Goal: Obtain resource: Download file/media

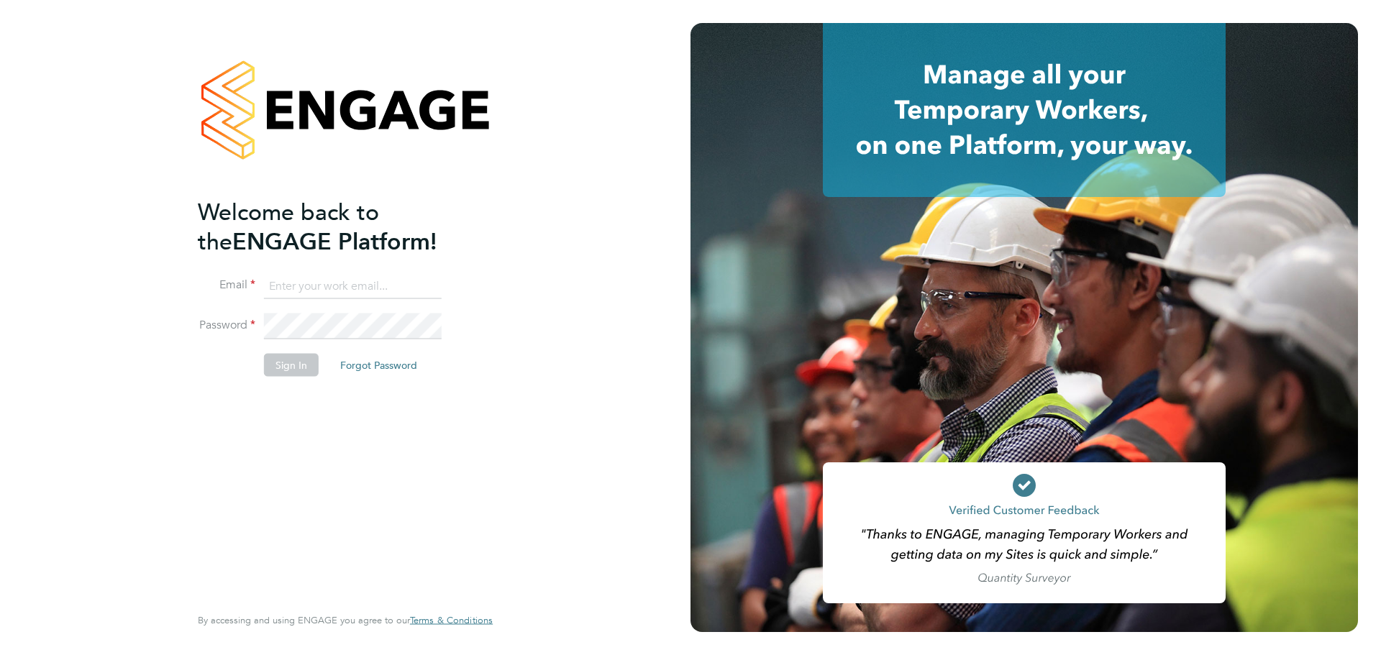
type input "Emily.Summerfield@wates.co.uk"
click at [302, 358] on button "Sign In" at bounding box center [291, 365] width 55 height 23
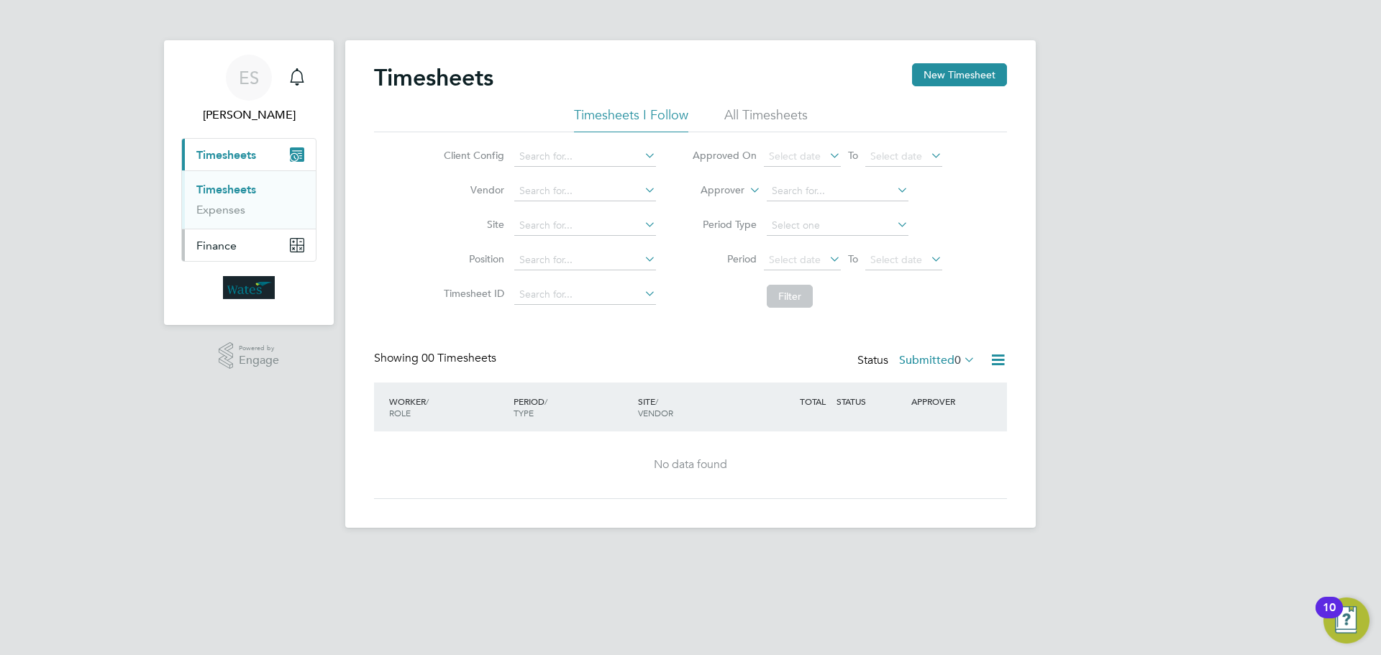
click at [255, 239] on button "Finance" at bounding box center [249, 245] width 134 height 32
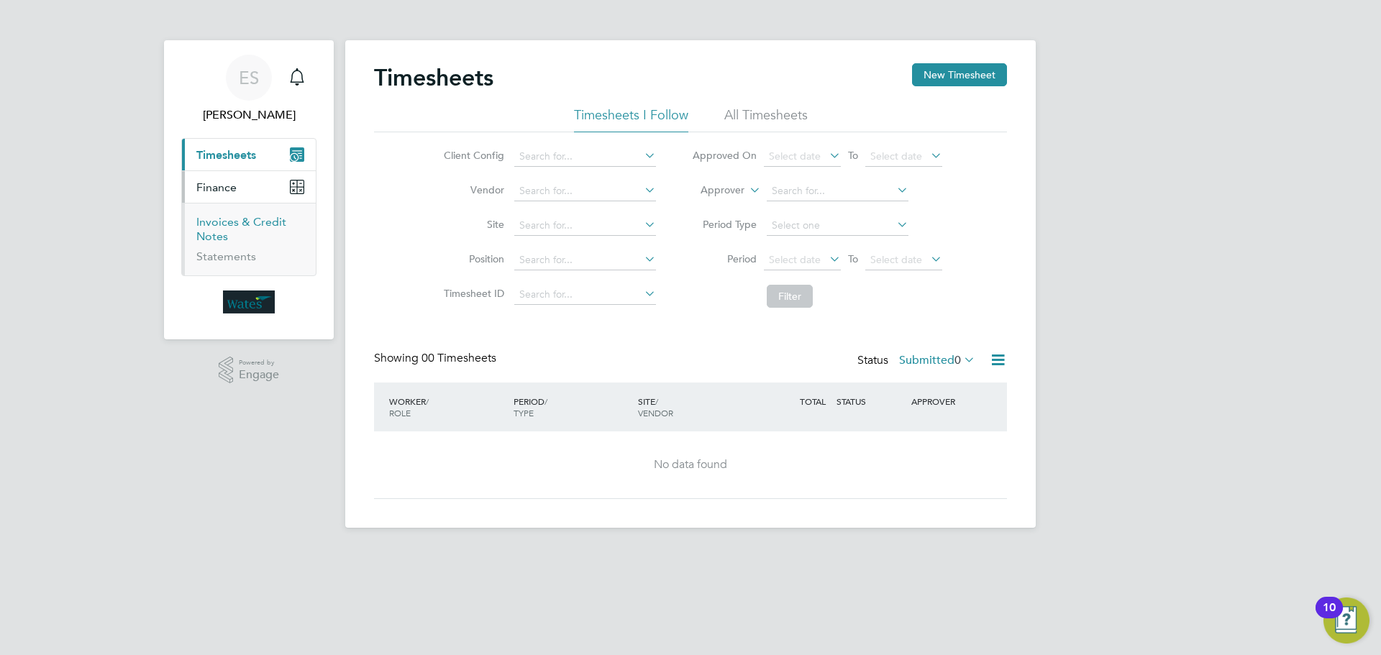
click at [234, 224] on link "Invoices & Credit Notes" at bounding box center [241, 229] width 90 height 28
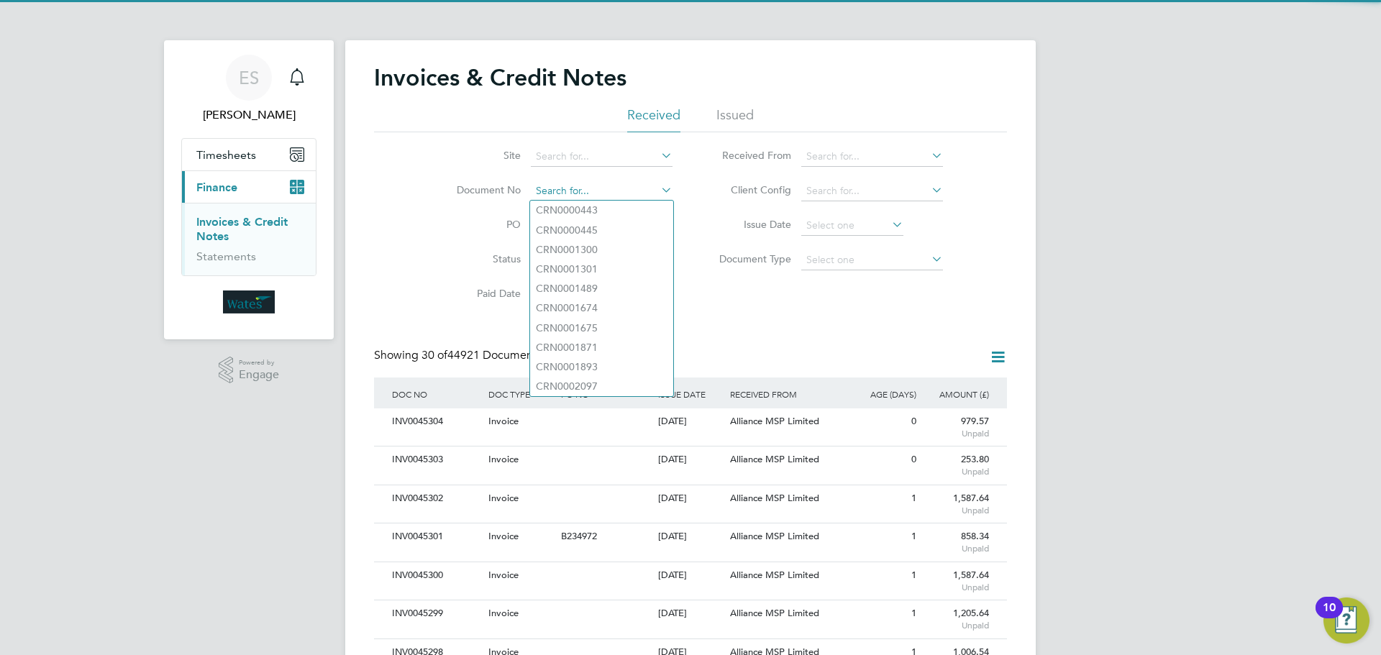
paste input "INV0045278"
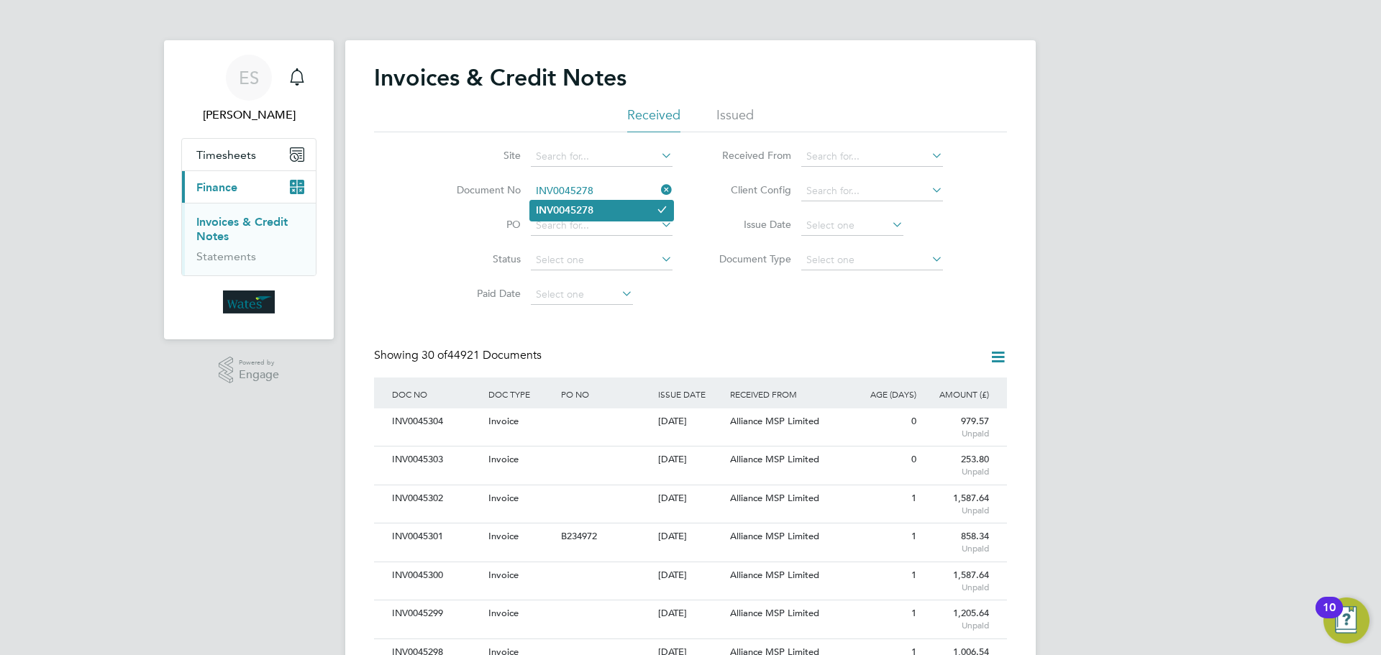
type input "INV0045278"
click at [588, 211] on b "INV0045278" at bounding box center [565, 210] width 58 height 12
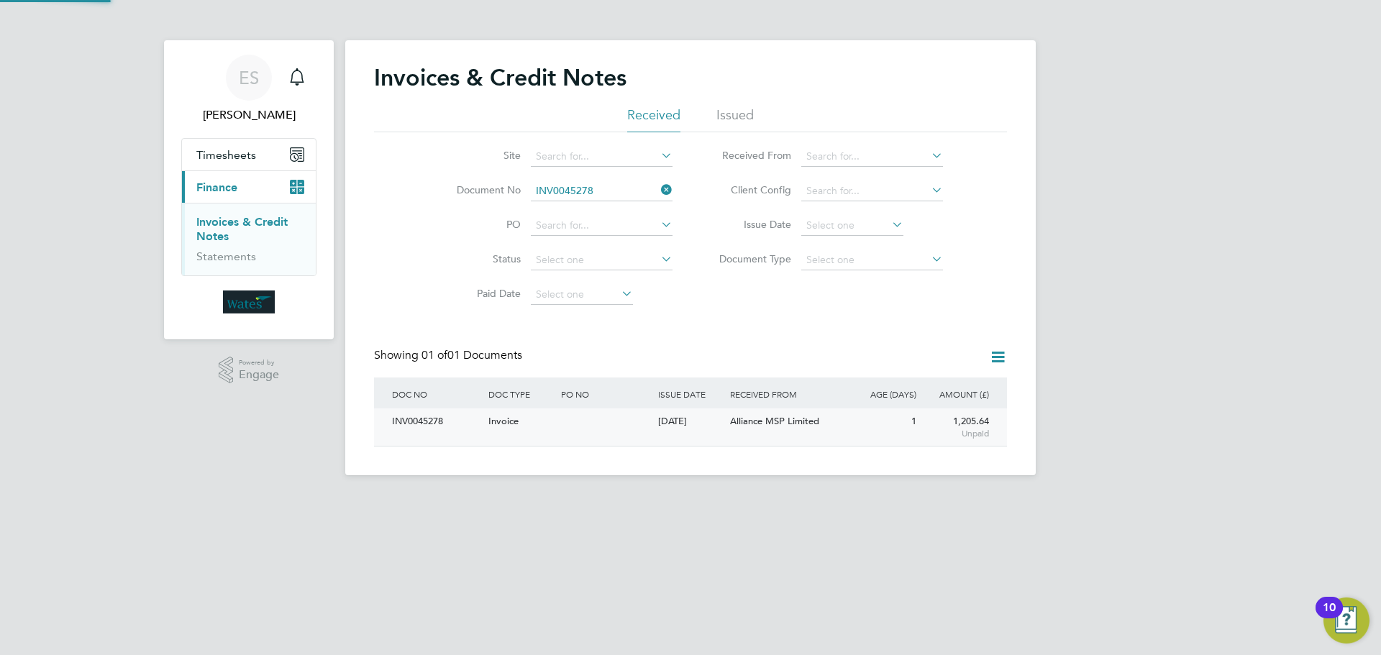
scroll to position [27, 122]
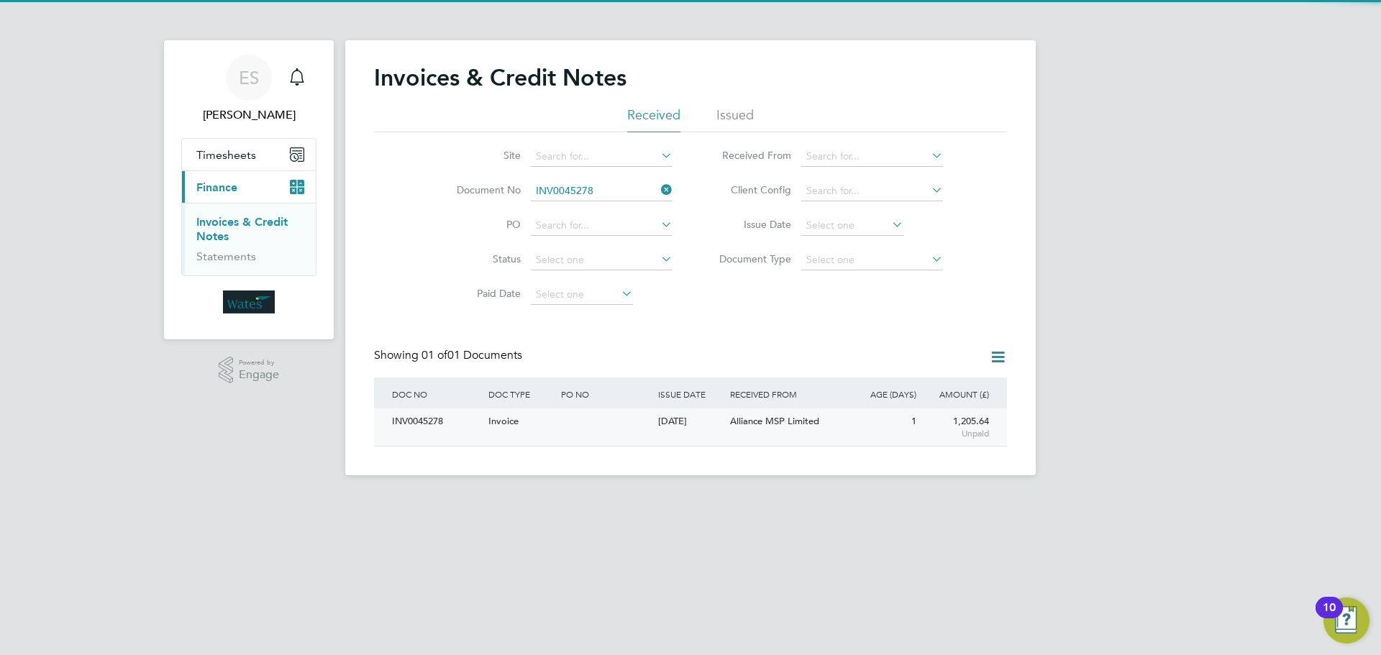
click at [419, 429] on div "INV0045278" at bounding box center [436, 422] width 96 height 27
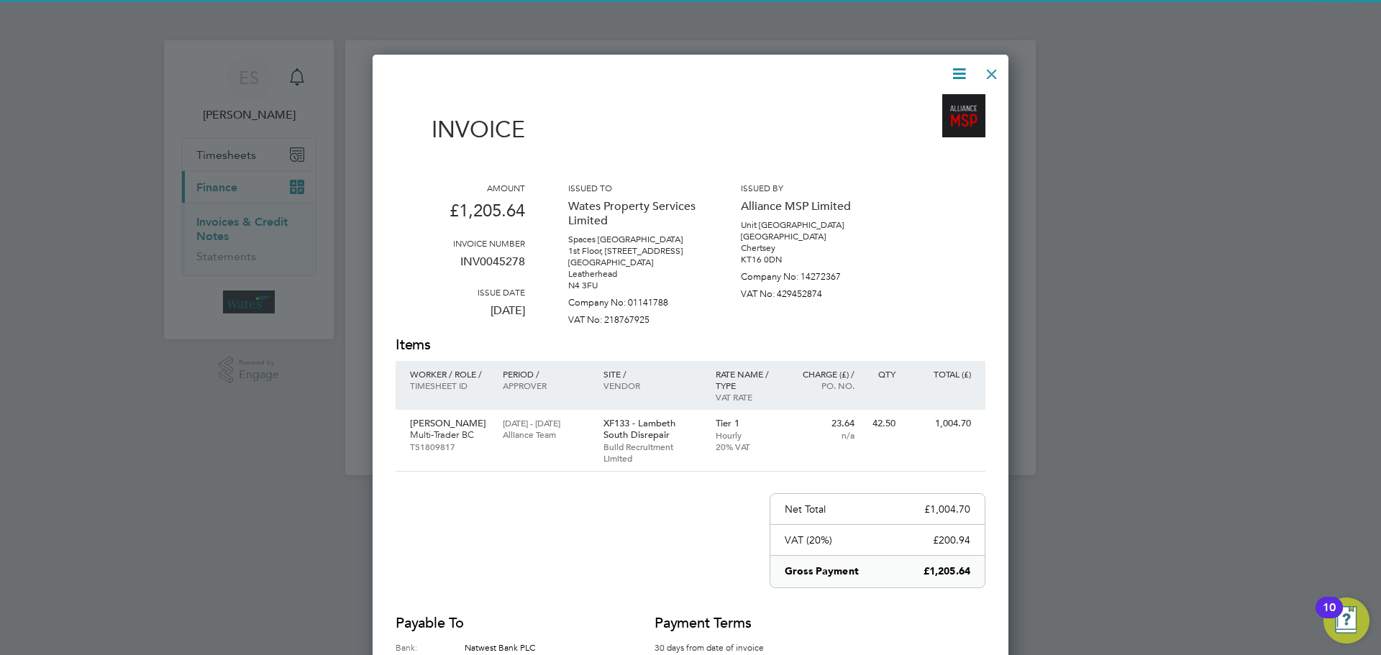
scroll to position [716, 637]
click at [951, 65] on icon at bounding box center [959, 74] width 18 height 18
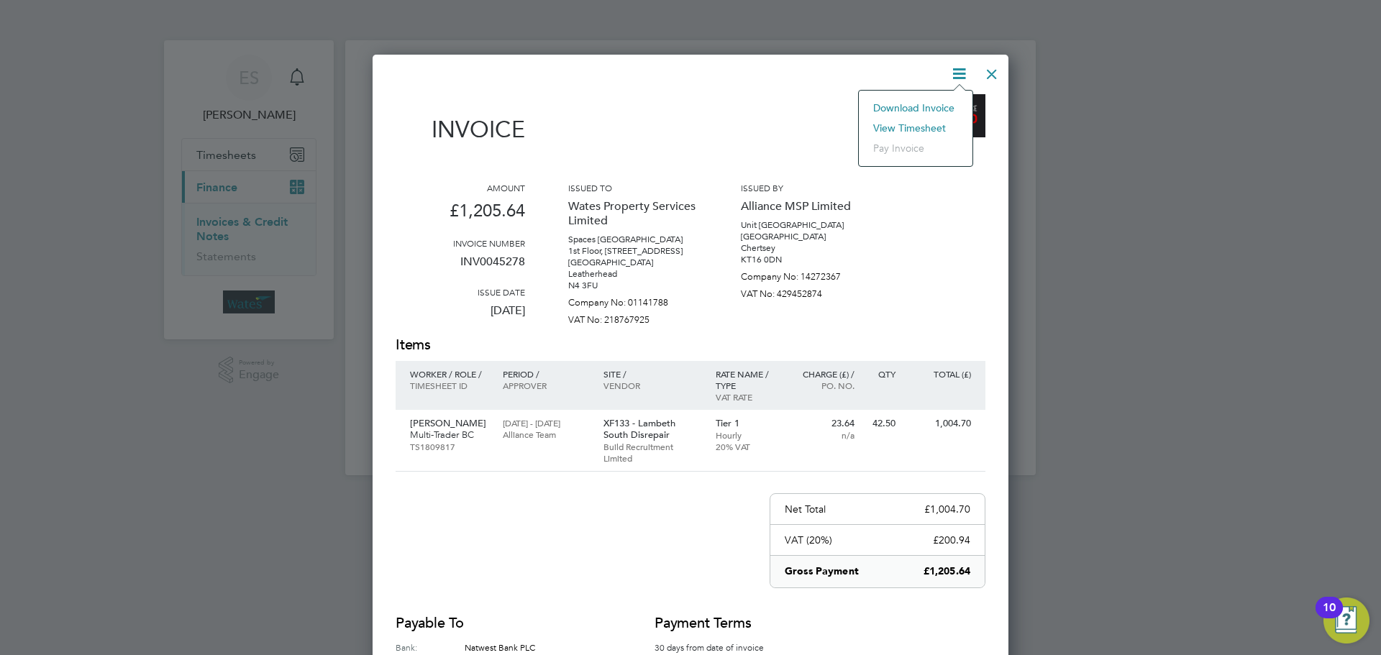
click at [931, 101] on li "Download Invoice" at bounding box center [915, 108] width 99 height 20
click at [962, 65] on icon at bounding box center [959, 74] width 18 height 18
click at [926, 124] on li "View timesheet" at bounding box center [915, 128] width 99 height 20
click at [993, 76] on div at bounding box center [992, 71] width 26 height 26
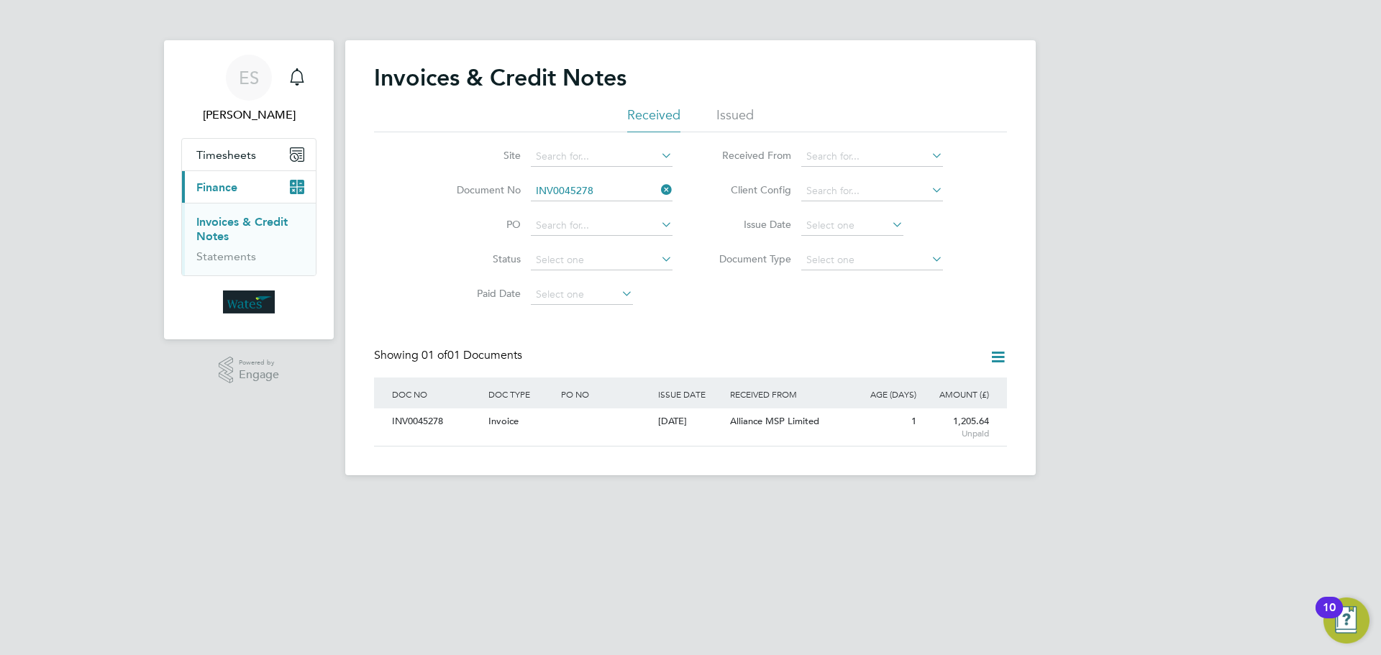
click at [658, 186] on icon at bounding box center [658, 190] width 0 height 20
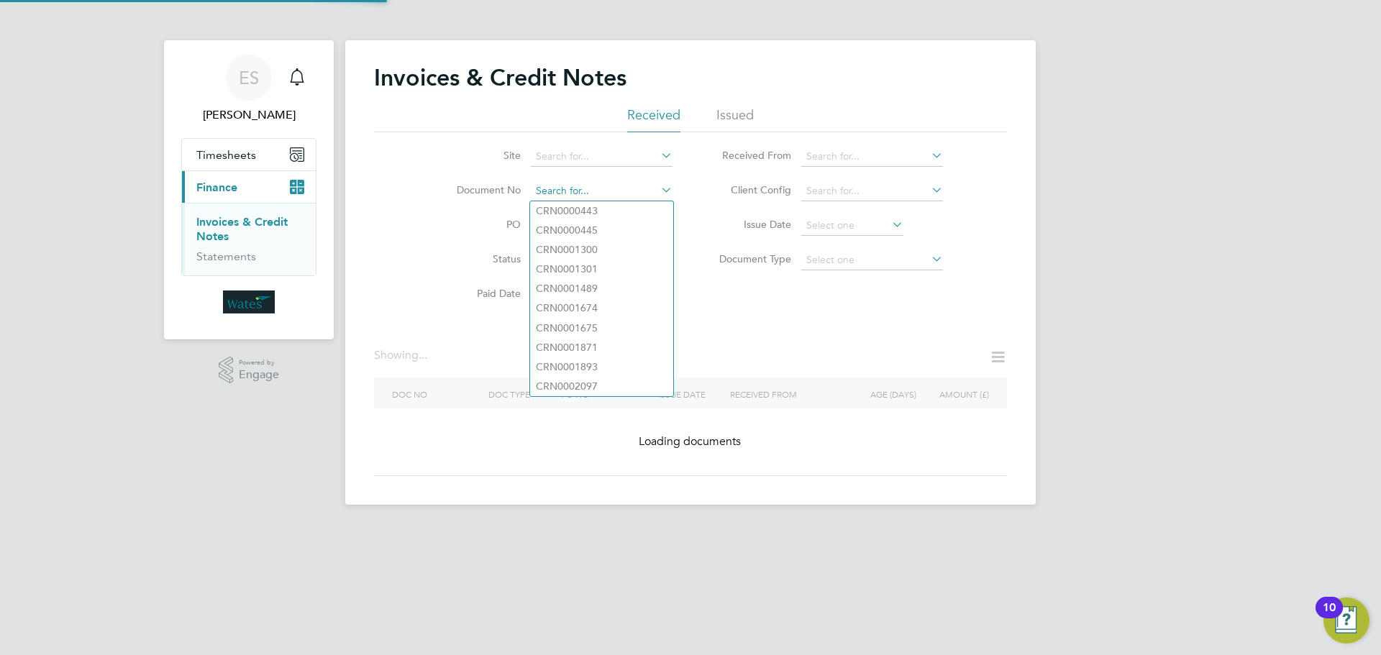
paste input "INV0045279"
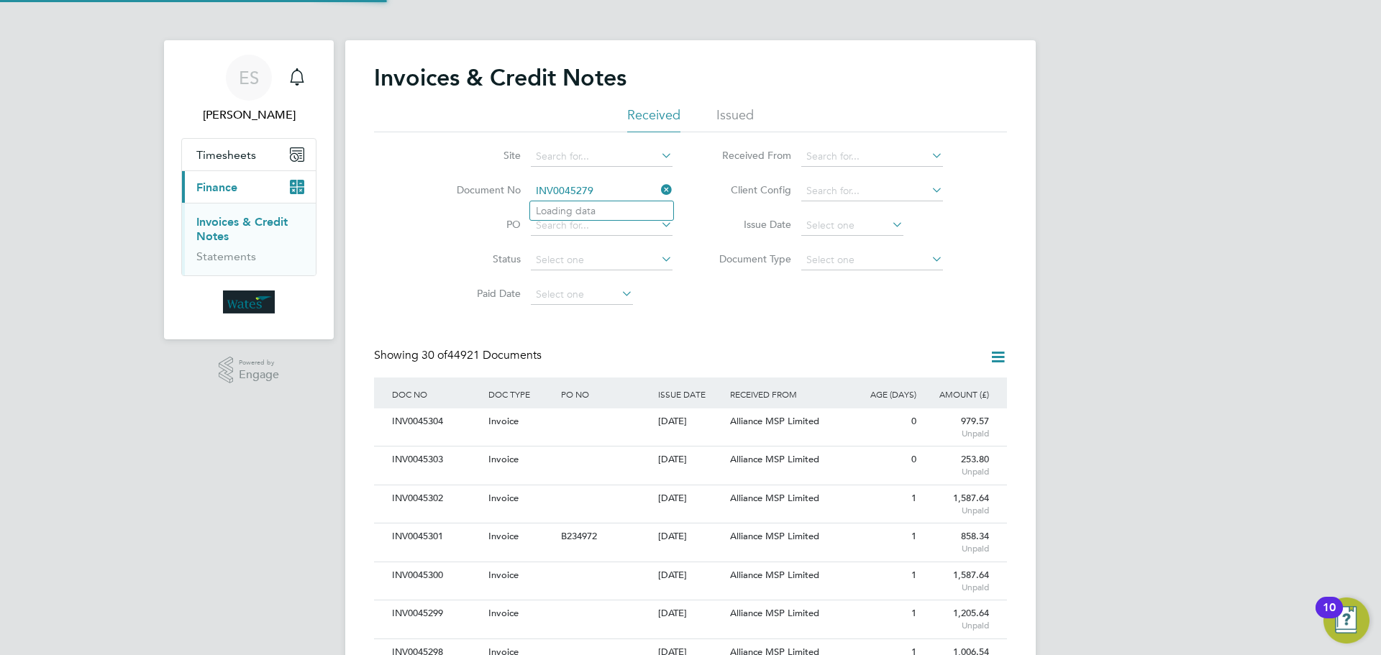
scroll to position [27, 98]
type input "INV0045279"
click at [575, 206] on b "INV0045279" at bounding box center [565, 211] width 58 height 12
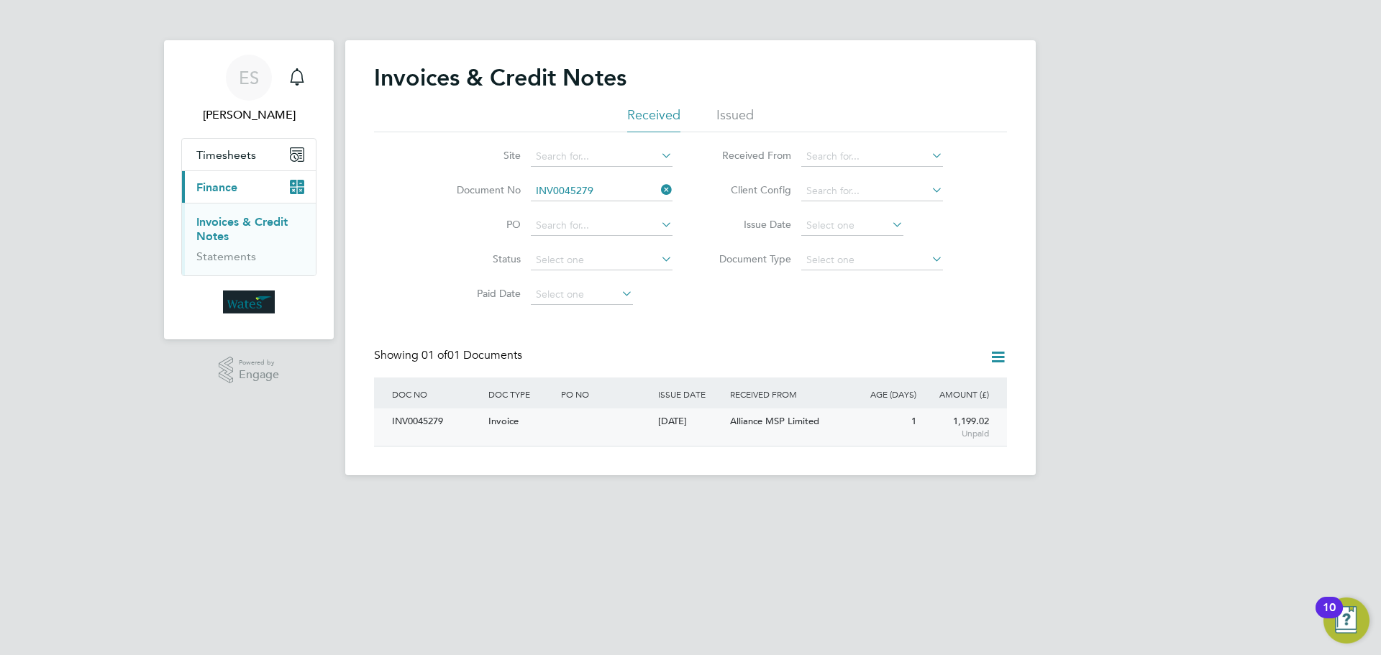
click at [442, 422] on div "INV0045279" at bounding box center [436, 422] width 96 height 27
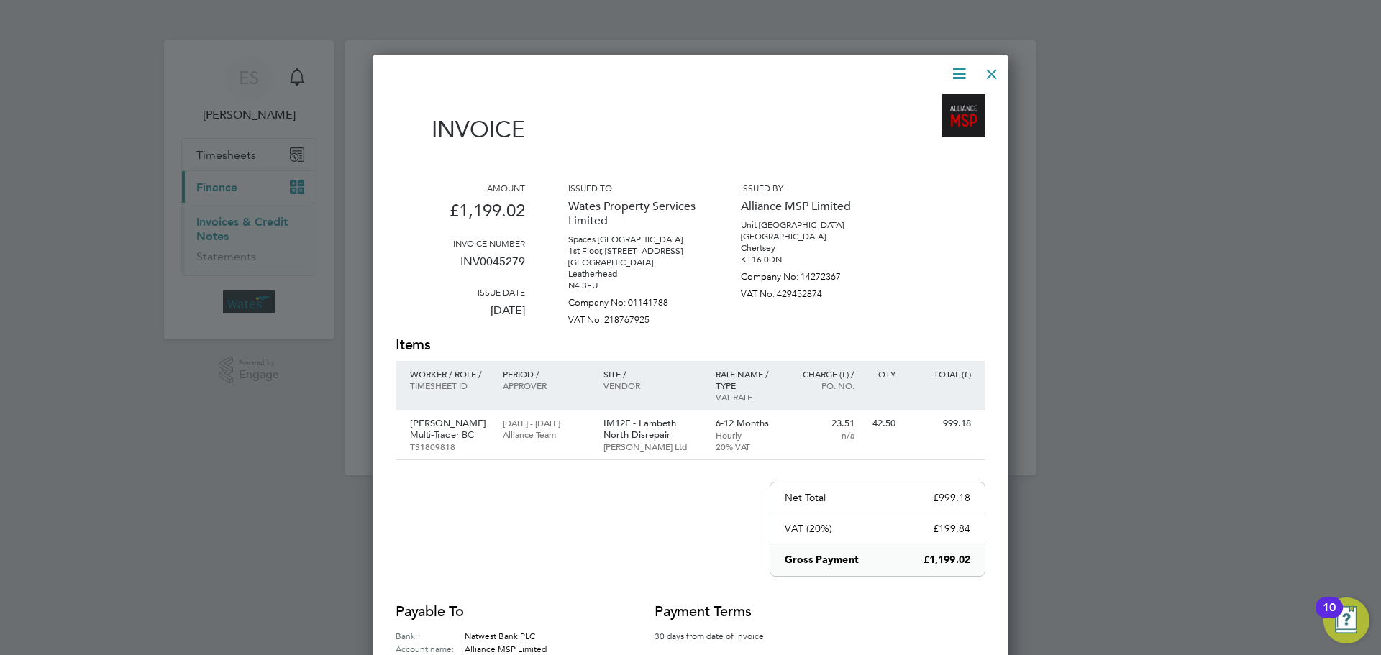
click at [962, 65] on icon at bounding box center [959, 74] width 18 height 18
click at [945, 101] on li "Download Invoice" at bounding box center [915, 108] width 99 height 20
click at [957, 66] on icon at bounding box center [959, 74] width 18 height 18
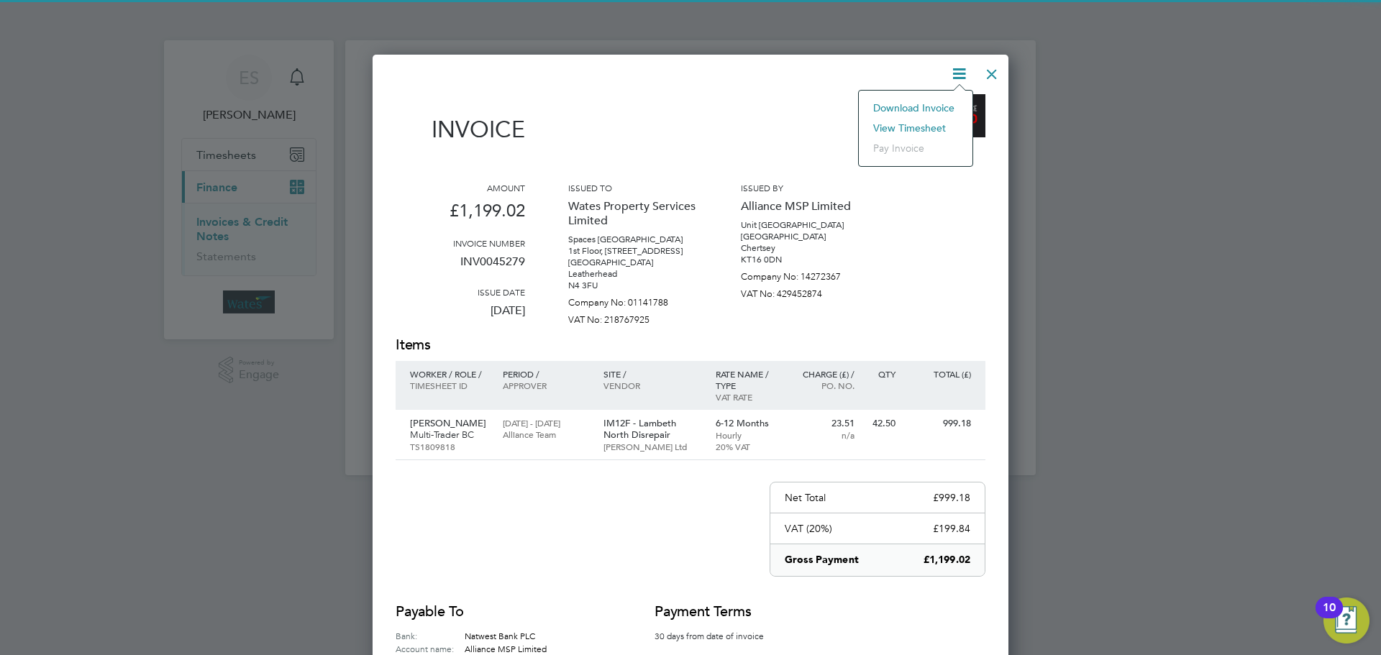
click at [923, 124] on li "View timesheet" at bounding box center [915, 128] width 99 height 20
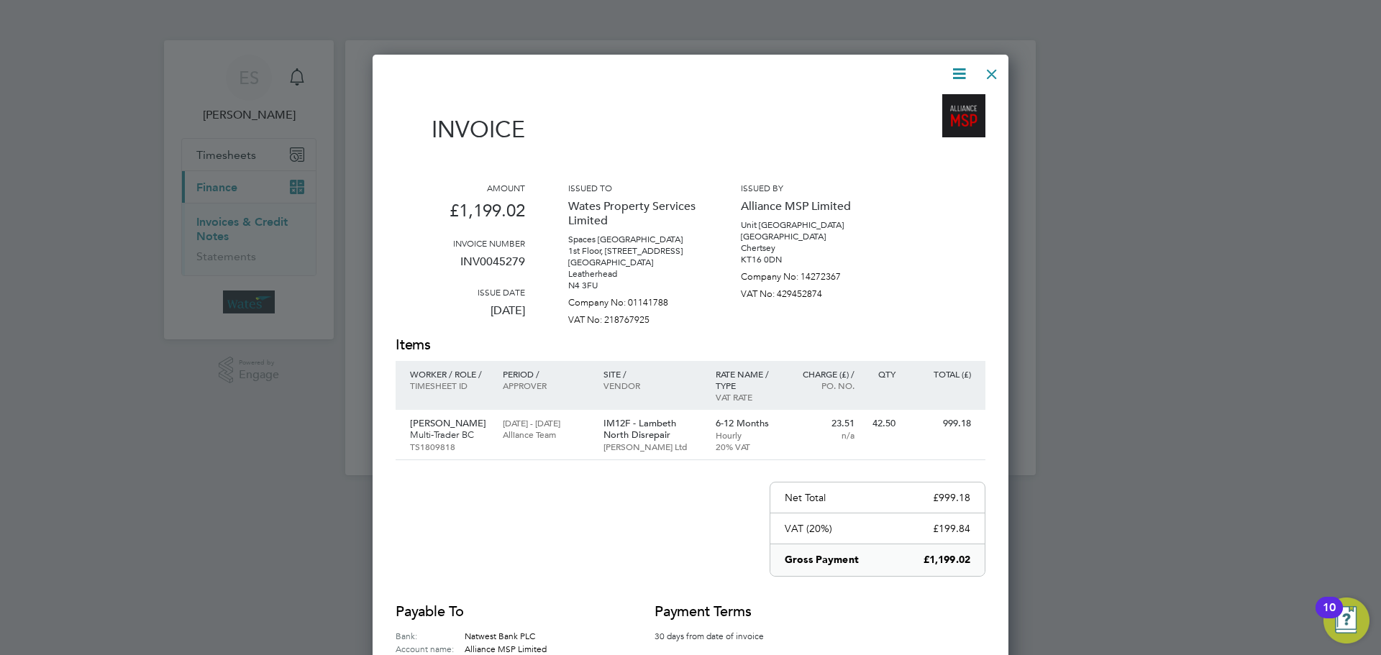
click at [990, 73] on div at bounding box center [992, 71] width 26 height 26
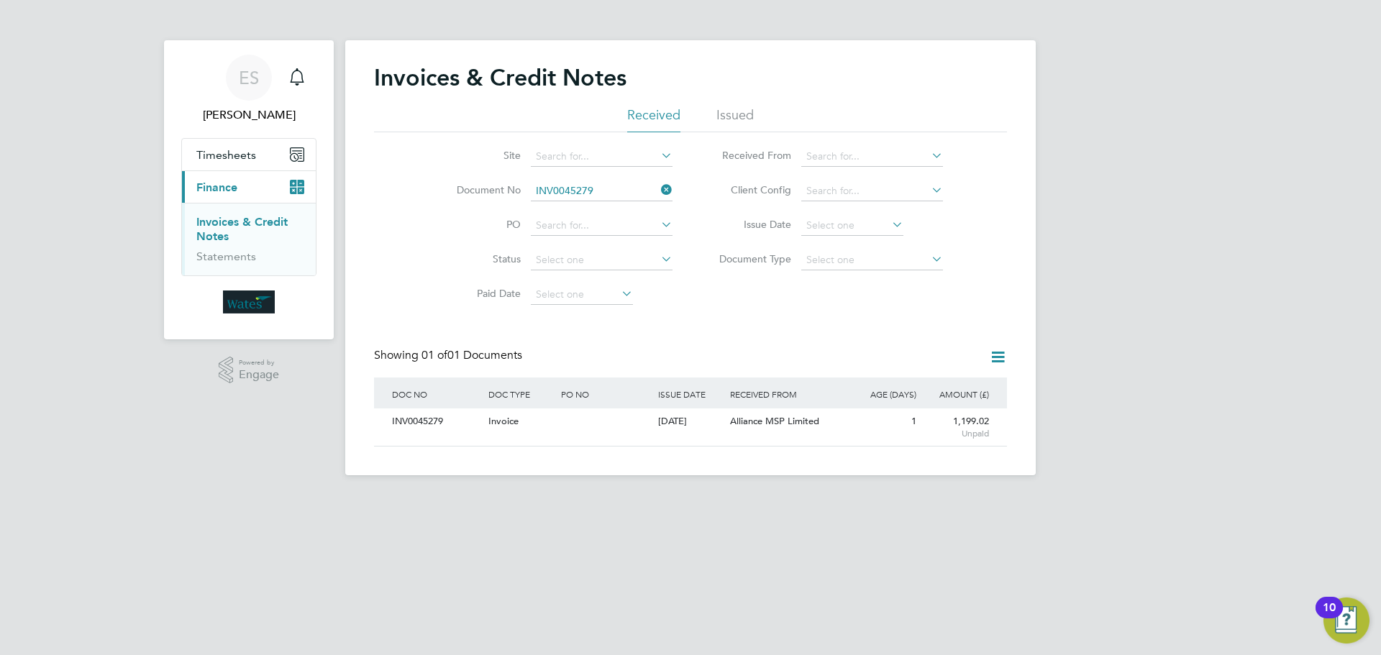
drag, startPoint x: 665, startPoint y: 187, endPoint x: 652, endPoint y: 188, distance: 13.0
click at [658, 187] on icon at bounding box center [658, 190] width 0 height 20
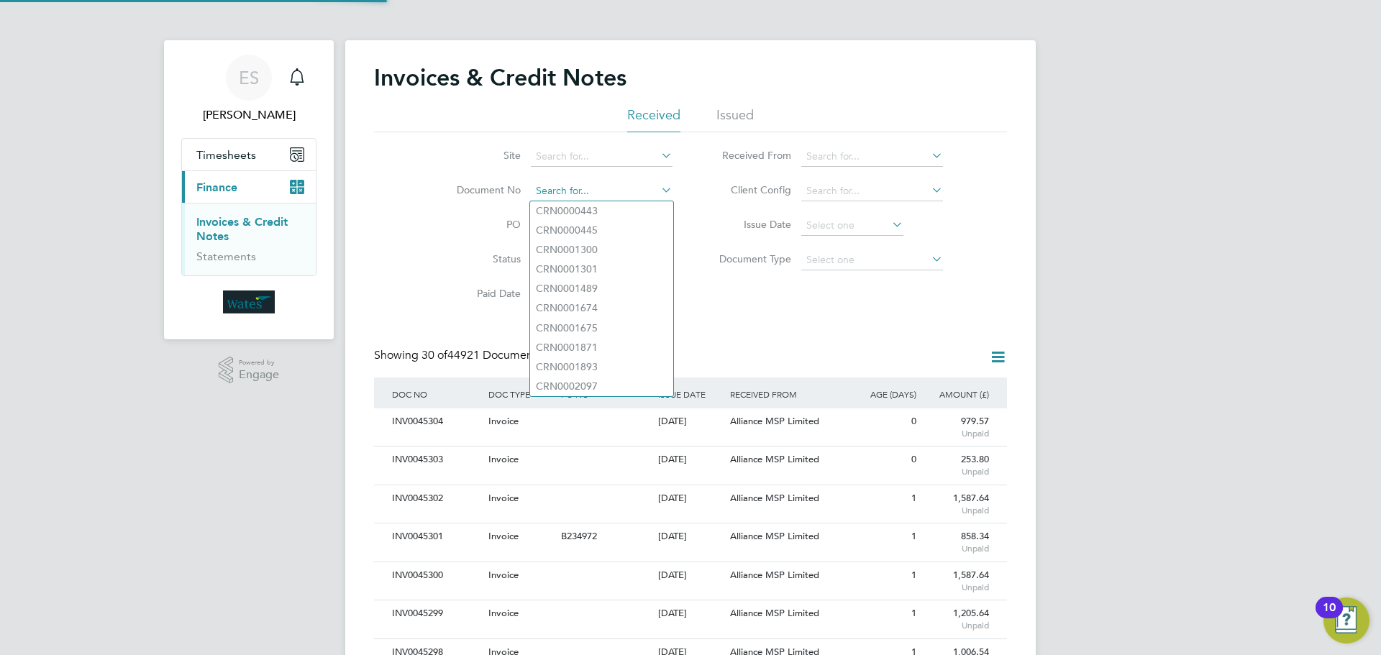
scroll to position [27, 122]
paste input "INV0045280"
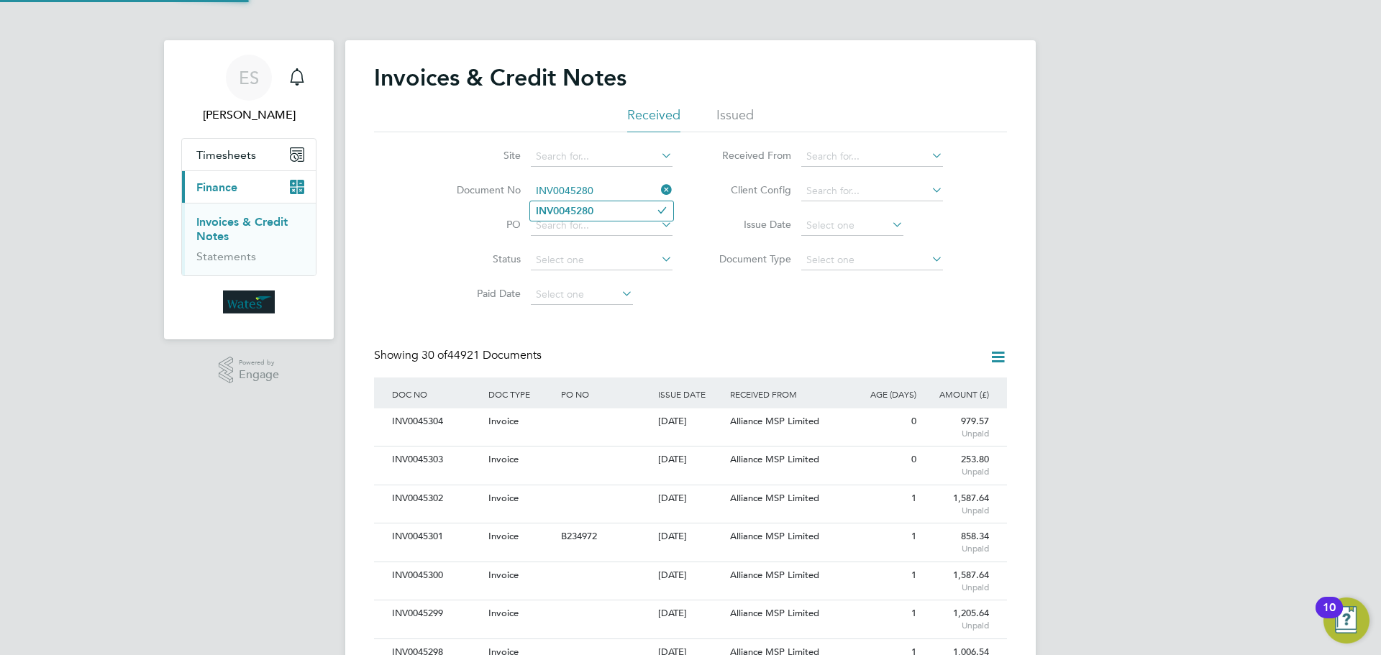
type input "INV0045280"
click at [573, 208] on b "INV0045280" at bounding box center [565, 211] width 58 height 12
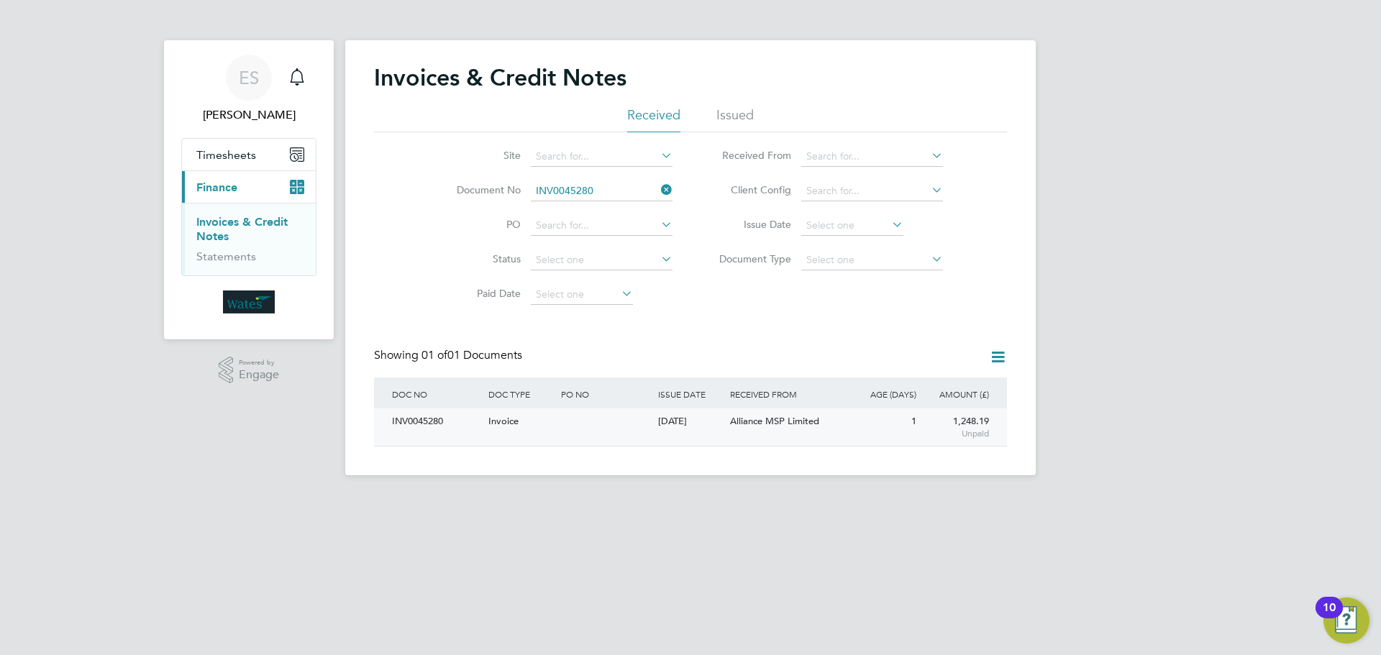
click at [411, 419] on div "INV0045280" at bounding box center [436, 422] width 96 height 27
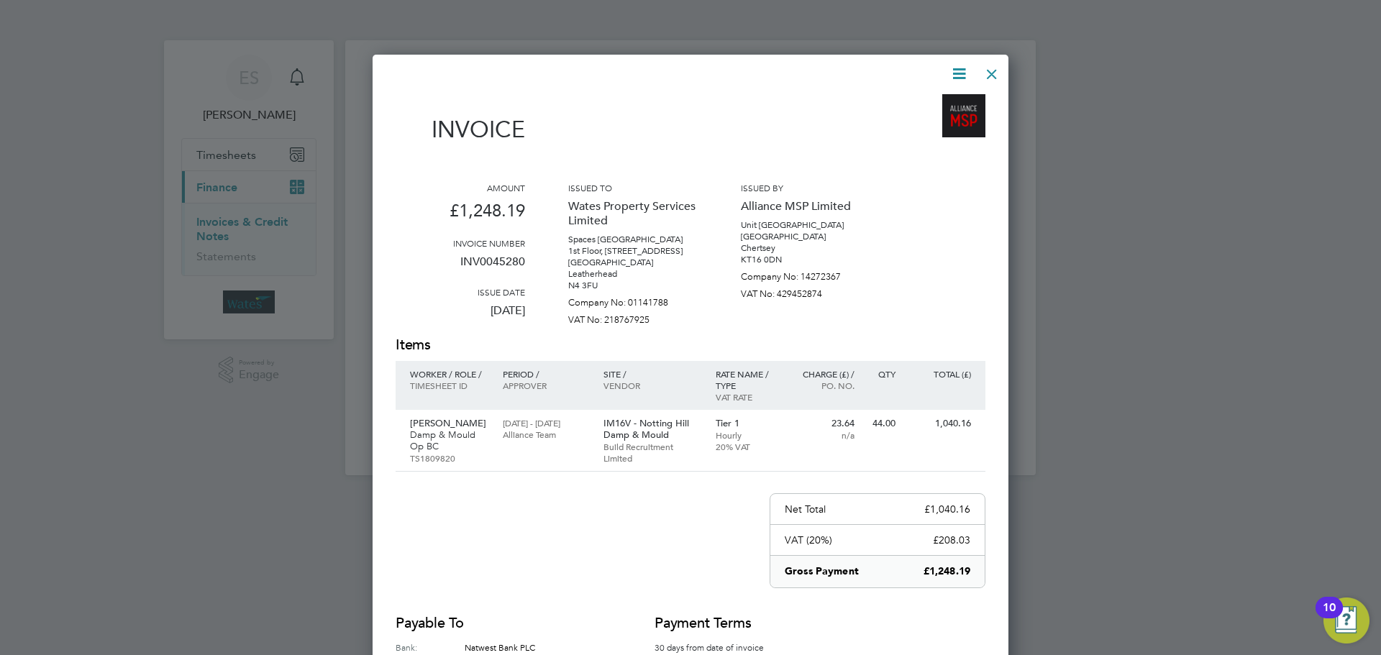
click at [955, 67] on icon at bounding box center [959, 74] width 18 height 18
click at [936, 103] on li "Download Invoice" at bounding box center [915, 108] width 99 height 20
drag, startPoint x: 960, startPoint y: 70, endPoint x: 956, endPoint y: 77, distance: 7.4
click at [960, 70] on icon at bounding box center [959, 74] width 18 height 18
click at [926, 122] on li "View timesheet" at bounding box center [915, 128] width 99 height 20
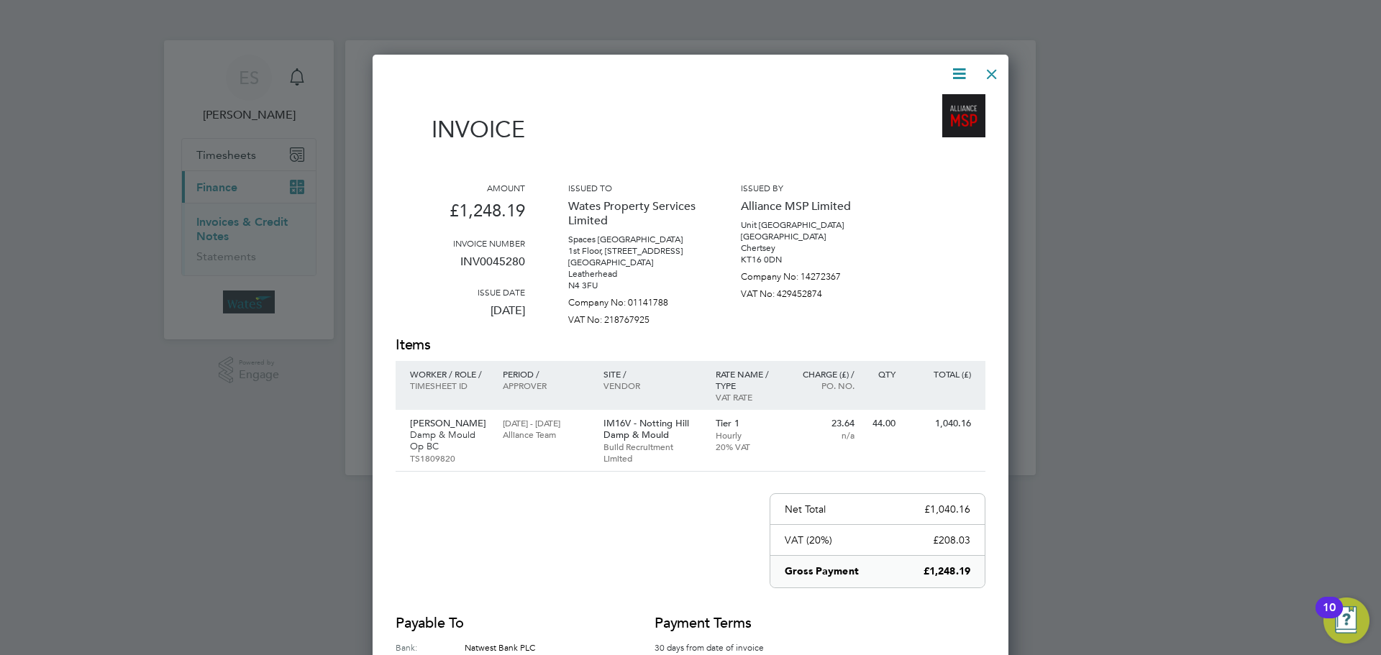
click at [983, 72] on div at bounding box center [992, 71] width 26 height 26
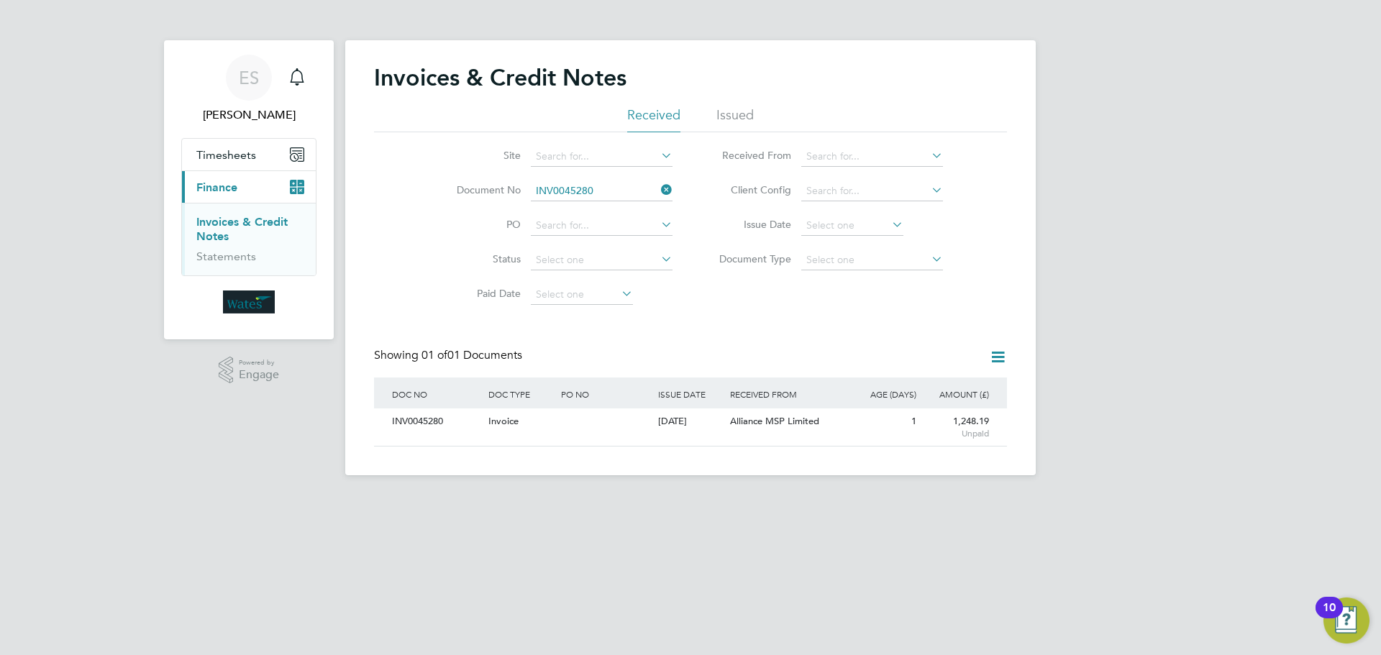
click at [658, 183] on icon at bounding box center [658, 190] width 0 height 20
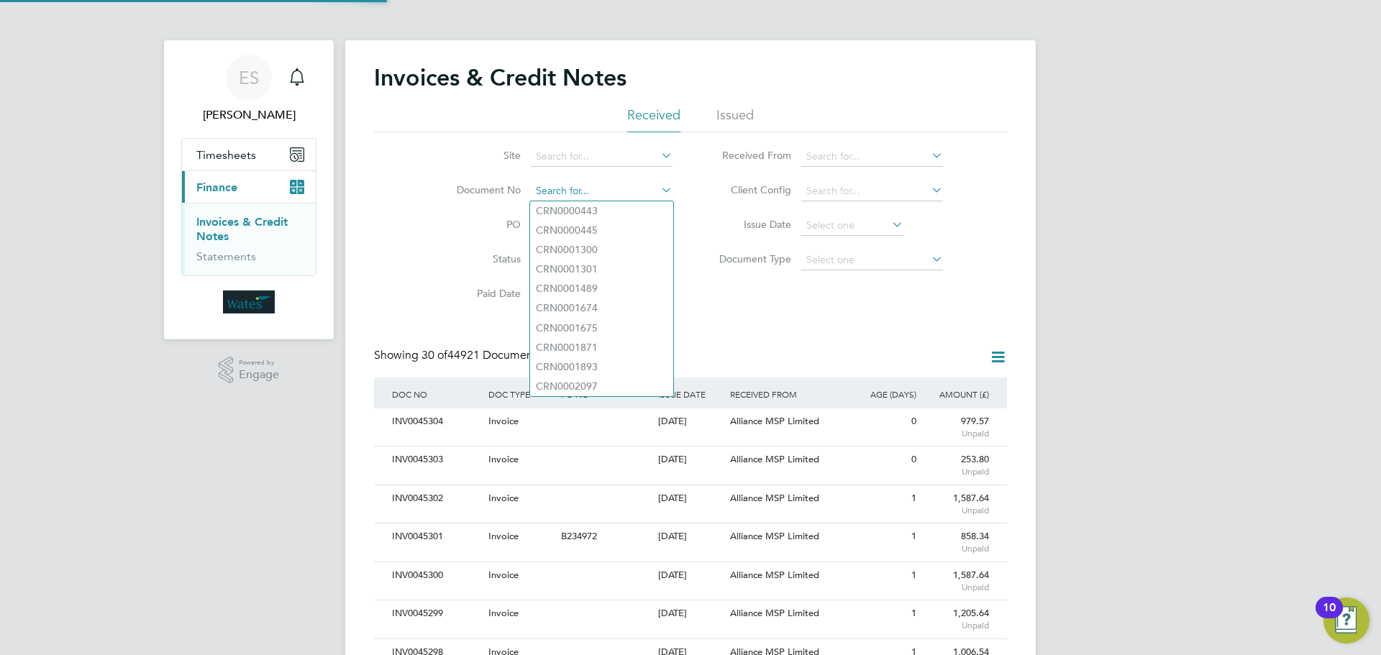
scroll to position [27, 98]
paste input "INV0045281"
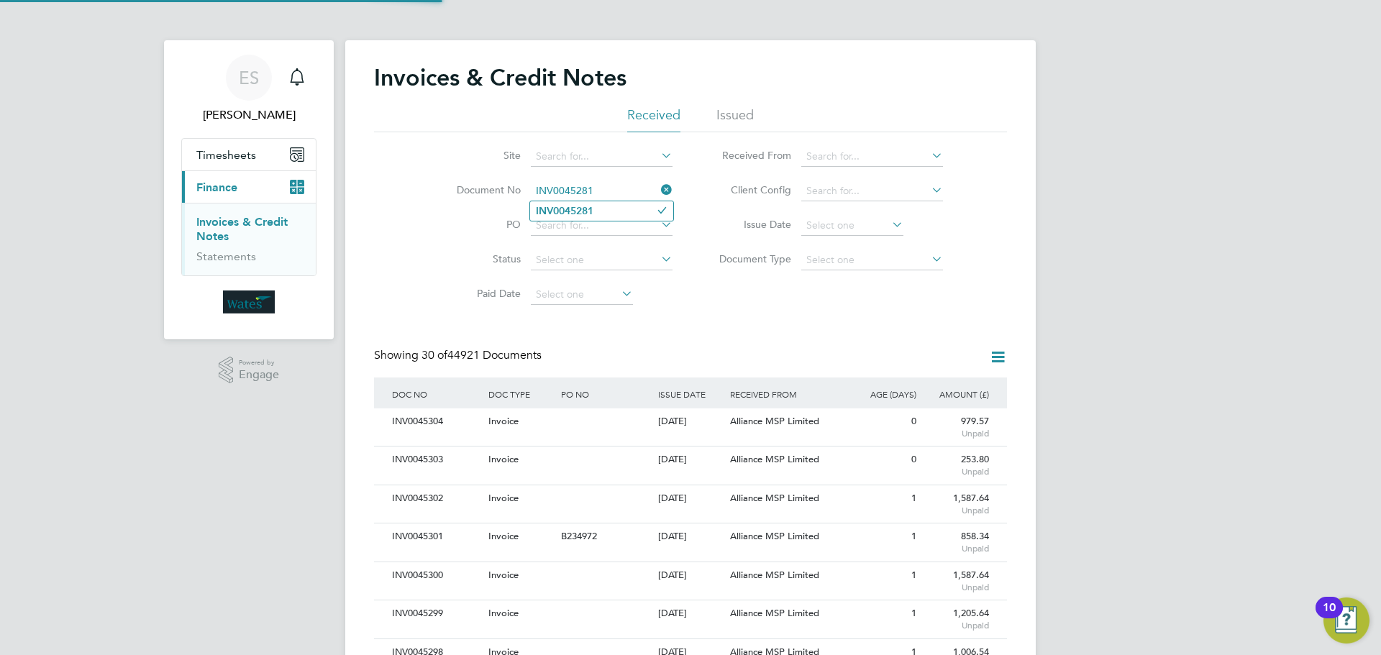
type input "INV0045281"
click at [622, 211] on li "INV0045281" at bounding box center [601, 210] width 143 height 19
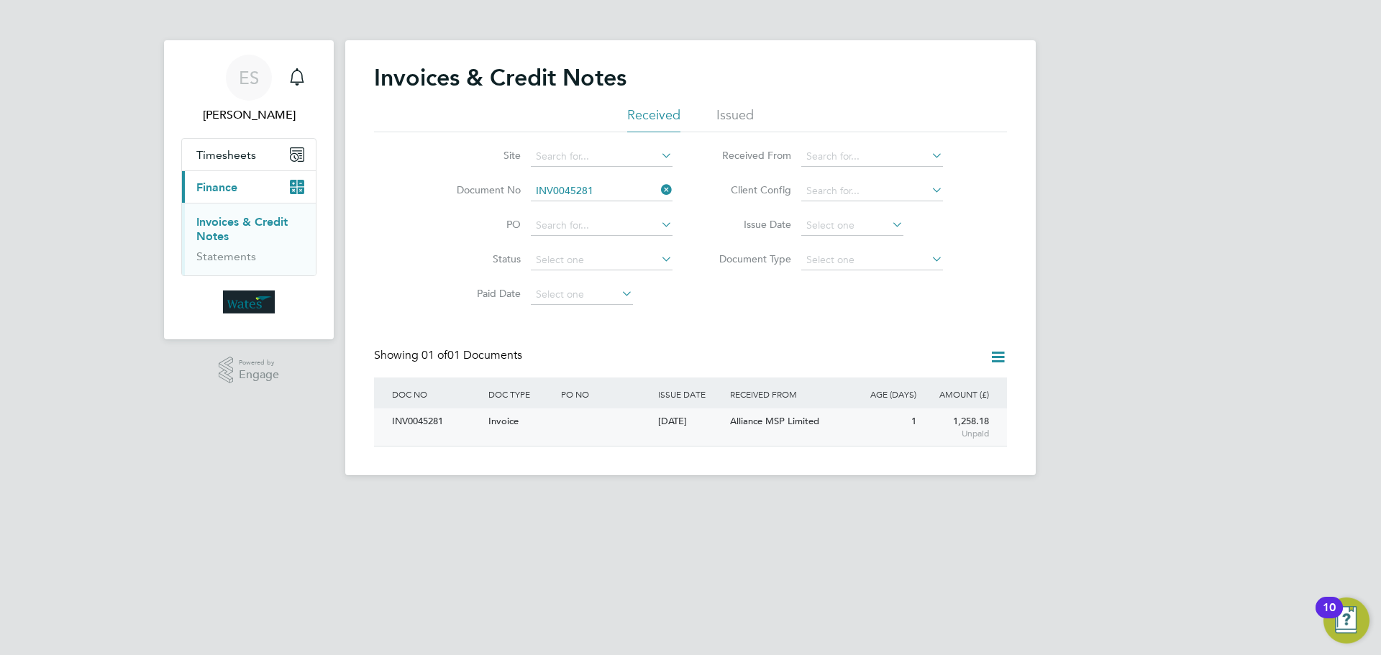
click at [415, 424] on div "INV0045281" at bounding box center [436, 422] width 96 height 27
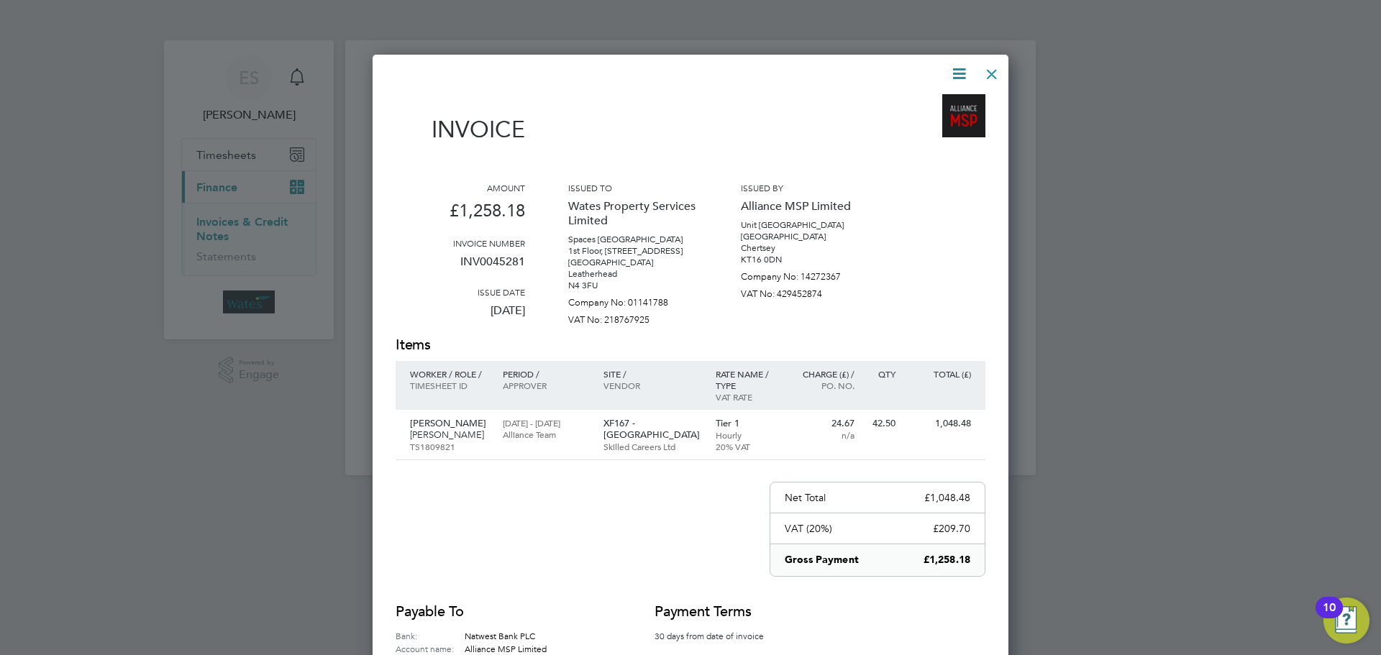
click at [961, 68] on icon at bounding box center [959, 74] width 18 height 18
click at [896, 101] on li "Download Invoice" at bounding box center [915, 108] width 99 height 20
click at [962, 65] on icon at bounding box center [959, 74] width 18 height 18
click at [929, 124] on li "View timesheet" at bounding box center [915, 128] width 99 height 20
click at [990, 63] on div at bounding box center [992, 71] width 26 height 26
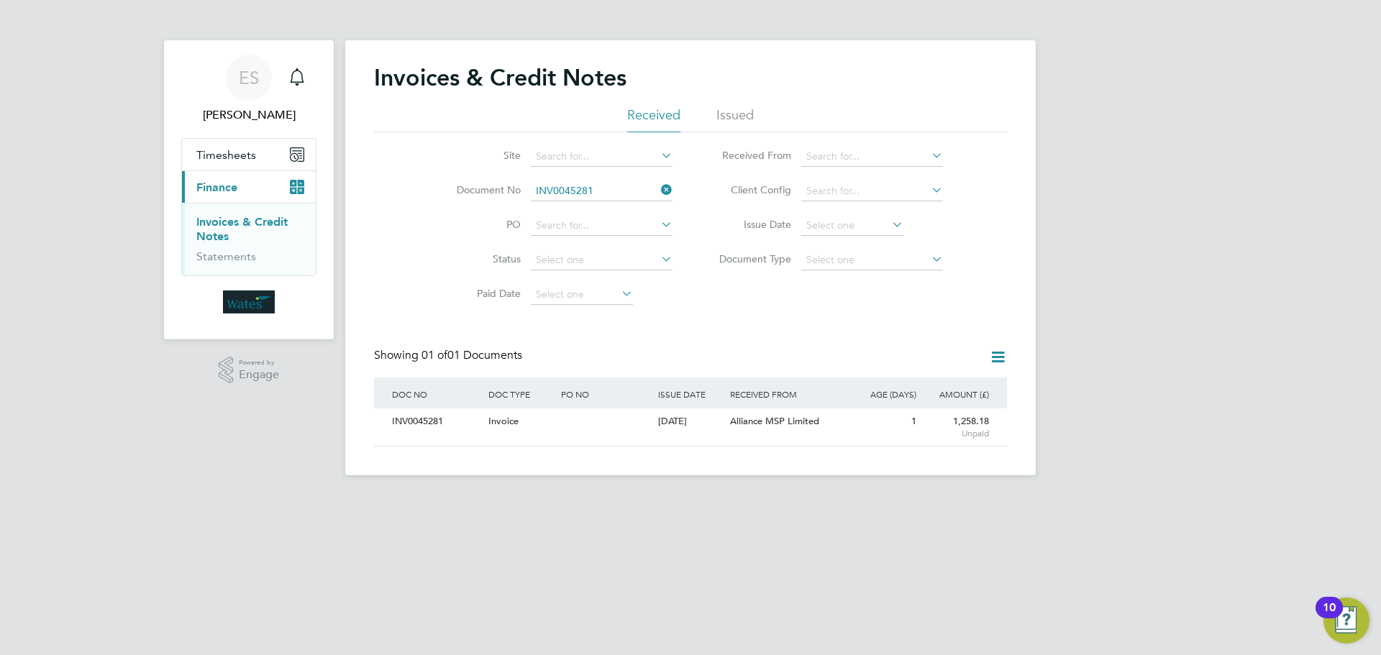
click at [658, 183] on icon at bounding box center [658, 190] width 0 height 20
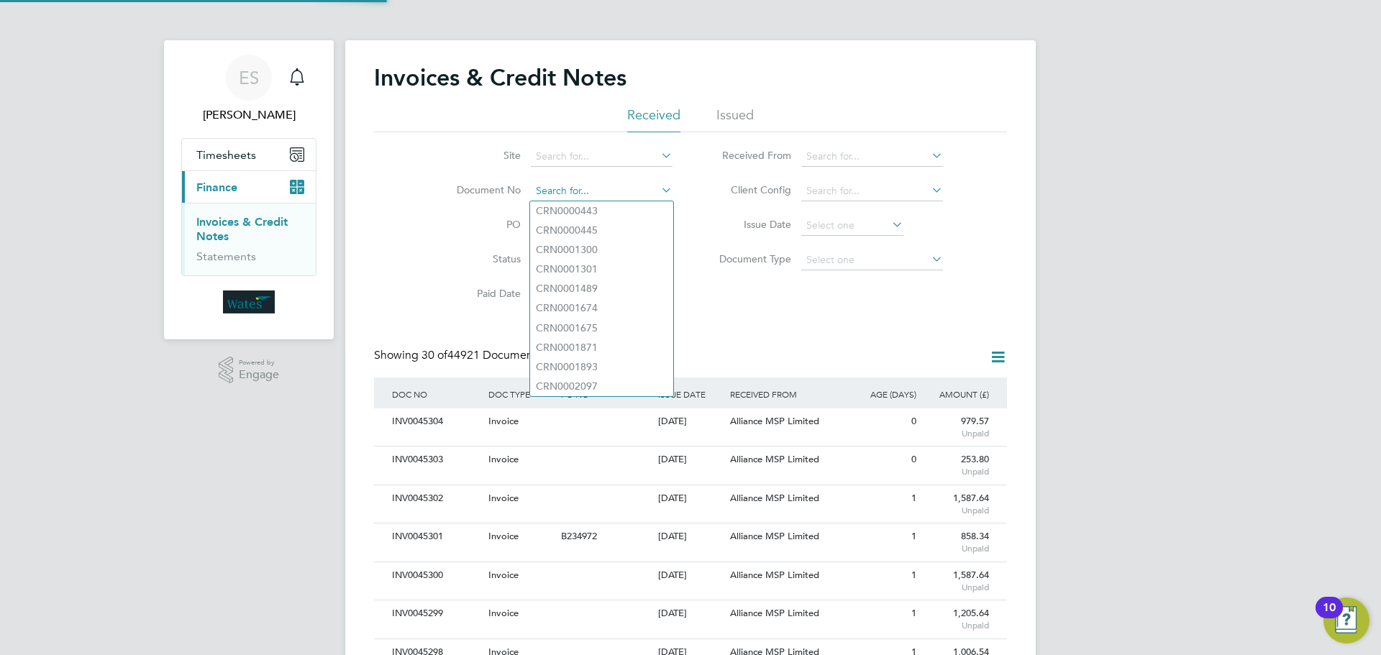
scroll to position [27, 98]
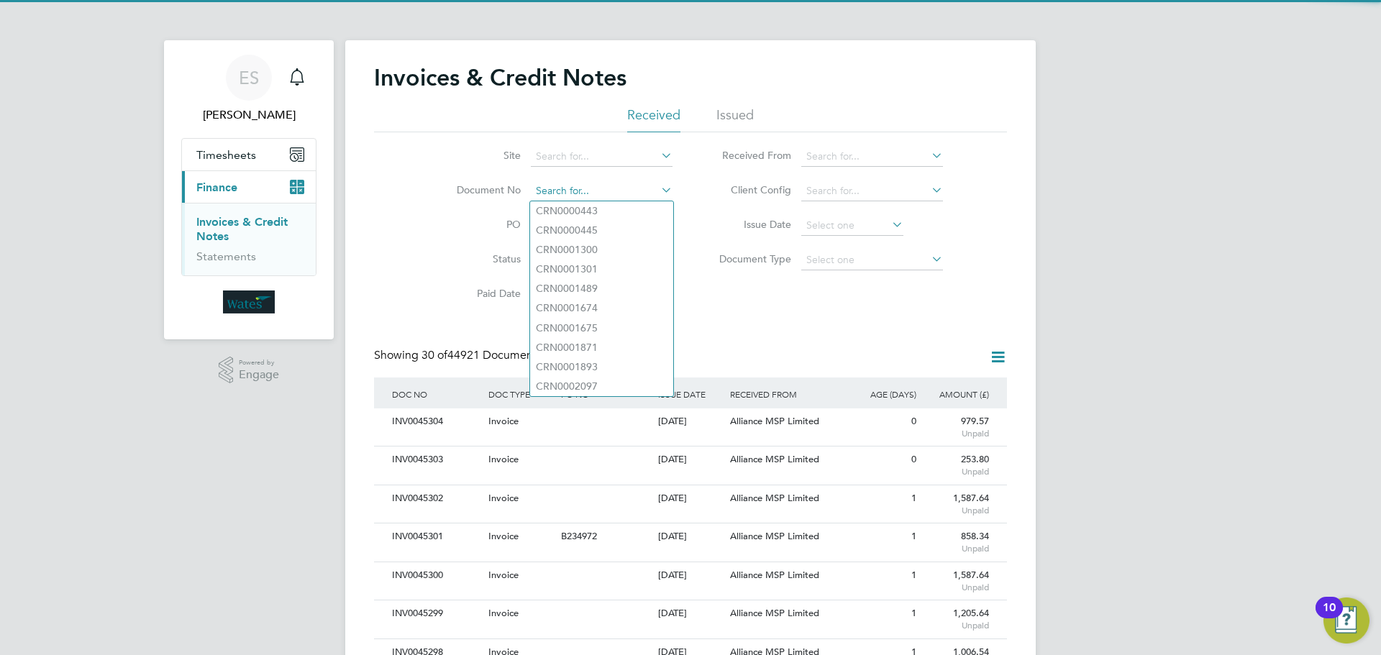
paste input "INV0045282"
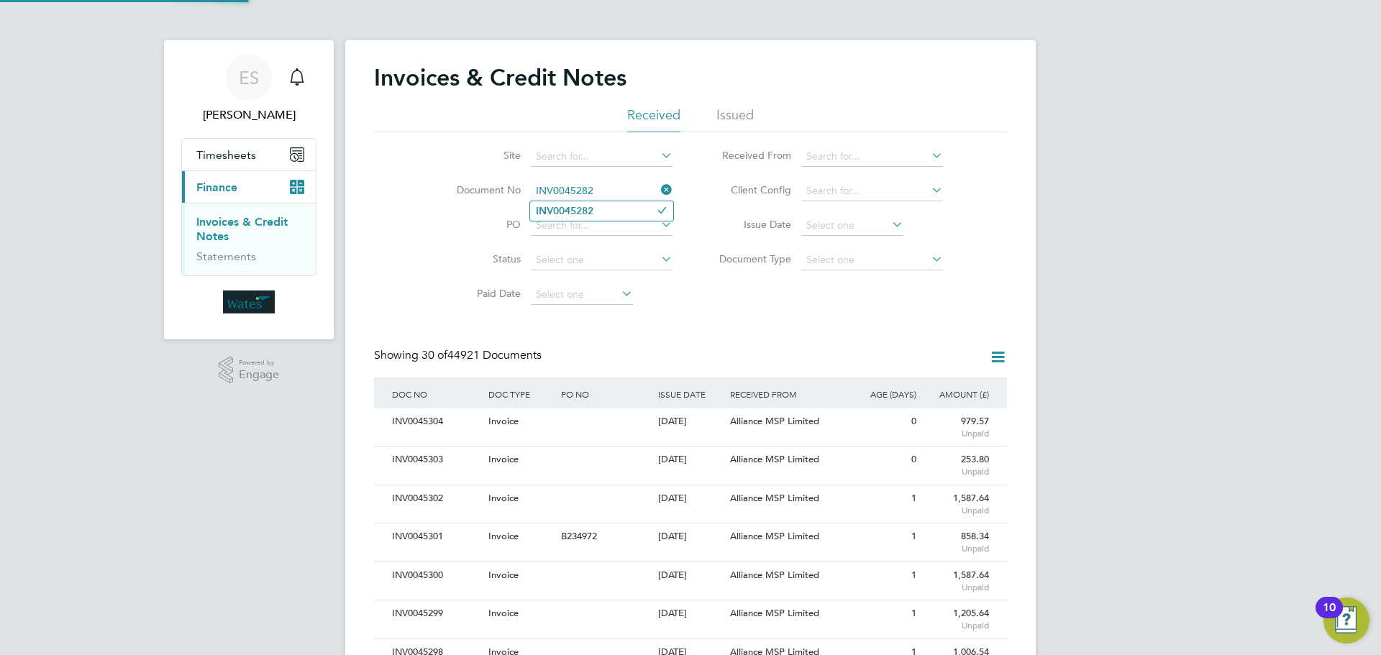
type input "INV0045282"
click at [602, 209] on li "INV0045282" at bounding box center [601, 210] width 143 height 19
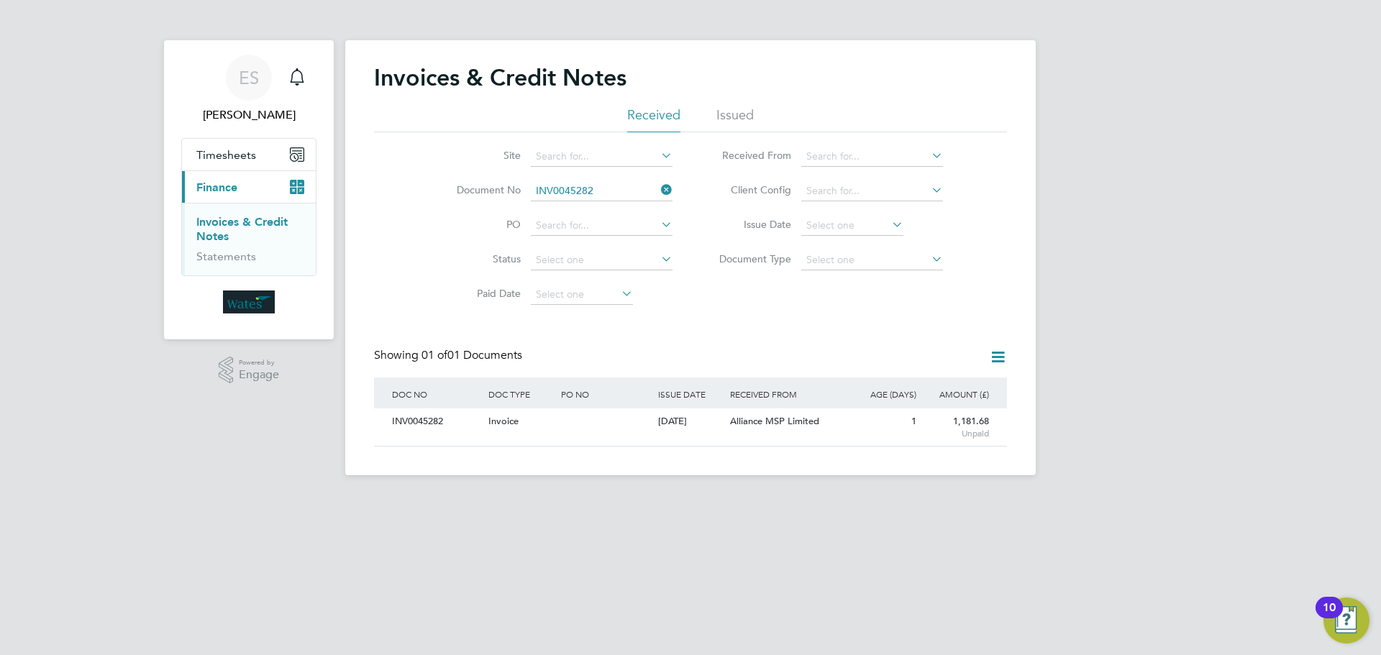
click at [405, 420] on div "INV0045282" at bounding box center [436, 422] width 96 height 27
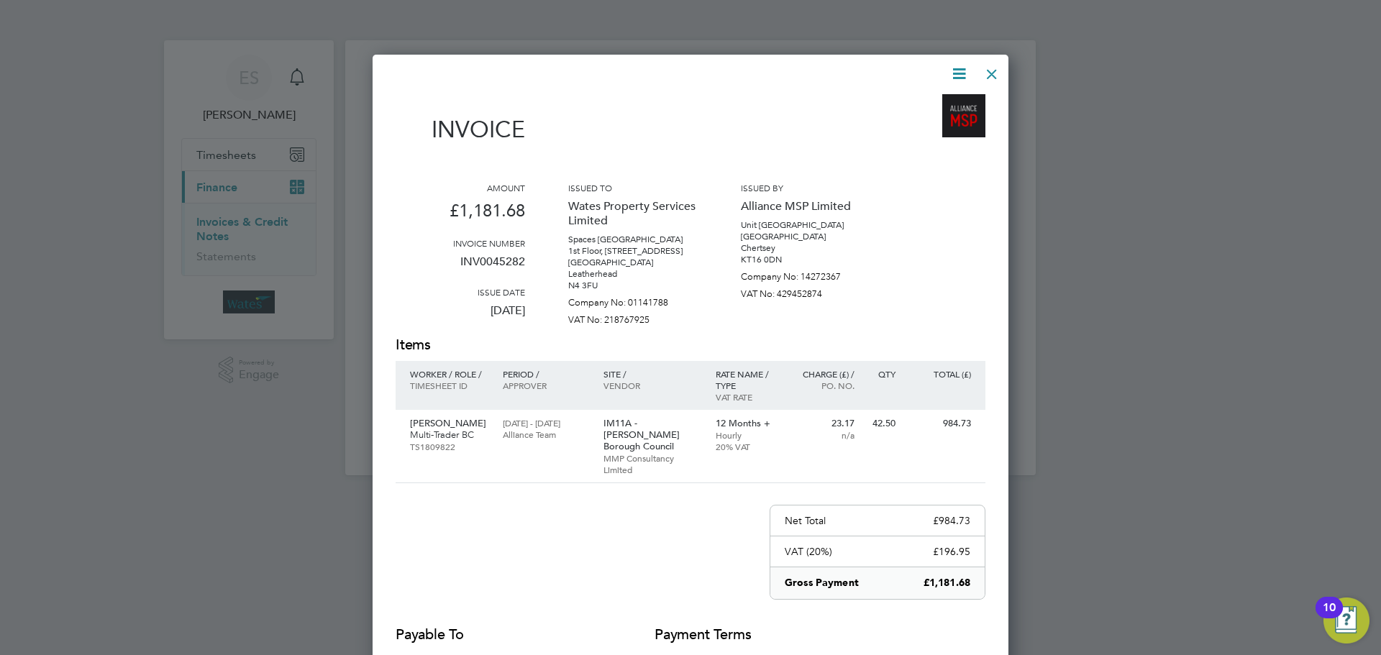
click at [962, 68] on icon at bounding box center [959, 74] width 18 height 18
click at [924, 103] on li "Download Invoice" at bounding box center [915, 108] width 99 height 20
click at [952, 73] on icon at bounding box center [959, 74] width 18 height 18
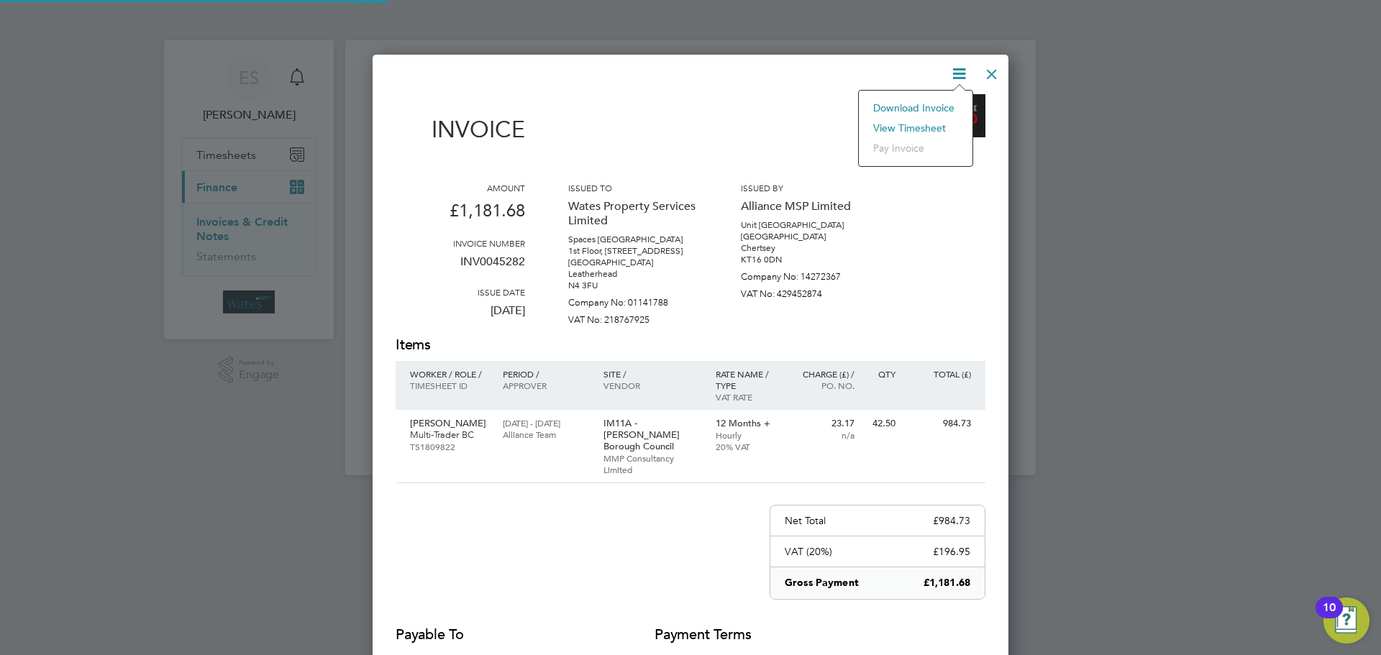
click at [917, 124] on li "View timesheet" at bounding box center [915, 128] width 99 height 20
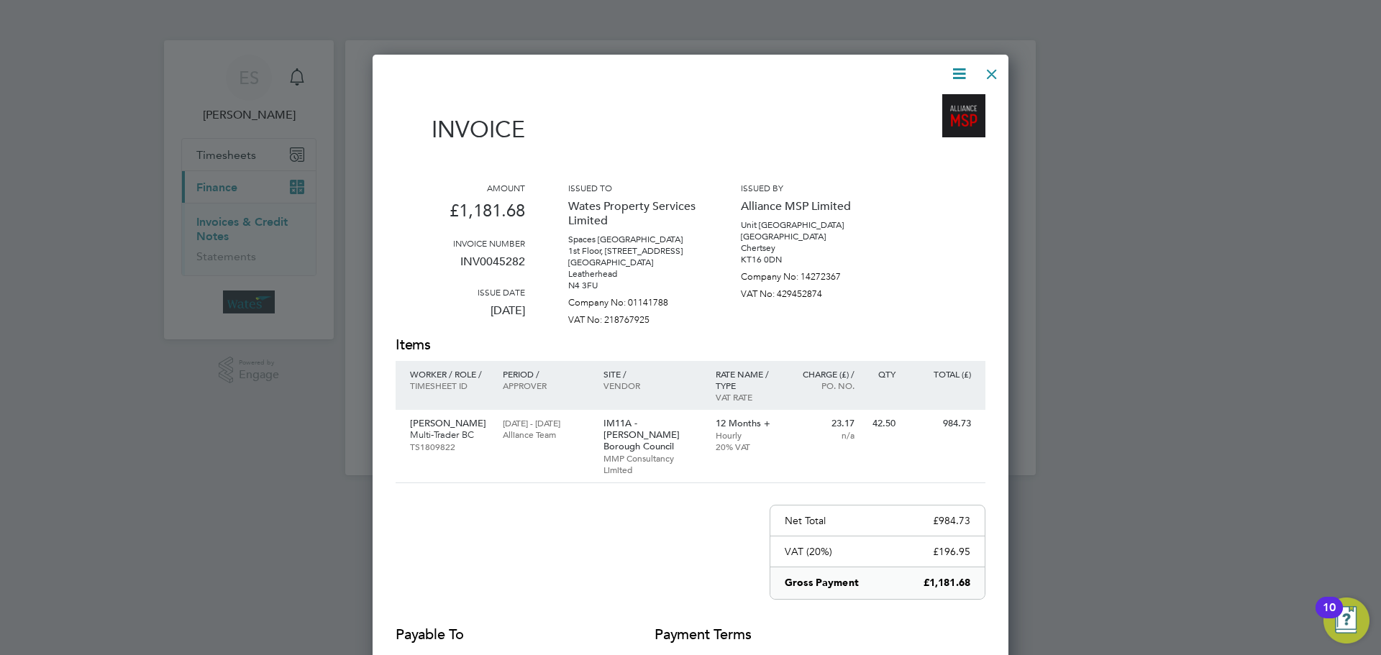
drag, startPoint x: 993, startPoint y: 63, endPoint x: 989, endPoint y: 73, distance: 11.4
click at [991, 65] on div at bounding box center [992, 71] width 26 height 26
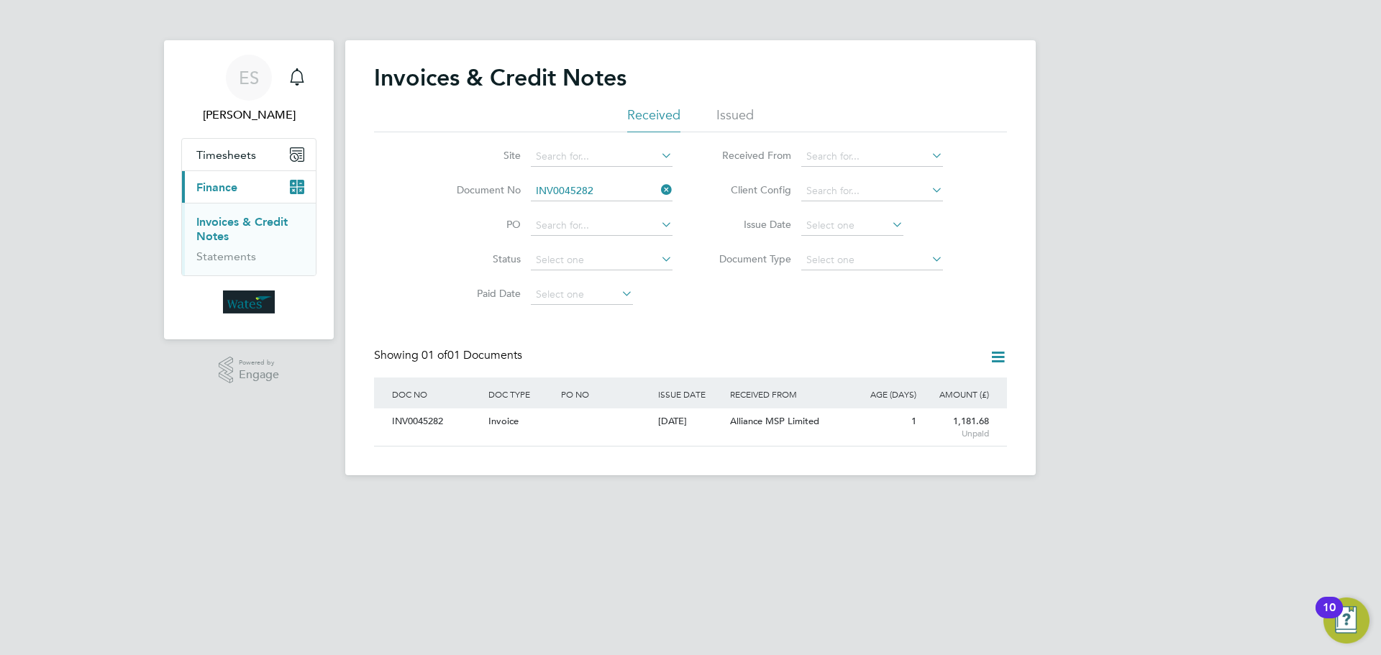
click at [658, 189] on icon at bounding box center [658, 190] width 0 height 20
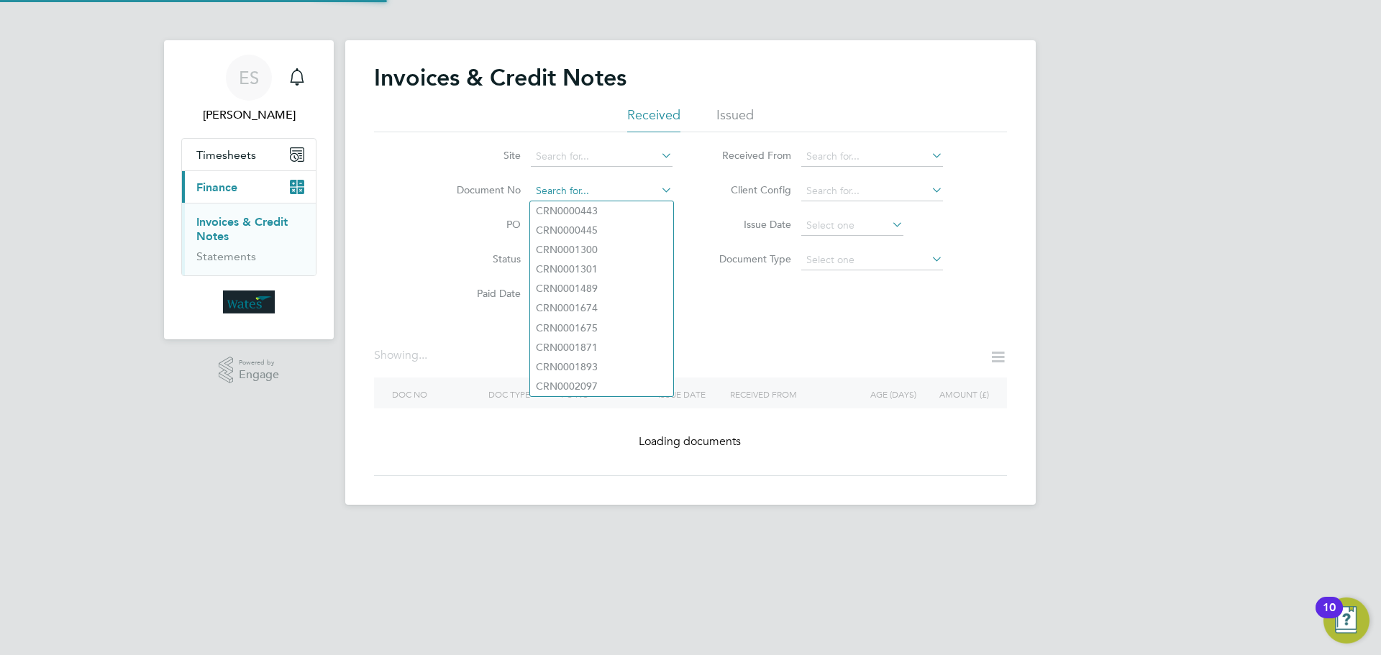
paste input "INV0045283"
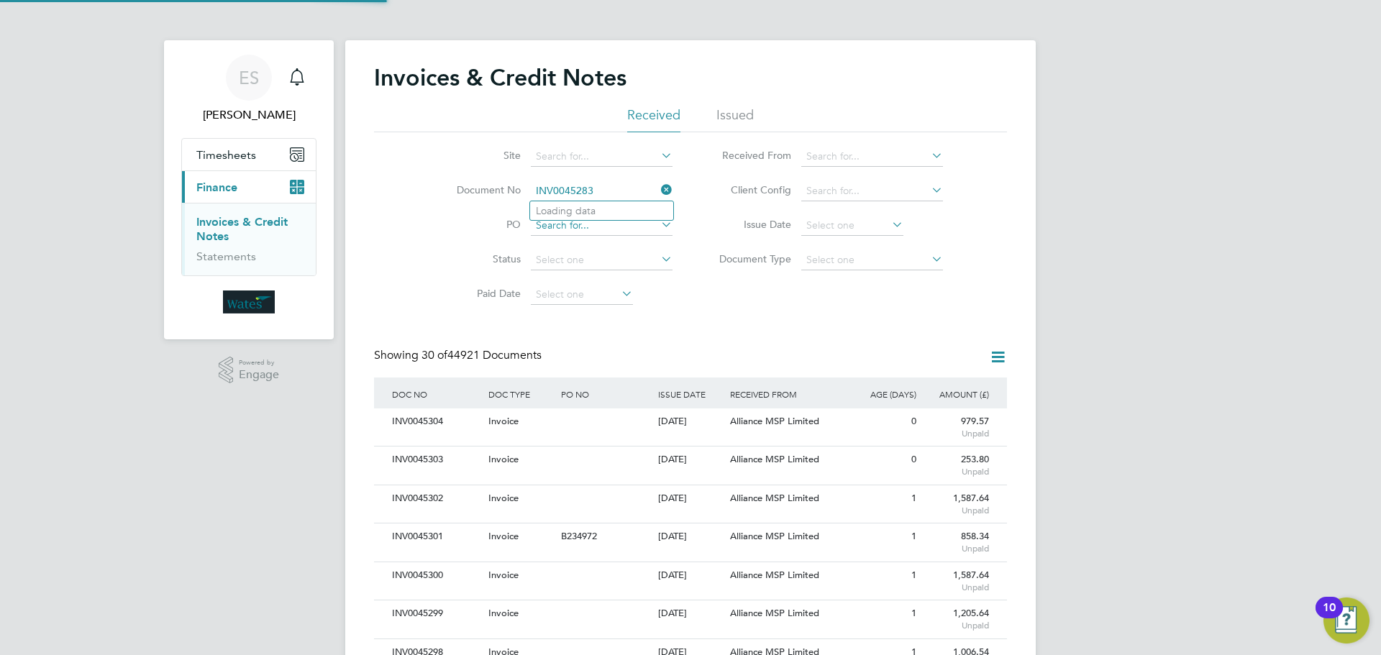
scroll to position [27, 98]
type input "INV0045283"
click at [602, 214] on li "INV0045283" at bounding box center [601, 210] width 143 height 19
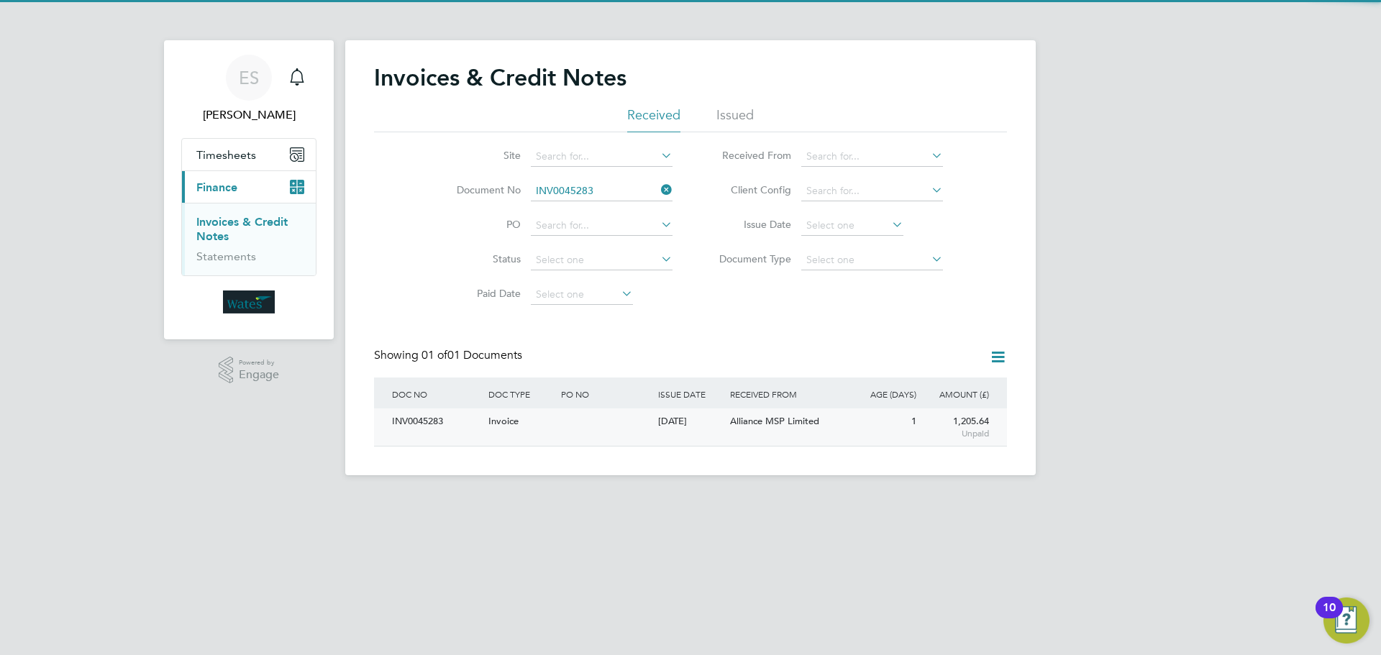
click at [432, 411] on div "INV0045283" at bounding box center [436, 422] width 96 height 27
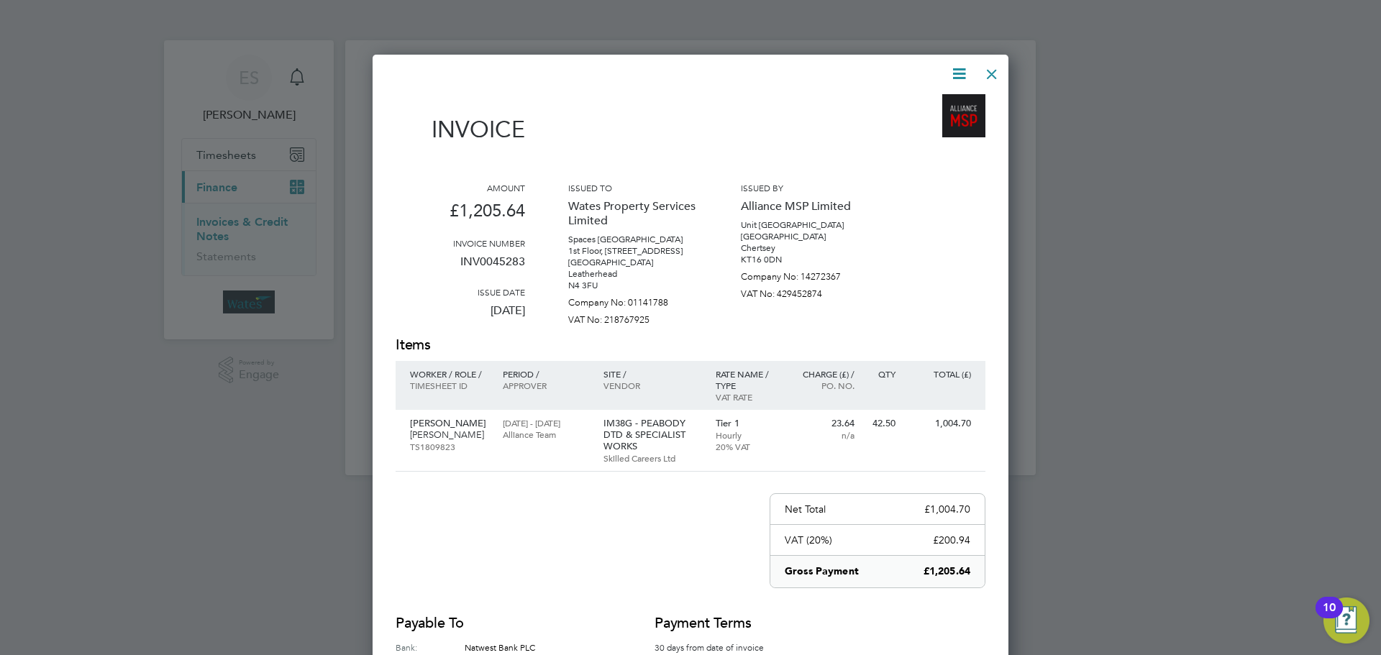
click at [956, 69] on icon at bounding box center [959, 74] width 18 height 18
click at [943, 101] on li "Download Invoice" at bounding box center [915, 108] width 99 height 20
drag, startPoint x: 956, startPoint y: 72, endPoint x: 953, endPoint y: 80, distance: 8.4
click at [955, 76] on icon at bounding box center [959, 74] width 18 height 18
click at [920, 127] on li "View timesheet" at bounding box center [915, 128] width 99 height 20
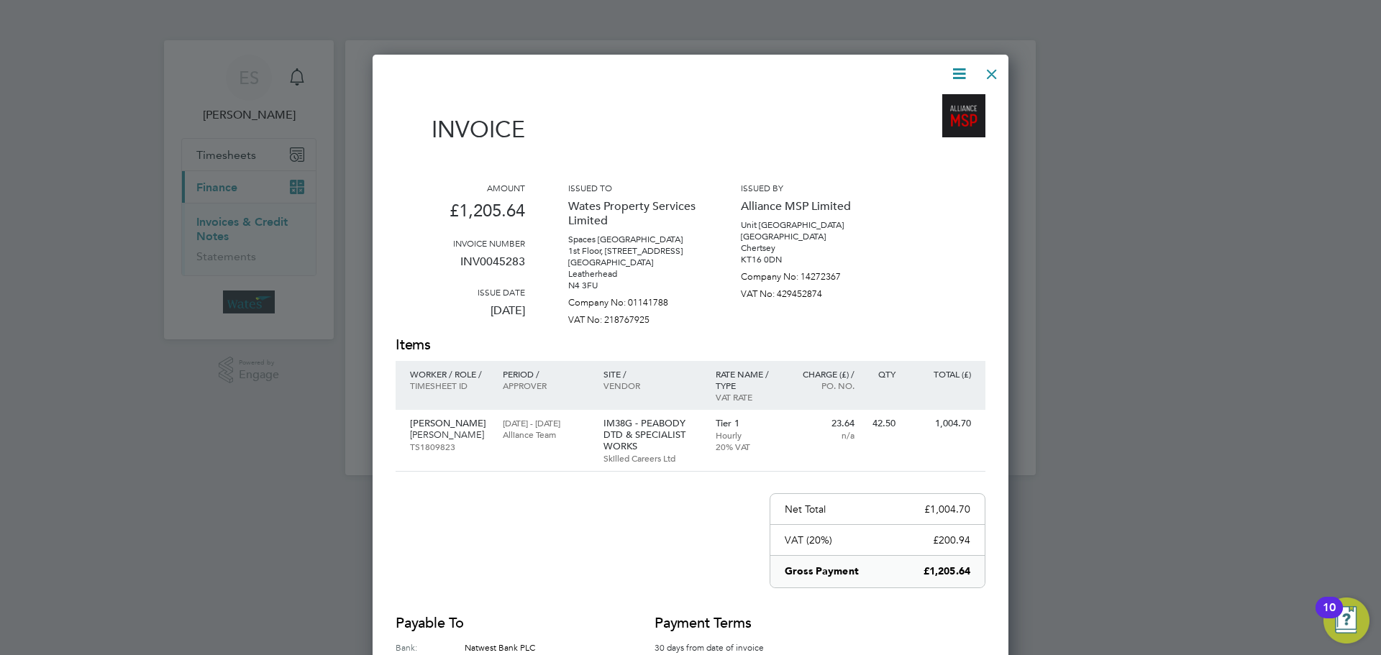
click at [993, 70] on div at bounding box center [992, 71] width 26 height 26
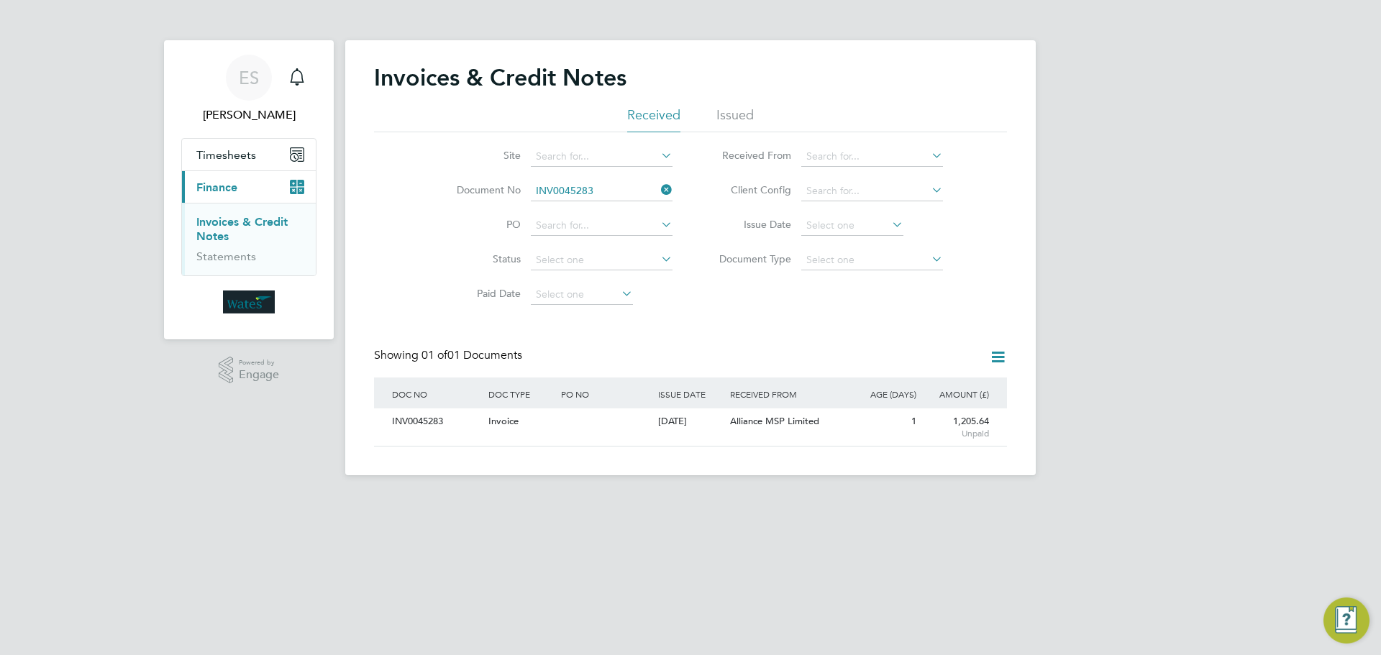
drag, startPoint x: 667, startPoint y: 187, endPoint x: 639, endPoint y: 187, distance: 27.3
click at [658, 183] on icon at bounding box center [658, 190] width 0 height 20
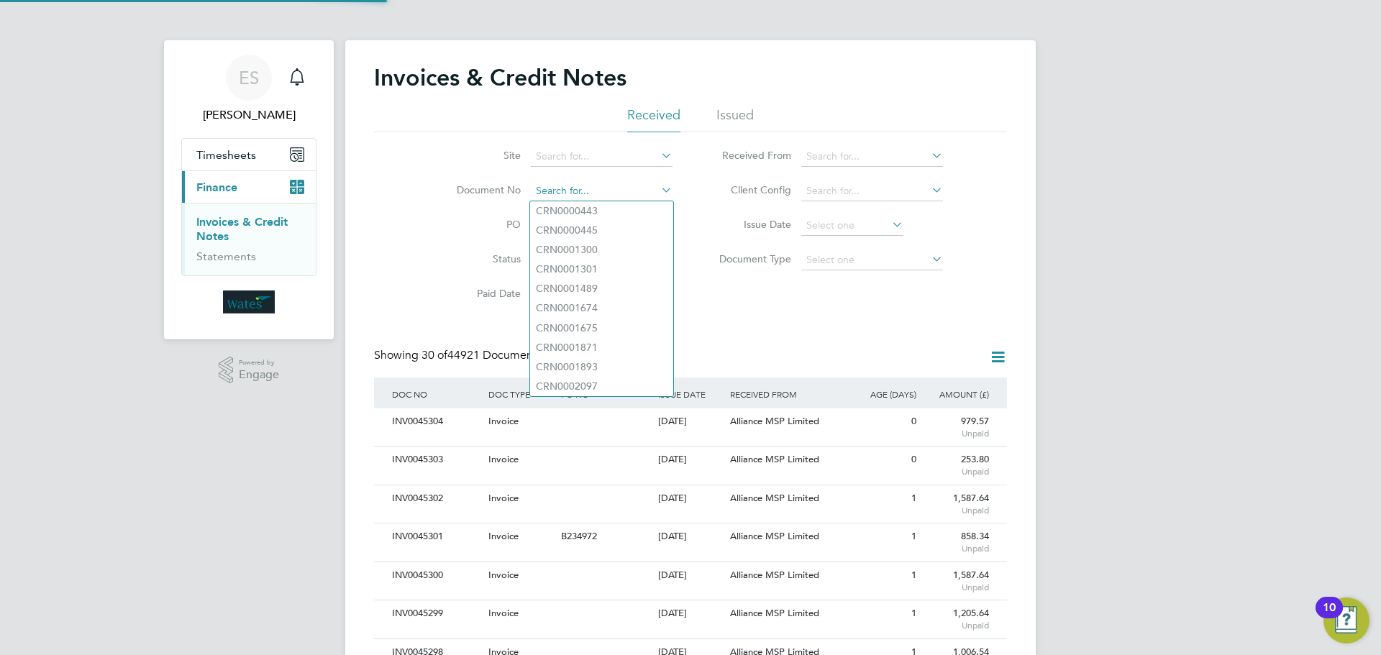
paste input "INV0045284"
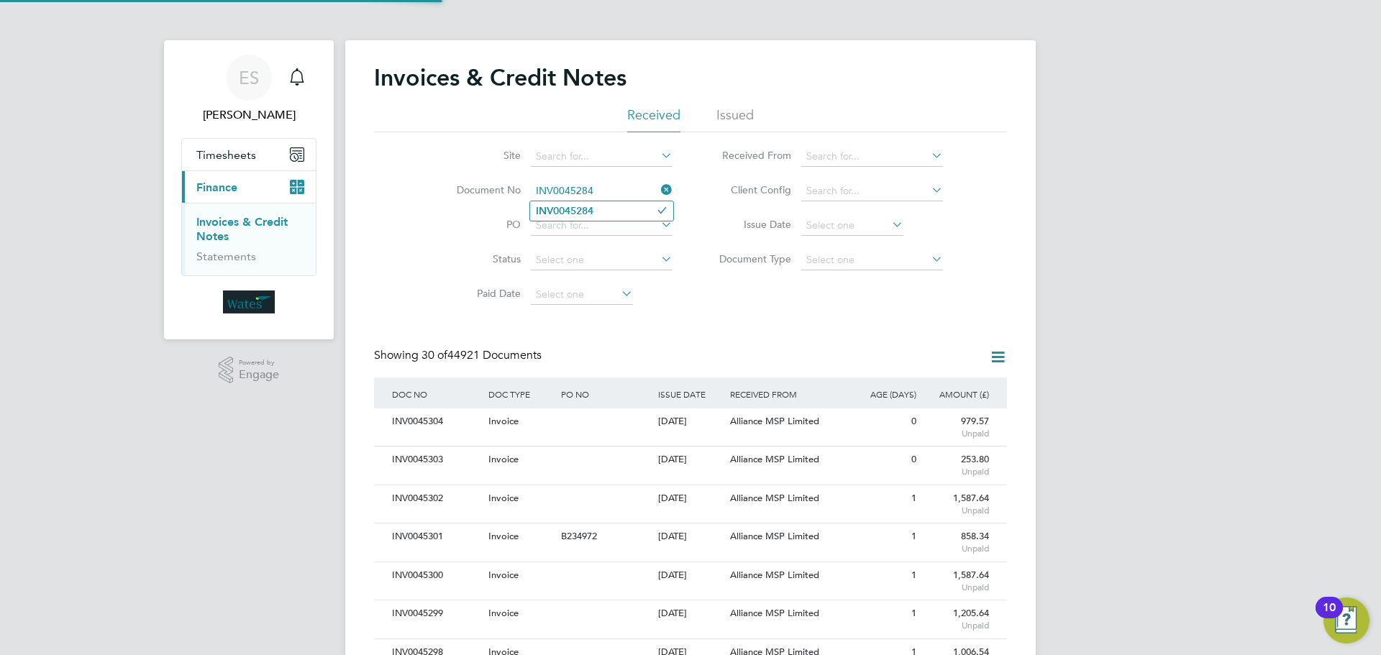
type input "INV0045284"
click at [593, 211] on b "INV0045284" at bounding box center [565, 211] width 58 height 12
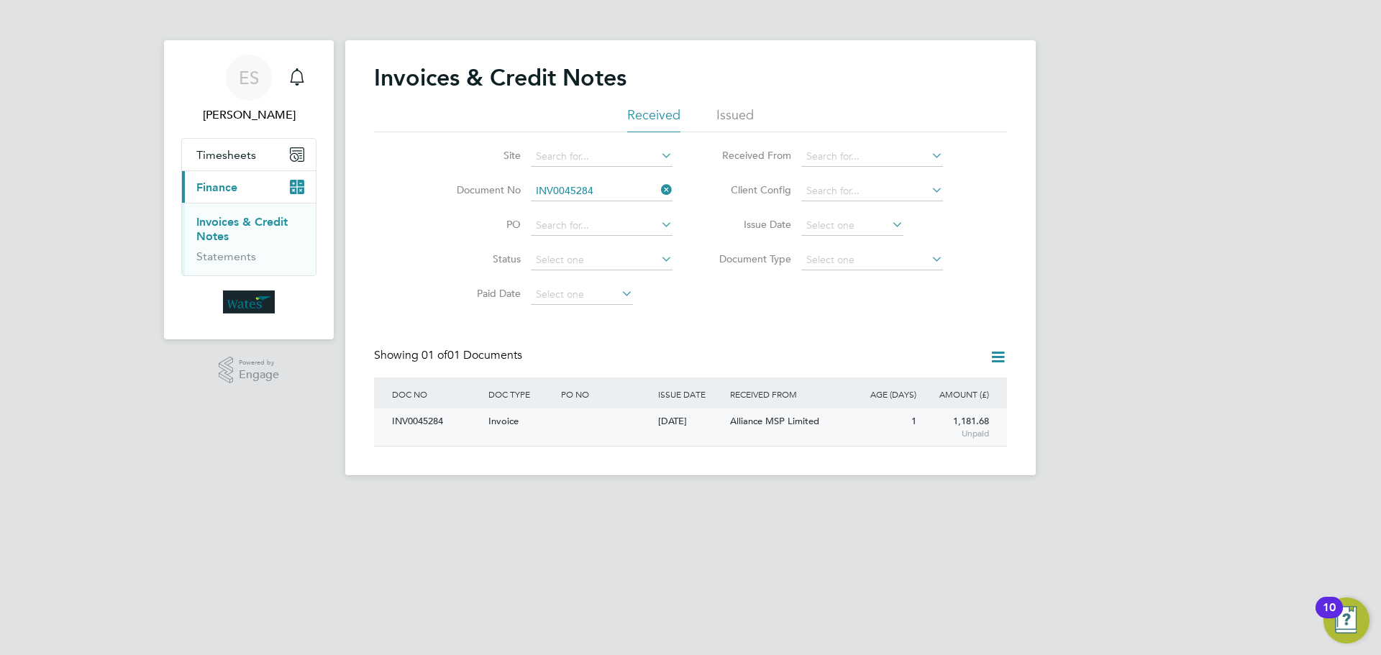
click at [435, 424] on div "INV0045284" at bounding box center [436, 422] width 96 height 27
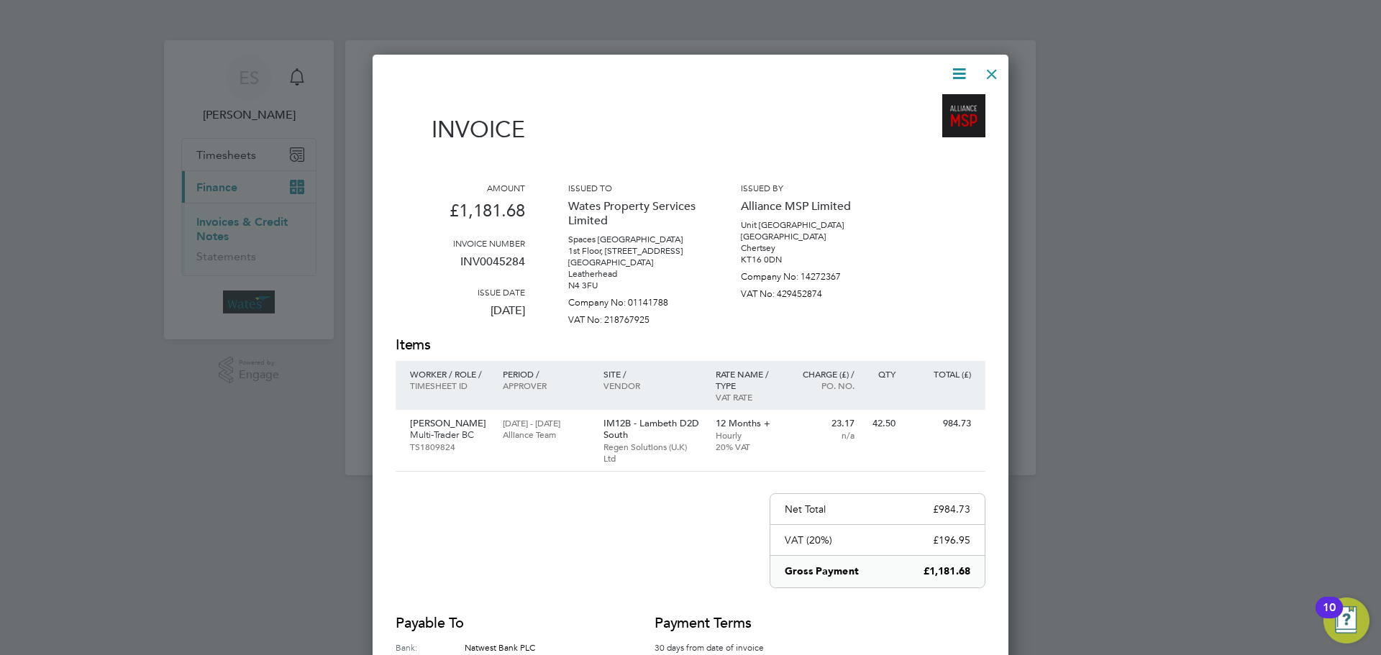
click at [952, 70] on icon at bounding box center [959, 74] width 18 height 18
click at [927, 100] on li "Download Invoice" at bounding box center [915, 108] width 99 height 20
drag, startPoint x: 961, startPoint y: 66, endPoint x: 952, endPoint y: 75, distance: 12.7
click at [961, 66] on icon at bounding box center [959, 74] width 18 height 18
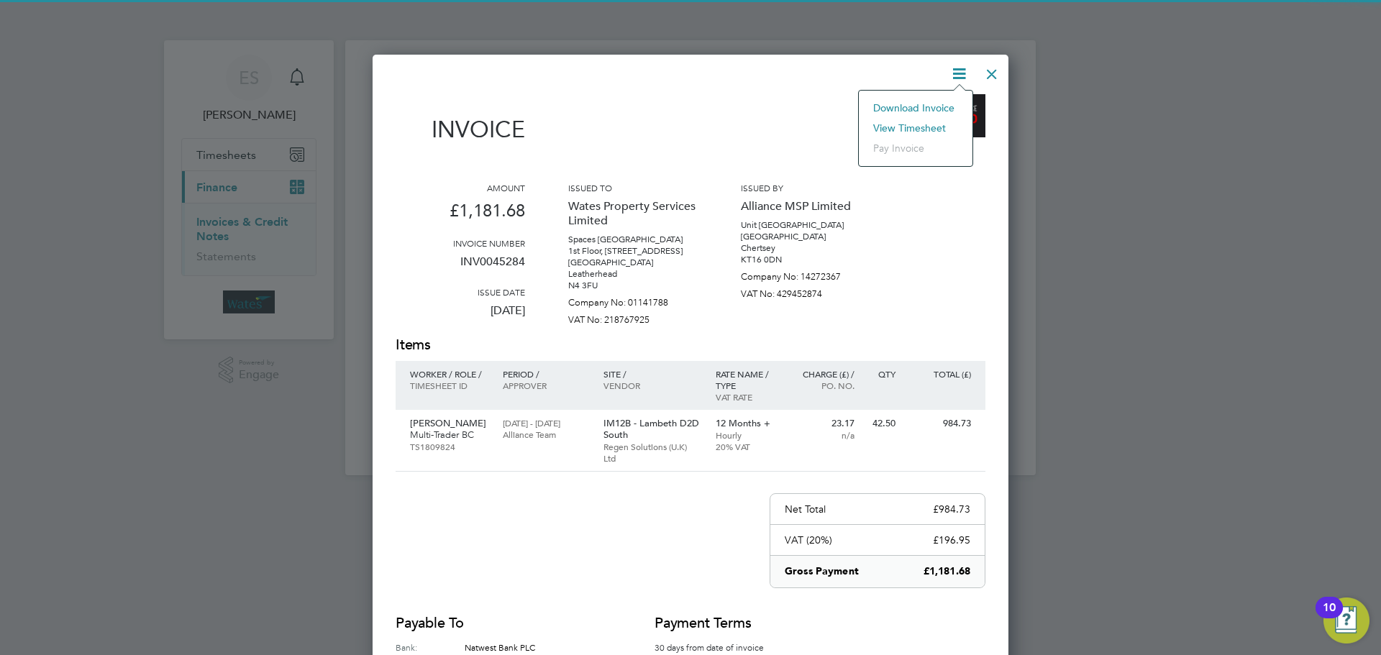
click at [914, 128] on li "View timesheet" at bounding box center [915, 128] width 99 height 20
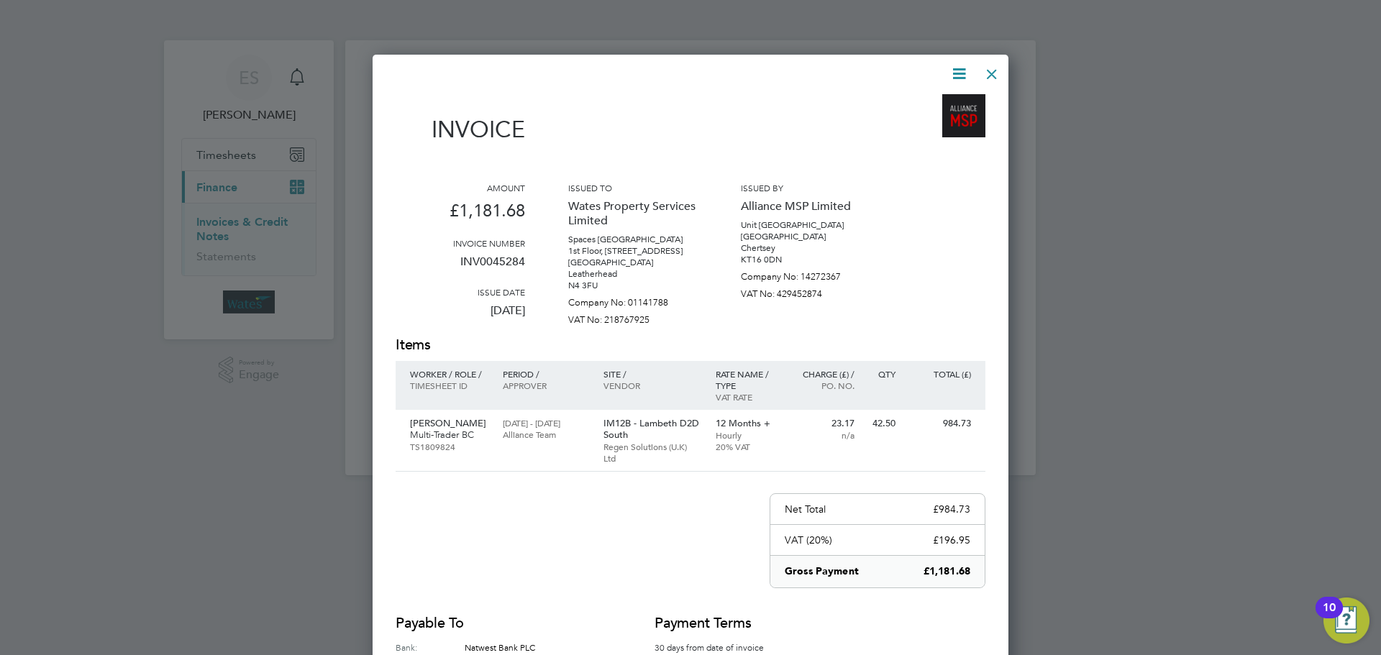
click at [994, 71] on div at bounding box center [992, 71] width 26 height 26
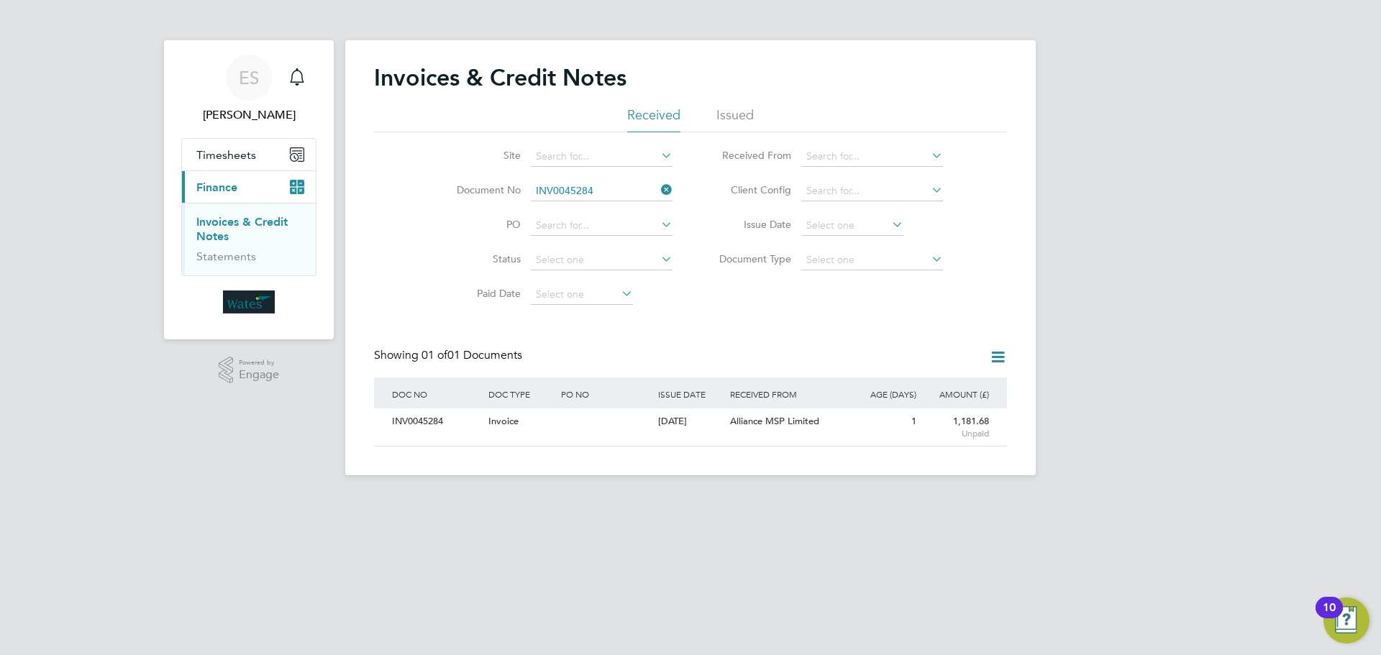
click at [658, 185] on icon at bounding box center [658, 190] width 0 height 20
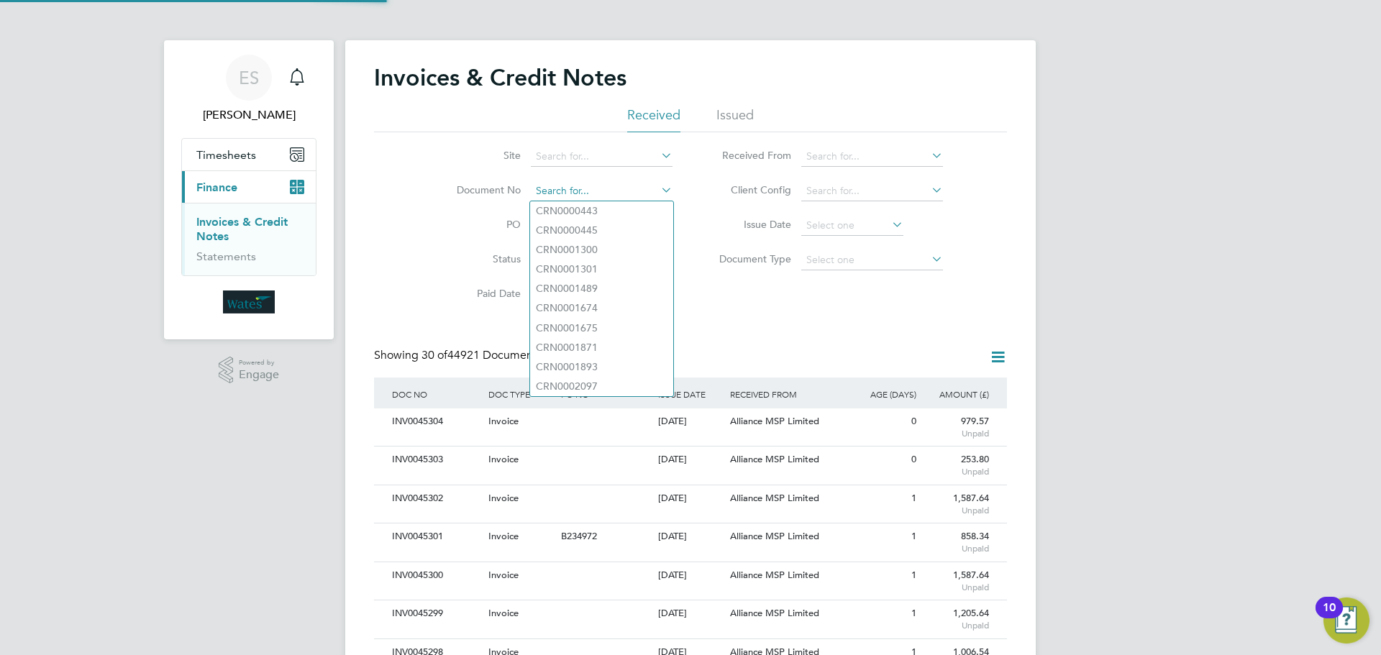
paste input "INV0045285"
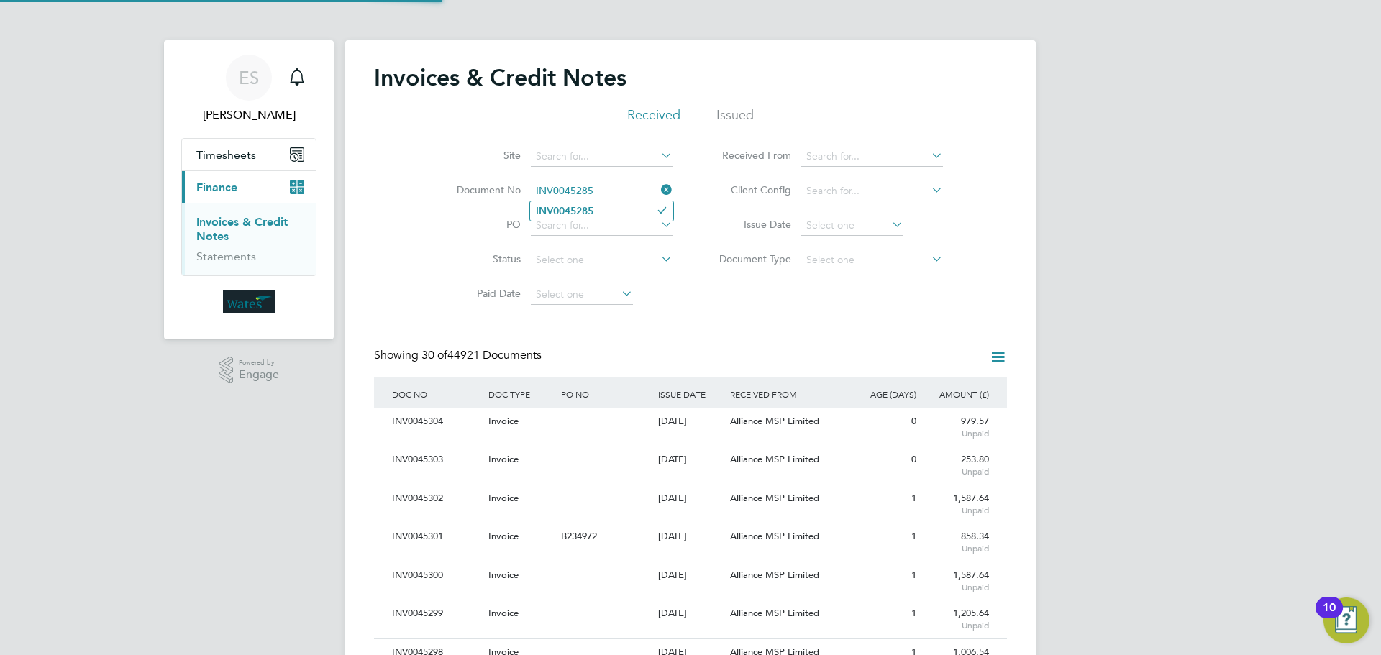
type input "INV0045285"
click at [605, 206] on li "INV0045285" at bounding box center [601, 210] width 143 height 19
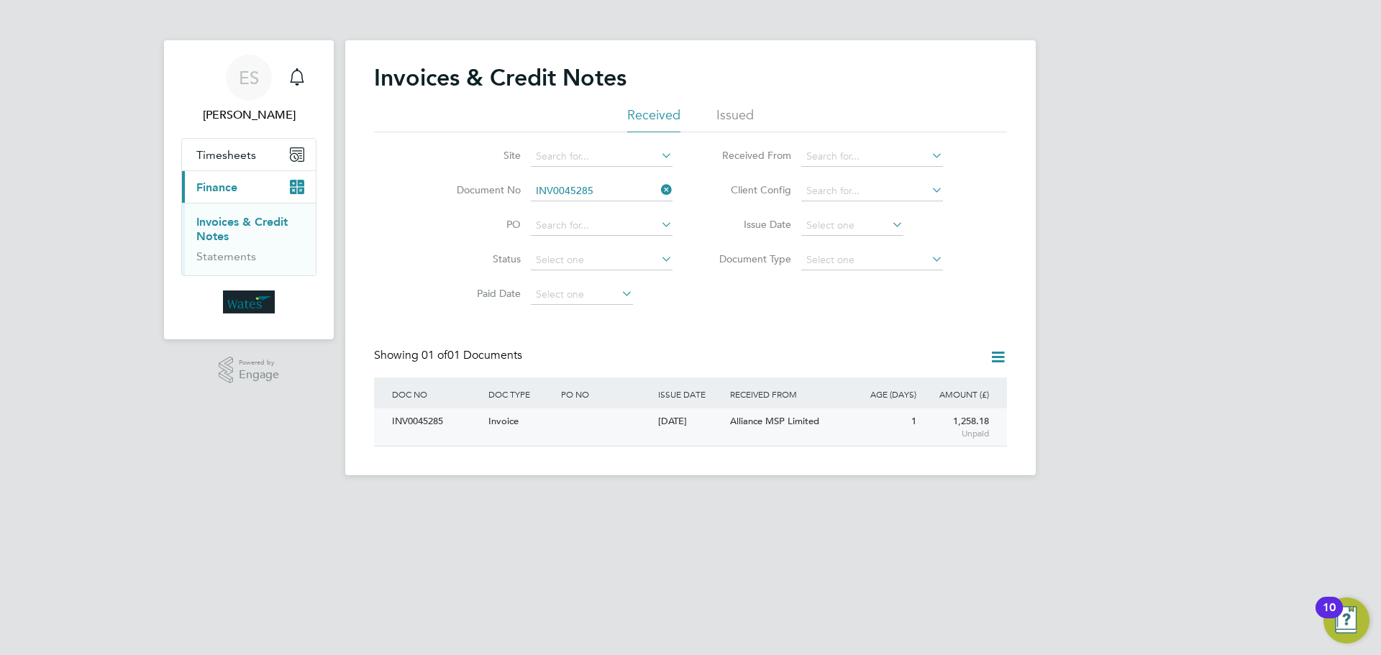
click at [410, 425] on div "INV0045285" at bounding box center [436, 422] width 96 height 27
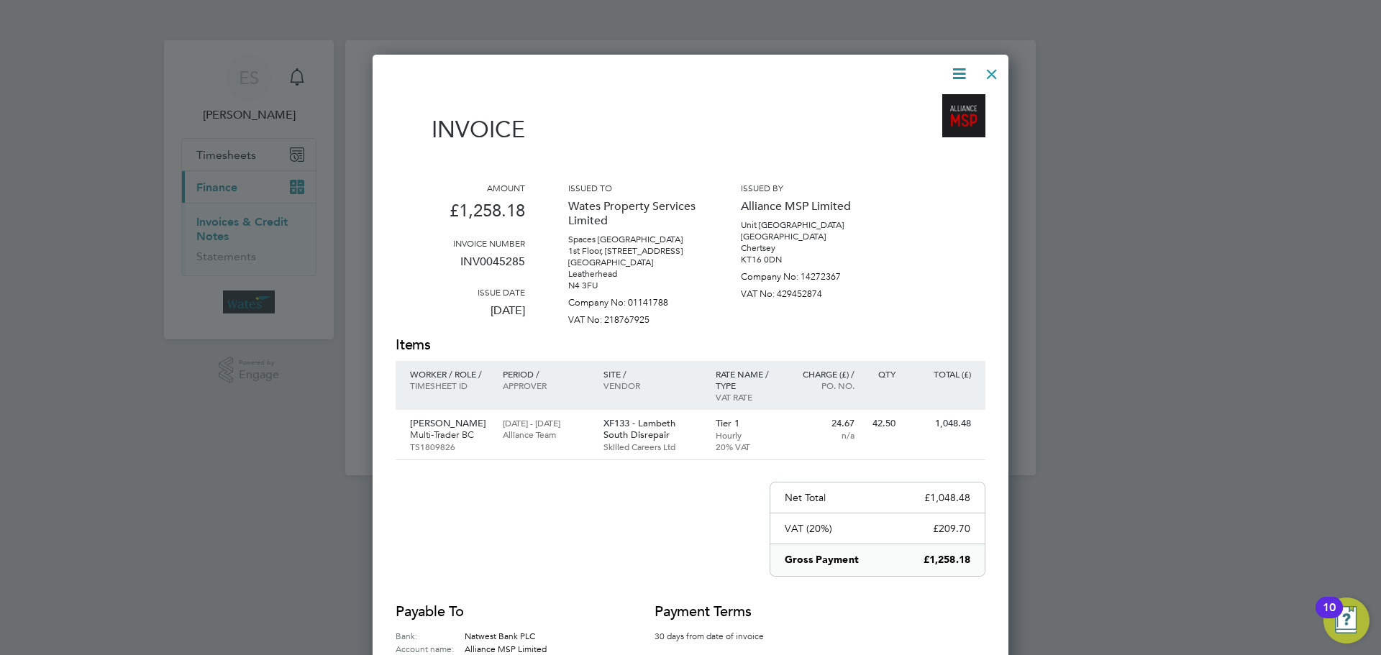
click at [957, 65] on icon at bounding box center [959, 74] width 18 height 18
click at [942, 99] on li "Download Invoice" at bounding box center [915, 108] width 99 height 20
click at [954, 66] on icon at bounding box center [959, 74] width 18 height 18
click at [911, 119] on li "View timesheet" at bounding box center [915, 128] width 99 height 20
click at [993, 73] on div at bounding box center [992, 71] width 26 height 26
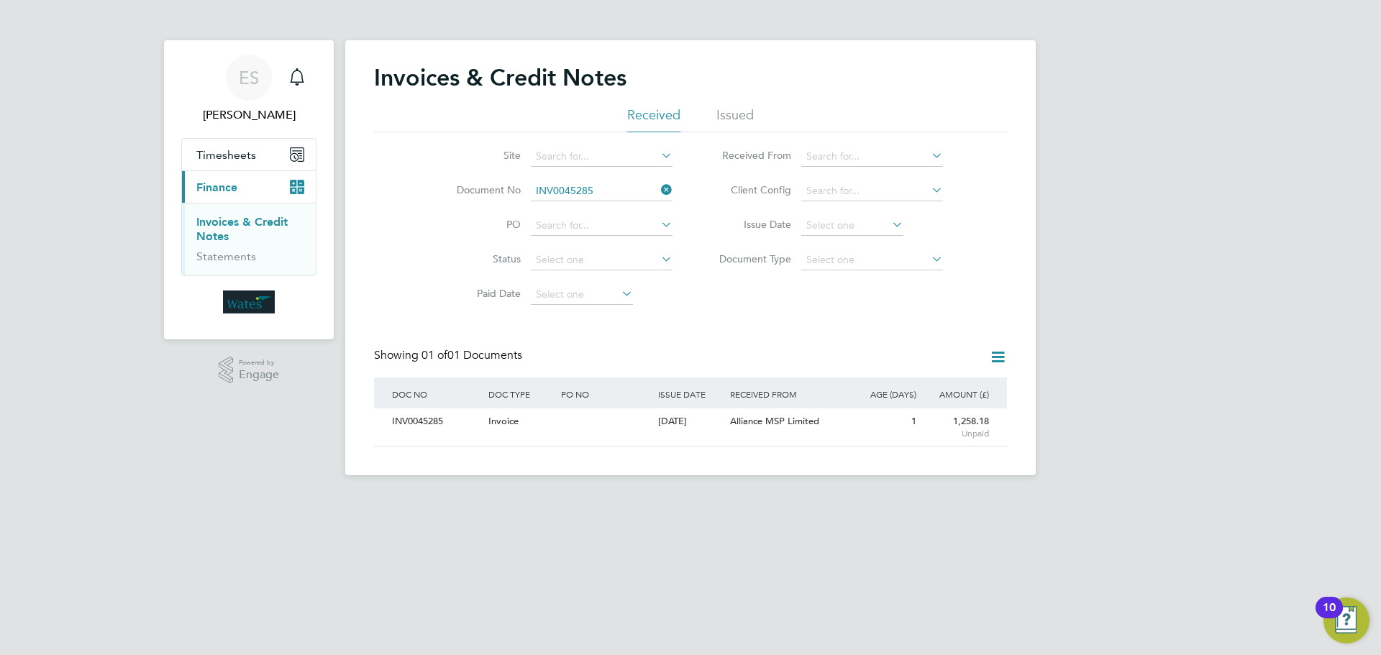
click at [658, 190] on icon at bounding box center [658, 190] width 0 height 20
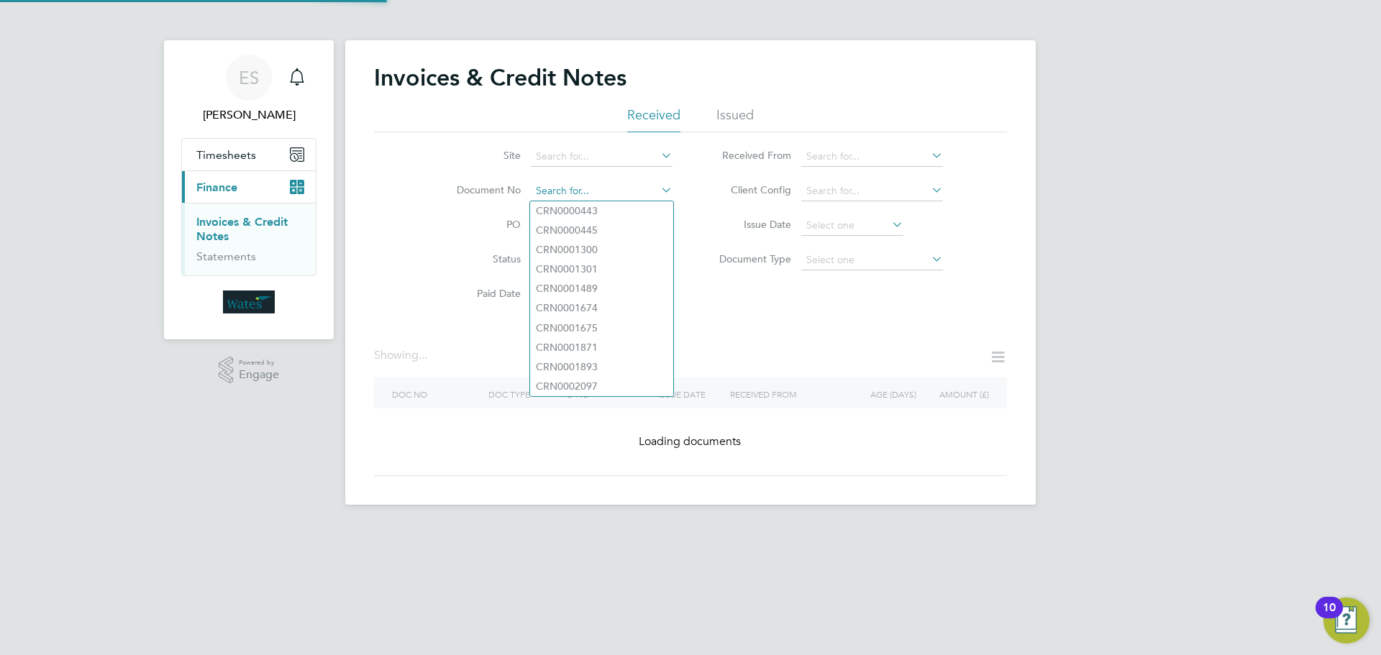
paste input "INV0045286"
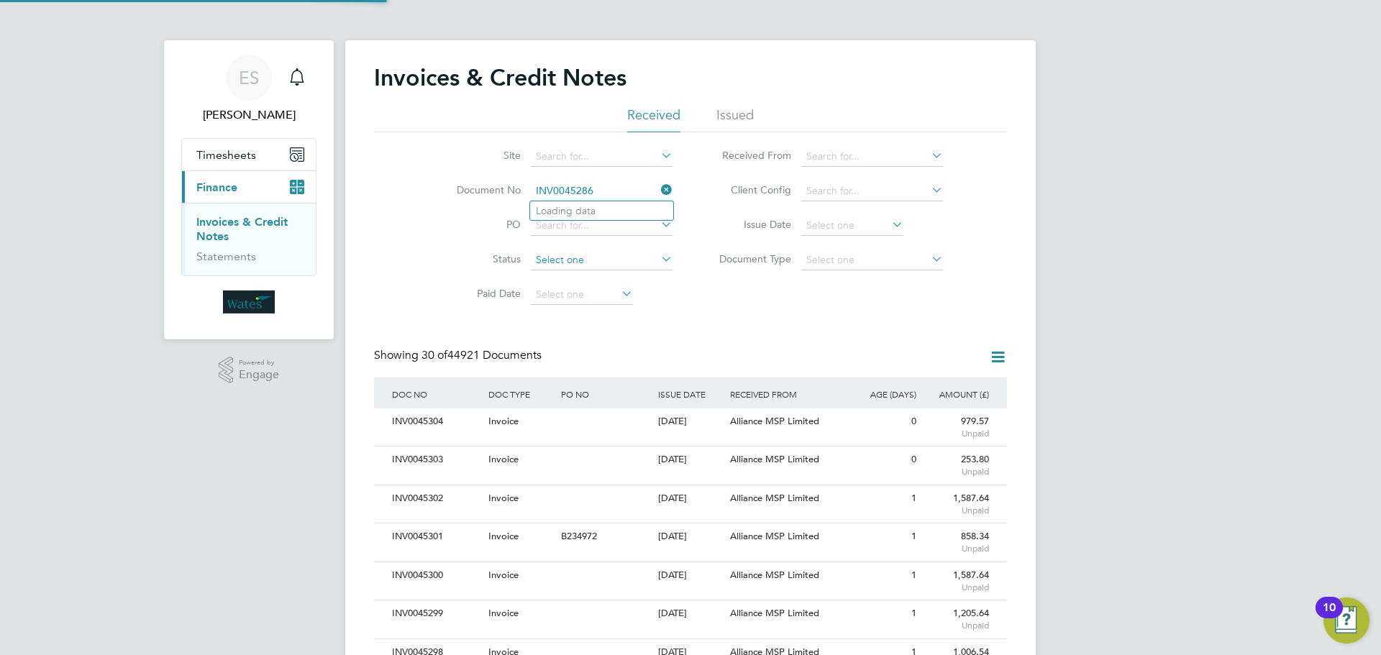
scroll to position [27, 122]
type input "INV0045286"
click at [574, 212] on b "INV0045286" at bounding box center [565, 211] width 58 height 12
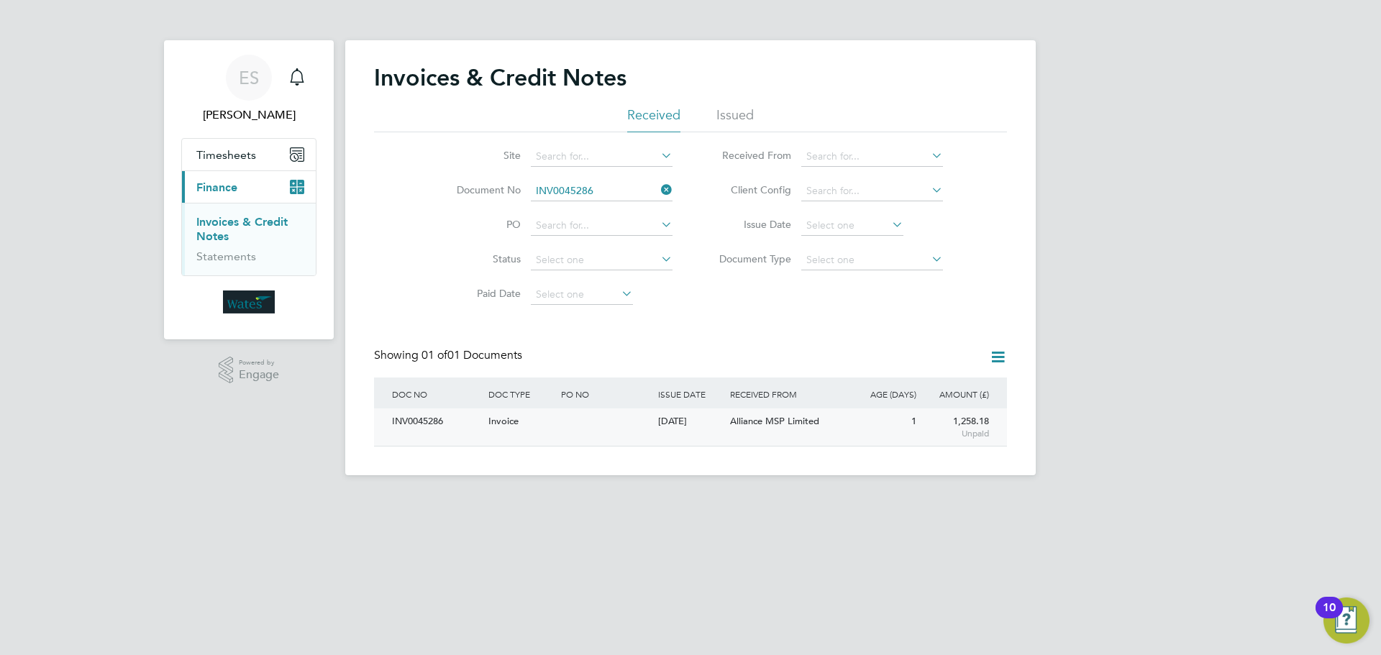
click at [416, 418] on div "INV0045286" at bounding box center [436, 422] width 96 height 27
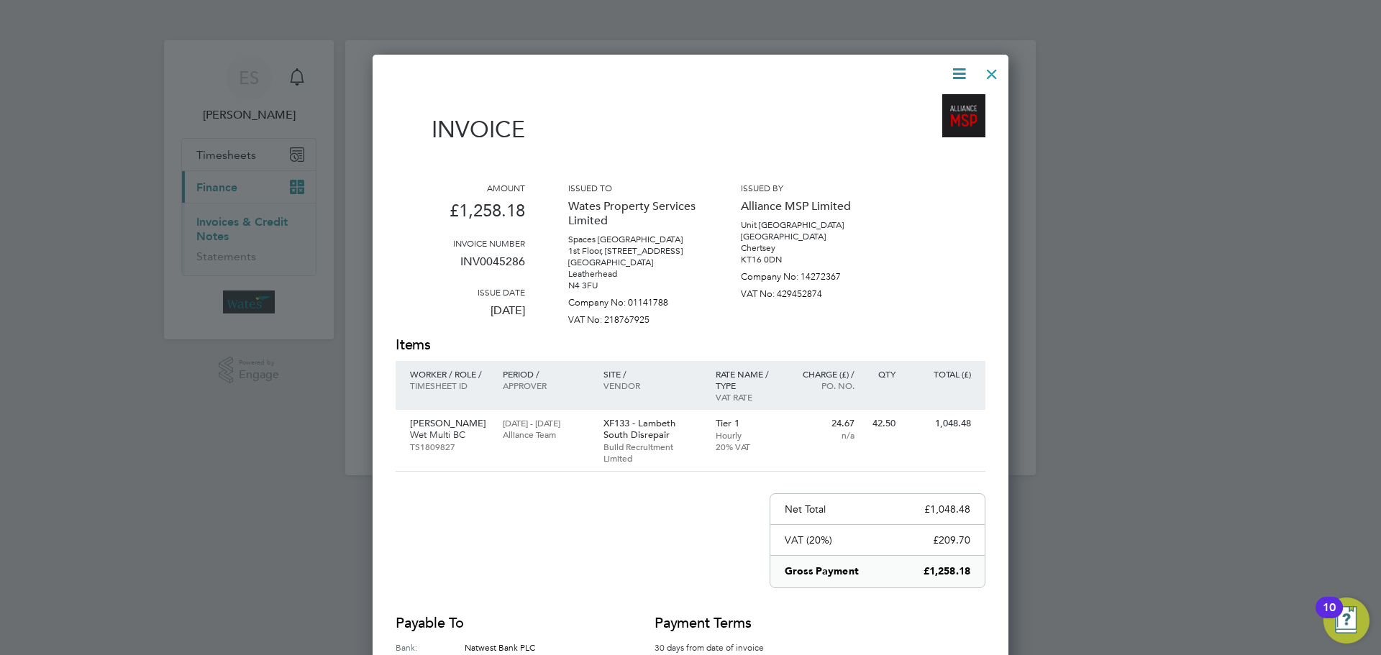
click at [958, 74] on icon at bounding box center [959, 74] width 18 height 18
click at [932, 102] on li "Download Invoice" at bounding box center [915, 108] width 99 height 20
click at [960, 65] on icon at bounding box center [959, 74] width 18 height 18
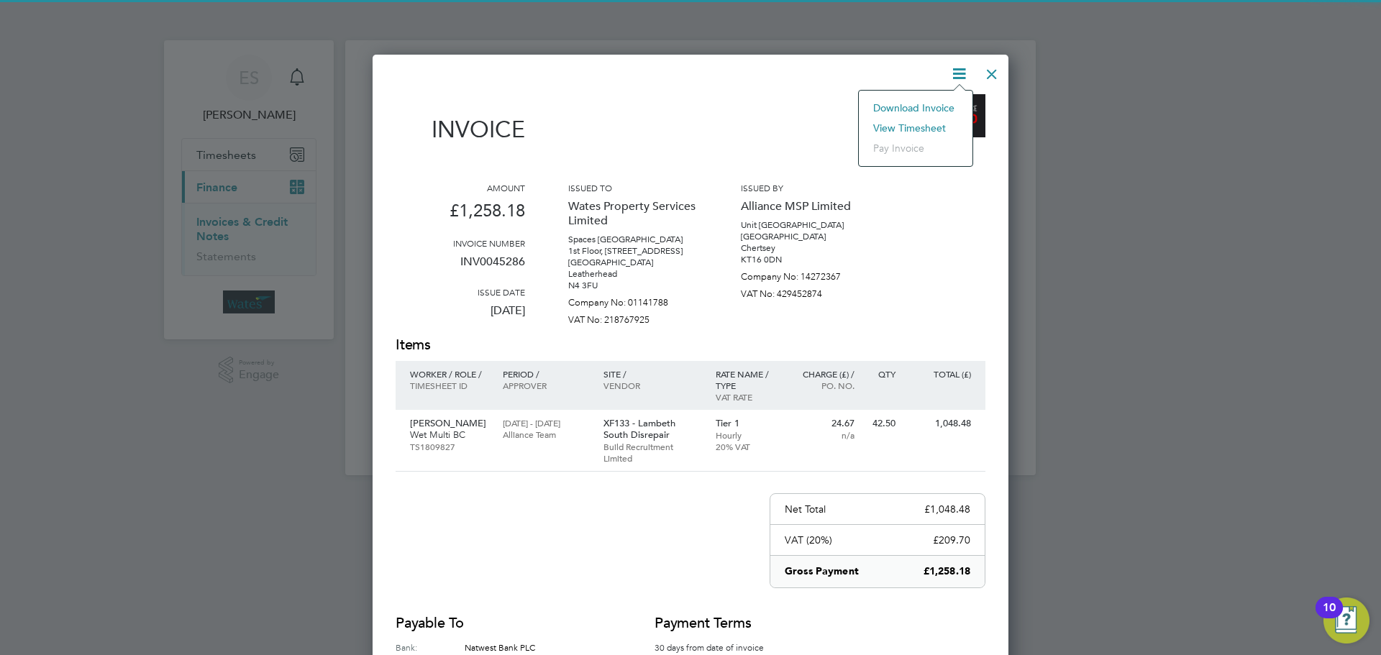
click at [915, 124] on li "View timesheet" at bounding box center [915, 128] width 99 height 20
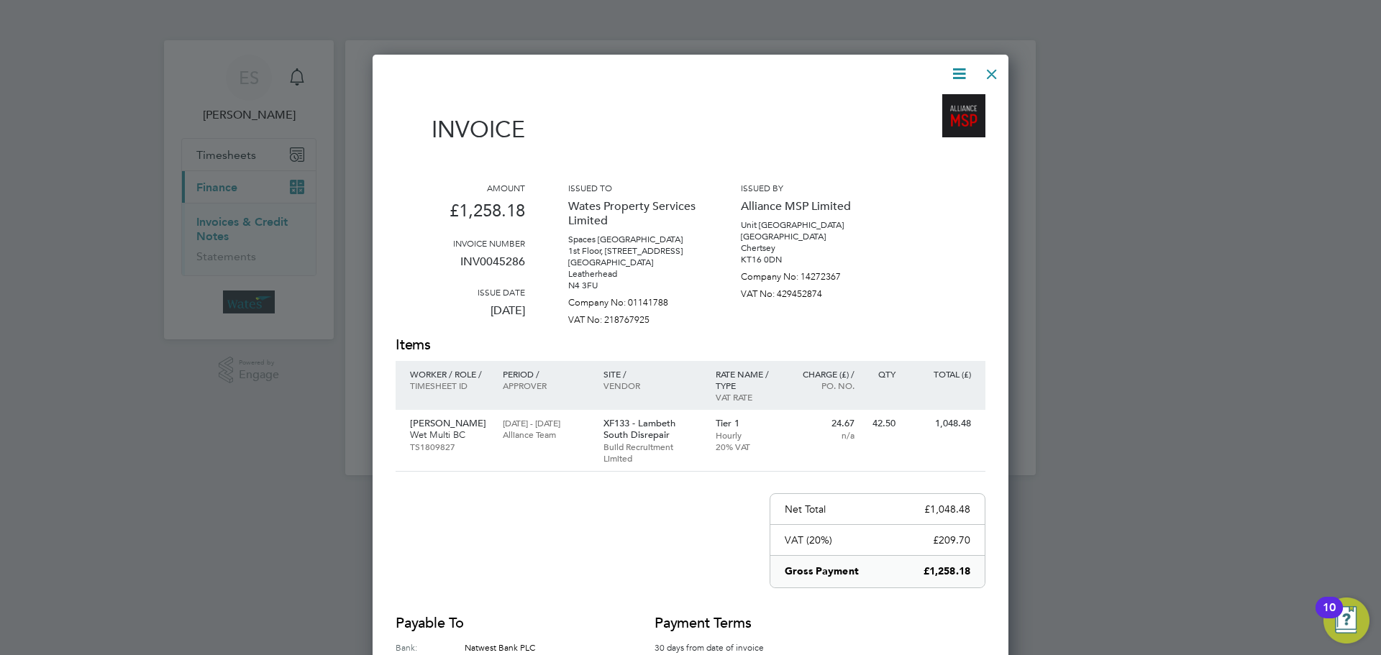
click at [987, 73] on div at bounding box center [992, 71] width 26 height 26
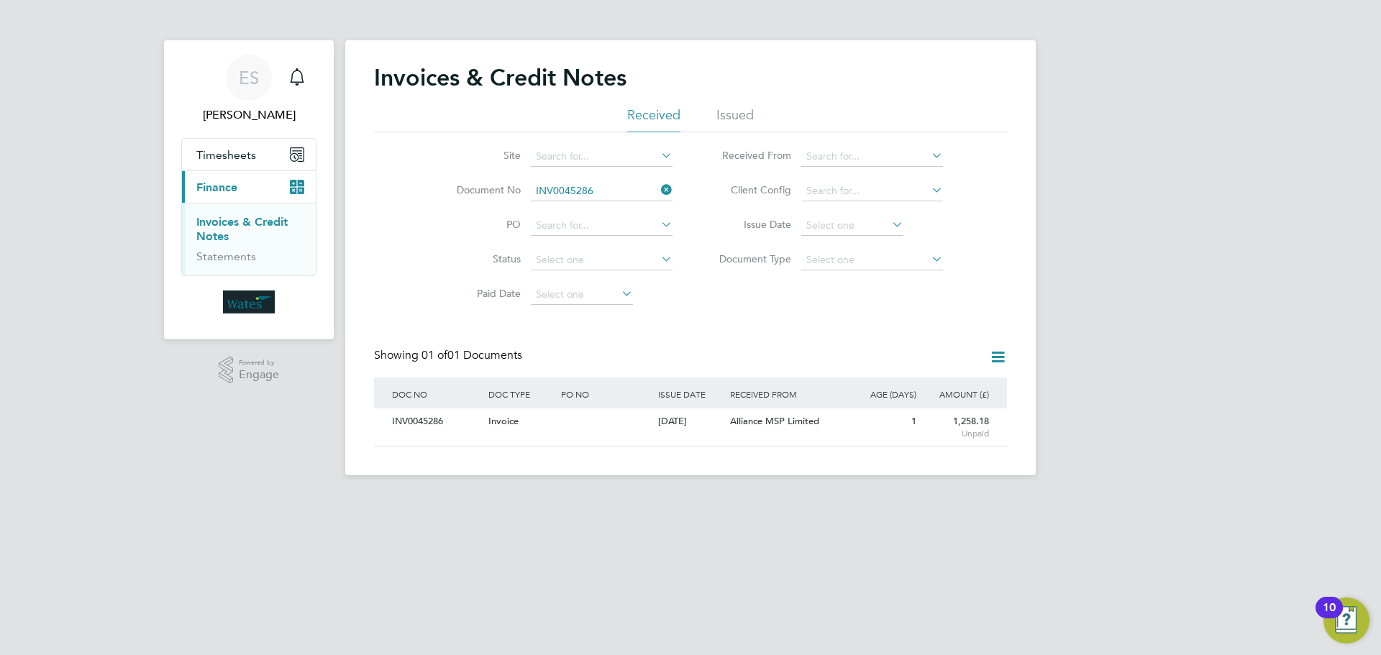
drag, startPoint x: 667, startPoint y: 184, endPoint x: 629, endPoint y: 193, distance: 39.1
click at [658, 186] on icon at bounding box center [658, 190] width 0 height 20
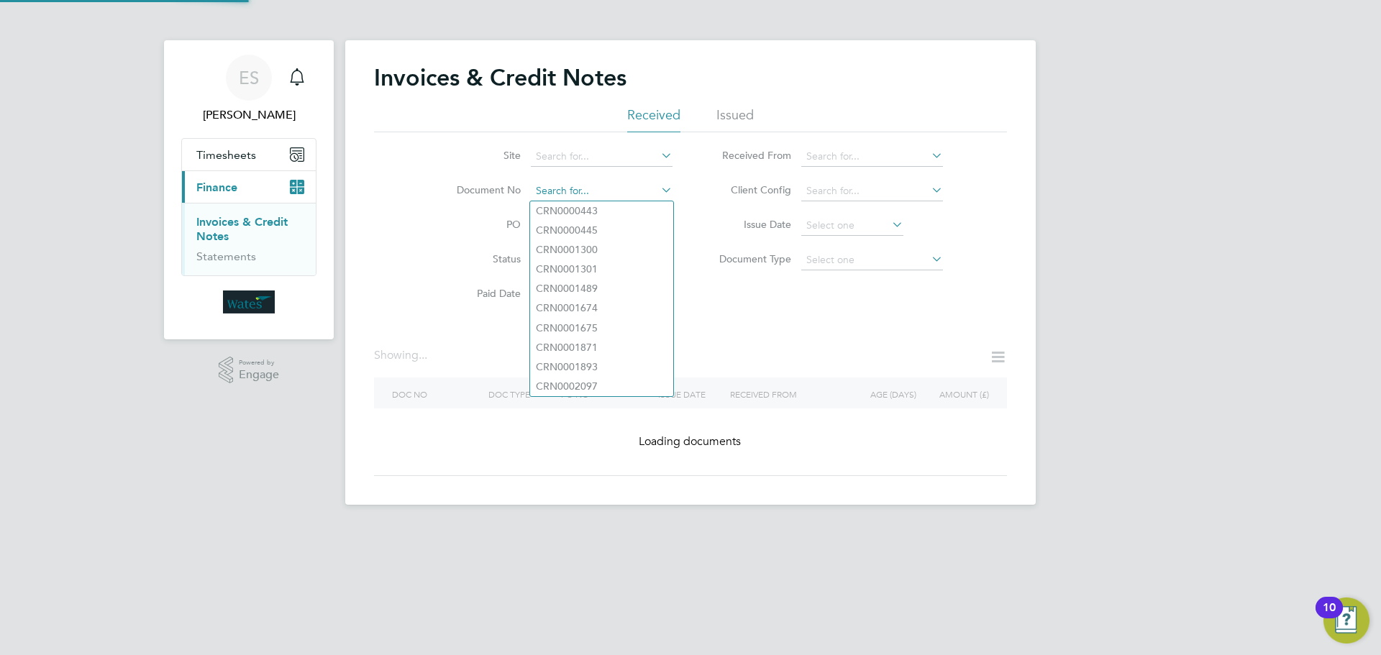
paste input "INV0045287"
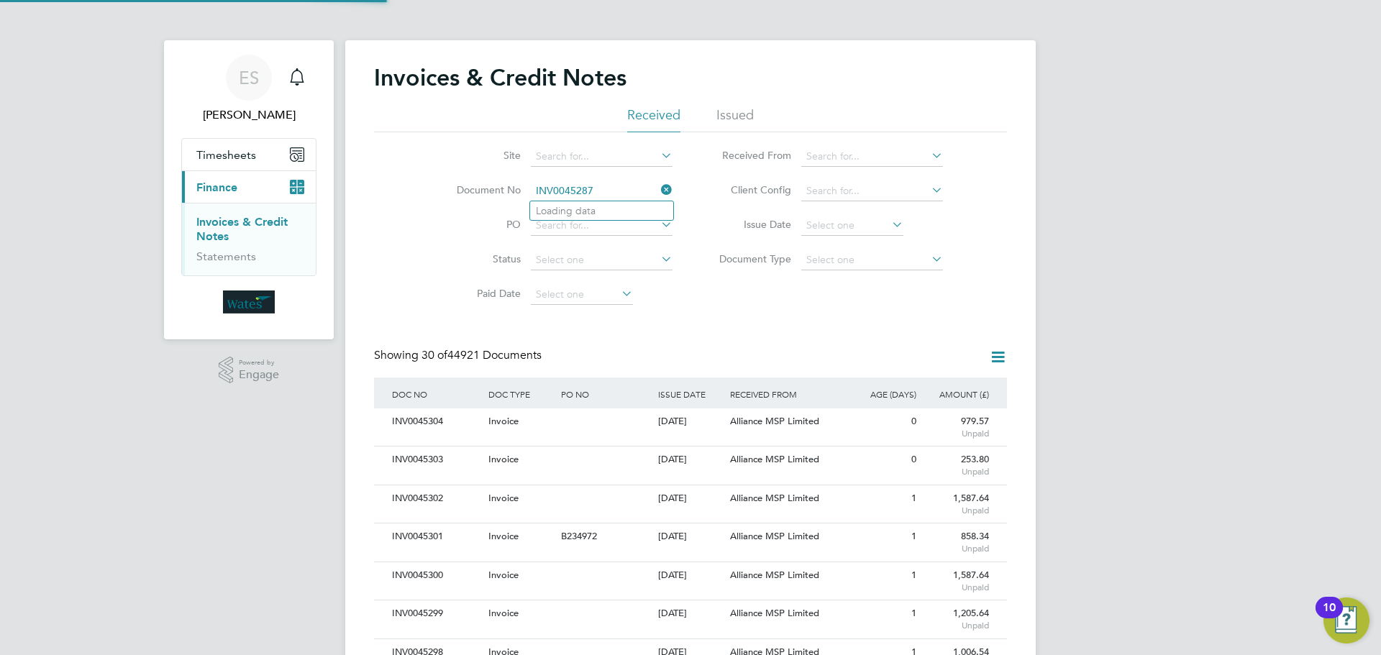
scroll to position [27, 98]
type input "INV0045287"
click at [576, 210] on b "INV0045287" at bounding box center [565, 211] width 58 height 12
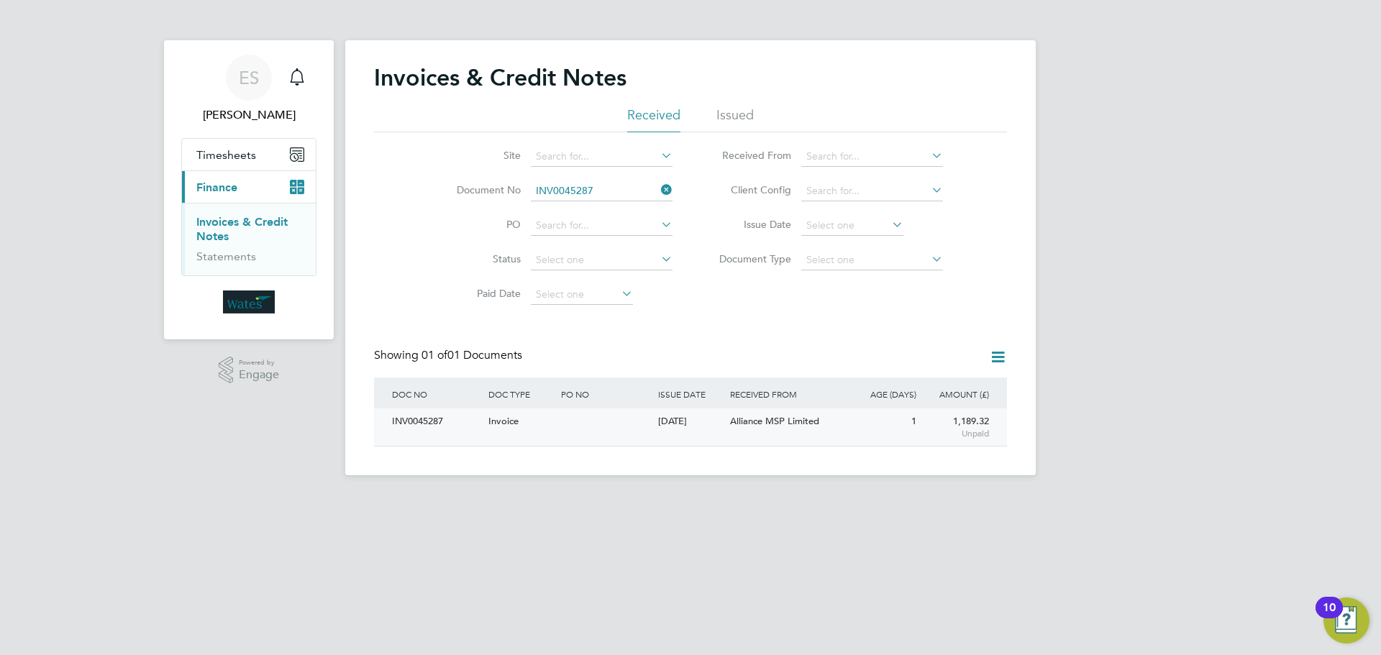
click at [424, 422] on div "INV0045287" at bounding box center [436, 422] width 96 height 27
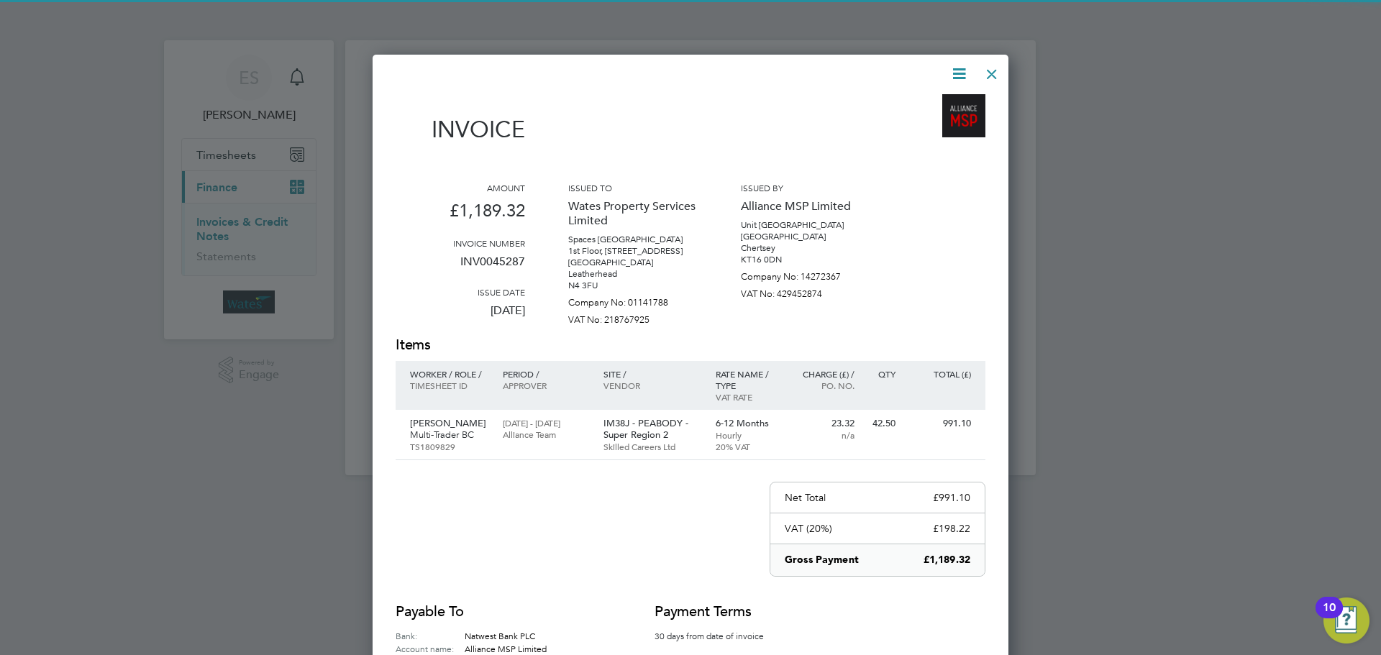
click at [952, 67] on icon at bounding box center [959, 74] width 18 height 18
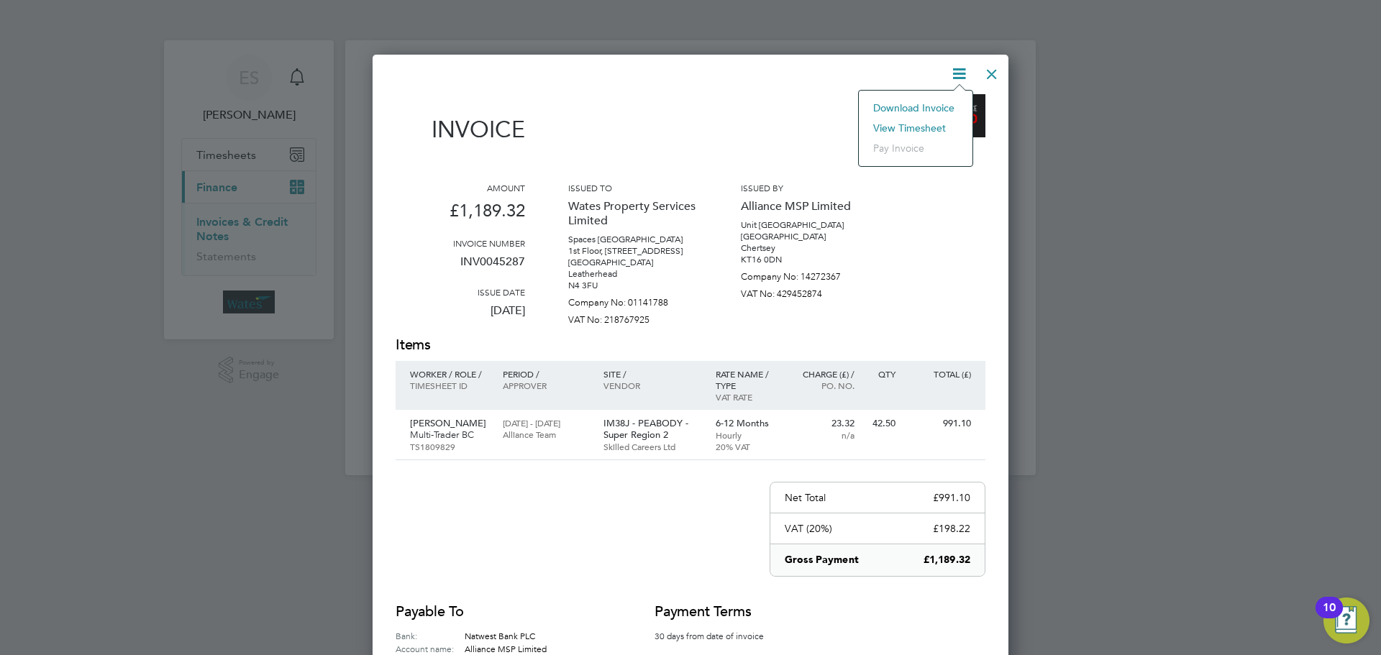
click at [932, 101] on li "Download Invoice" at bounding box center [915, 108] width 99 height 20
drag, startPoint x: 957, startPoint y: 69, endPoint x: 948, endPoint y: 94, distance: 26.9
click at [957, 69] on icon at bounding box center [959, 74] width 18 height 18
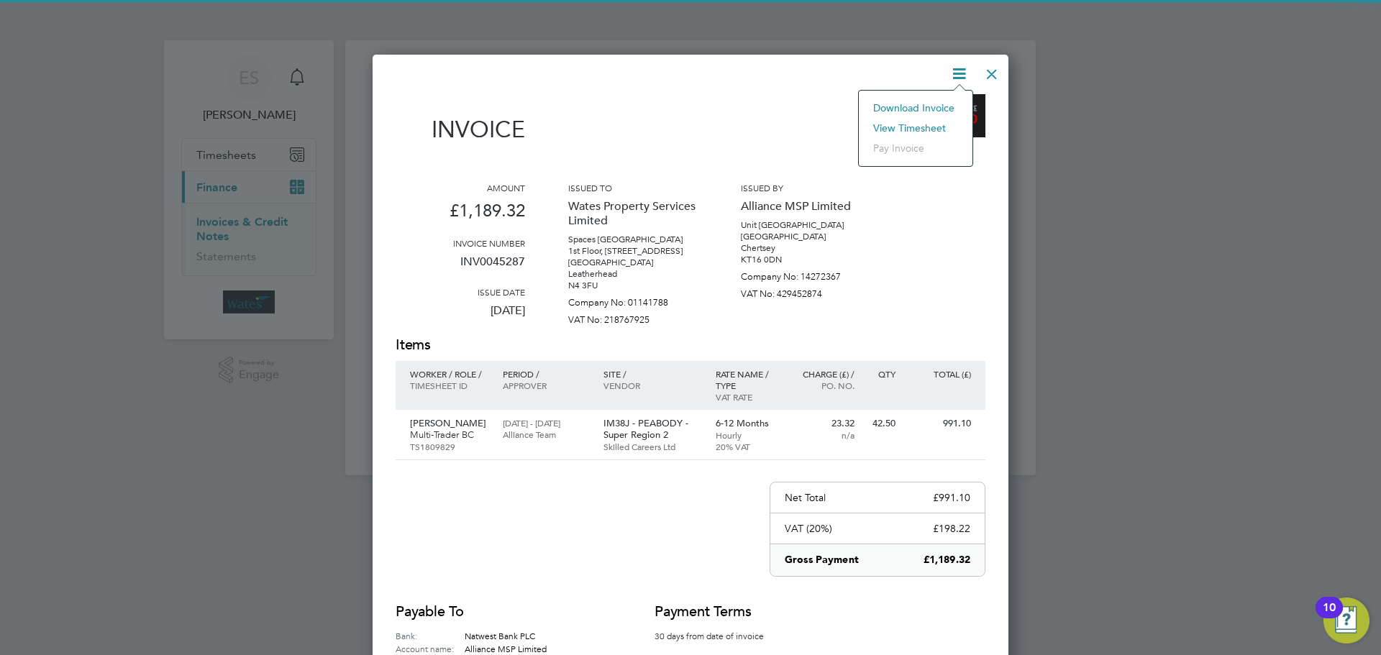
click at [919, 123] on li "View timesheet" at bounding box center [915, 128] width 99 height 20
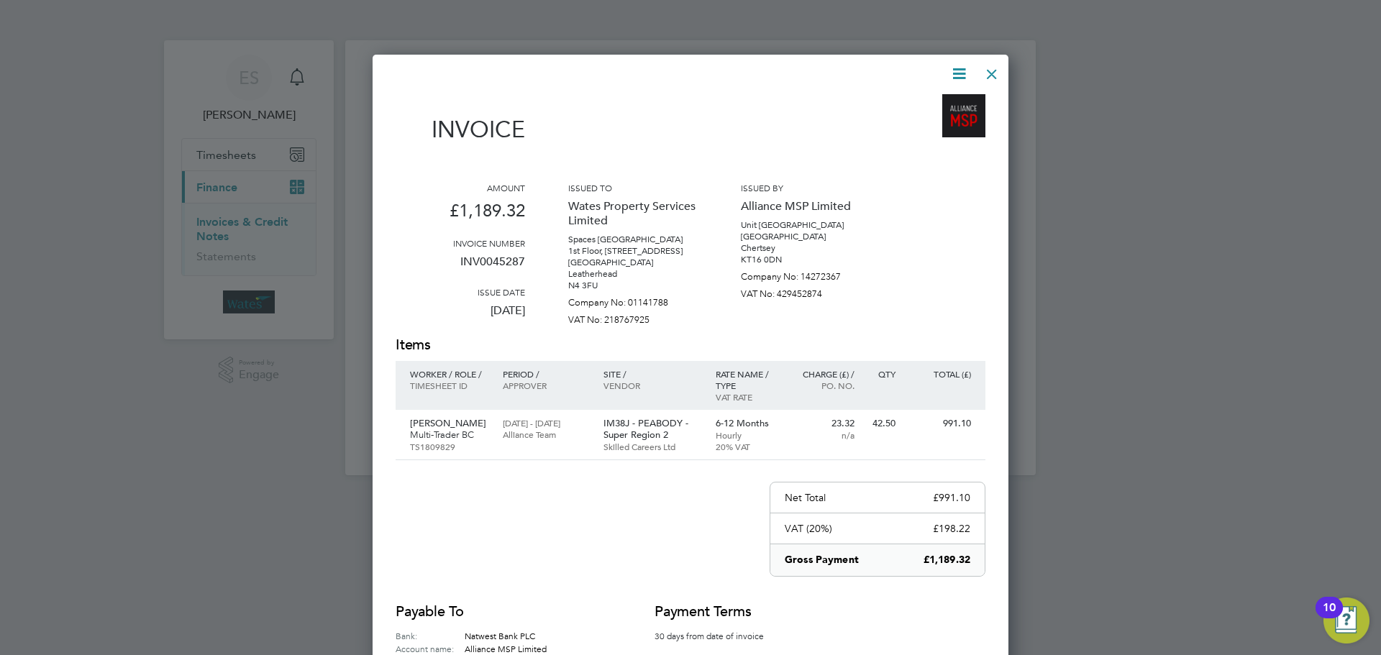
click at [989, 70] on div at bounding box center [992, 71] width 26 height 26
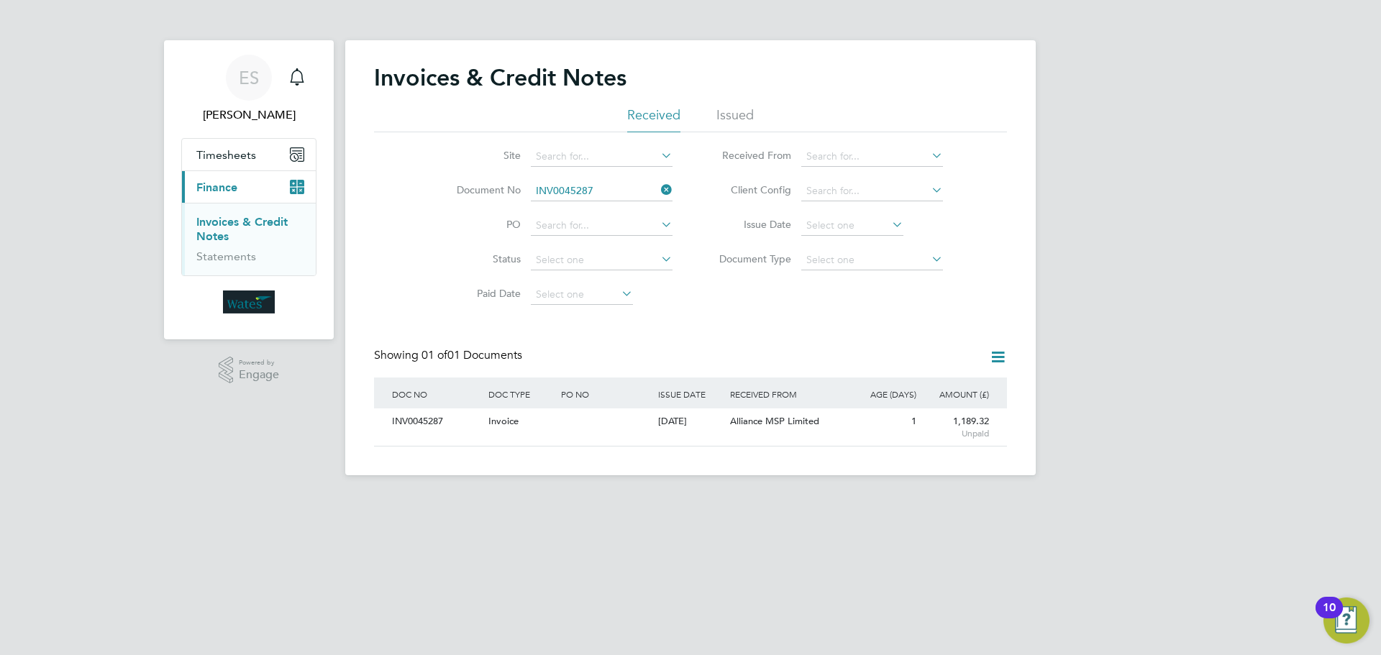
click at [658, 190] on icon at bounding box center [658, 190] width 0 height 20
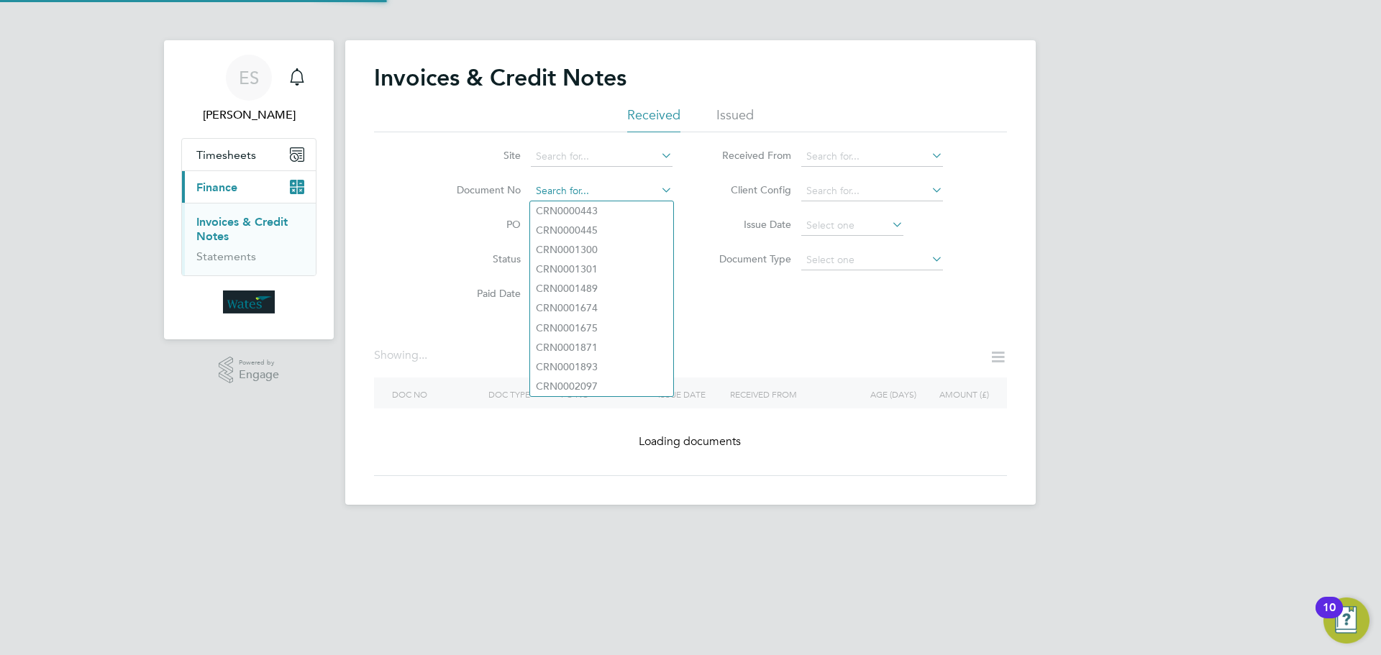
paste input "INV0045288"
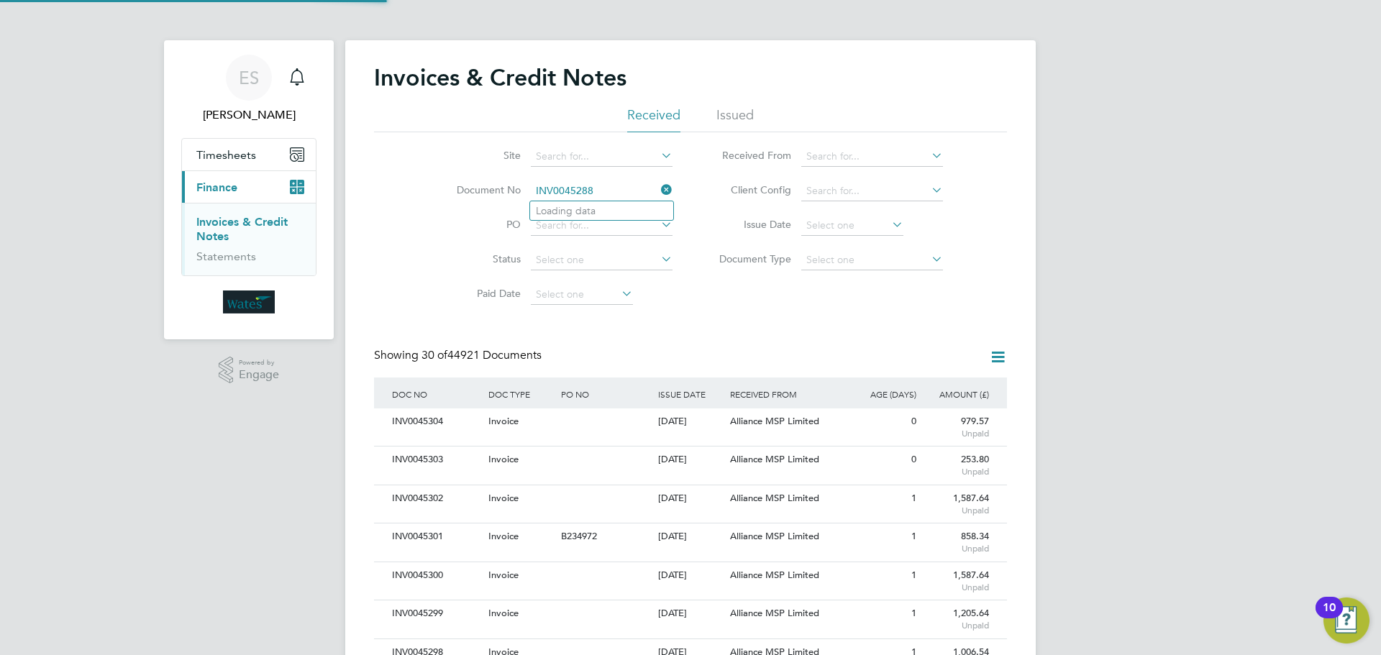
scroll to position [27, 98]
type input "INV0045288"
click at [591, 214] on b "INV0045288" at bounding box center [565, 211] width 58 height 12
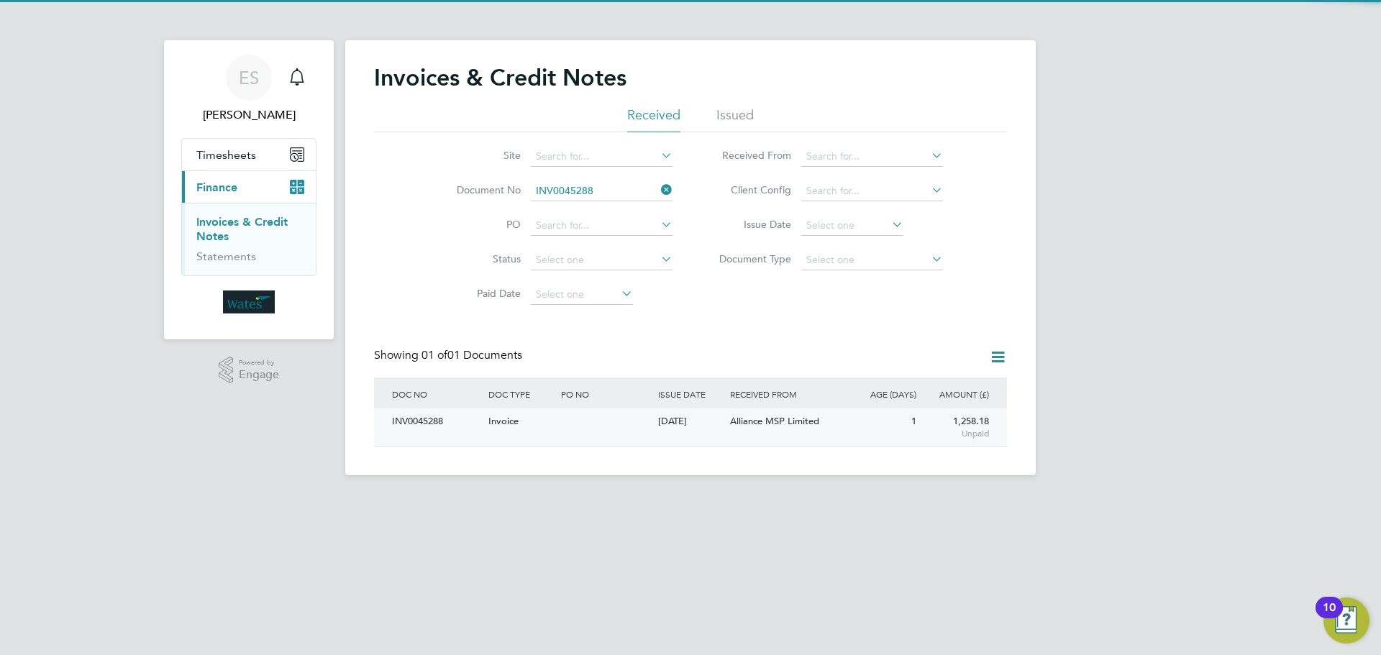
click at [421, 422] on div "INV0045288" at bounding box center [436, 422] width 96 height 27
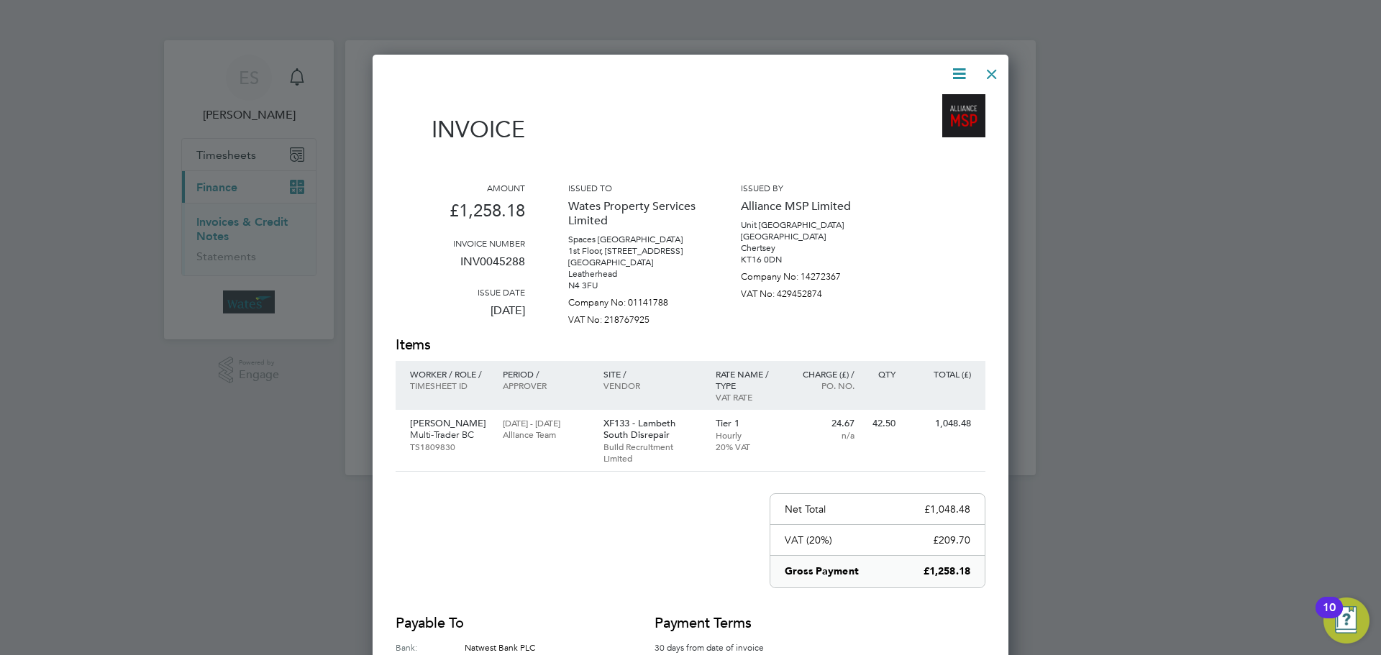
click at [958, 70] on icon at bounding box center [959, 74] width 18 height 18
click at [929, 105] on li "Download Invoice" at bounding box center [915, 108] width 99 height 20
click at [962, 79] on icon at bounding box center [959, 74] width 18 height 18
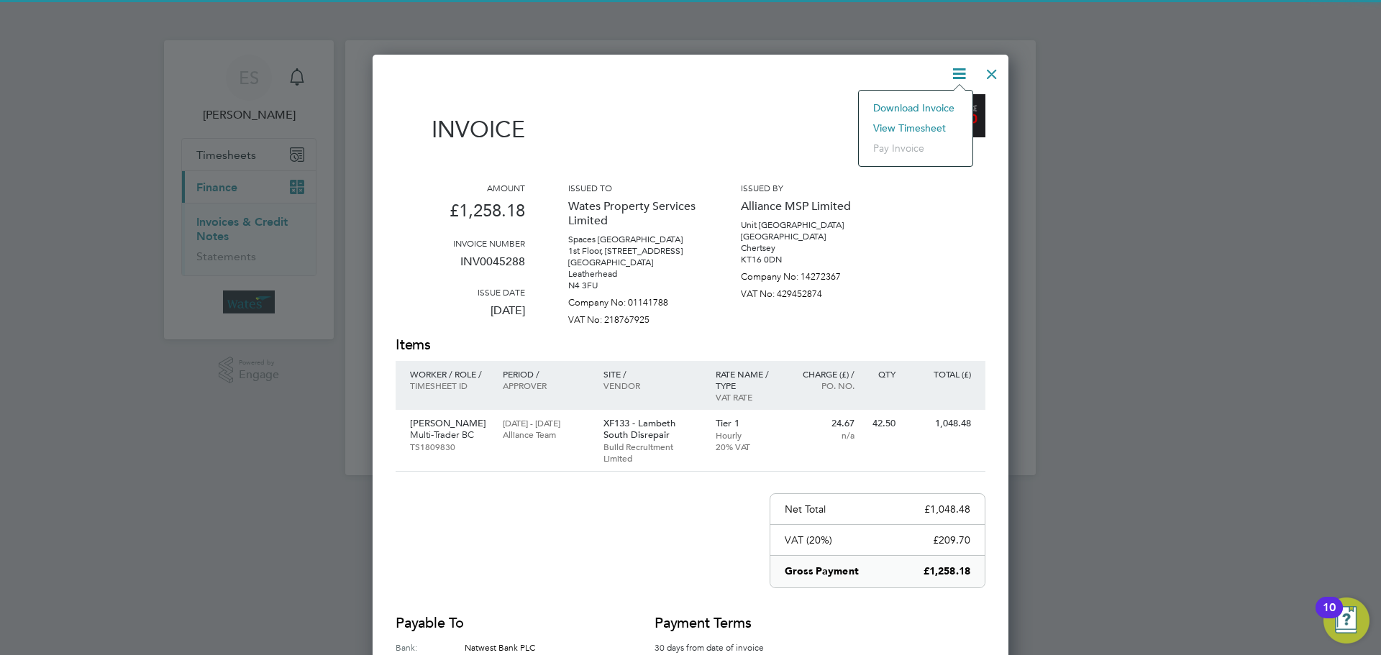
click at [931, 118] on li "View timesheet" at bounding box center [915, 128] width 99 height 20
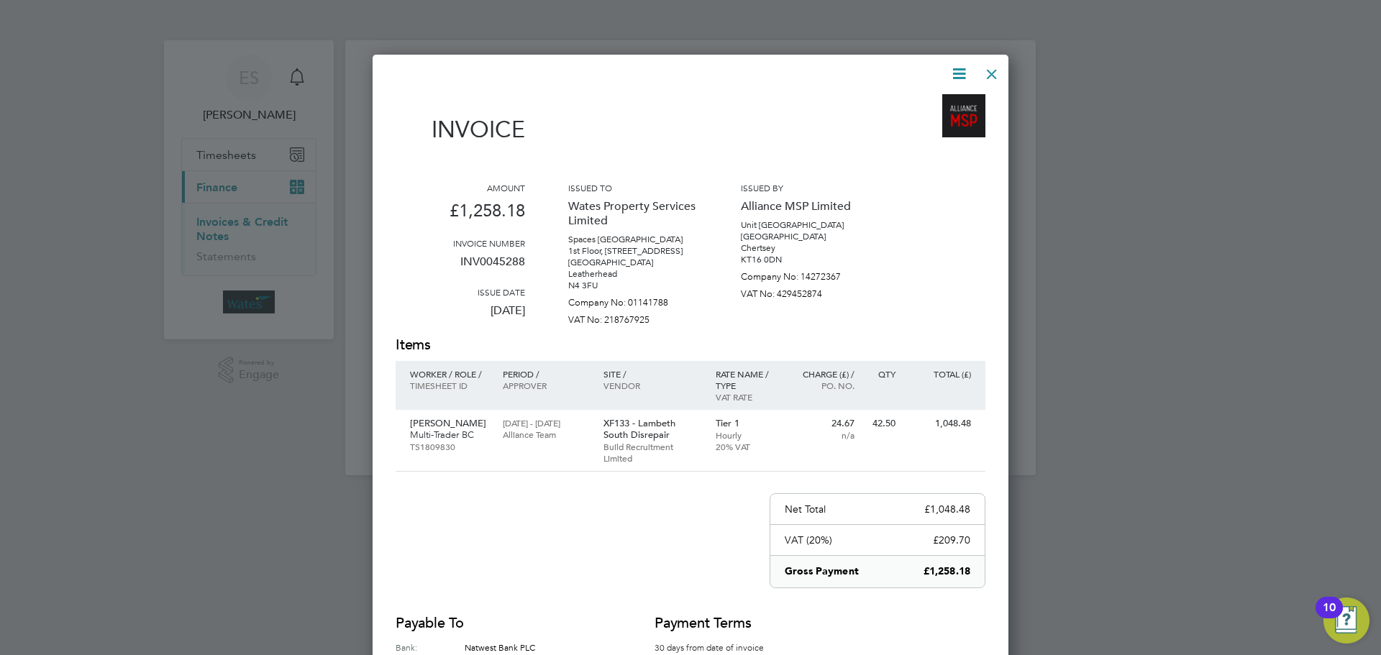
click at [996, 73] on div at bounding box center [992, 71] width 26 height 26
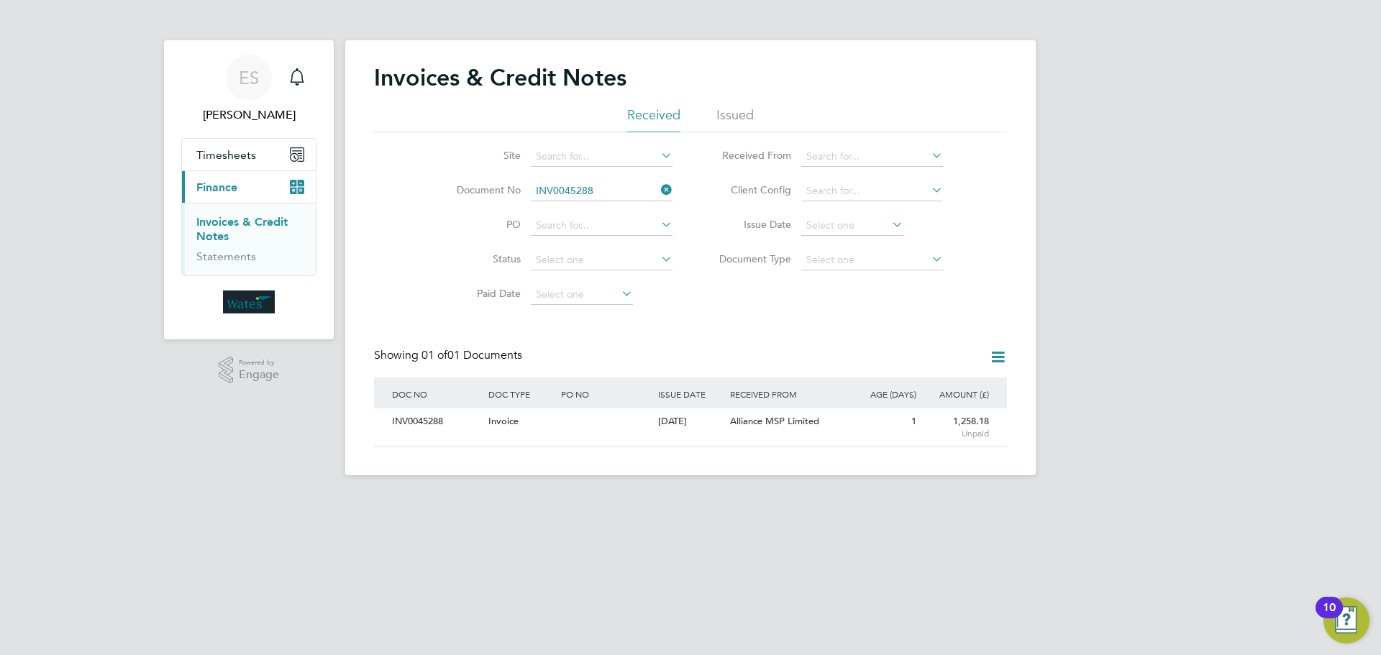
click at [658, 188] on icon at bounding box center [658, 190] width 0 height 20
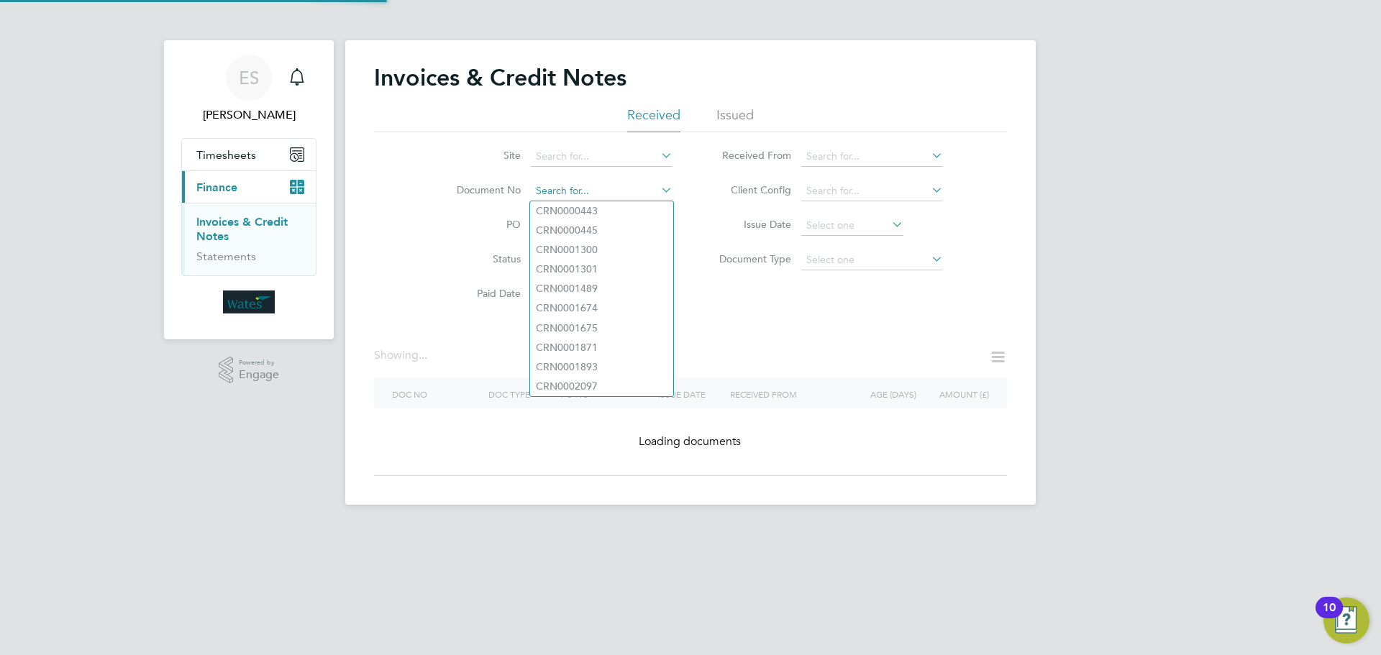
paste input "INV0045289"
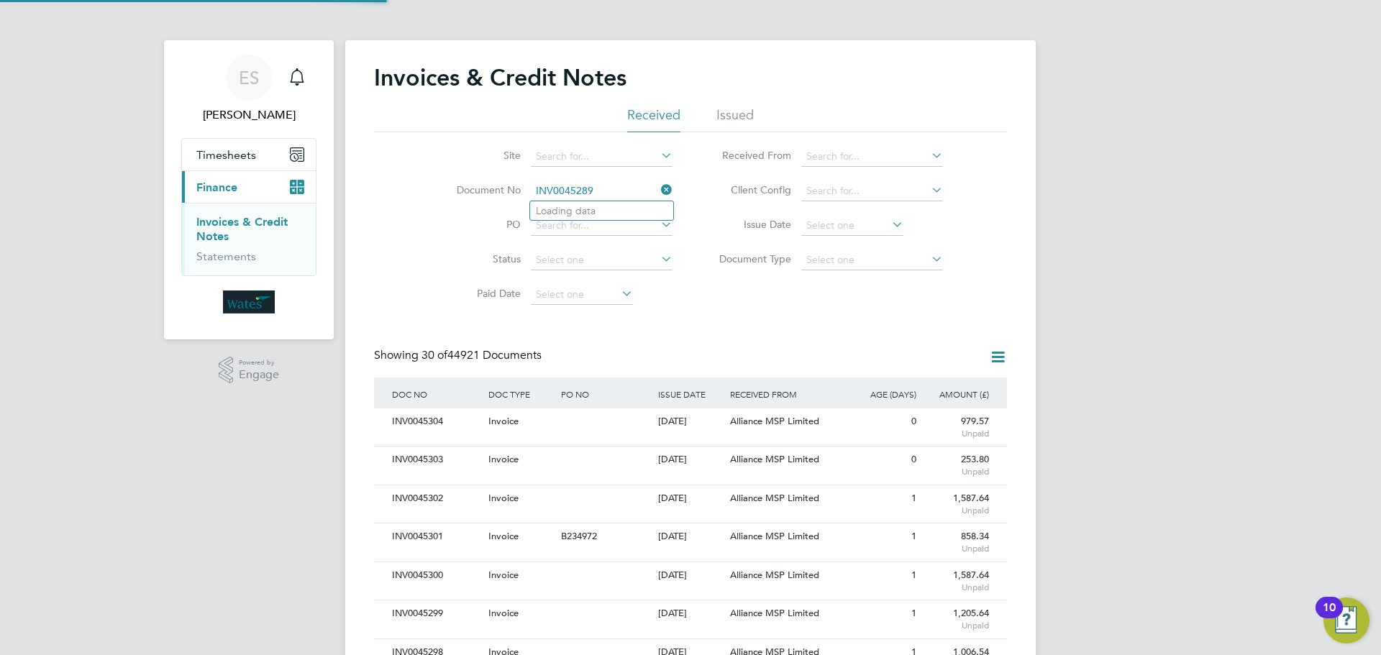
scroll to position [27, 98]
type input "INV0045289"
click at [563, 208] on b "INV0045289" at bounding box center [565, 211] width 58 height 12
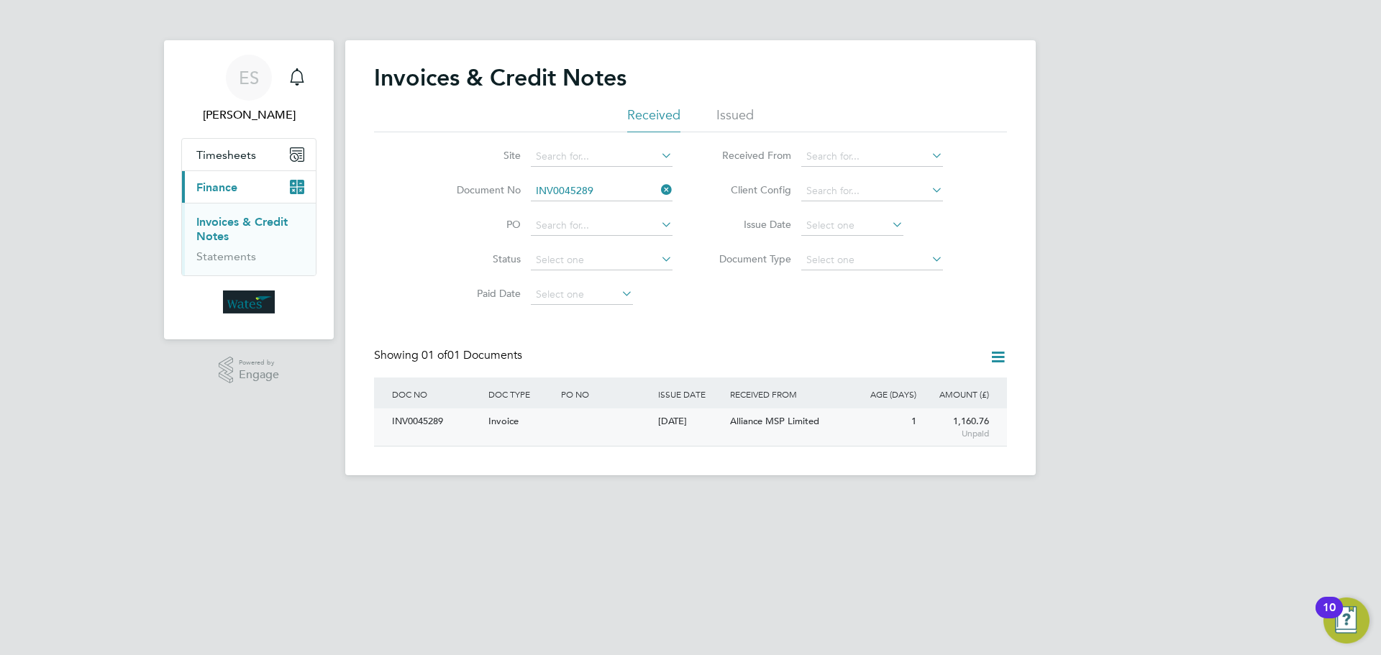
click at [435, 419] on div "INV0045289" at bounding box center [436, 422] width 96 height 27
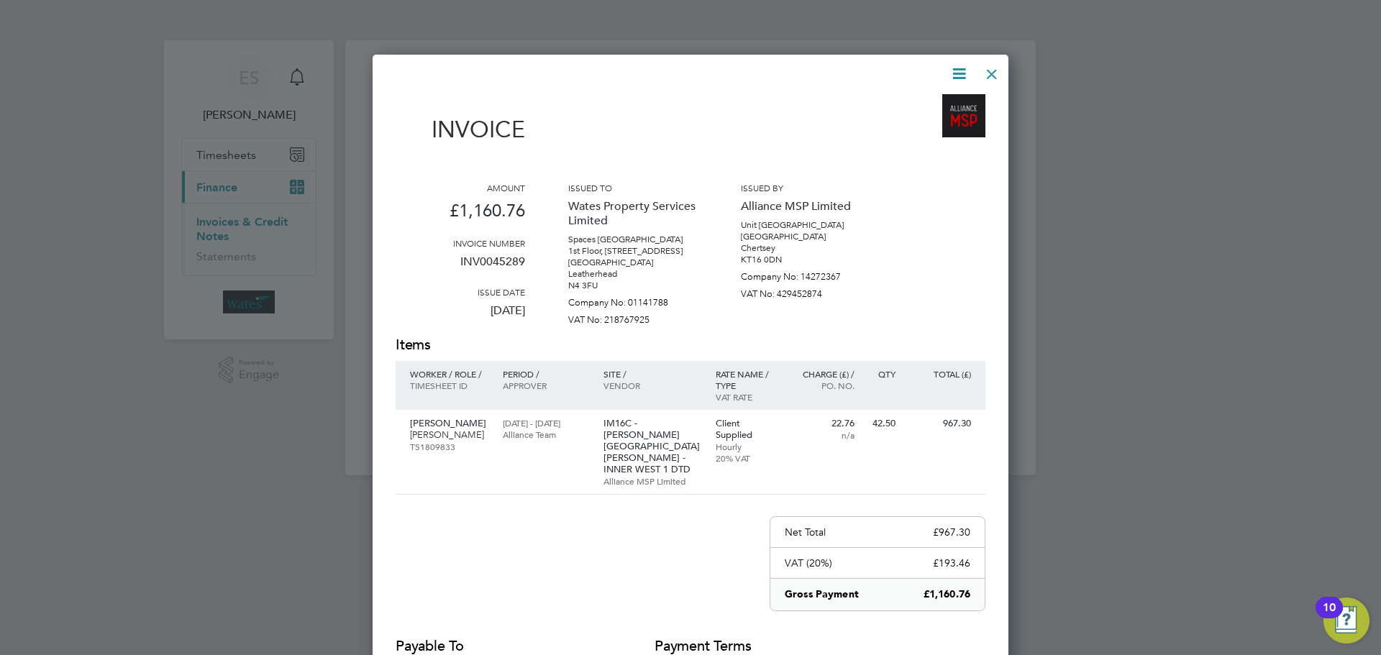
click at [959, 70] on icon at bounding box center [959, 74] width 18 height 18
click at [906, 101] on li "Download Invoice" at bounding box center [915, 108] width 99 height 20
drag, startPoint x: 958, startPoint y: 67, endPoint x: 953, endPoint y: 73, distance: 7.6
click at [958, 67] on icon at bounding box center [959, 74] width 18 height 18
click at [909, 121] on li "View timesheet" at bounding box center [915, 128] width 99 height 20
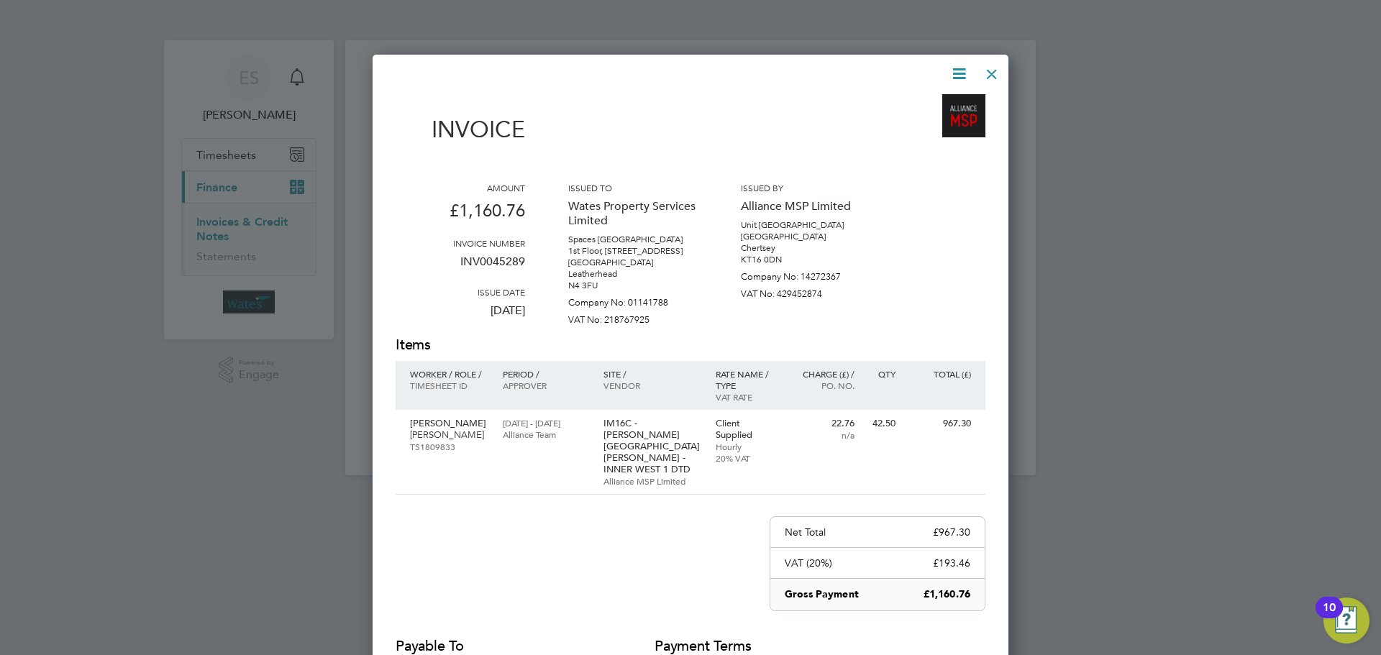
click at [983, 69] on div at bounding box center [992, 71] width 26 height 26
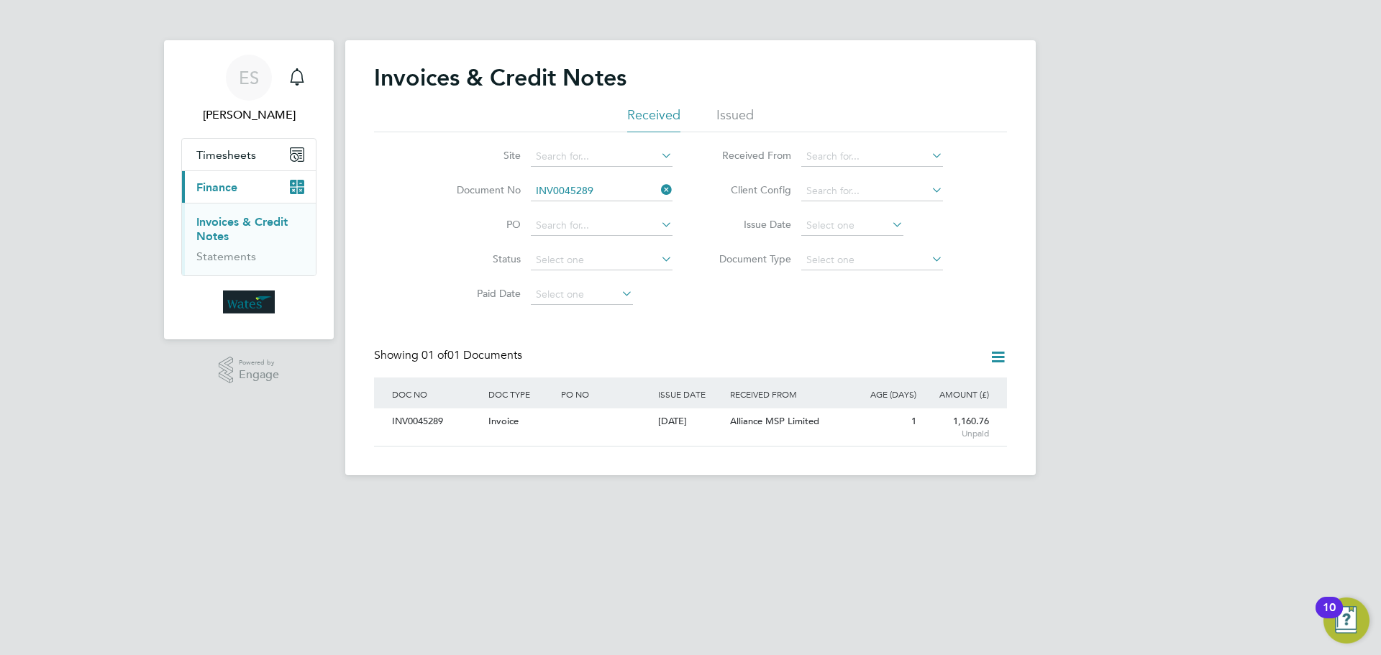
click at [658, 185] on icon at bounding box center [658, 190] width 0 height 20
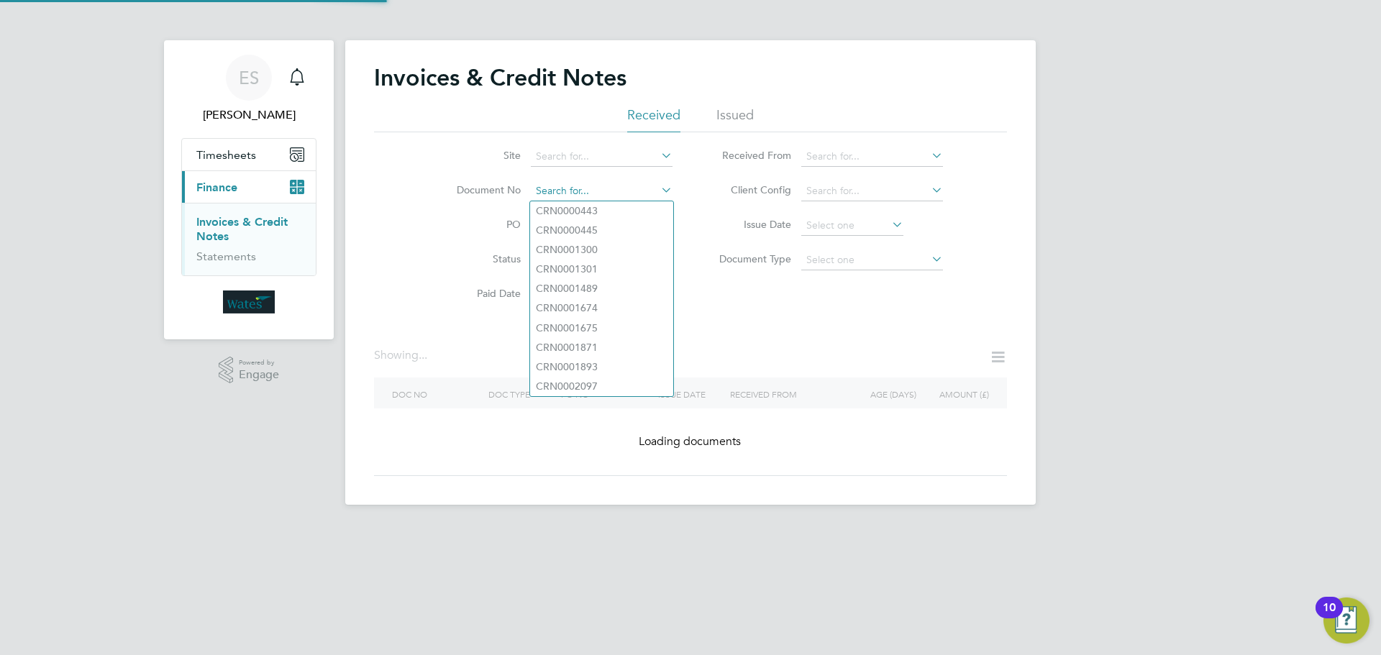
paste input "INV0045290"
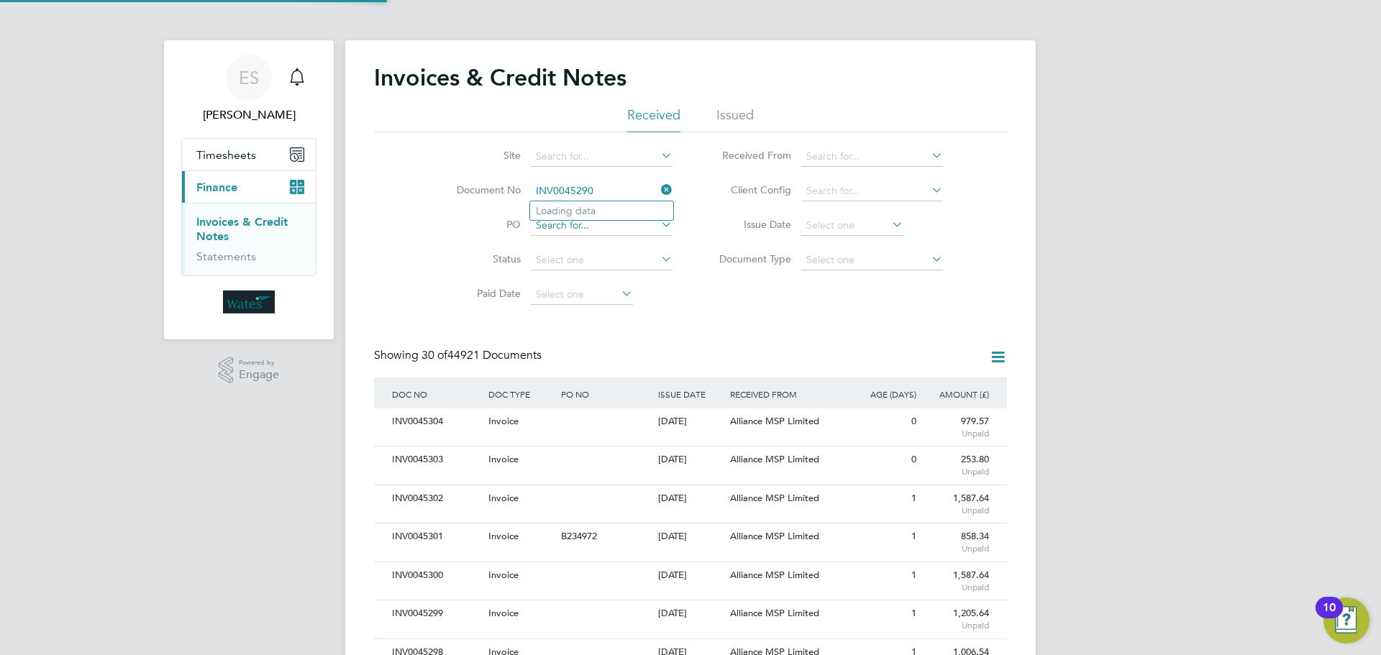
scroll to position [27, 98]
type input "INV0045290"
click at [578, 217] on li "INV0045290" at bounding box center [601, 210] width 143 height 19
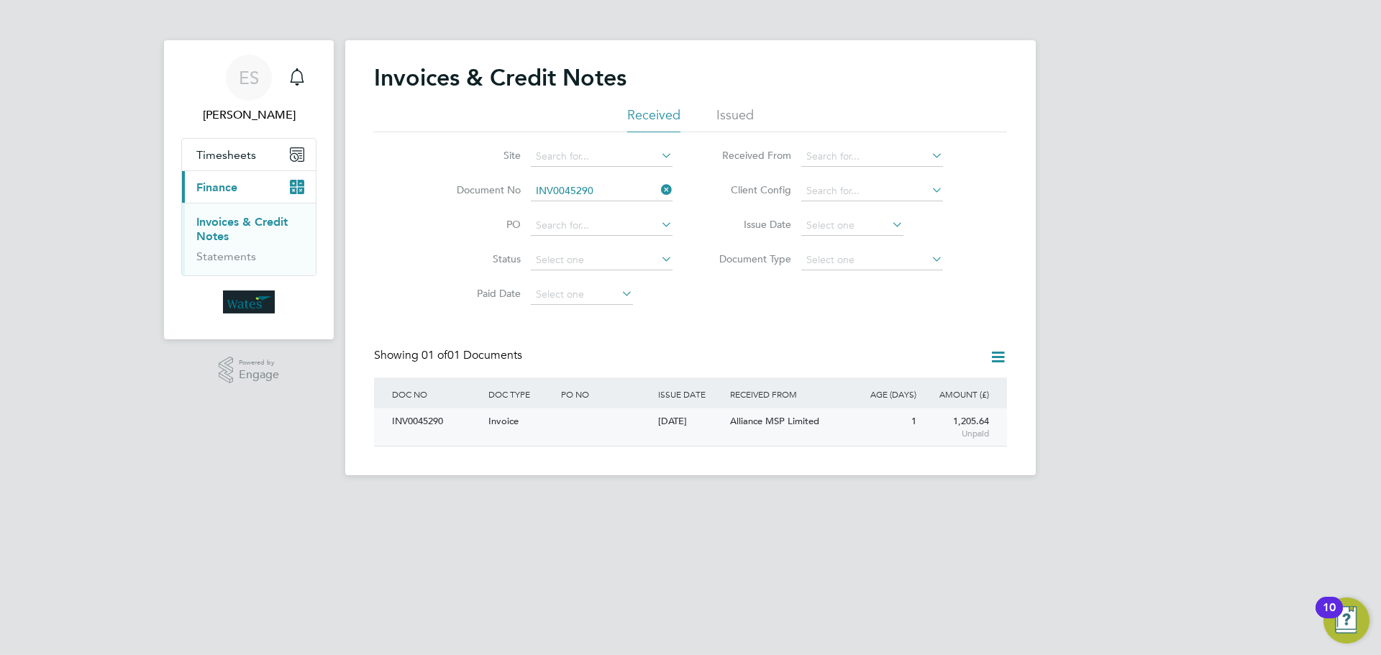
click at [432, 419] on div "INV0045290" at bounding box center [436, 422] width 96 height 27
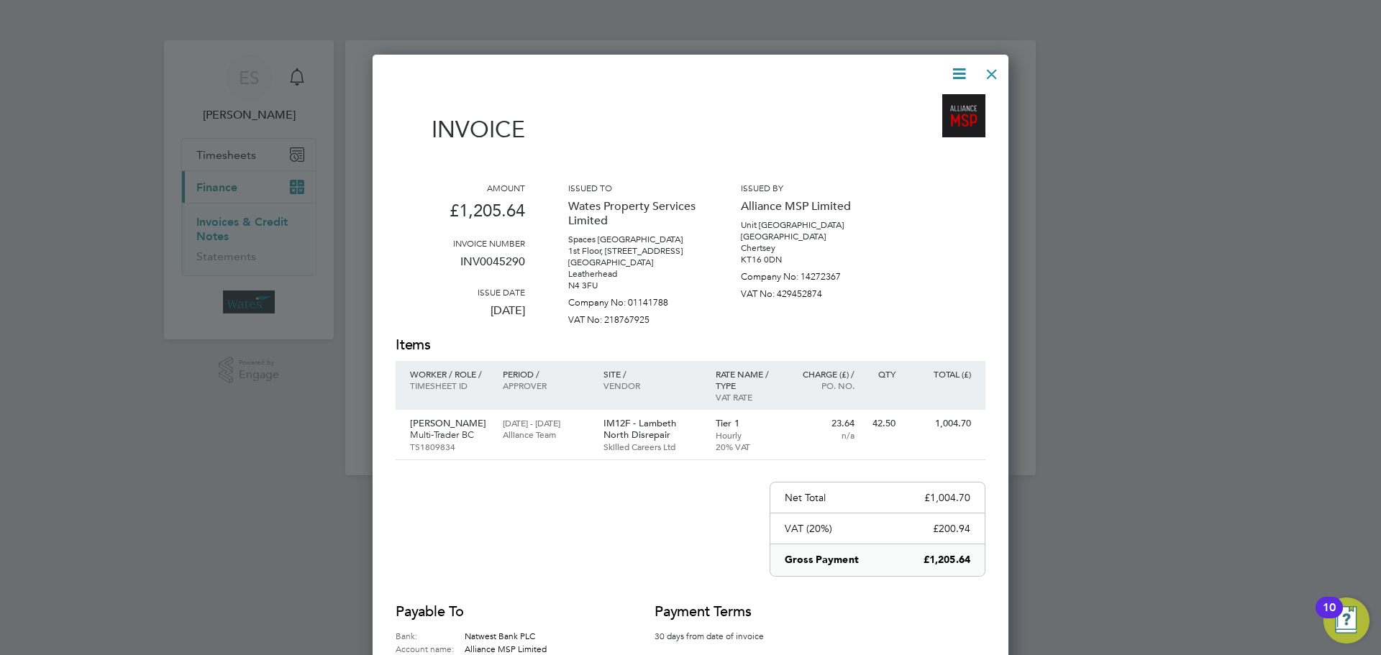
click at [955, 70] on icon at bounding box center [959, 74] width 18 height 18
click at [937, 104] on li "Download Invoice" at bounding box center [915, 108] width 99 height 20
drag, startPoint x: 955, startPoint y: 65, endPoint x: 949, endPoint y: 73, distance: 9.4
click at [955, 65] on icon at bounding box center [959, 74] width 18 height 18
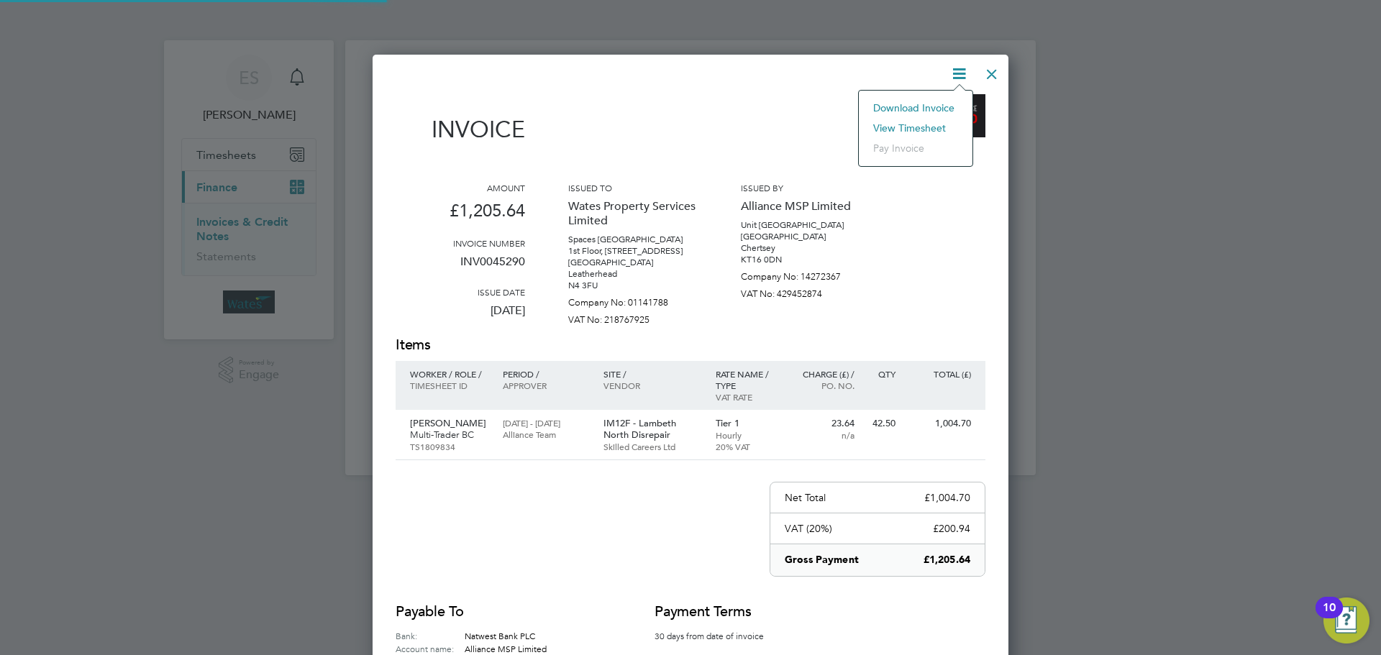
click at [901, 122] on li "View timesheet" at bounding box center [915, 128] width 99 height 20
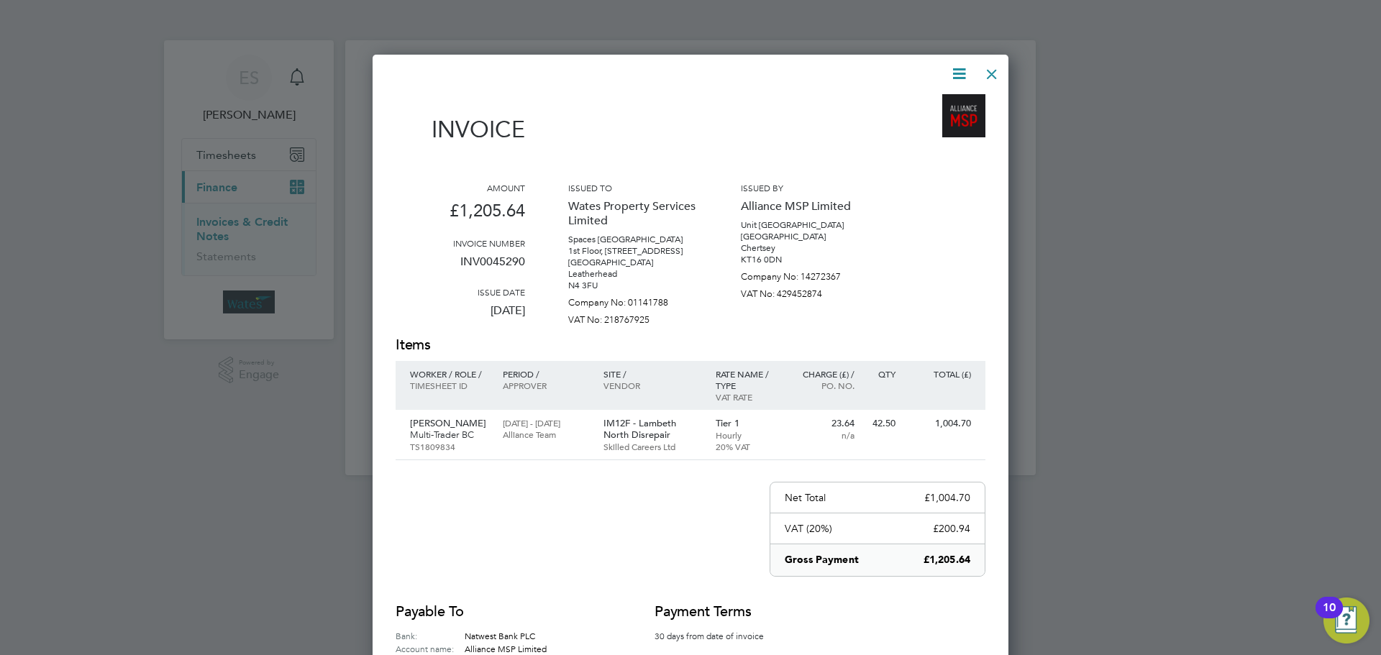
click at [998, 70] on div at bounding box center [992, 71] width 26 height 26
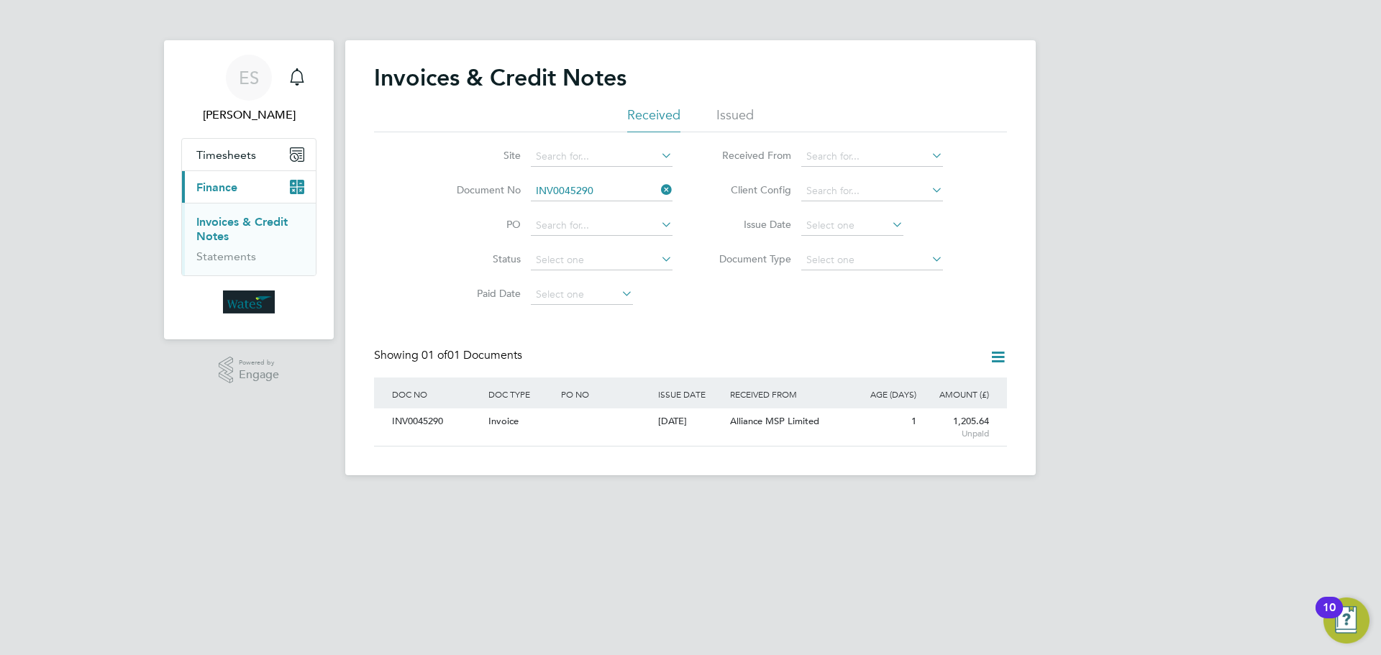
click at [658, 184] on icon at bounding box center [658, 190] width 0 height 20
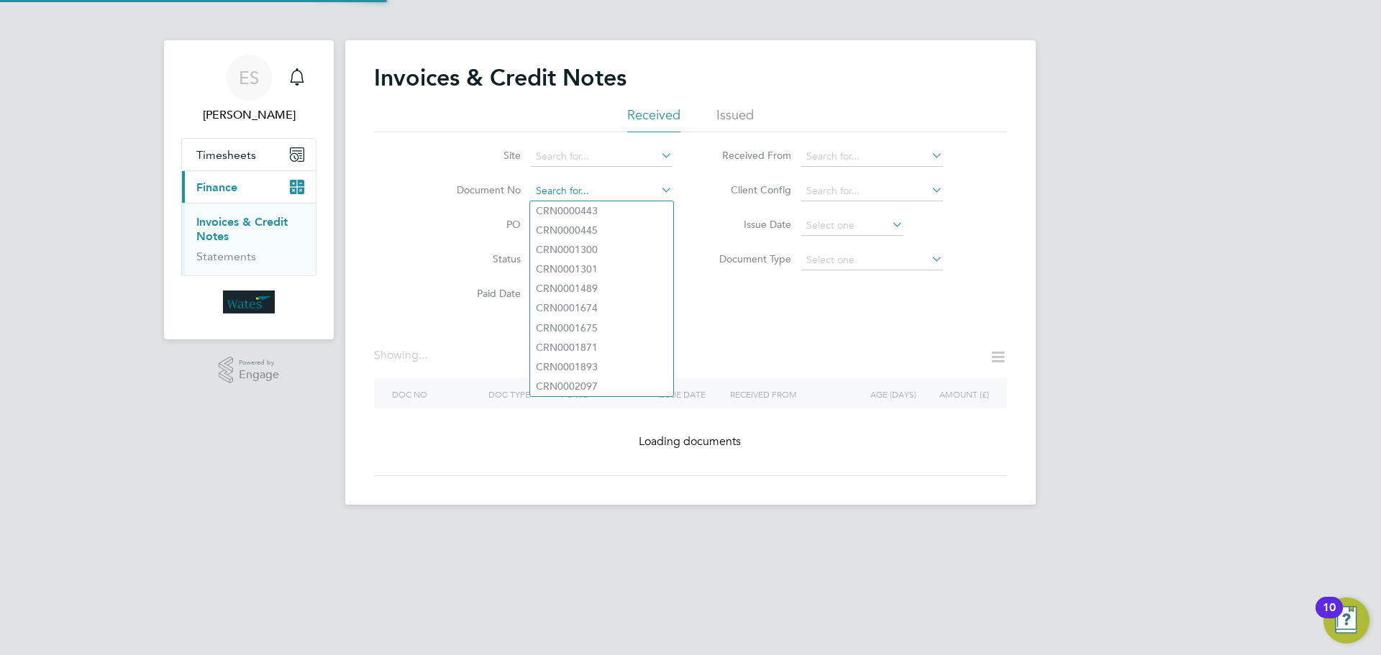
paste input "INV0045291"
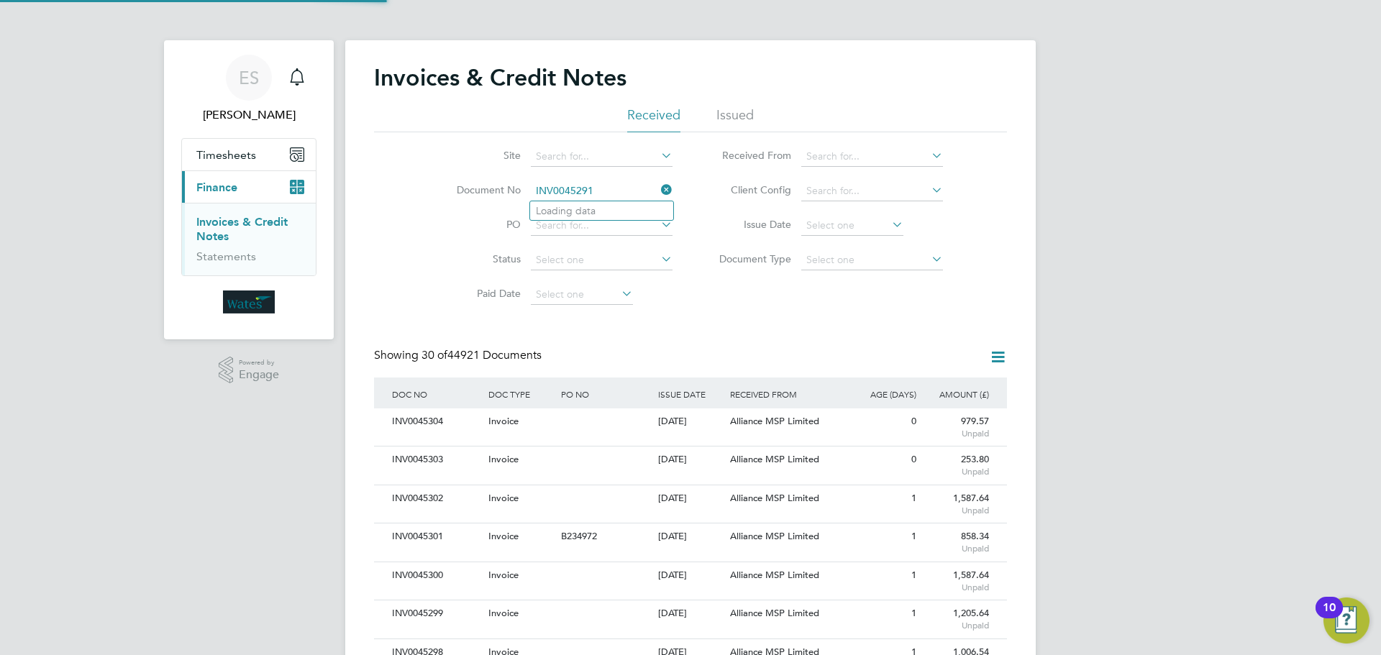
scroll to position [27, 122]
type input "INV0045291"
click at [604, 214] on li "INV0045291" at bounding box center [601, 210] width 143 height 19
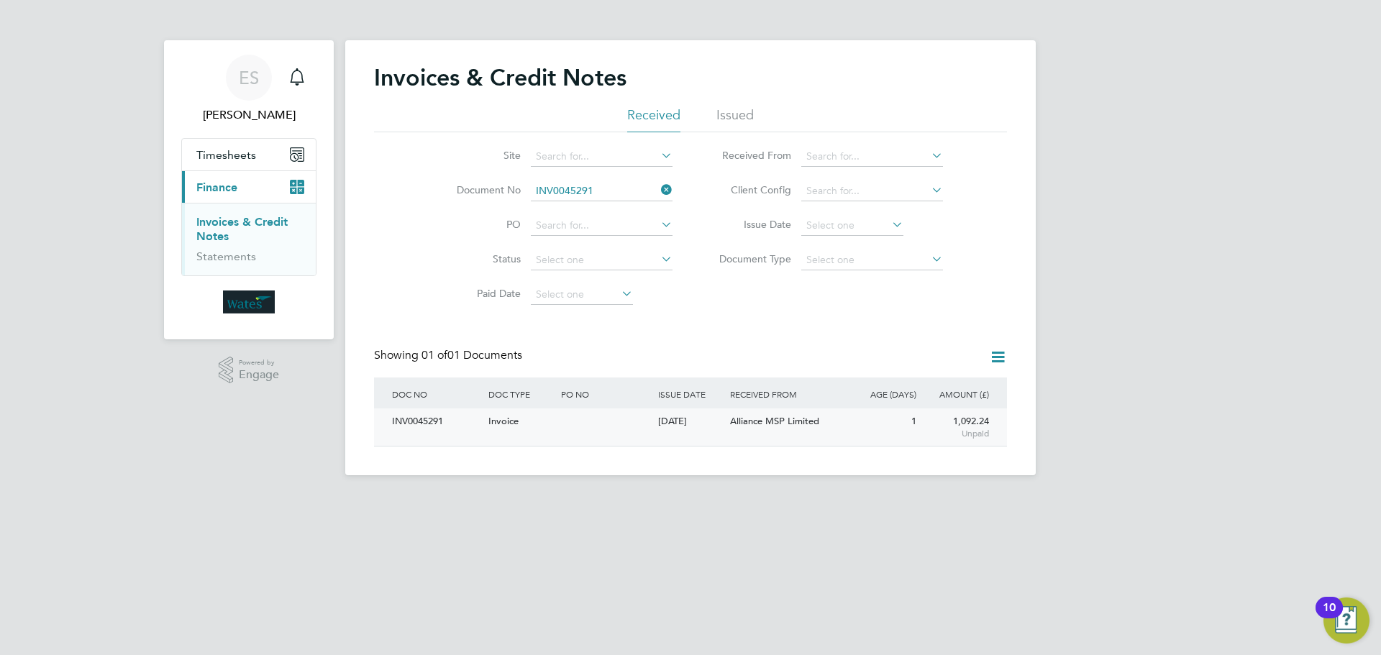
click at [417, 423] on div "INV0045291" at bounding box center [436, 422] width 96 height 27
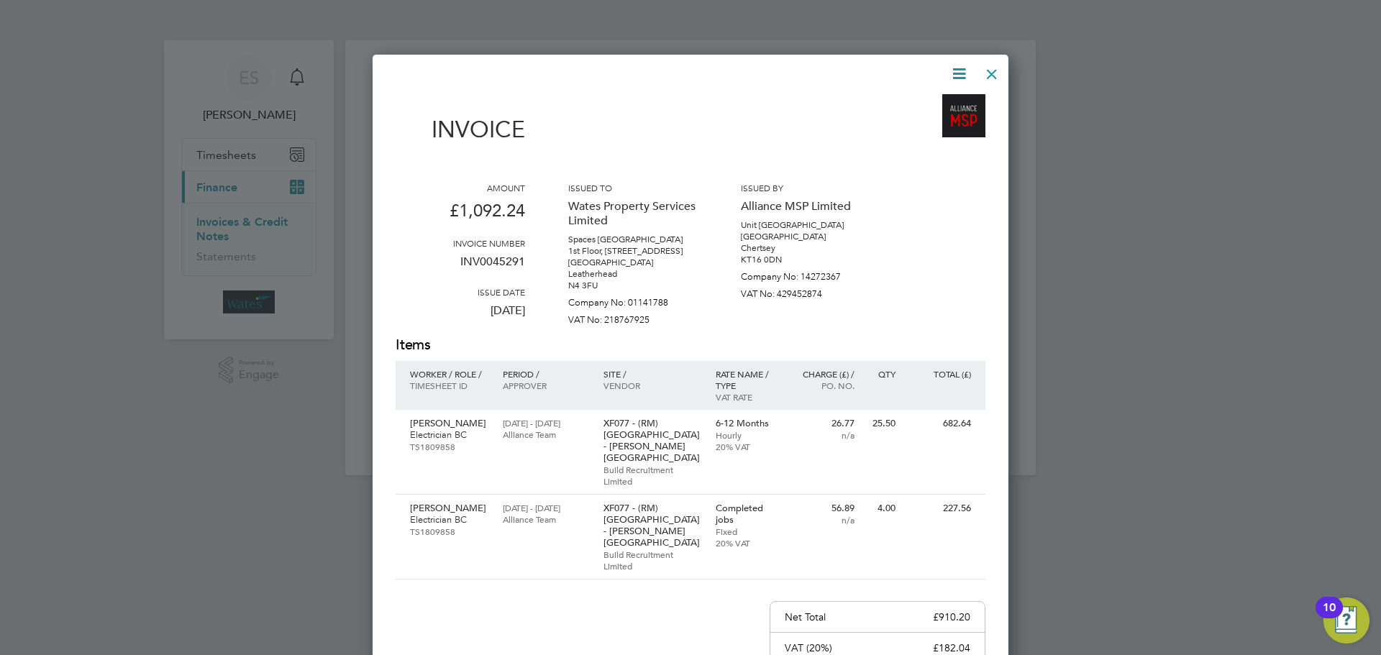
click at [958, 67] on icon at bounding box center [959, 74] width 18 height 18
click at [939, 104] on li "Download Invoice" at bounding box center [915, 108] width 99 height 20
click at [961, 70] on icon at bounding box center [959, 74] width 18 height 18
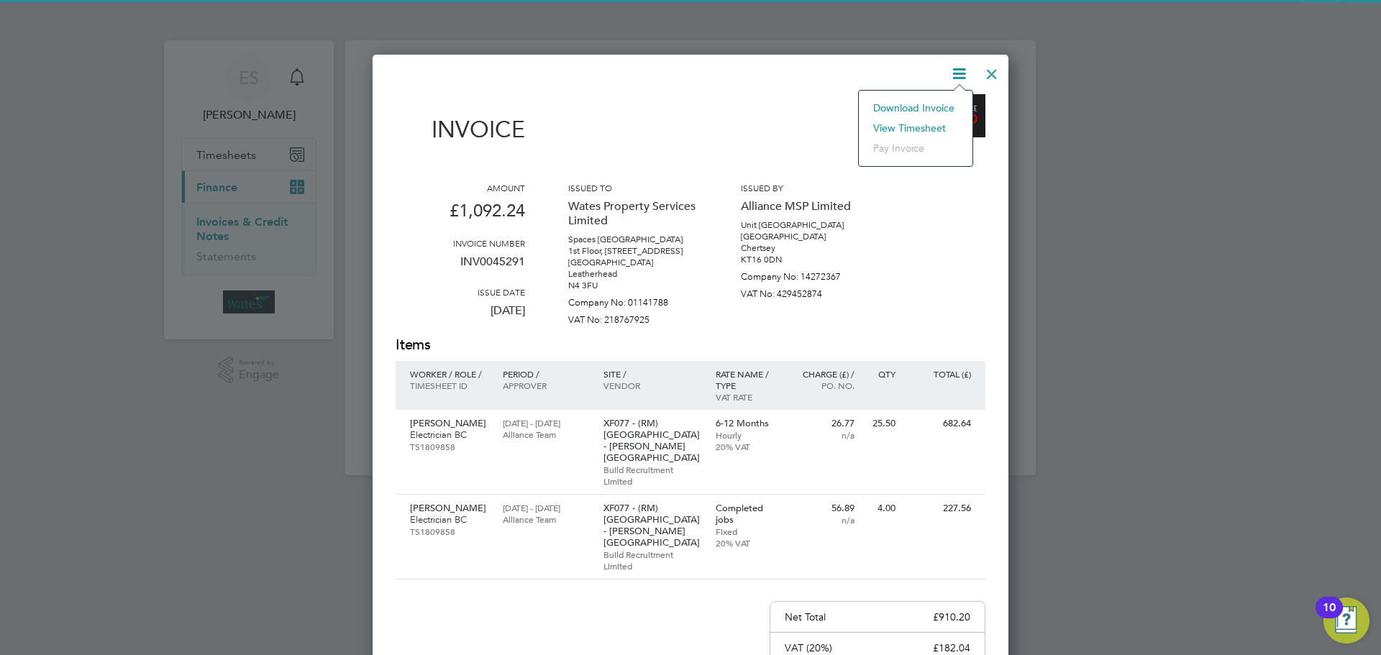
click at [913, 123] on li "View timesheet" at bounding box center [915, 128] width 99 height 20
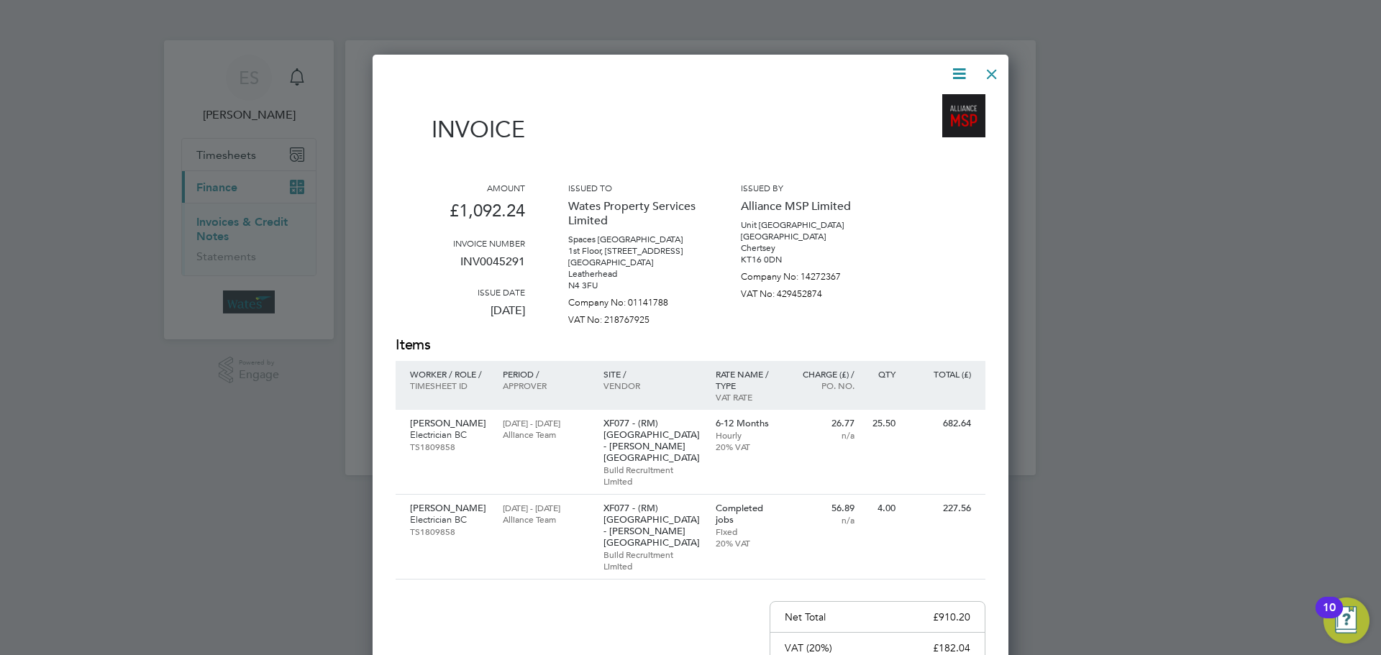
click at [990, 68] on div at bounding box center [992, 71] width 26 height 26
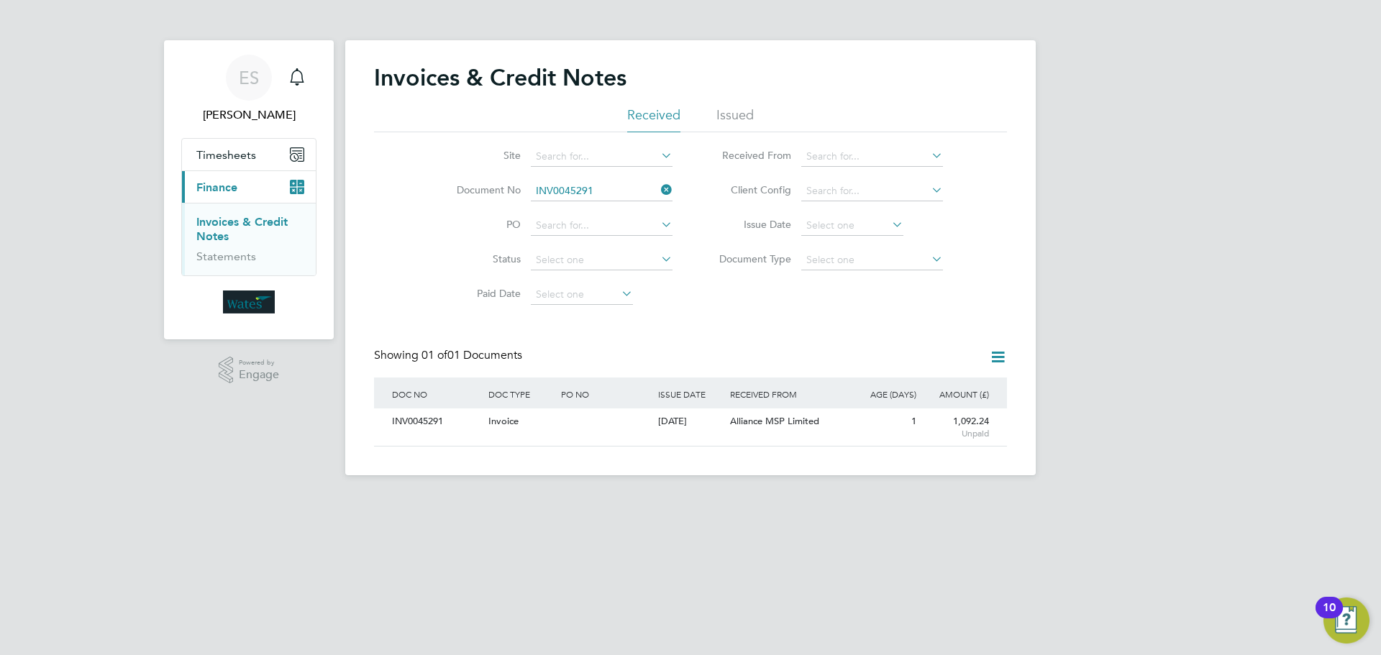
click at [658, 191] on icon at bounding box center [658, 190] width 0 height 20
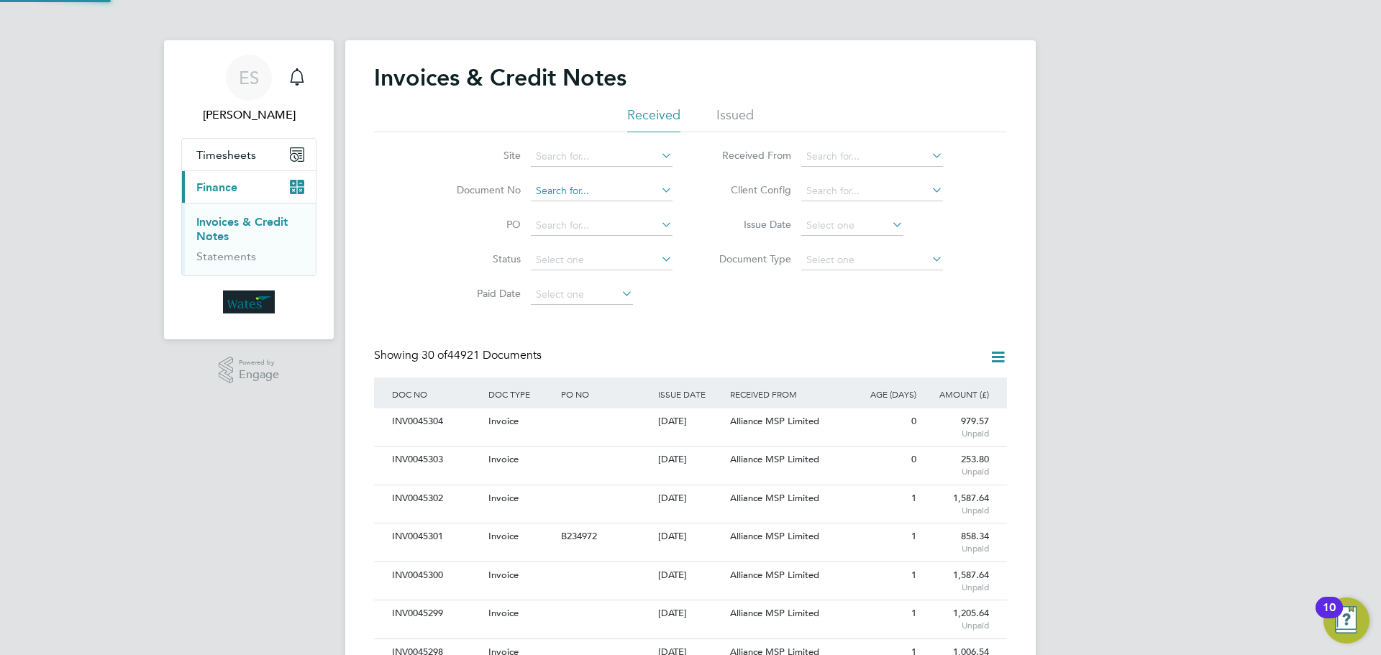
scroll to position [27, 98]
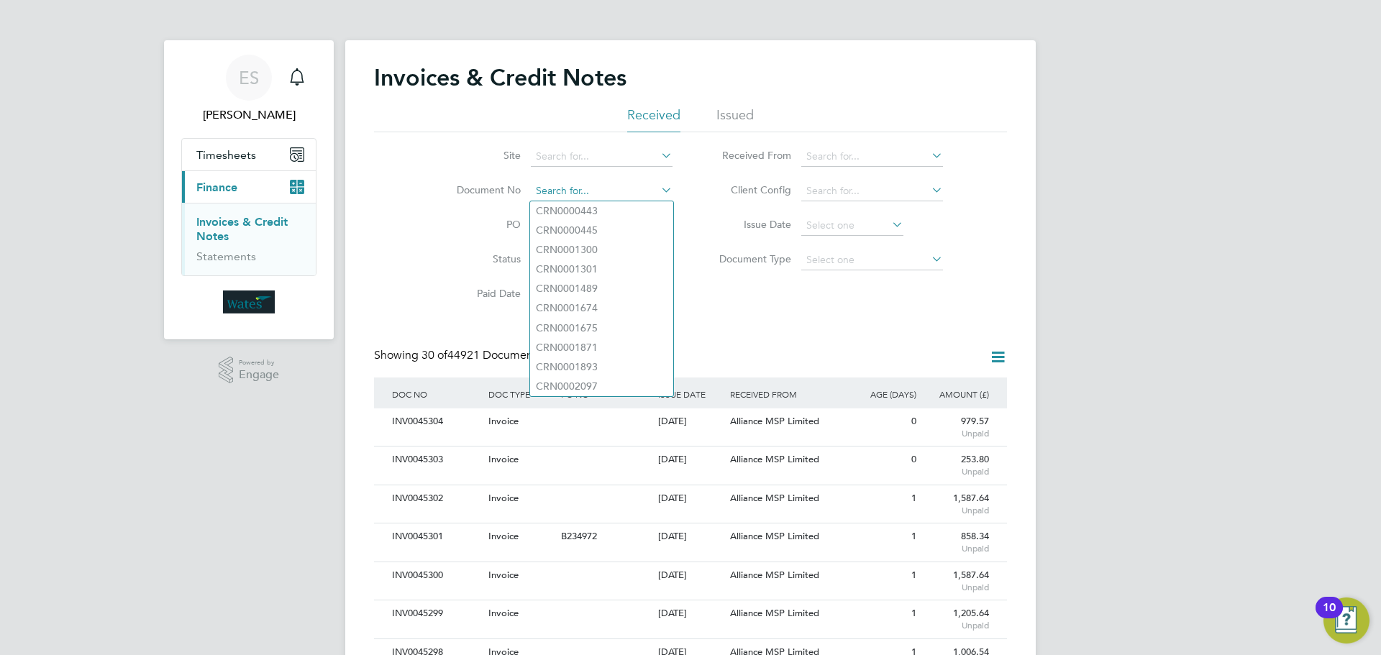
paste input "INV0045292"
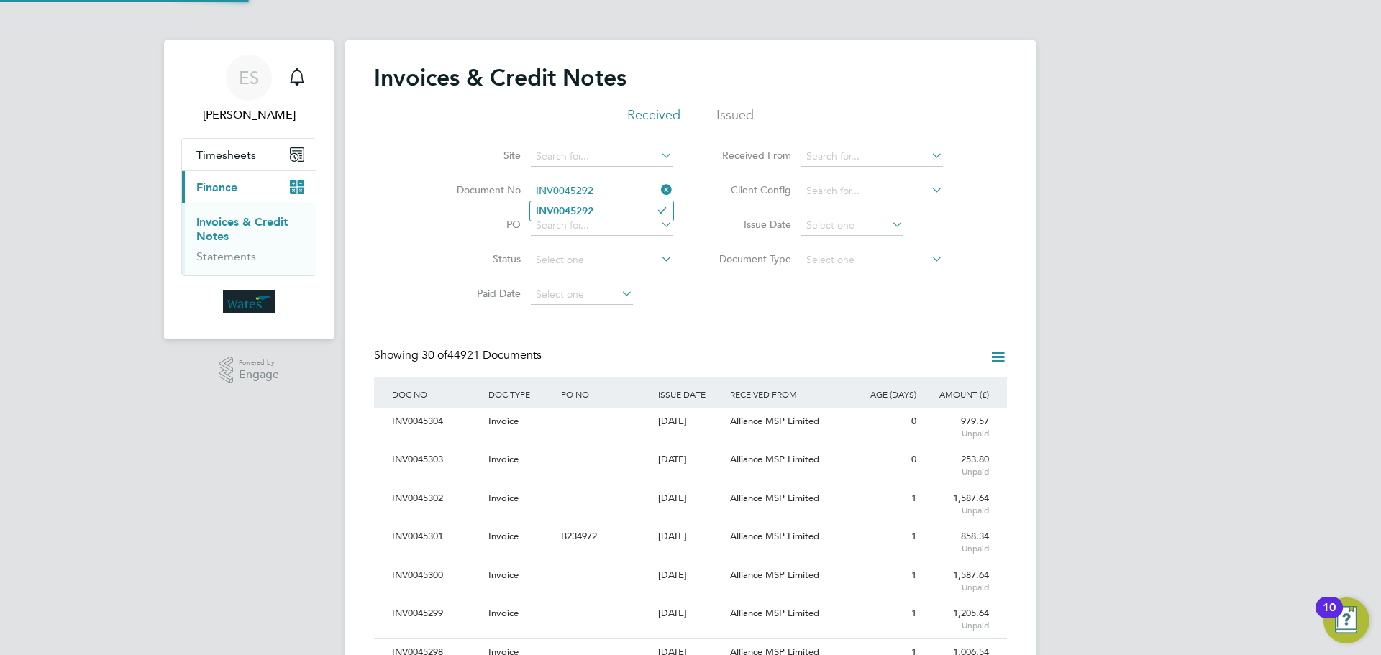
type input "INV0045292"
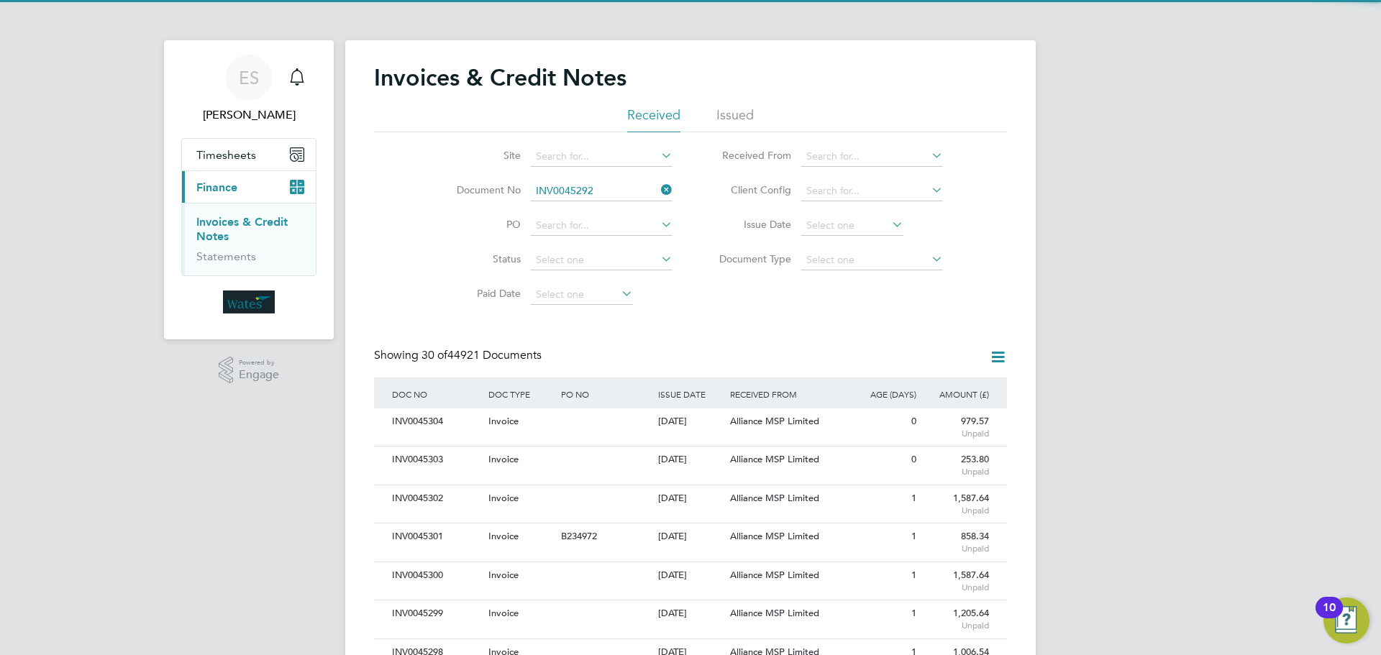
click at [555, 216] on b "INV0045292" at bounding box center [565, 211] width 58 height 12
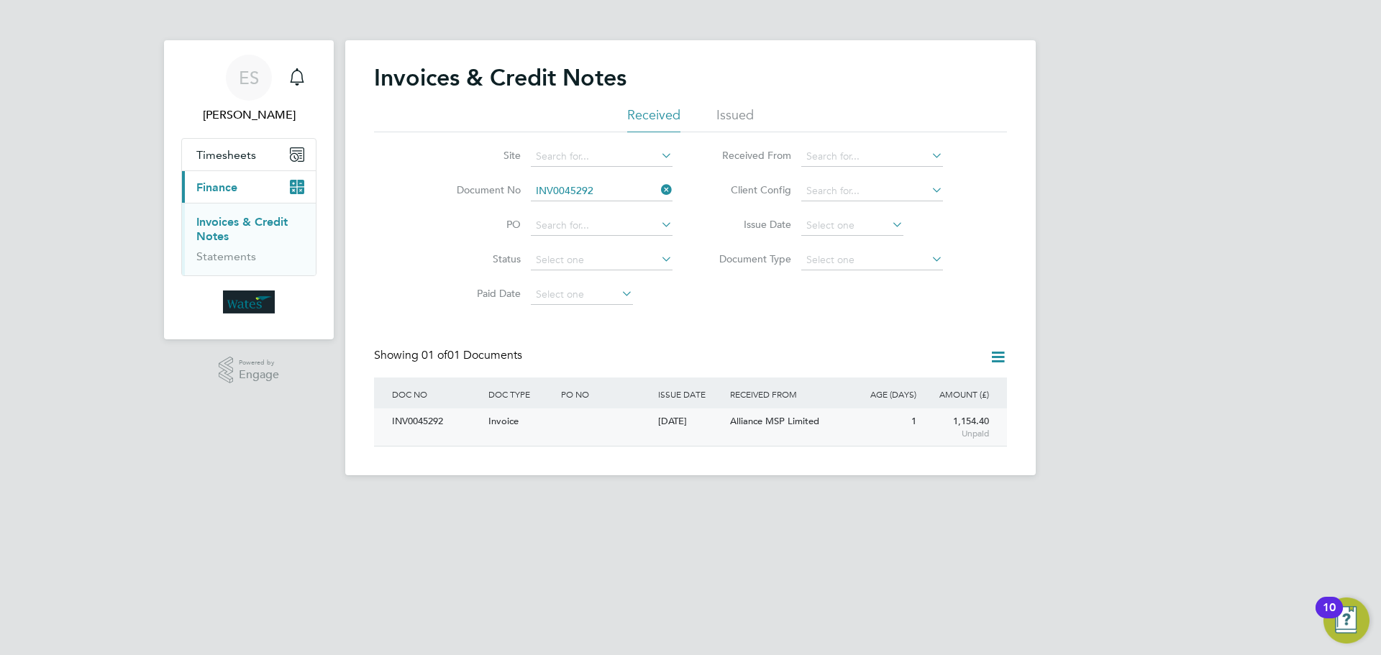
click at [437, 417] on div "INV0045292" at bounding box center [436, 422] width 96 height 27
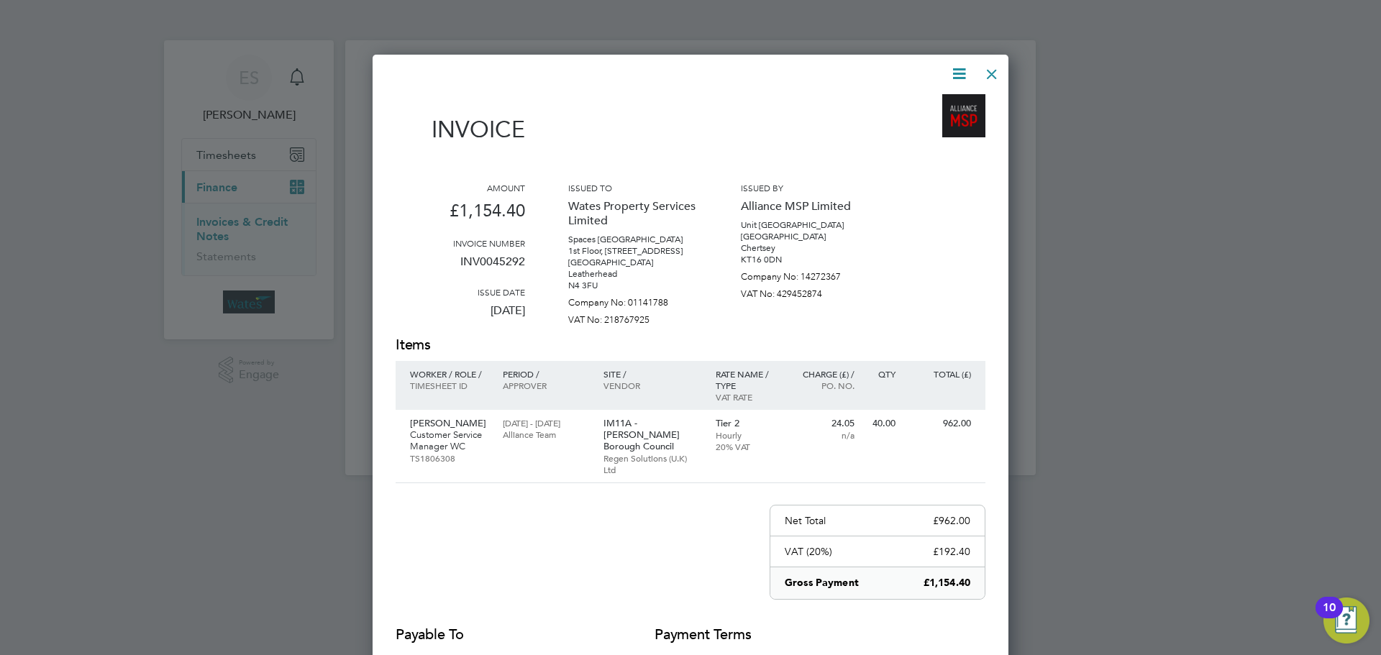
click at [957, 70] on icon at bounding box center [959, 74] width 18 height 18
click at [936, 98] on li "Download Invoice" at bounding box center [915, 108] width 99 height 20
click at [957, 65] on icon at bounding box center [959, 74] width 18 height 18
click at [921, 124] on li "View timesheet" at bounding box center [915, 128] width 99 height 20
click at [986, 68] on div at bounding box center [992, 71] width 26 height 26
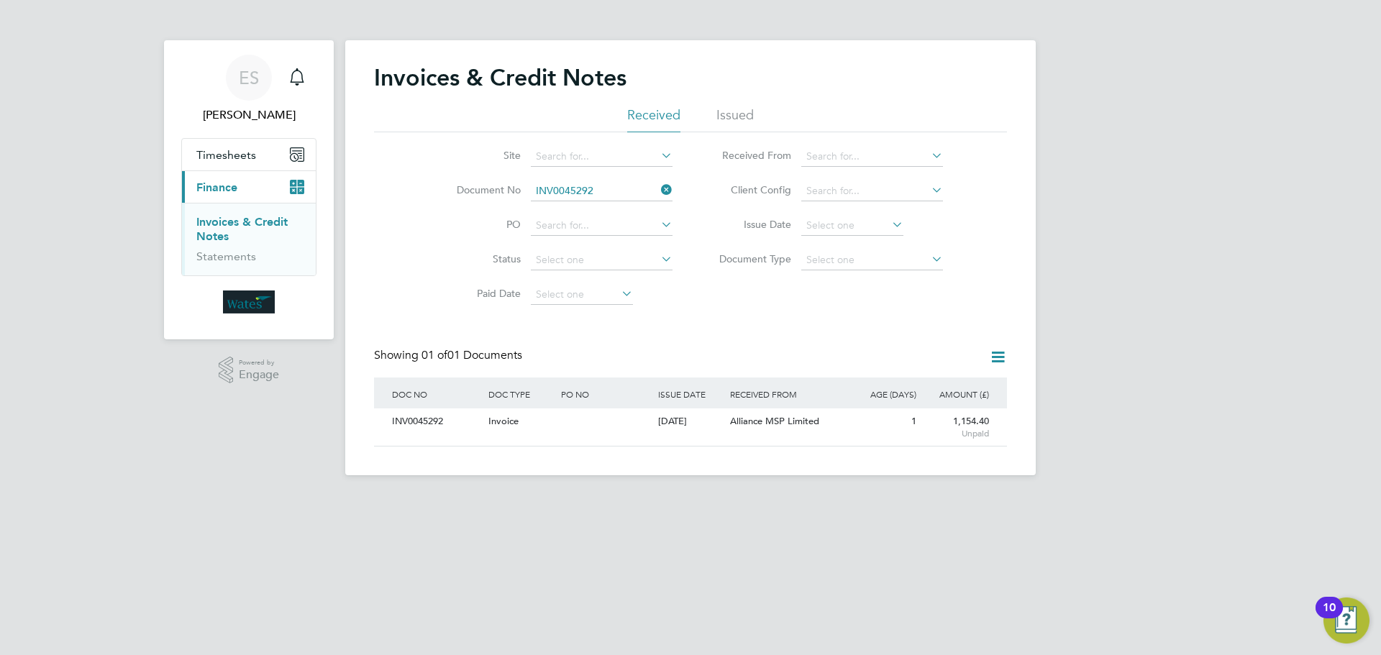
click at [658, 188] on icon at bounding box center [658, 190] width 0 height 20
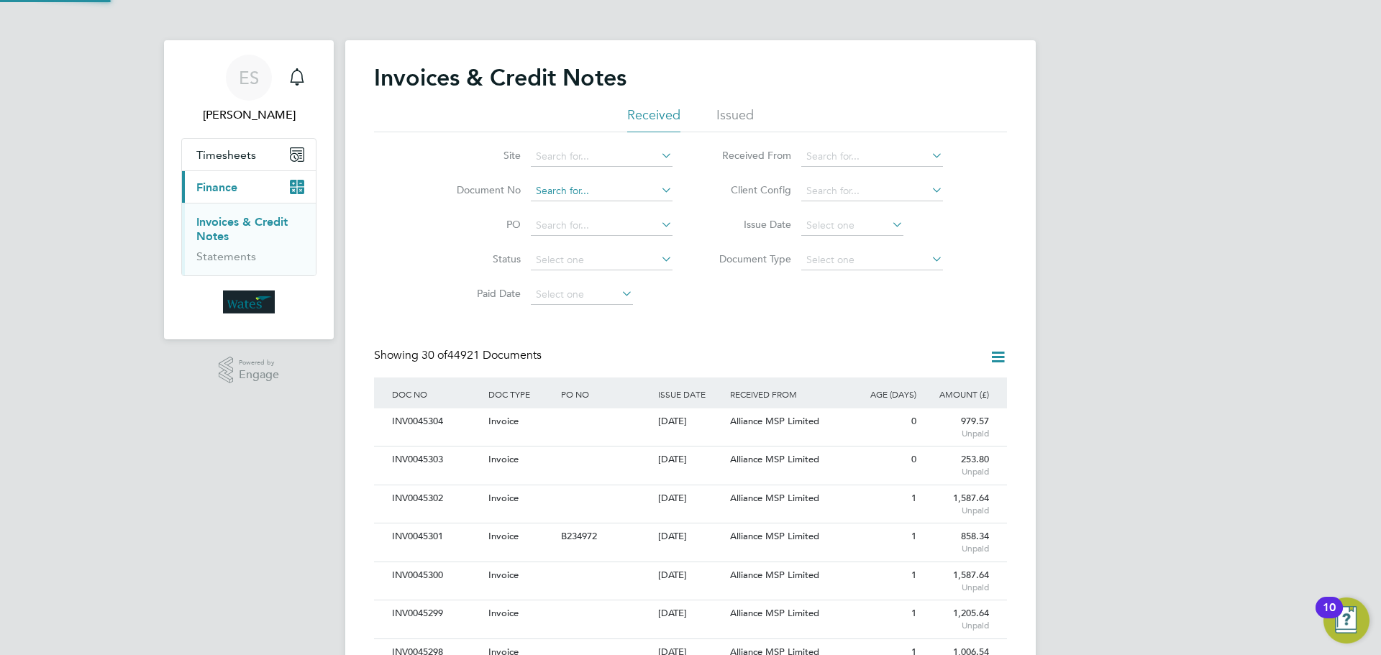
scroll to position [27, 122]
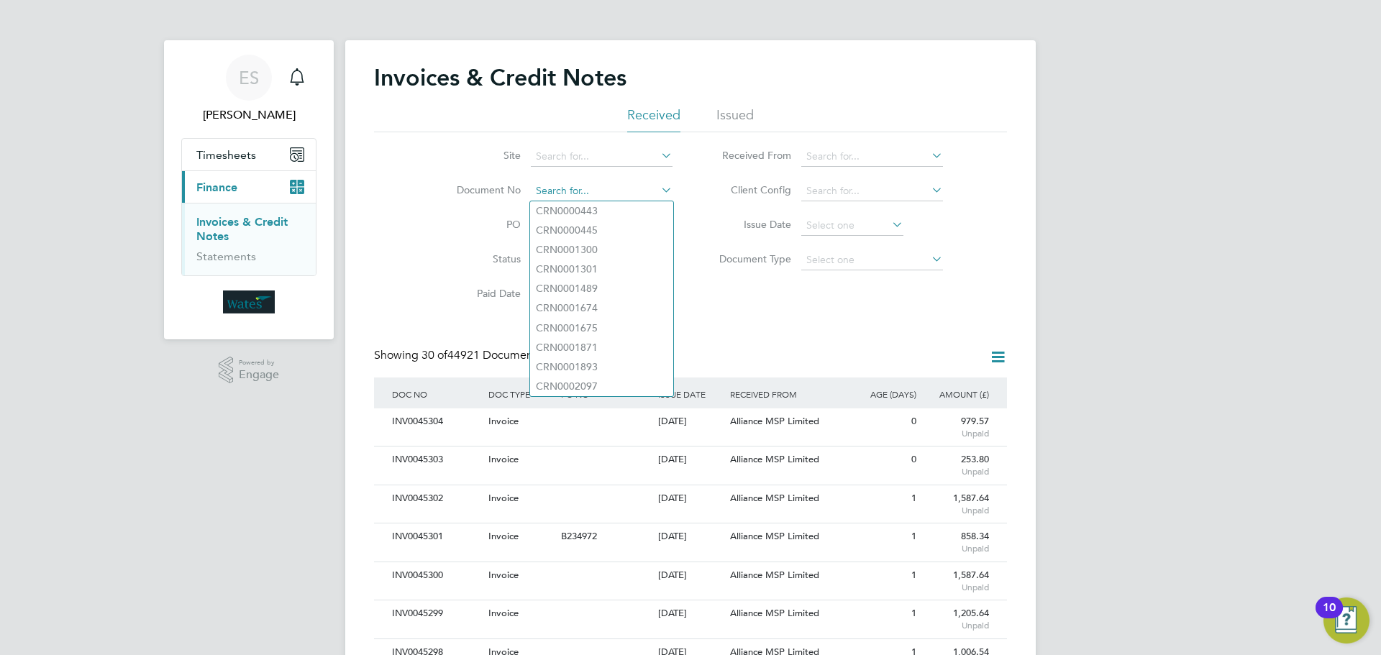
paste input "INV0045293"
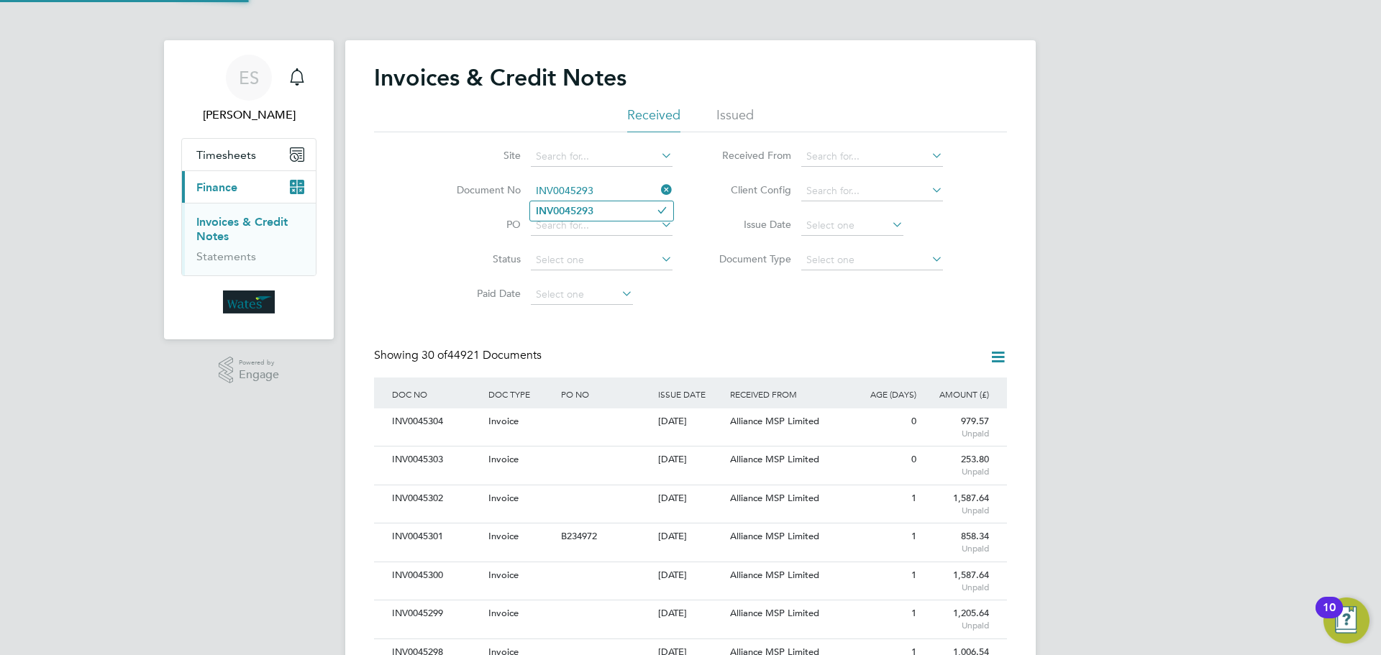
type input "INV0045293"
click at [581, 214] on b "INV0045293" at bounding box center [565, 211] width 58 height 12
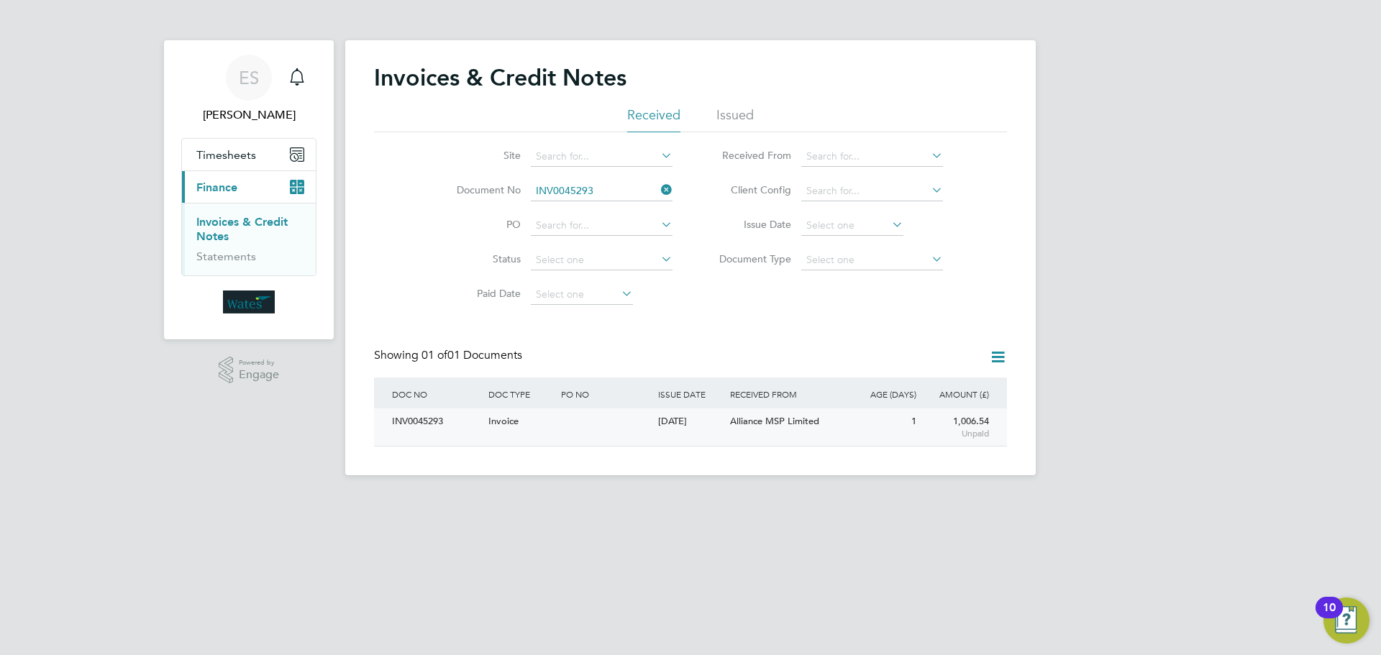
click at [429, 422] on div "INV0045293" at bounding box center [436, 422] width 96 height 27
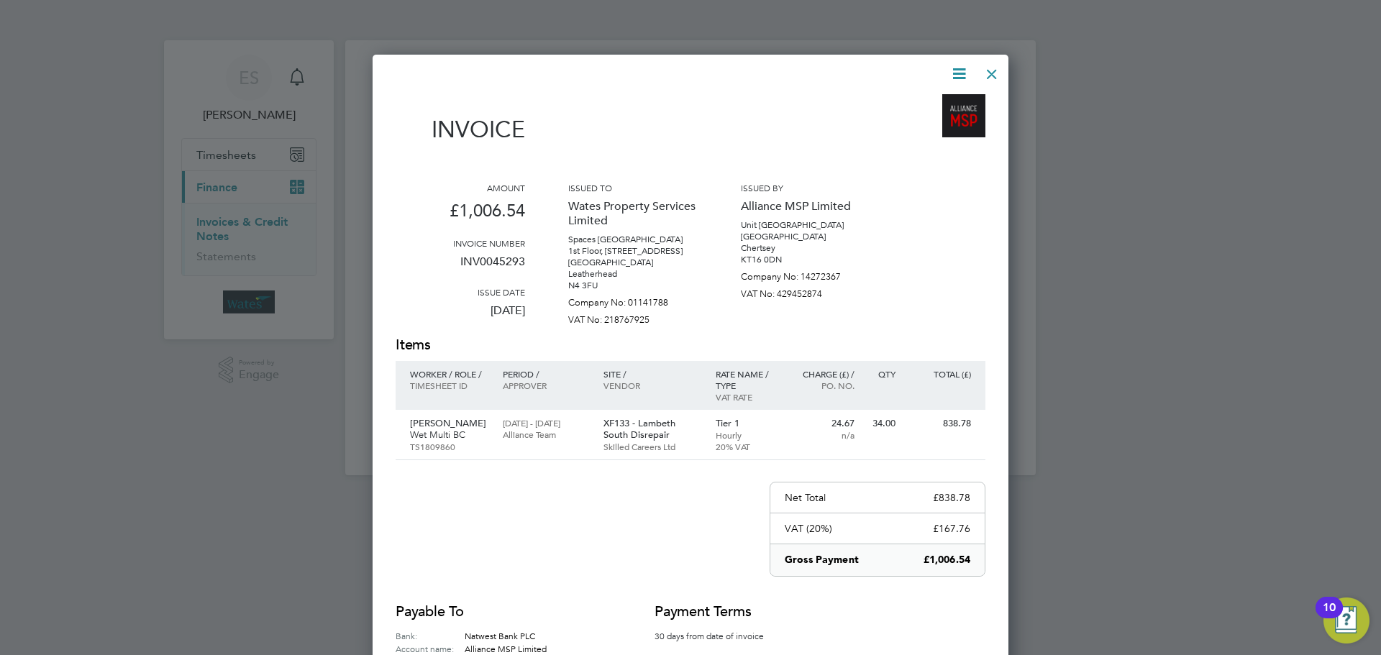
click at [961, 66] on icon at bounding box center [959, 74] width 18 height 18
click at [946, 100] on li "Download Invoice" at bounding box center [915, 108] width 99 height 20
drag, startPoint x: 960, startPoint y: 70, endPoint x: 947, endPoint y: 80, distance: 17.0
click at [960, 70] on icon at bounding box center [959, 74] width 18 height 18
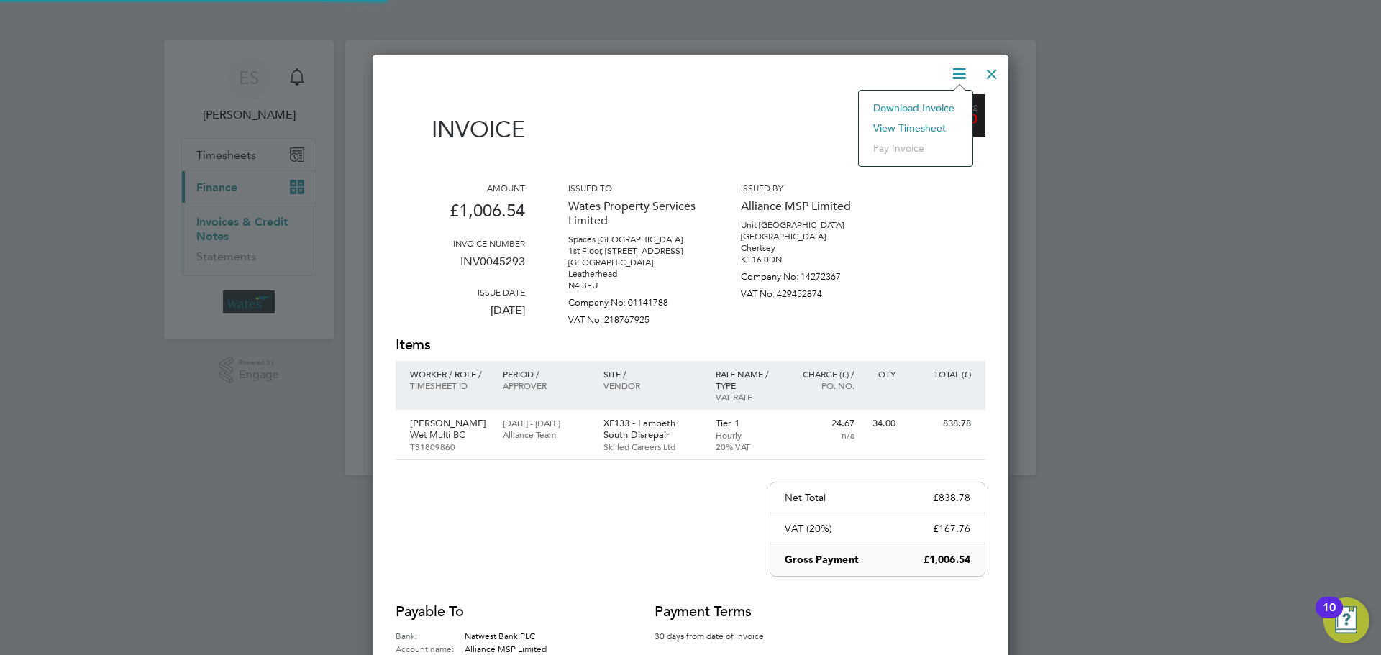
click at [912, 126] on li "View timesheet" at bounding box center [915, 128] width 99 height 20
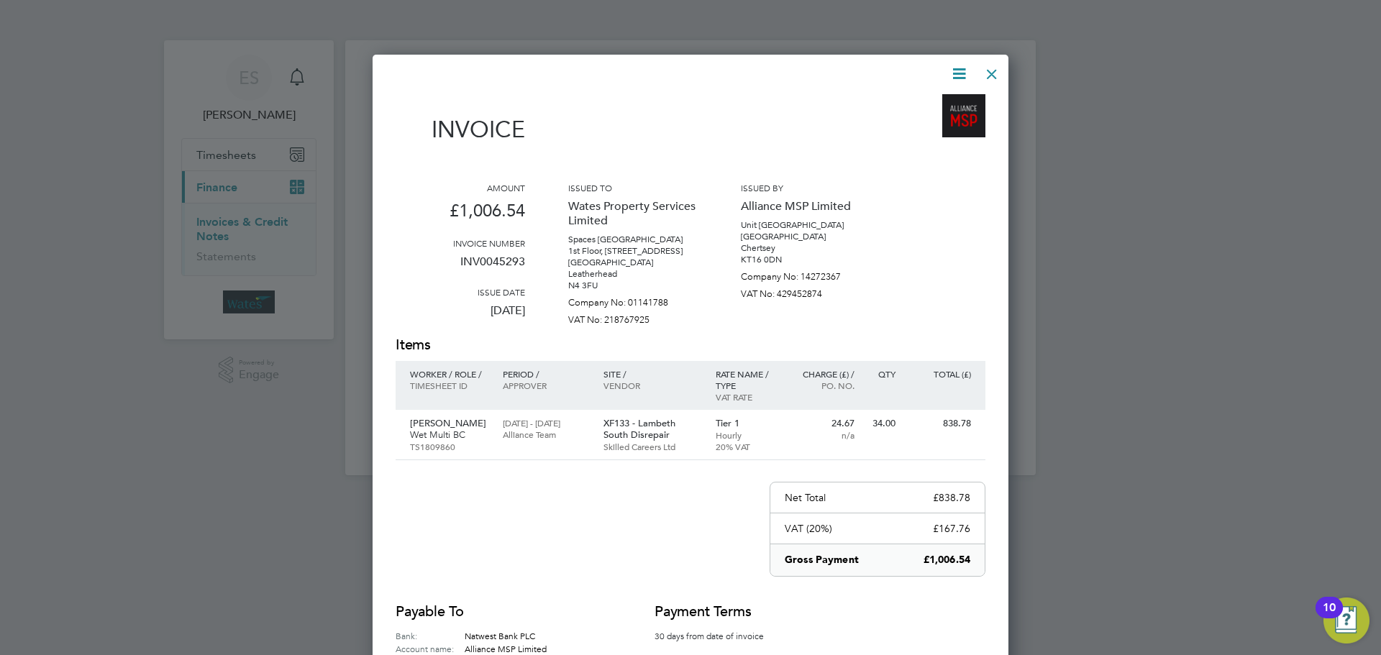
click at [991, 71] on div at bounding box center [992, 71] width 26 height 26
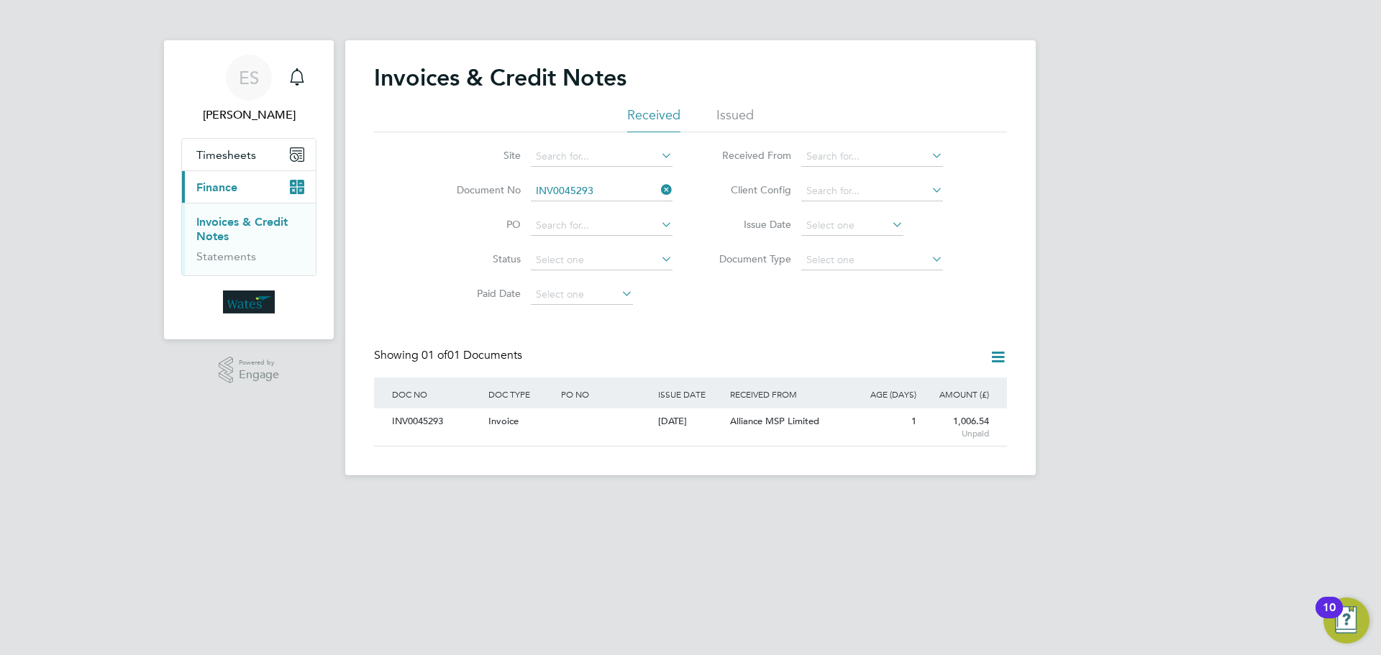
click at [658, 185] on icon at bounding box center [658, 190] width 0 height 20
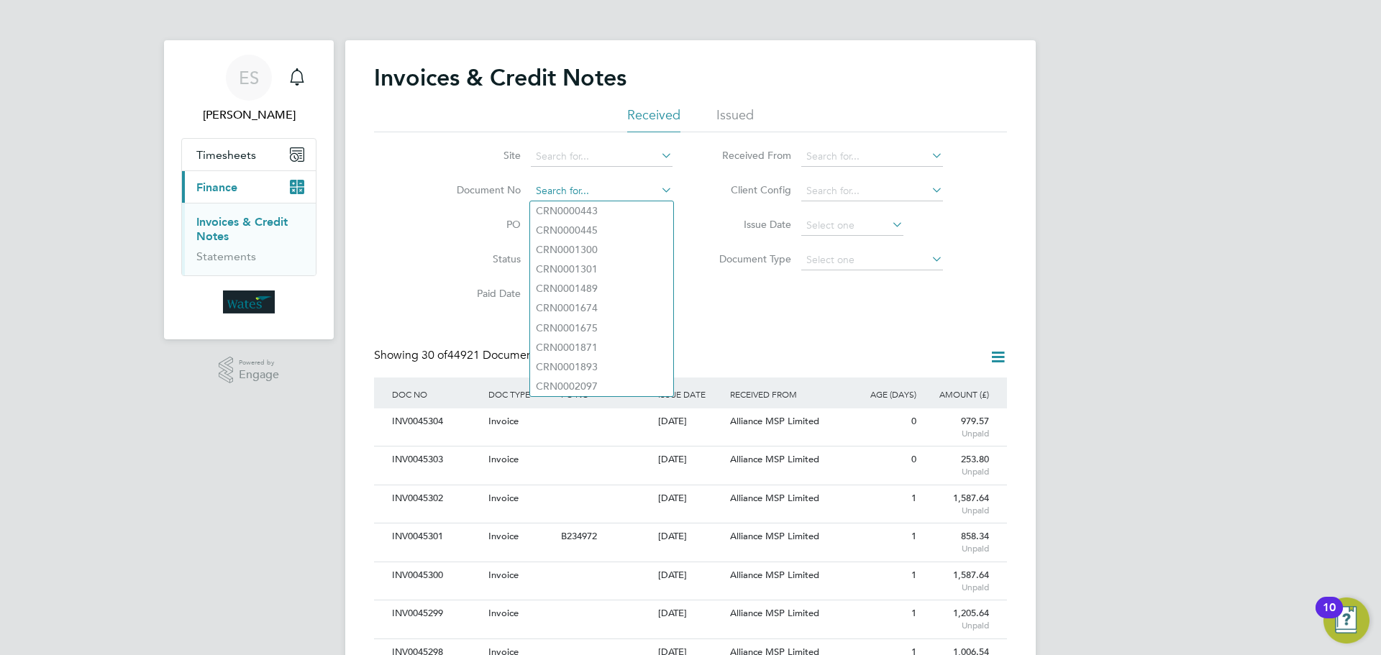
paste input "INV0045294"
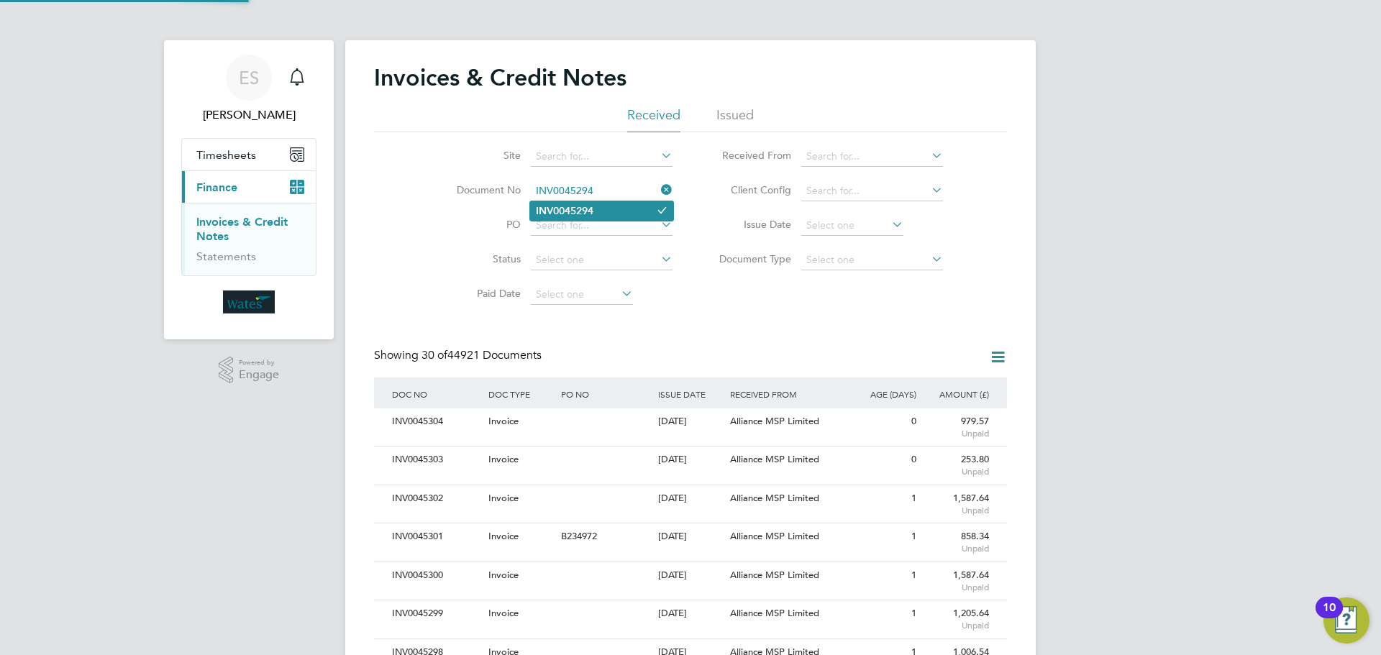
type input "INV0045294"
click at [580, 206] on b "INV0045294" at bounding box center [565, 211] width 58 height 12
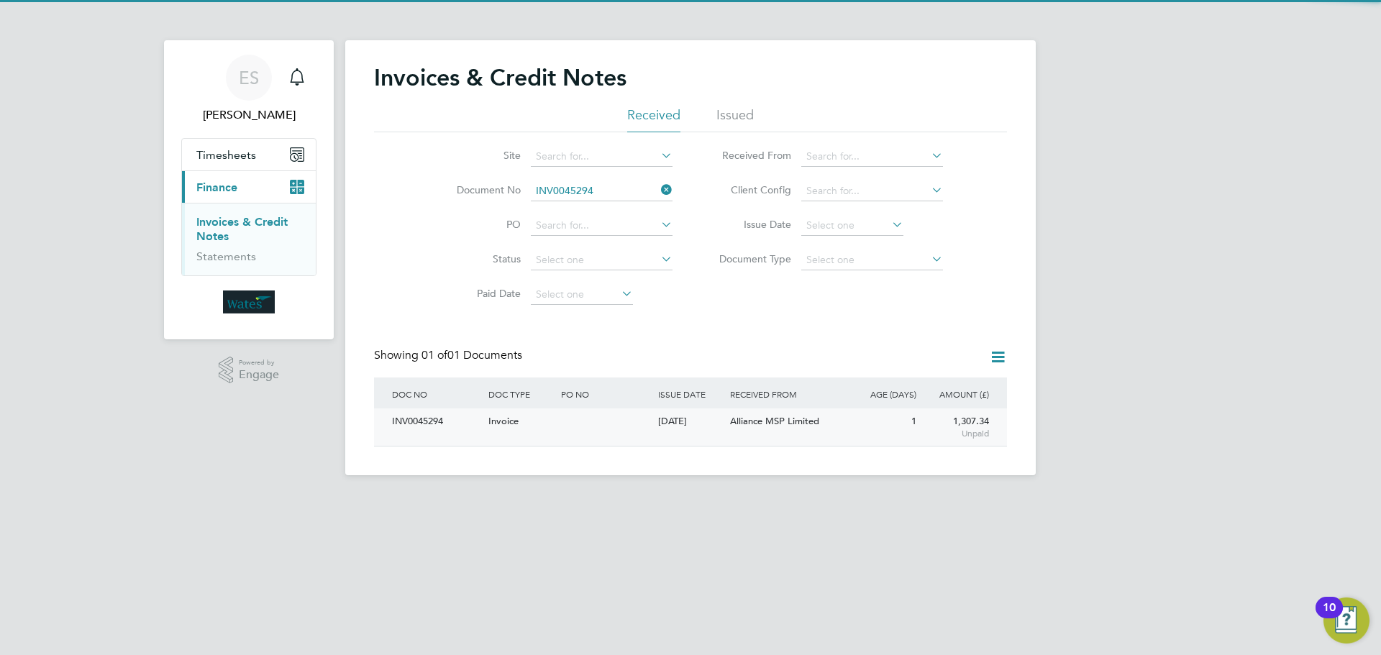
click at [409, 421] on div "INV0045294" at bounding box center [436, 422] width 96 height 27
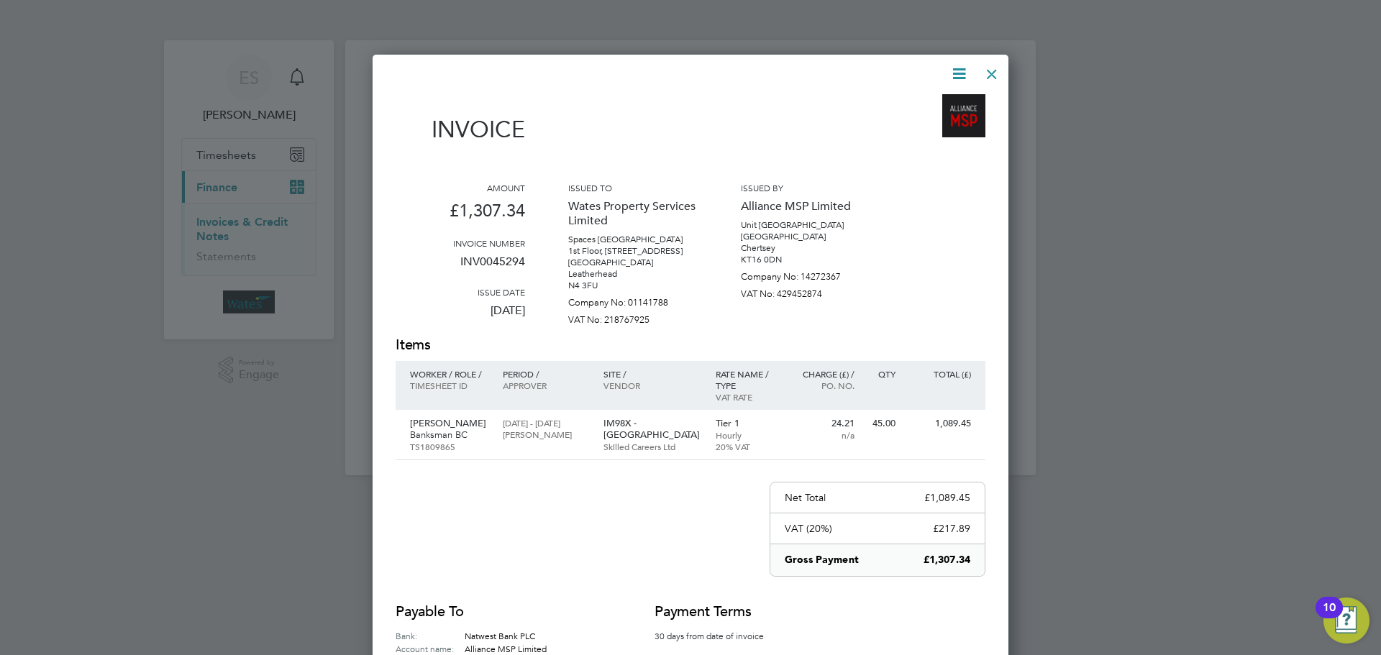
click at [965, 73] on icon at bounding box center [959, 74] width 18 height 18
click at [948, 104] on li "Download Invoice" at bounding box center [915, 108] width 99 height 20
click at [957, 73] on icon at bounding box center [959, 74] width 18 height 18
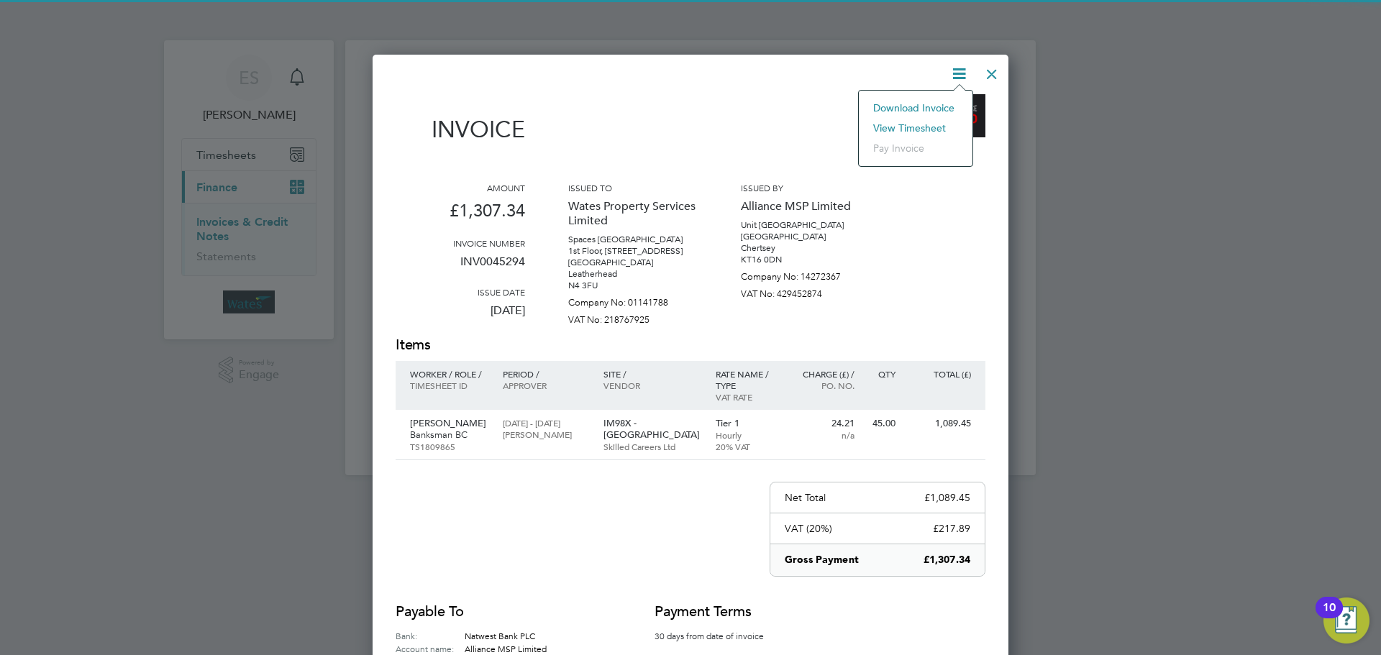
click at [931, 121] on li "View timesheet" at bounding box center [915, 128] width 99 height 20
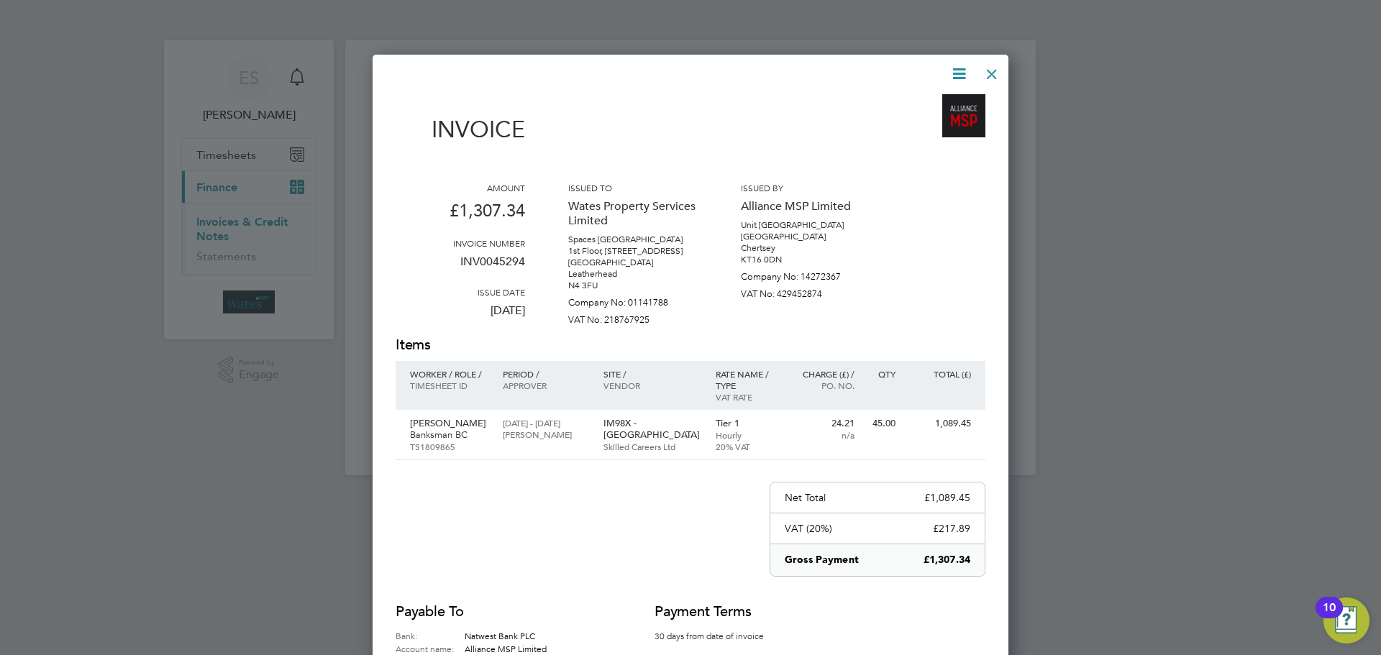
click at [990, 69] on div at bounding box center [992, 71] width 26 height 26
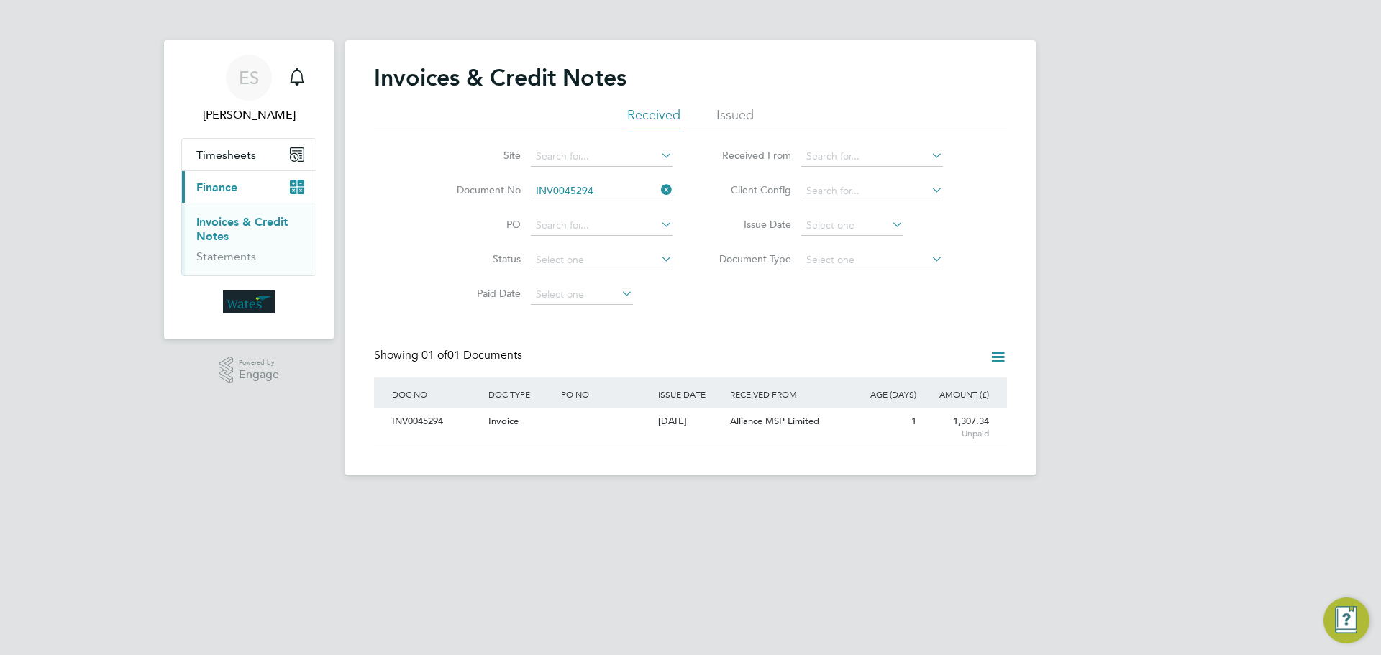
click at [658, 186] on icon at bounding box center [658, 190] width 0 height 20
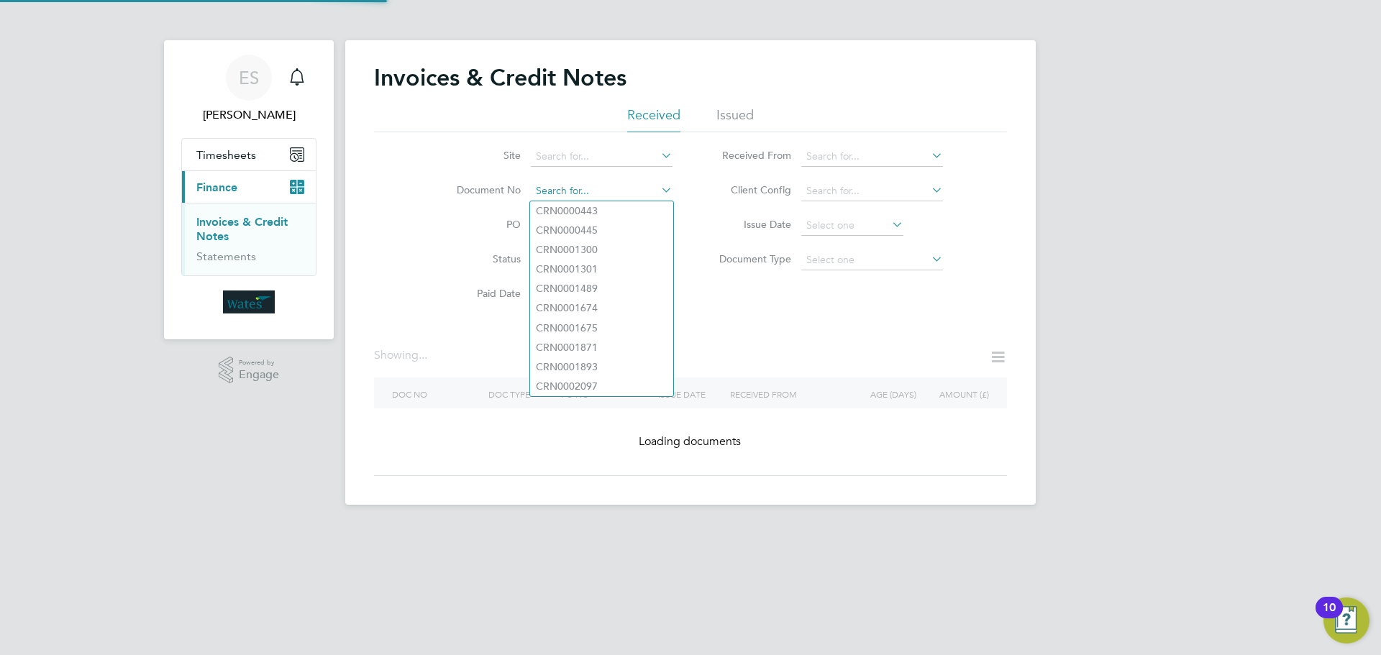
paste input "INV0045295"
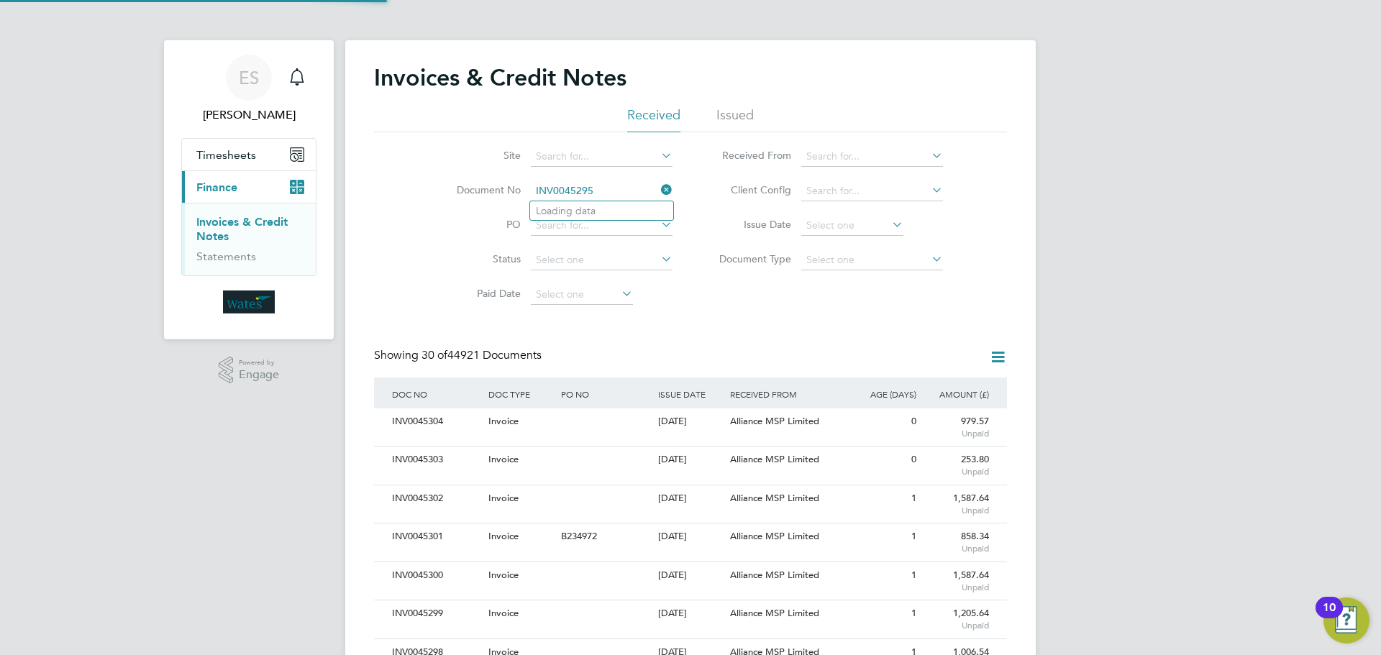
scroll to position [27, 122]
type input "INV0045295"
click at [596, 210] on li "INV0045295" at bounding box center [601, 210] width 143 height 19
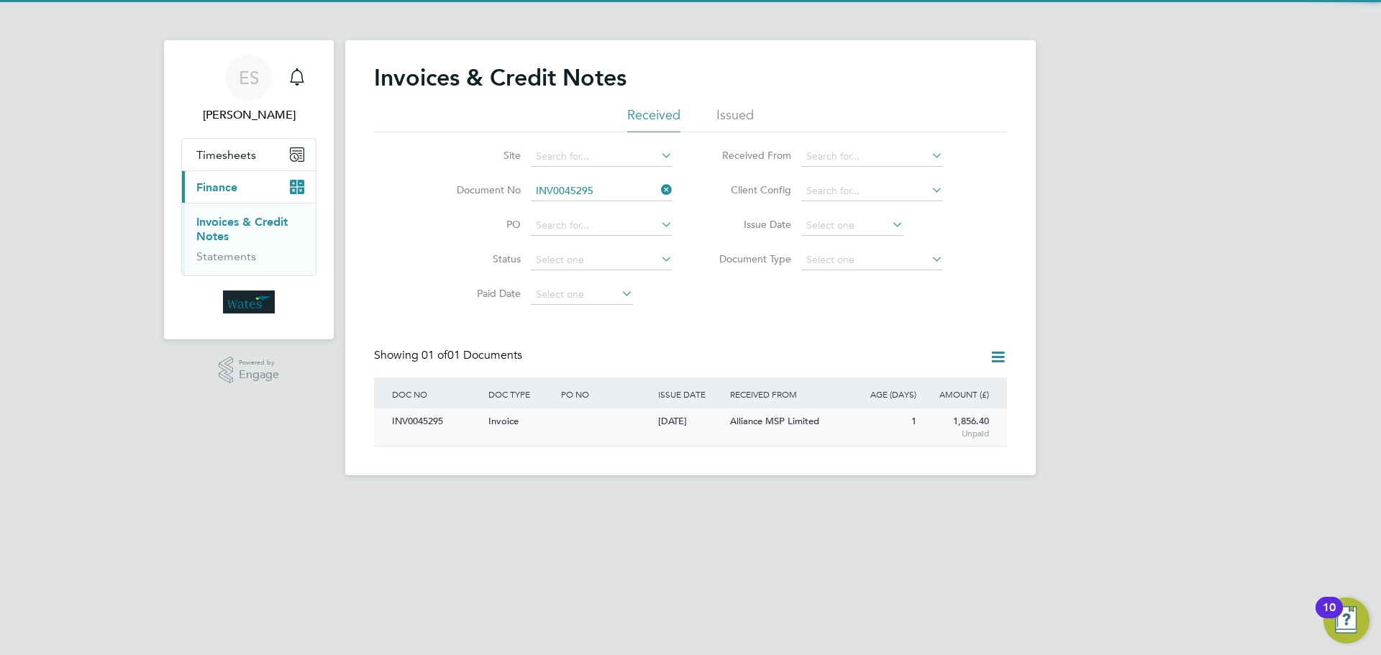
click at [421, 414] on div "INV0045295" at bounding box center [436, 422] width 96 height 27
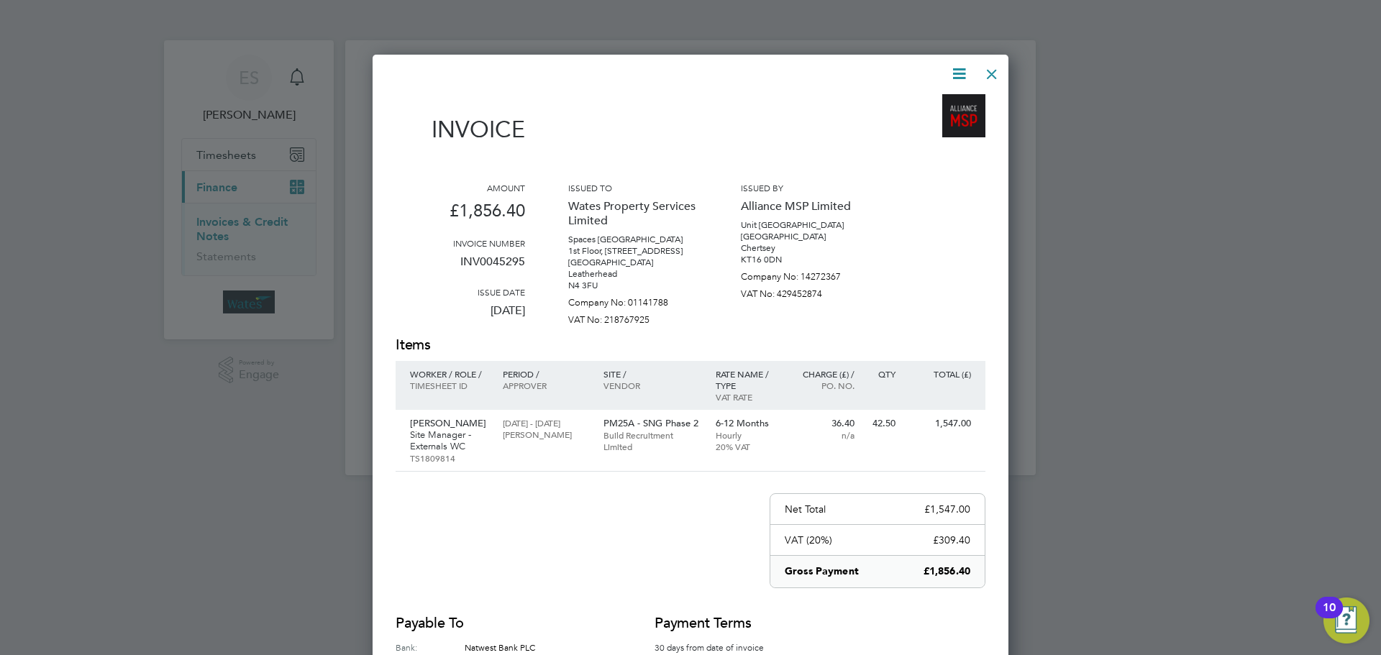
click at [954, 69] on icon at bounding box center [959, 74] width 18 height 18
click at [932, 104] on li "Download Invoice" at bounding box center [915, 108] width 99 height 20
click at [955, 70] on icon at bounding box center [959, 74] width 18 height 18
click at [925, 124] on li "View timesheet" at bounding box center [915, 128] width 99 height 20
drag, startPoint x: 996, startPoint y: 75, endPoint x: 980, endPoint y: 82, distance: 18.0
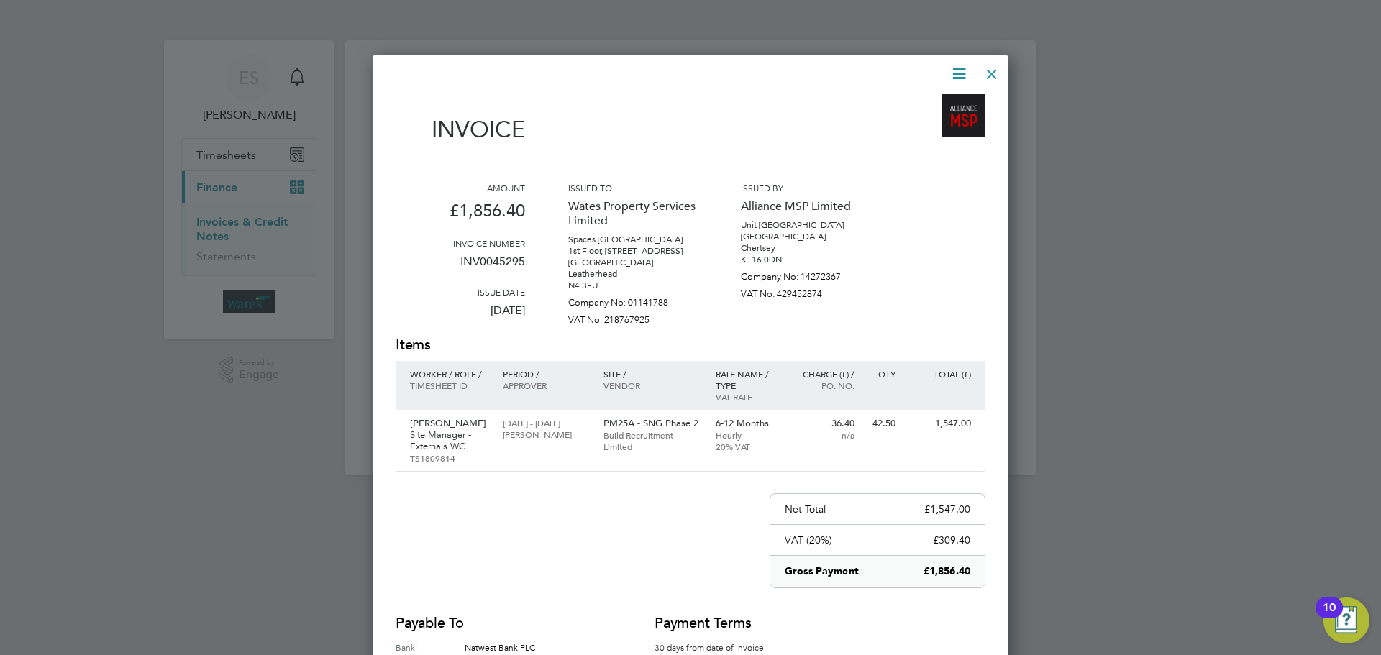
click at [988, 76] on div at bounding box center [992, 71] width 26 height 26
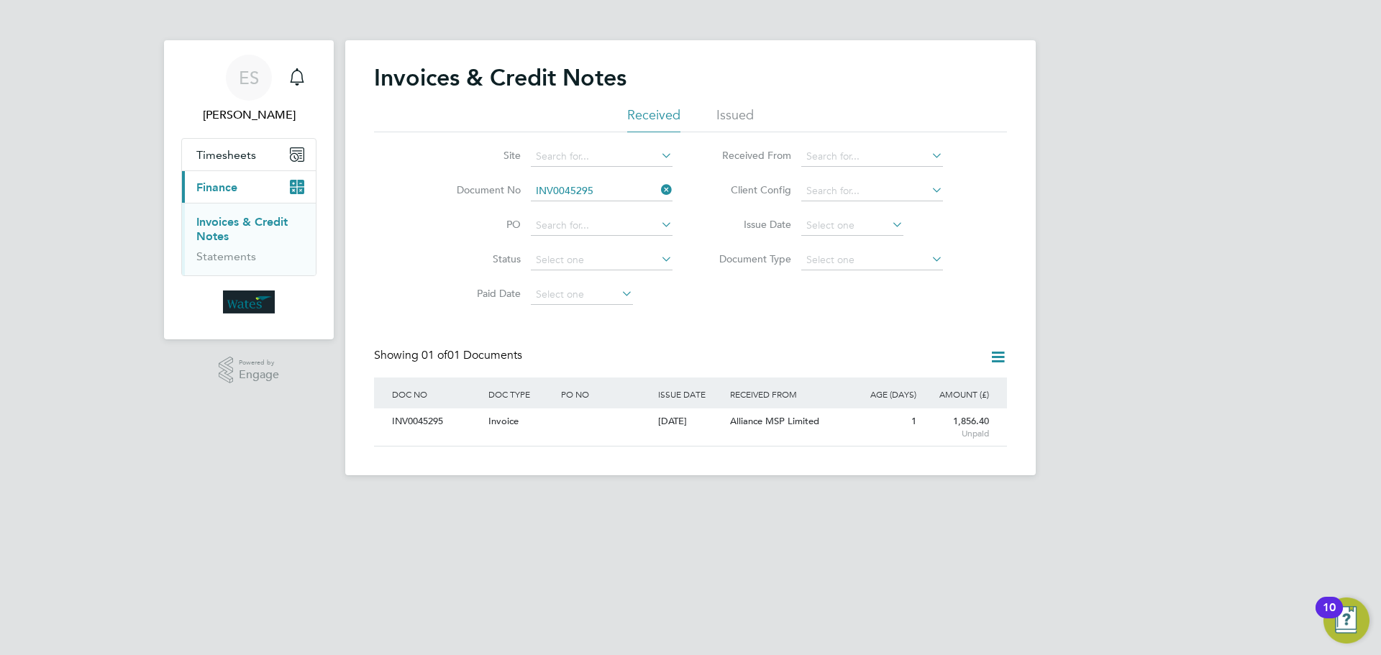
click at [658, 187] on icon at bounding box center [658, 190] width 0 height 20
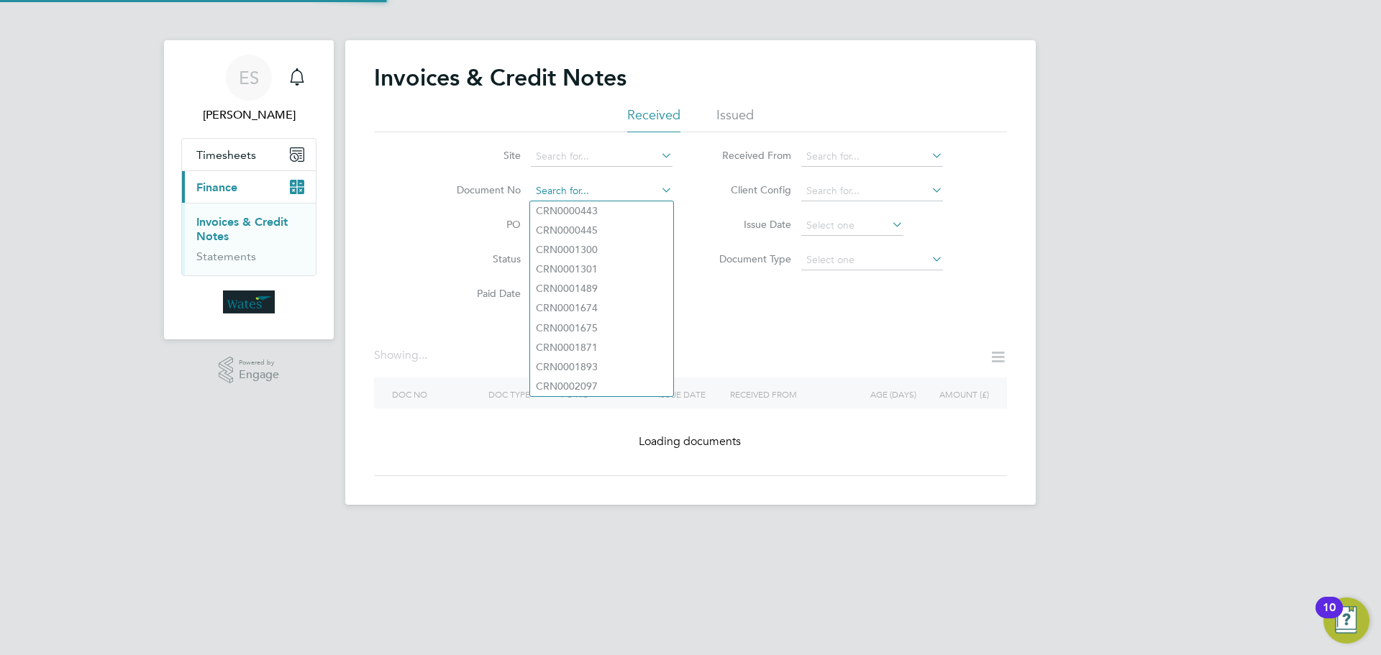
paste input "INV0045296"
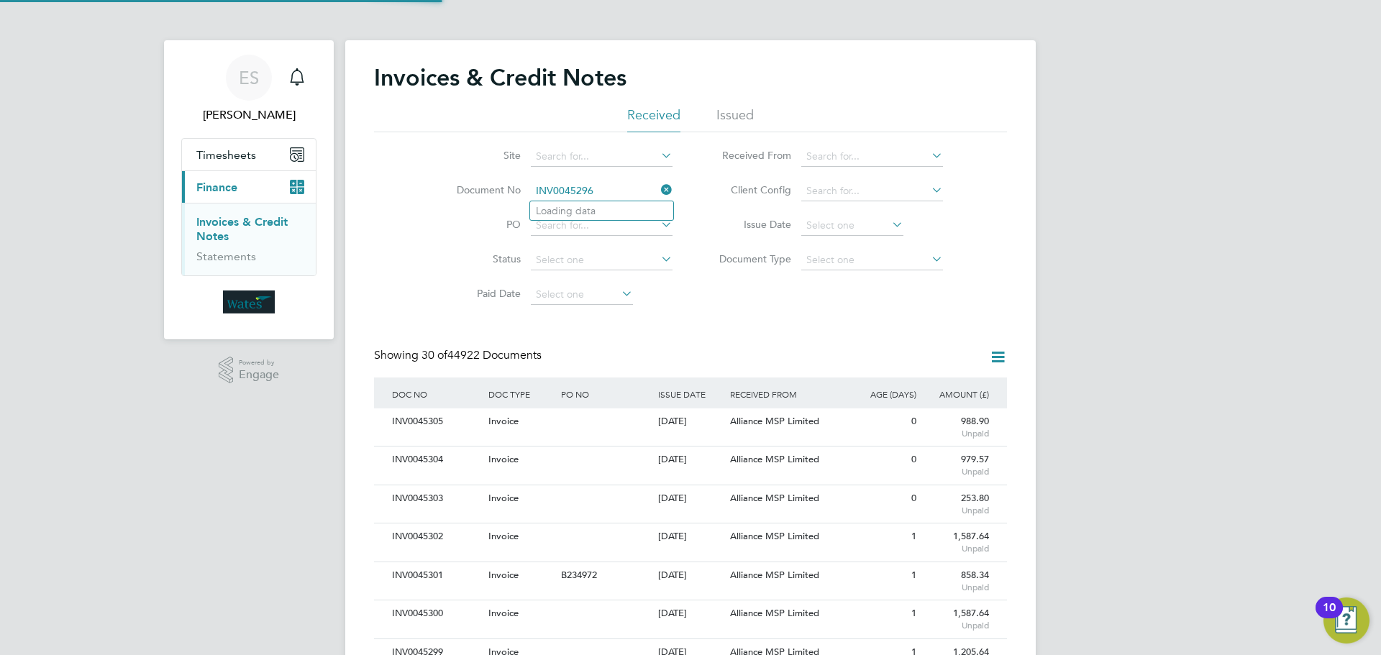
scroll to position [27, 98]
type input "INV0045296"
click at [586, 214] on b "INV0045296" at bounding box center [565, 211] width 58 height 12
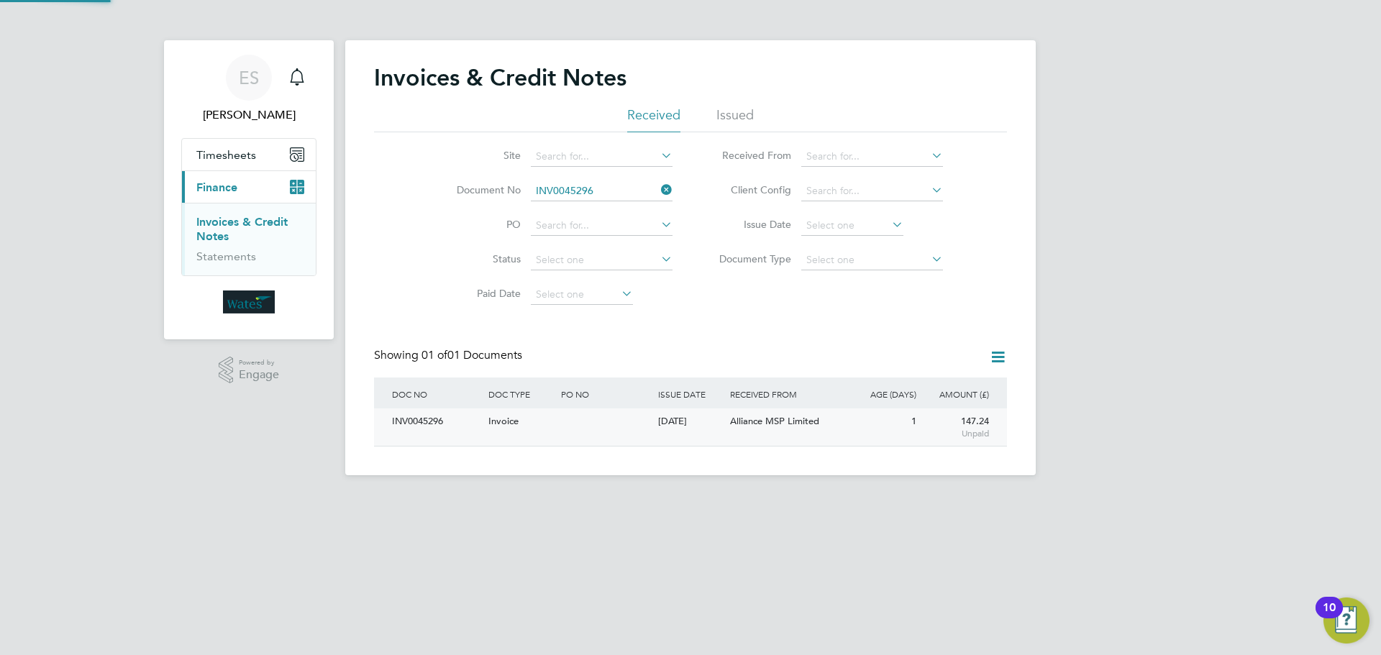
click at [415, 419] on div "INV0045296" at bounding box center [436, 422] width 96 height 27
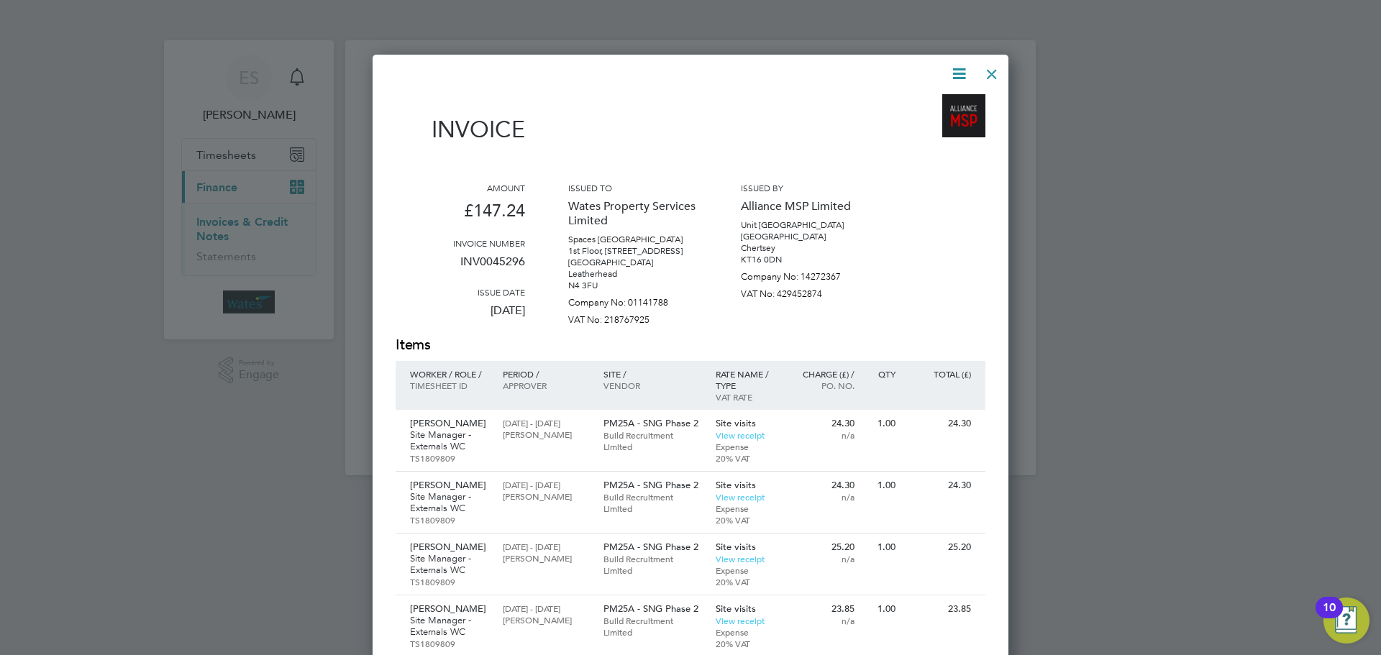
click at [962, 66] on icon at bounding box center [959, 74] width 18 height 18
click at [932, 101] on li "Download Invoice" at bounding box center [915, 108] width 99 height 20
click at [959, 70] on icon at bounding box center [959, 74] width 18 height 18
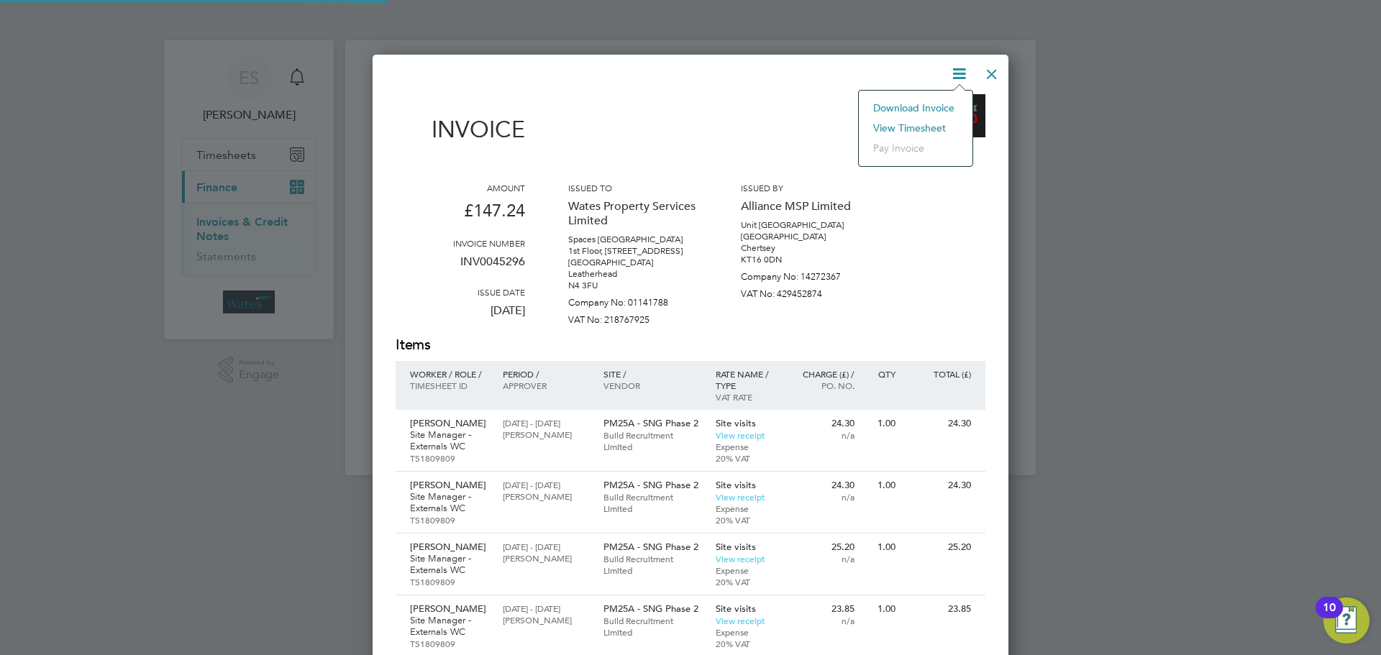
click at [929, 119] on li "View timesheet" at bounding box center [915, 128] width 99 height 20
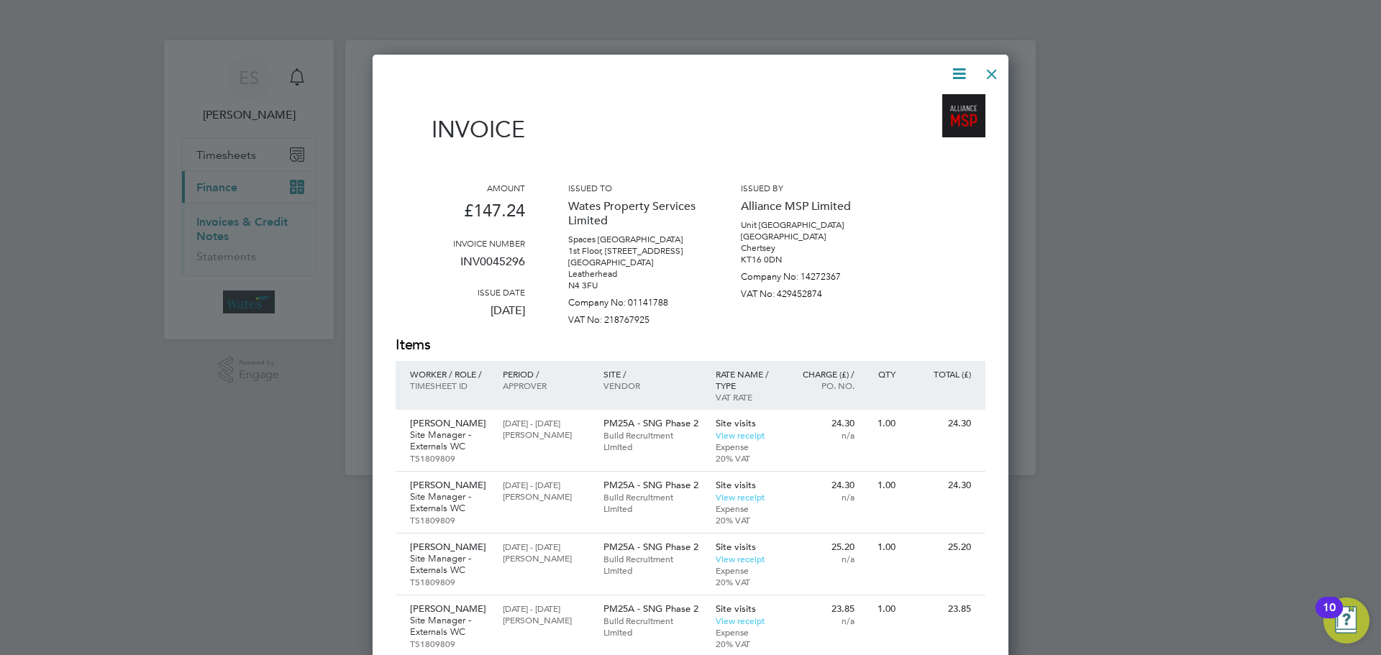
click at [981, 70] on div at bounding box center [992, 71] width 26 height 26
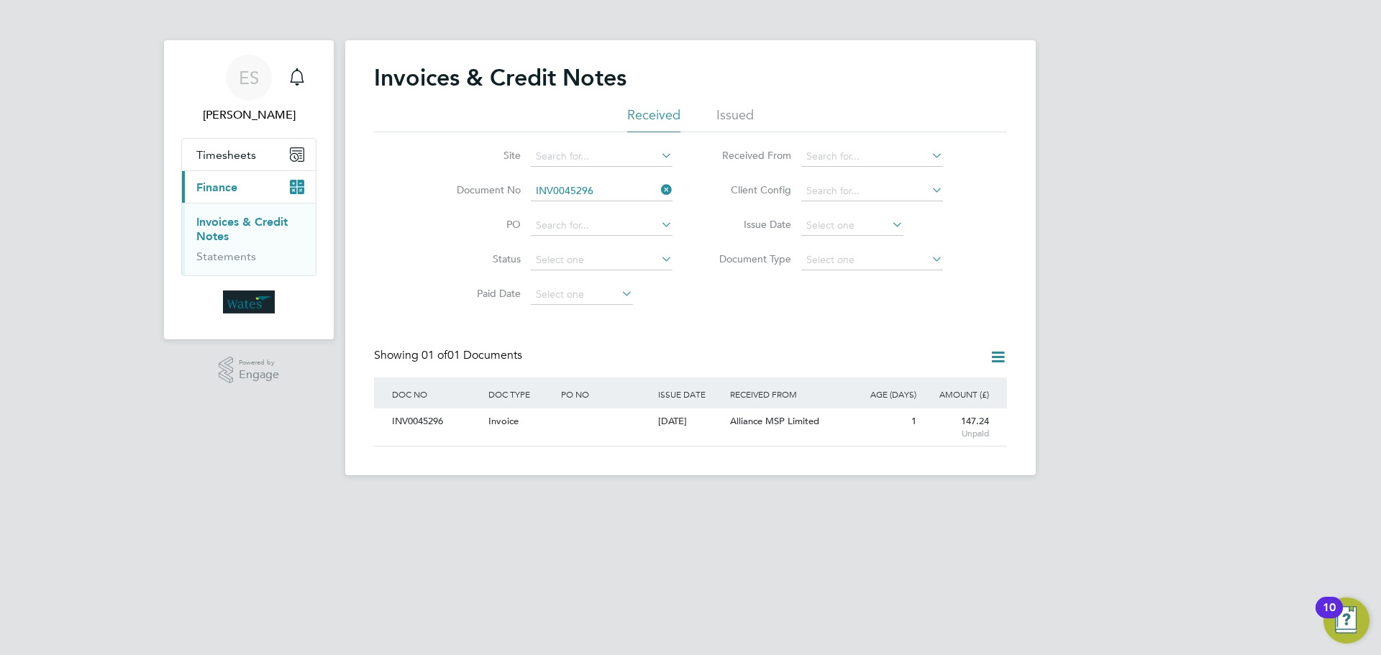
click at [658, 186] on icon at bounding box center [658, 190] width 0 height 20
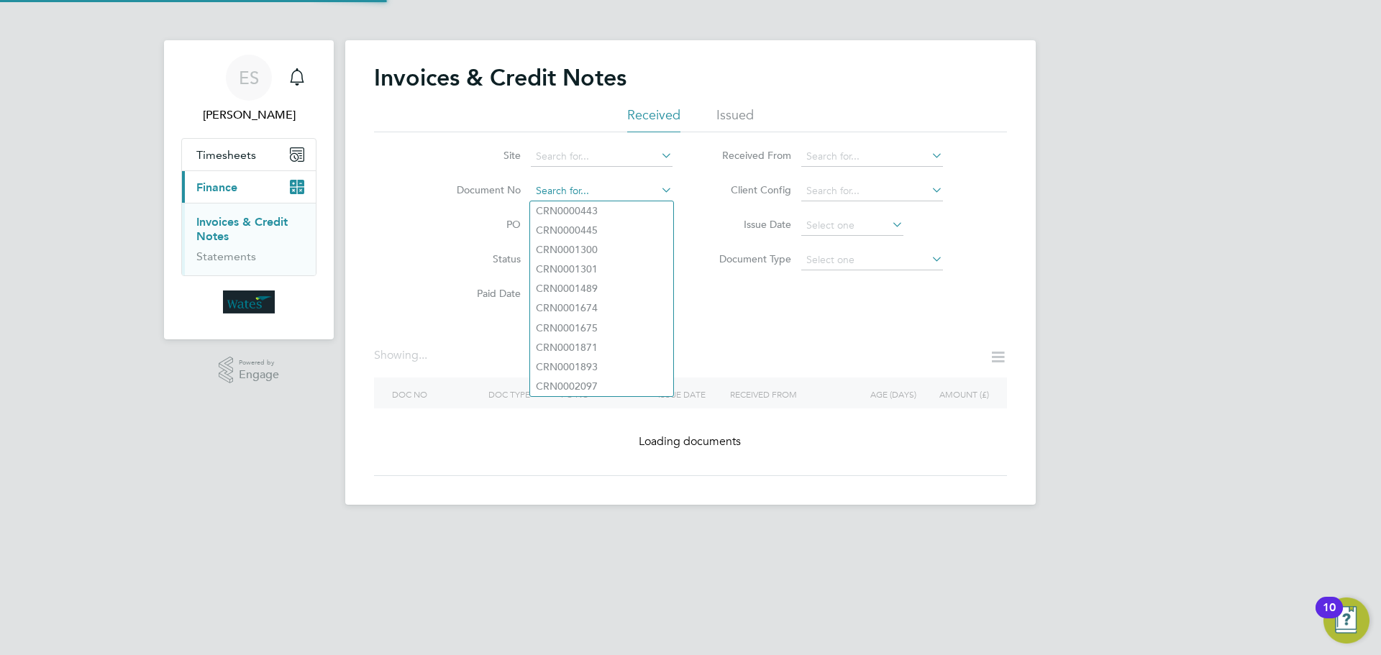
paste input "INV0045297"
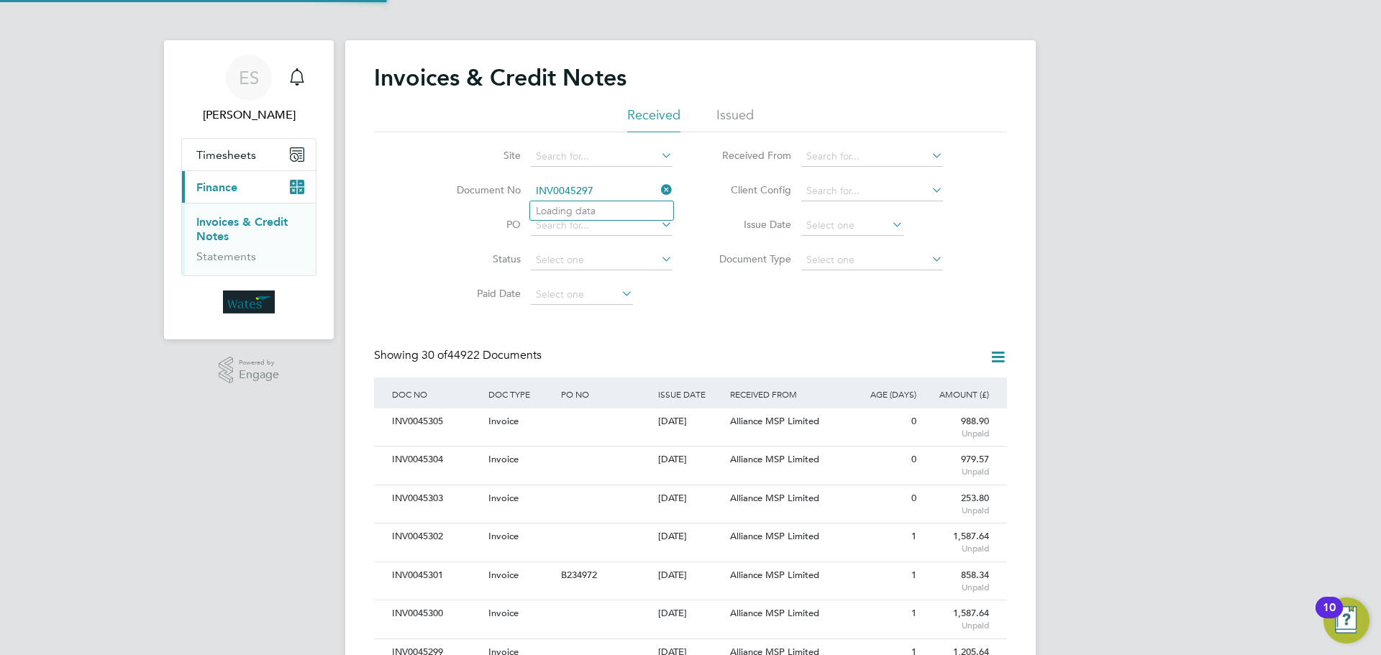
scroll to position [27, 98]
type input "INV0045297"
click at [611, 212] on li "INV0045297" at bounding box center [601, 210] width 143 height 19
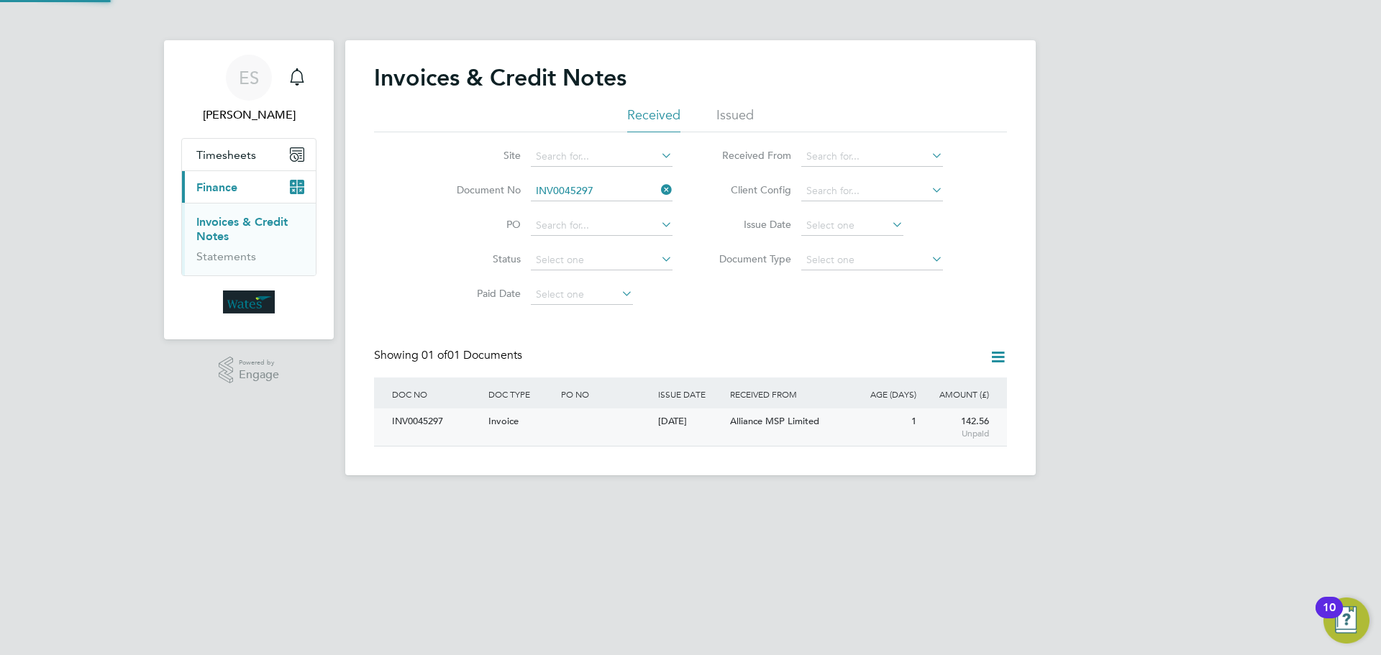
click at [419, 420] on div "INV0045297" at bounding box center [436, 422] width 96 height 27
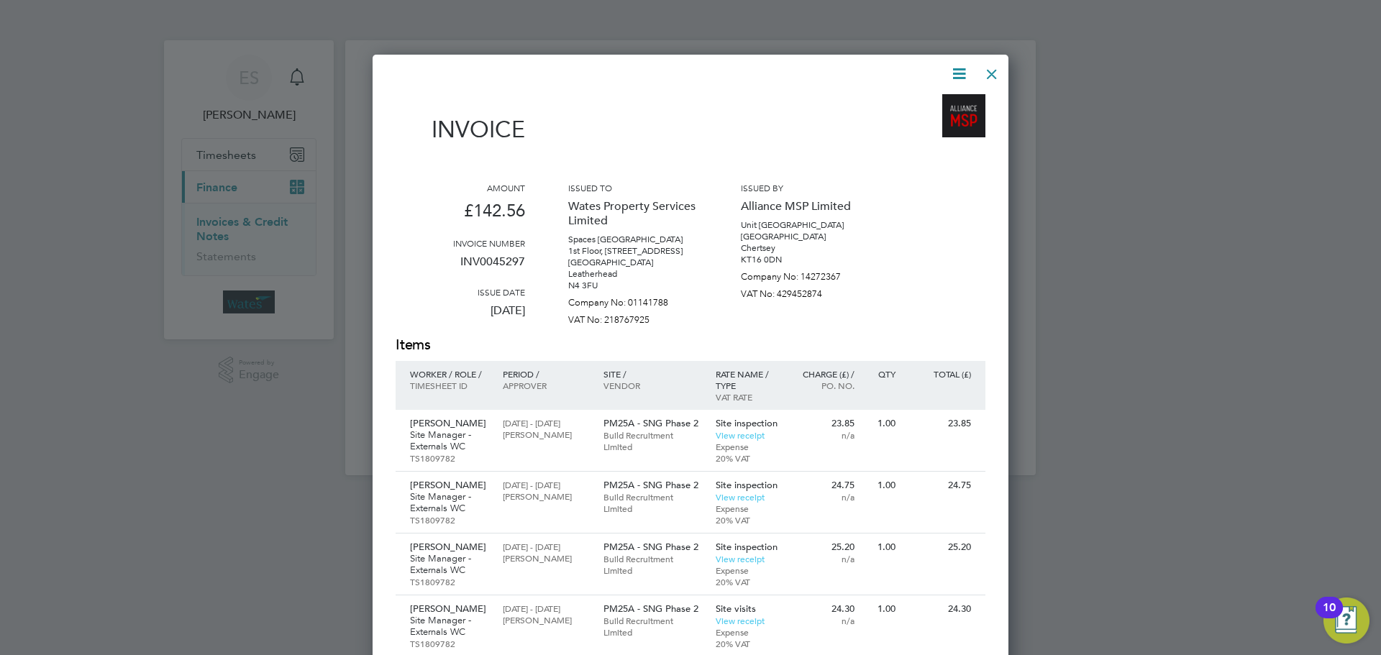
drag, startPoint x: 960, startPoint y: 70, endPoint x: 942, endPoint y: 101, distance: 35.8
click at [959, 72] on icon at bounding box center [959, 74] width 18 height 18
click at [942, 99] on li "Download Invoice" at bounding box center [915, 108] width 99 height 20
click at [954, 68] on icon at bounding box center [959, 74] width 18 height 18
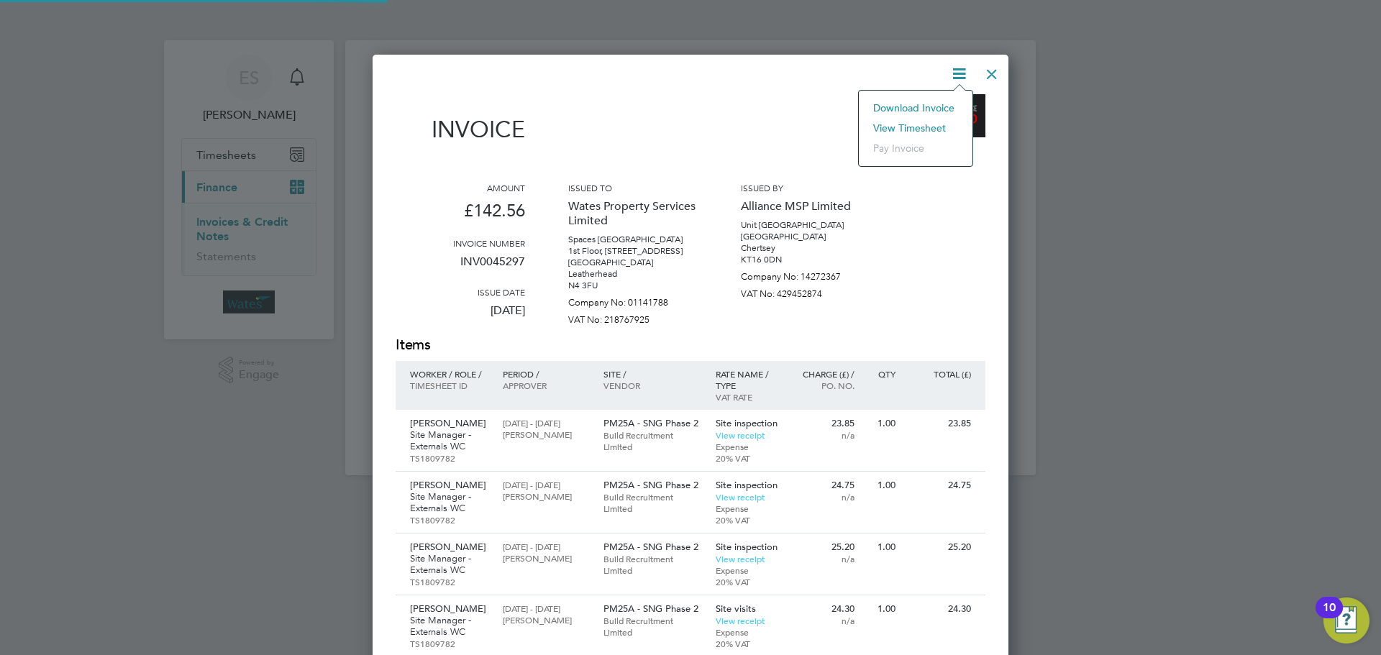
click at [922, 118] on li "View timesheet" at bounding box center [915, 128] width 99 height 20
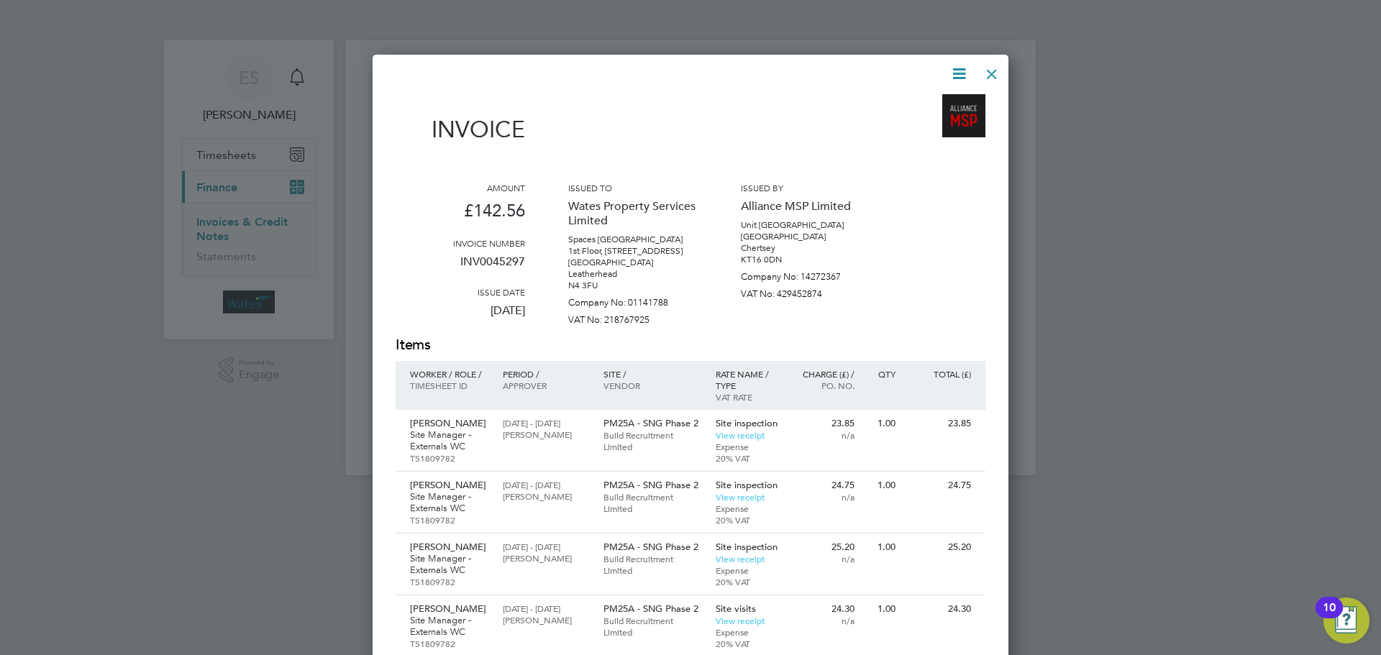
click at [993, 76] on div at bounding box center [992, 71] width 26 height 26
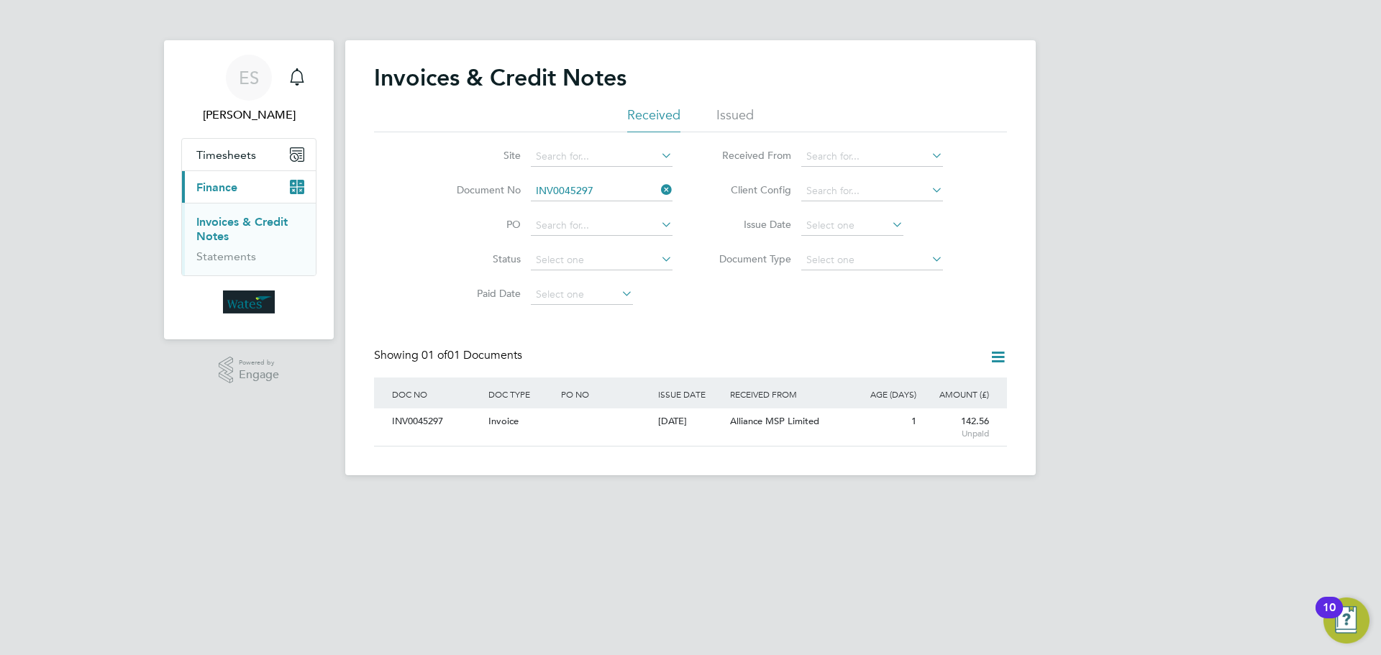
click at [658, 183] on icon at bounding box center [658, 190] width 0 height 20
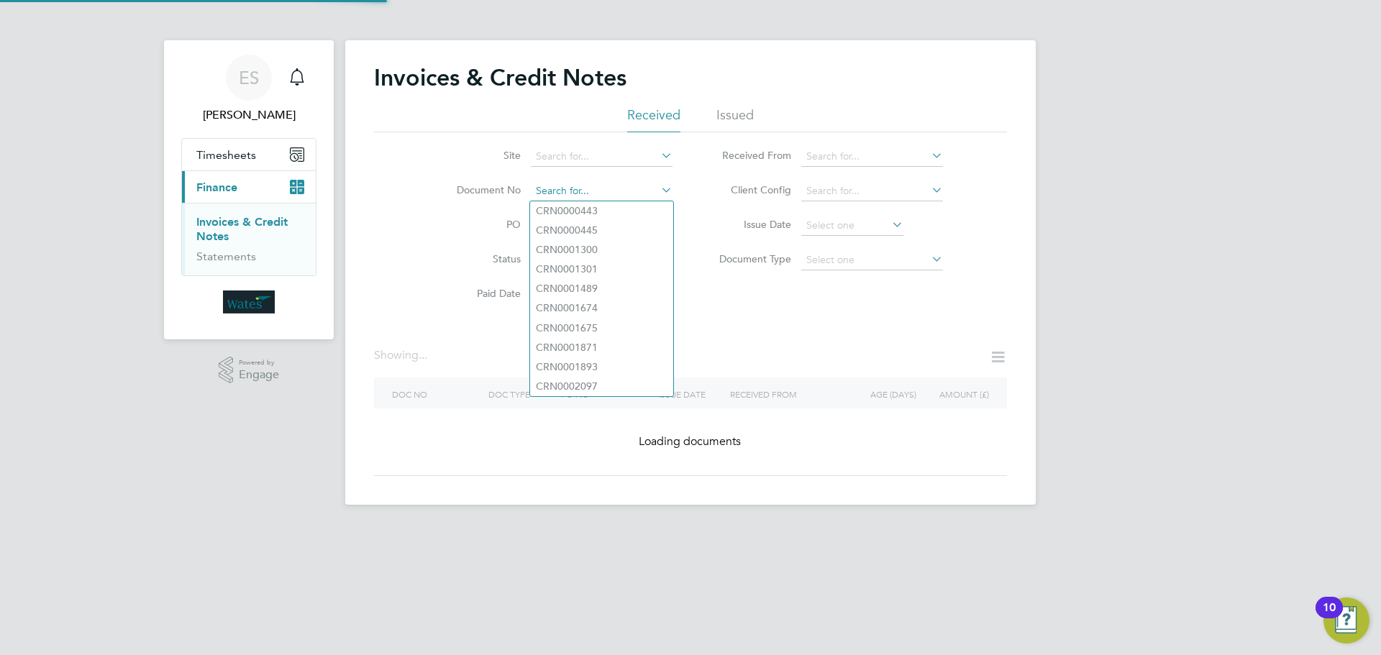
paste input "INV0045298"
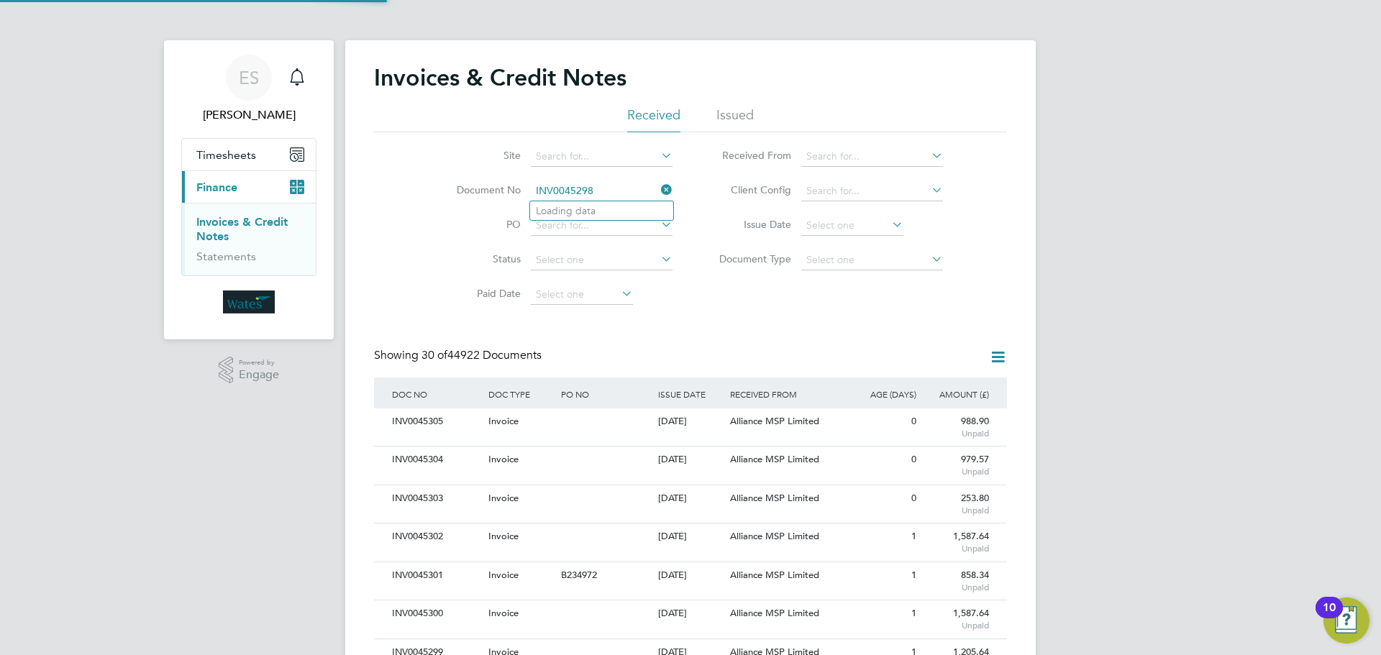
scroll to position [27, 122]
type input "INV0045298"
click at [591, 211] on b "INV0045298" at bounding box center [565, 211] width 58 height 12
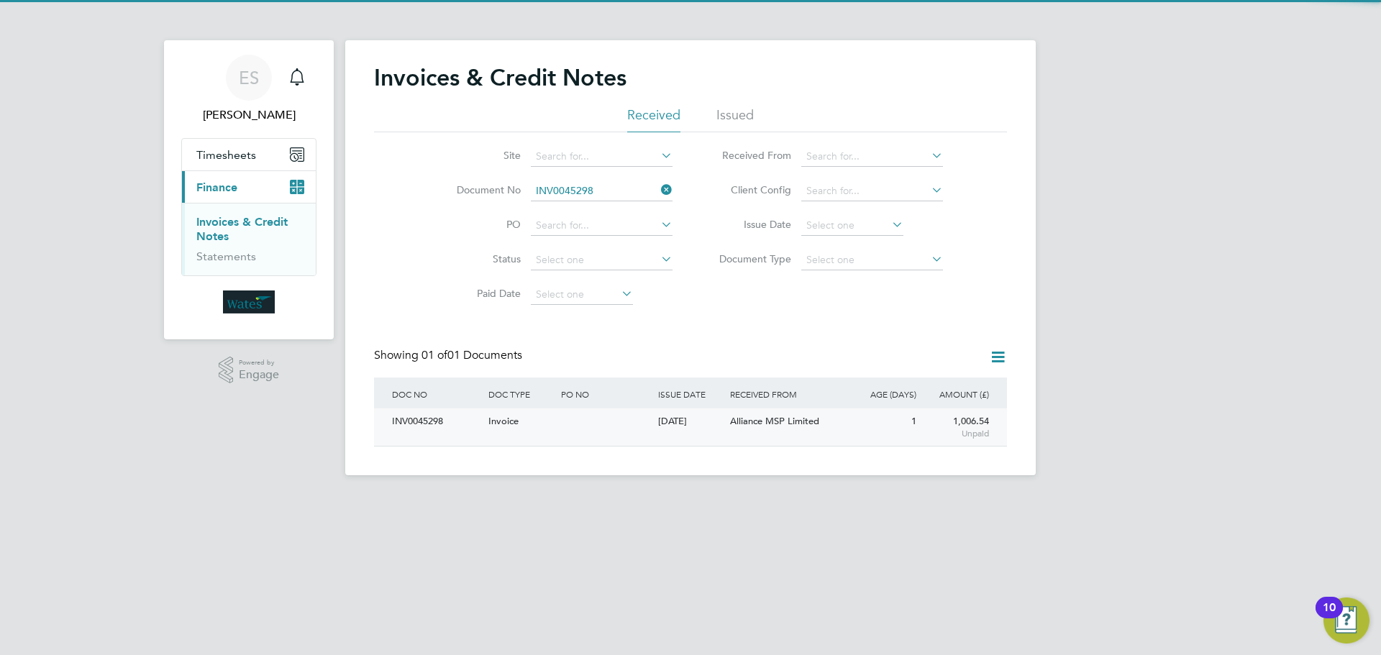
click at [440, 421] on div "INV0045298" at bounding box center [436, 422] width 96 height 27
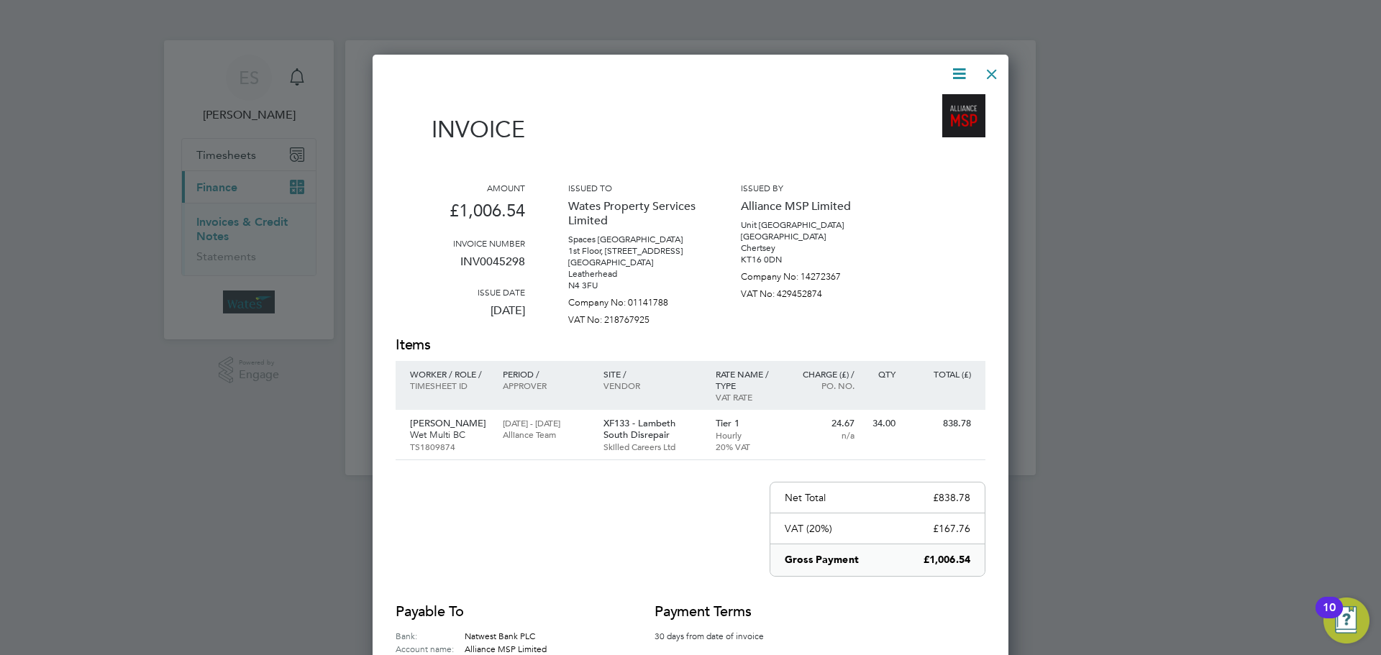
click at [953, 68] on icon at bounding box center [959, 74] width 18 height 18
click at [935, 101] on li "Download Invoice" at bounding box center [915, 108] width 99 height 20
click at [957, 71] on icon at bounding box center [959, 74] width 18 height 18
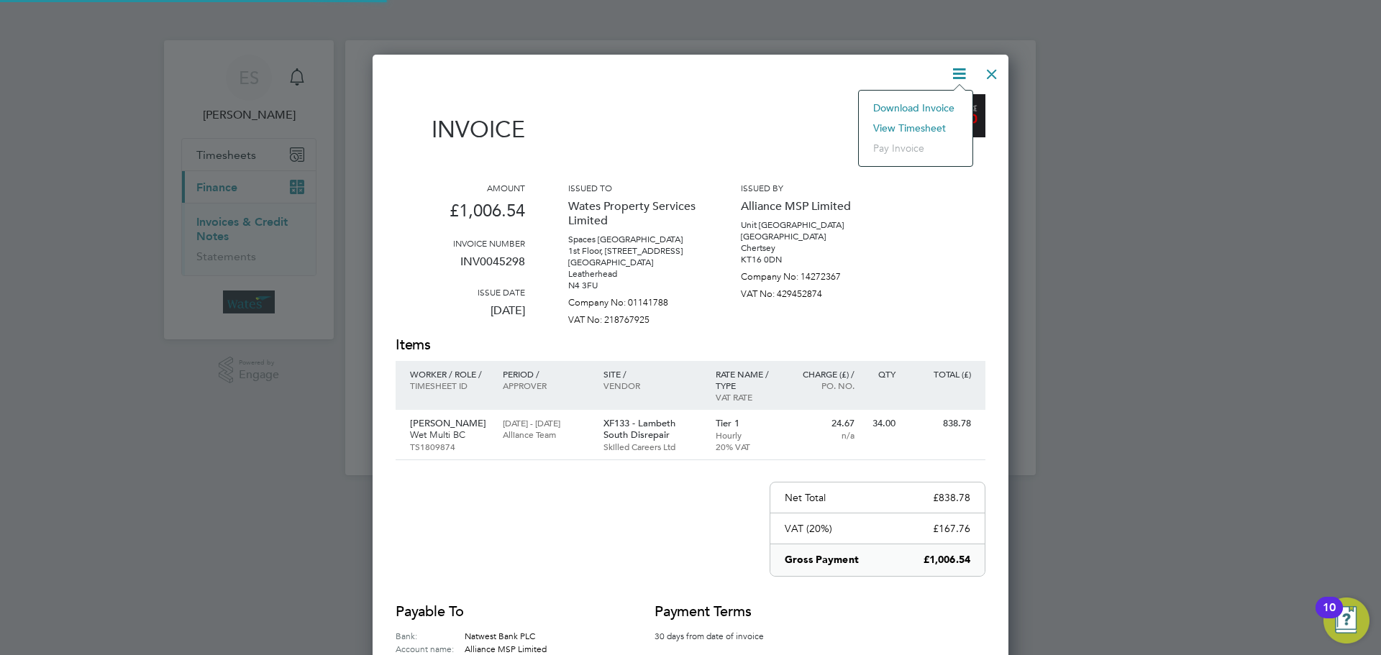
click at [922, 122] on li "View timesheet" at bounding box center [915, 128] width 99 height 20
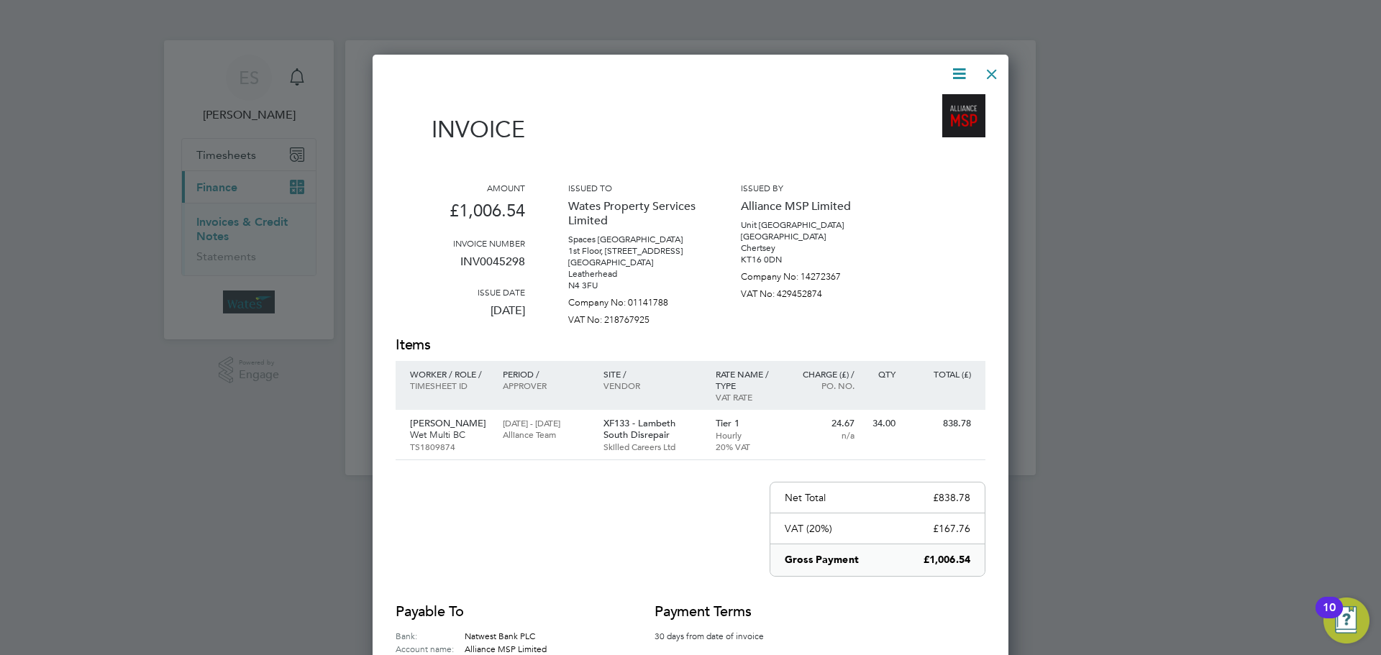
drag, startPoint x: 993, startPoint y: 75, endPoint x: 907, endPoint y: 90, distance: 86.9
click at [993, 75] on div at bounding box center [992, 71] width 26 height 26
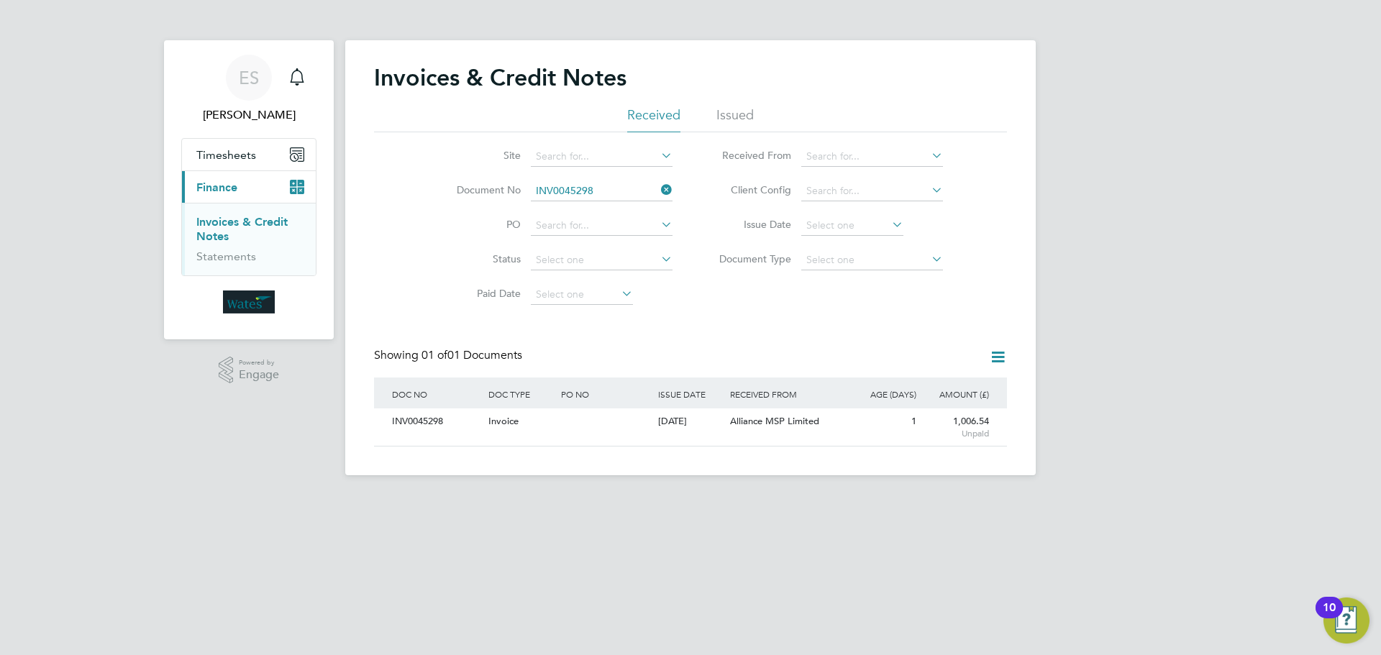
click at [658, 189] on icon at bounding box center [658, 190] width 0 height 20
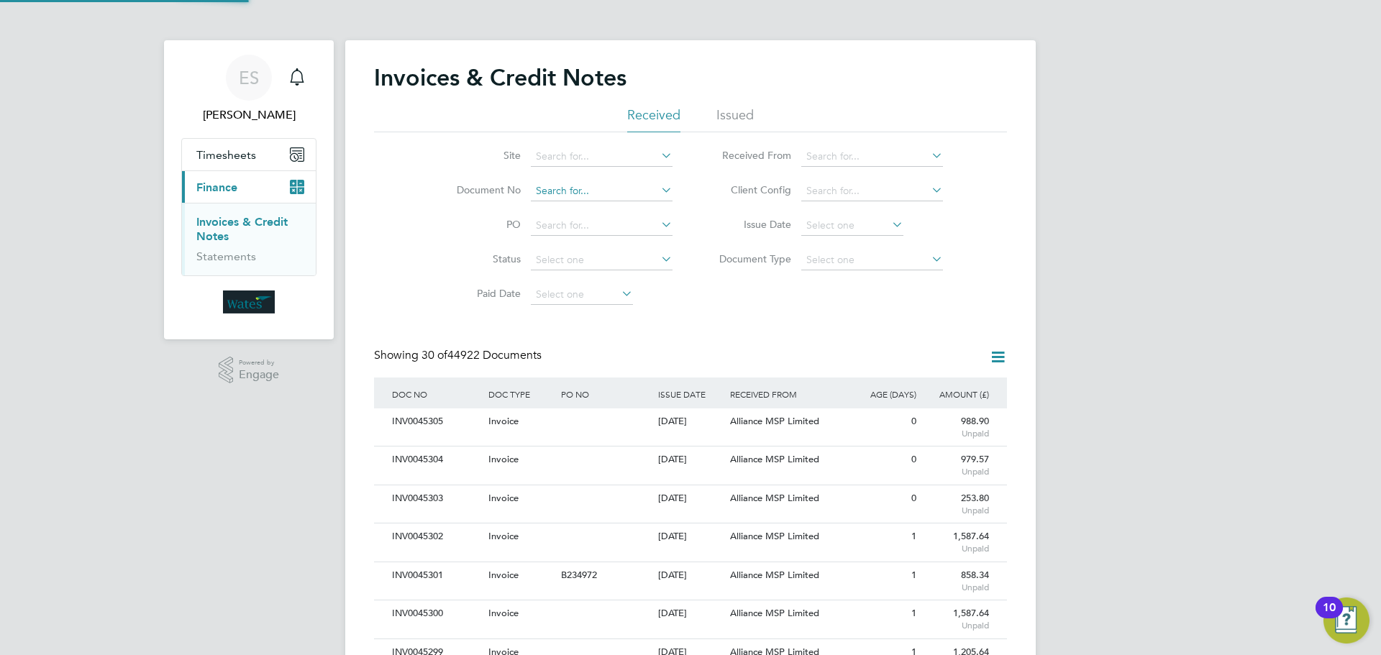
scroll to position [27, 98]
drag, startPoint x: 596, startPoint y: 181, endPoint x: 553, endPoint y: 183, distance: 42.5
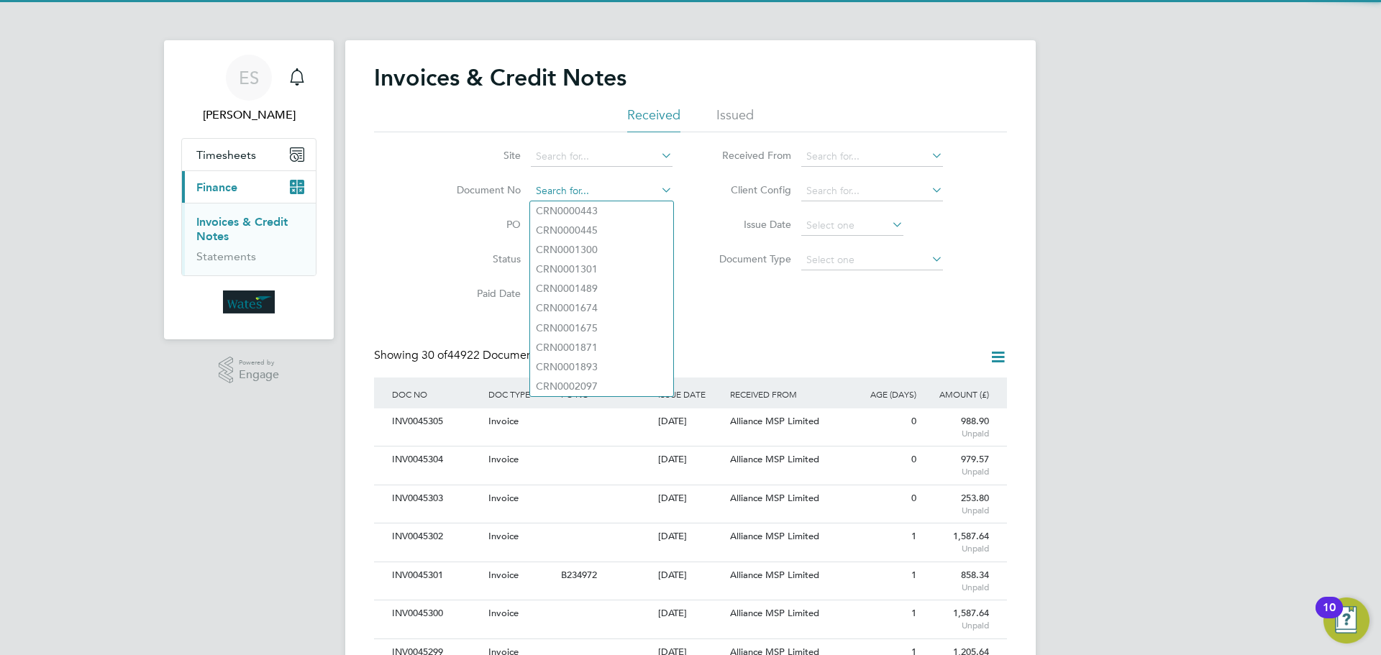
paste input "INV0045299"
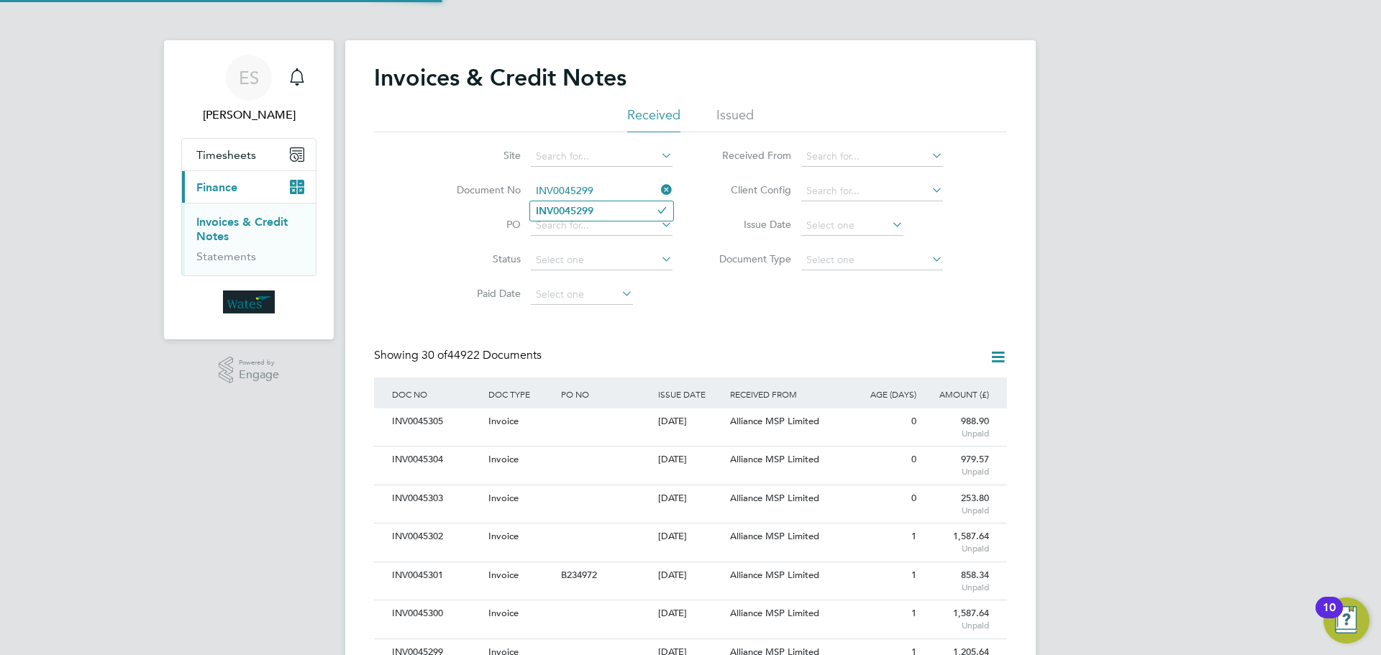
type input "INV0045299"
click at [601, 213] on li "INV0045299" at bounding box center [601, 210] width 143 height 19
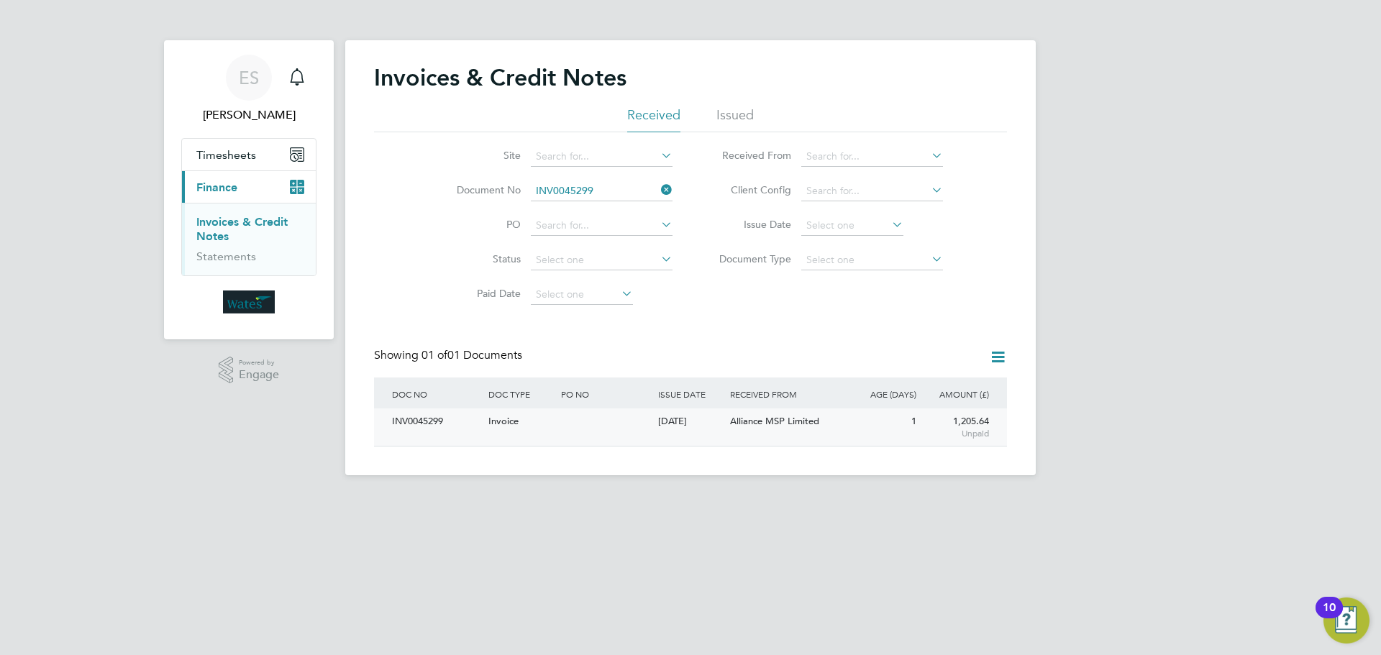
click at [414, 415] on div "INV0045299" at bounding box center [436, 422] width 96 height 27
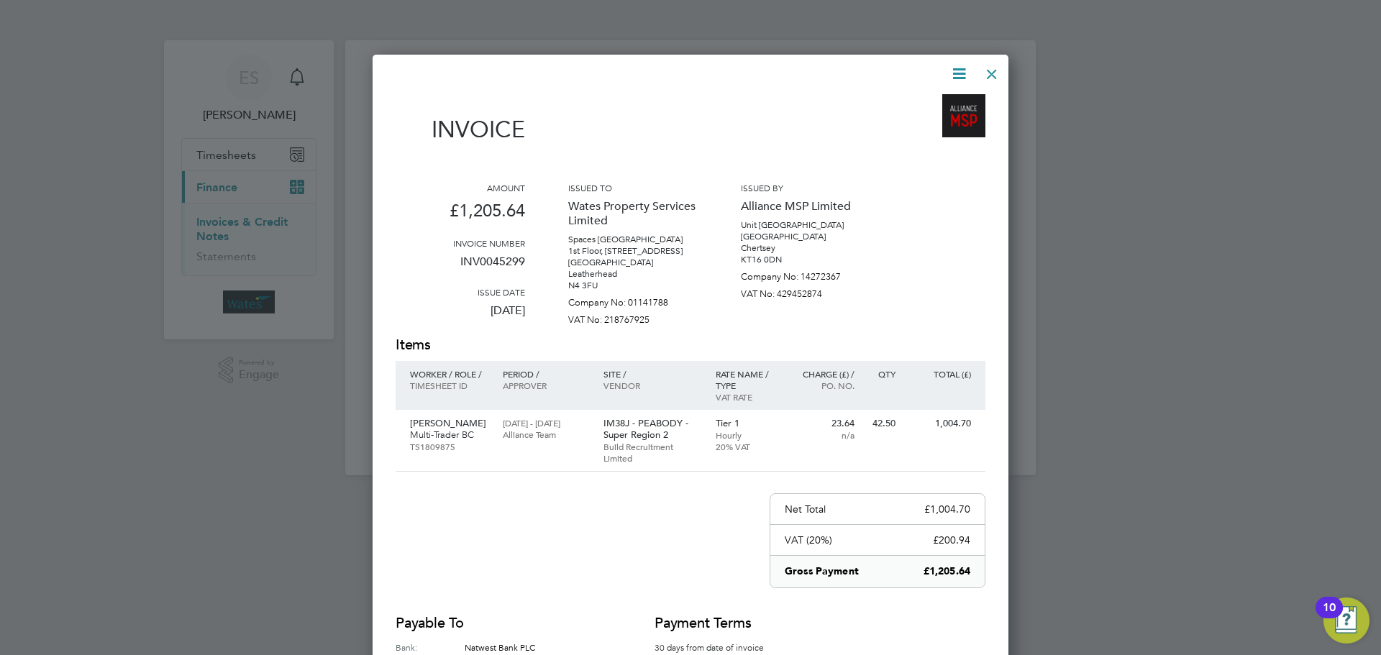
click at [950, 70] on icon at bounding box center [959, 74] width 18 height 18
click at [936, 104] on li "Download Invoice" at bounding box center [915, 108] width 99 height 20
click at [966, 69] on icon at bounding box center [959, 74] width 18 height 18
click at [898, 126] on li "View timesheet" at bounding box center [915, 128] width 99 height 20
click at [987, 68] on div at bounding box center [992, 71] width 26 height 26
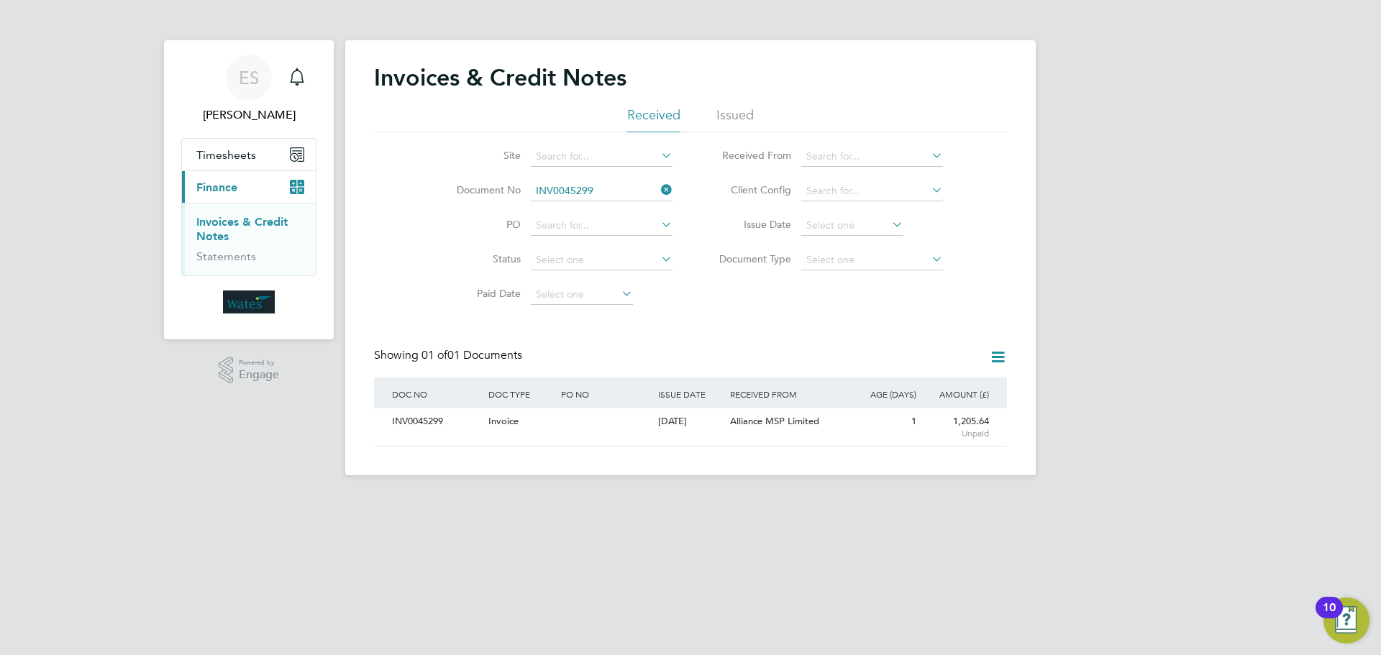
drag, startPoint x: 667, startPoint y: 187, endPoint x: 583, endPoint y: 173, distance: 85.3
click at [658, 187] on icon at bounding box center [658, 190] width 0 height 20
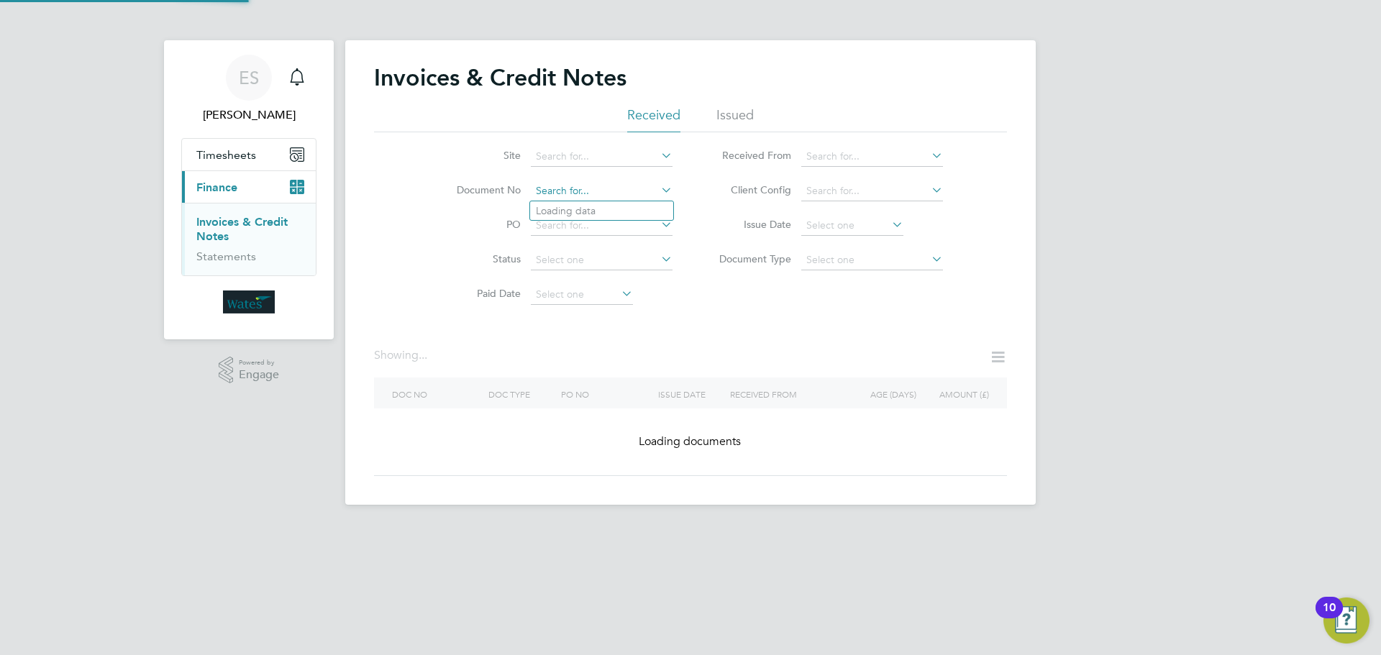
drag, startPoint x: 583, startPoint y: 173, endPoint x: 568, endPoint y: 186, distance: 19.4
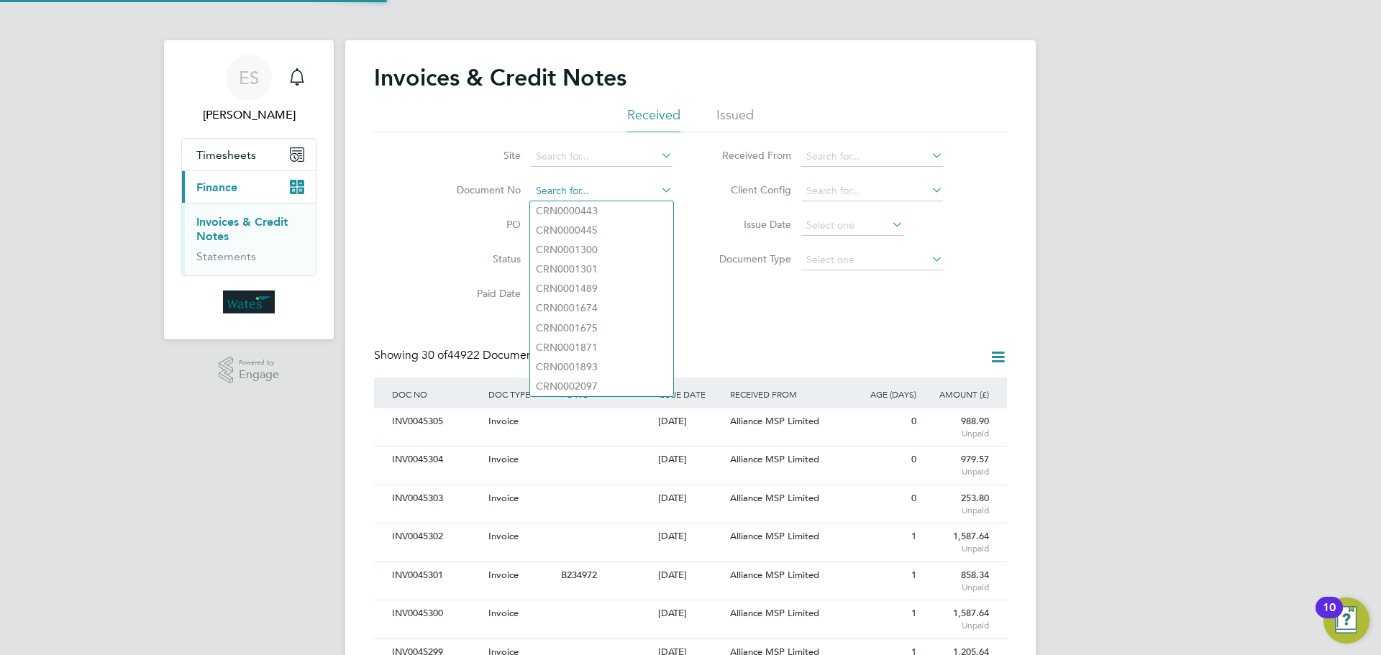
scroll to position [27, 122]
paste input "INV0045300"
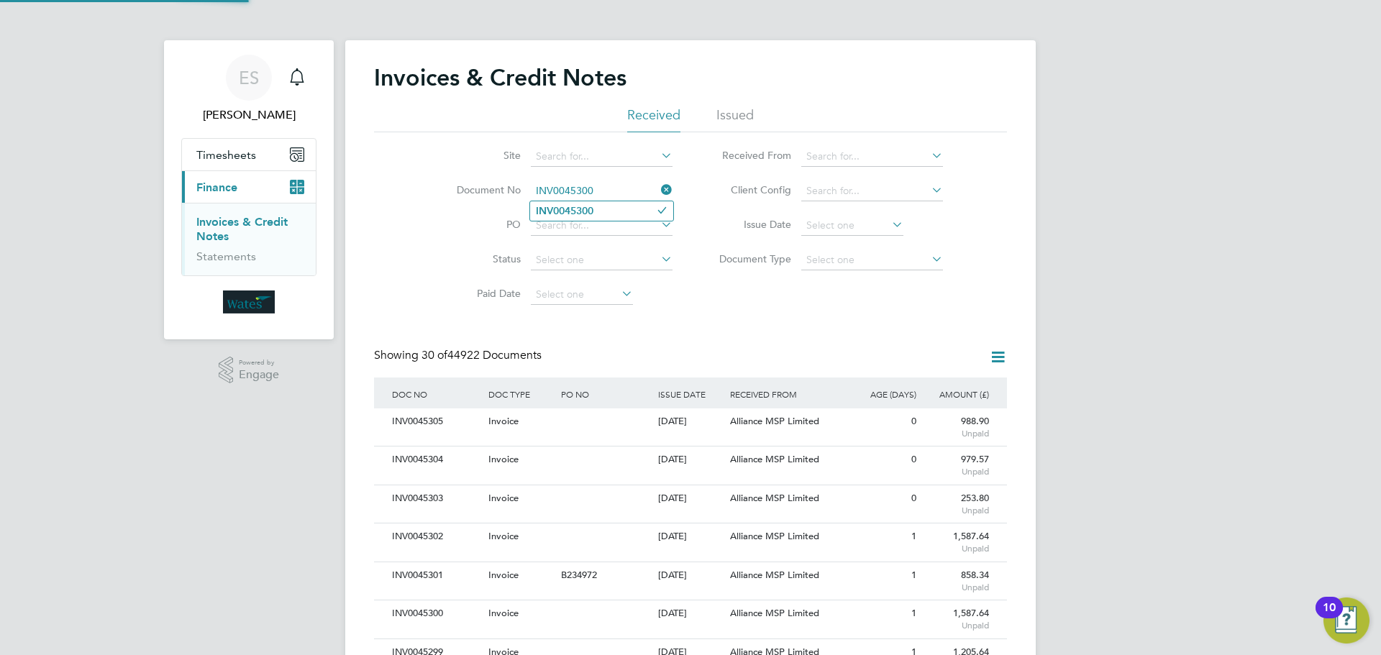
type input "INV0045300"
click at [579, 209] on b "INV0045300" at bounding box center [565, 211] width 58 height 12
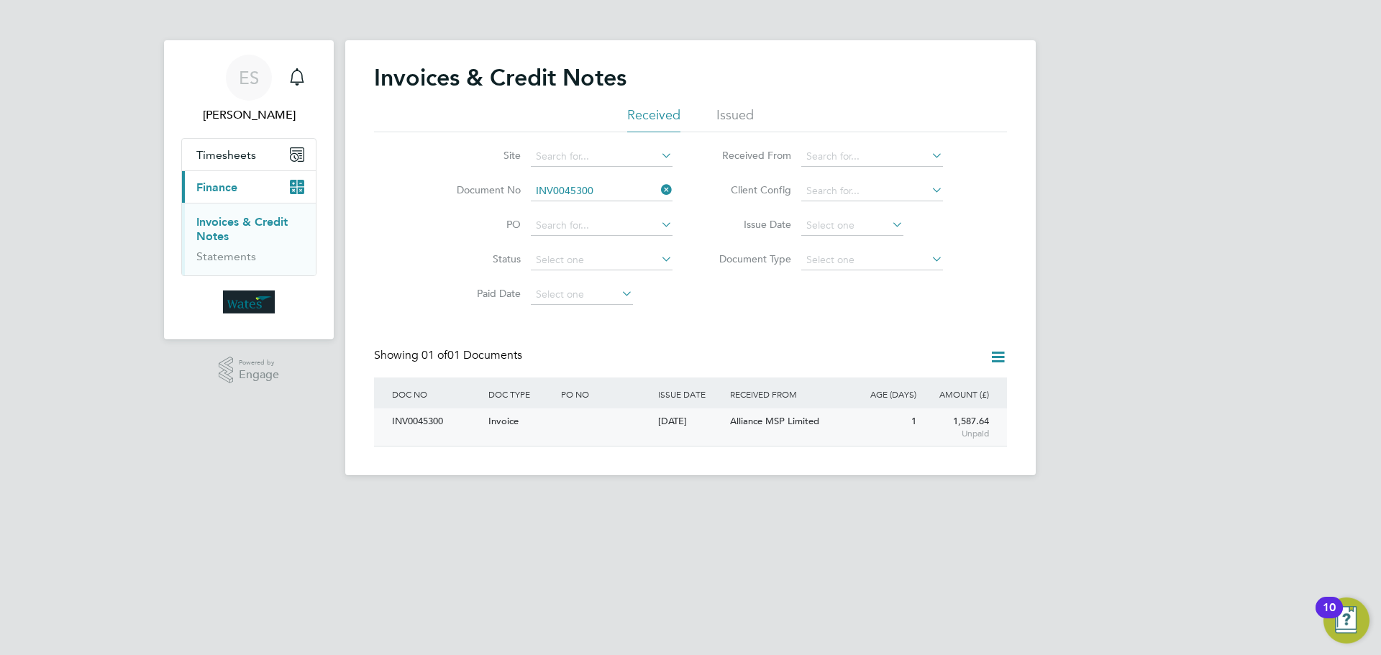
click at [429, 426] on div "INV0045300" at bounding box center [436, 422] width 96 height 27
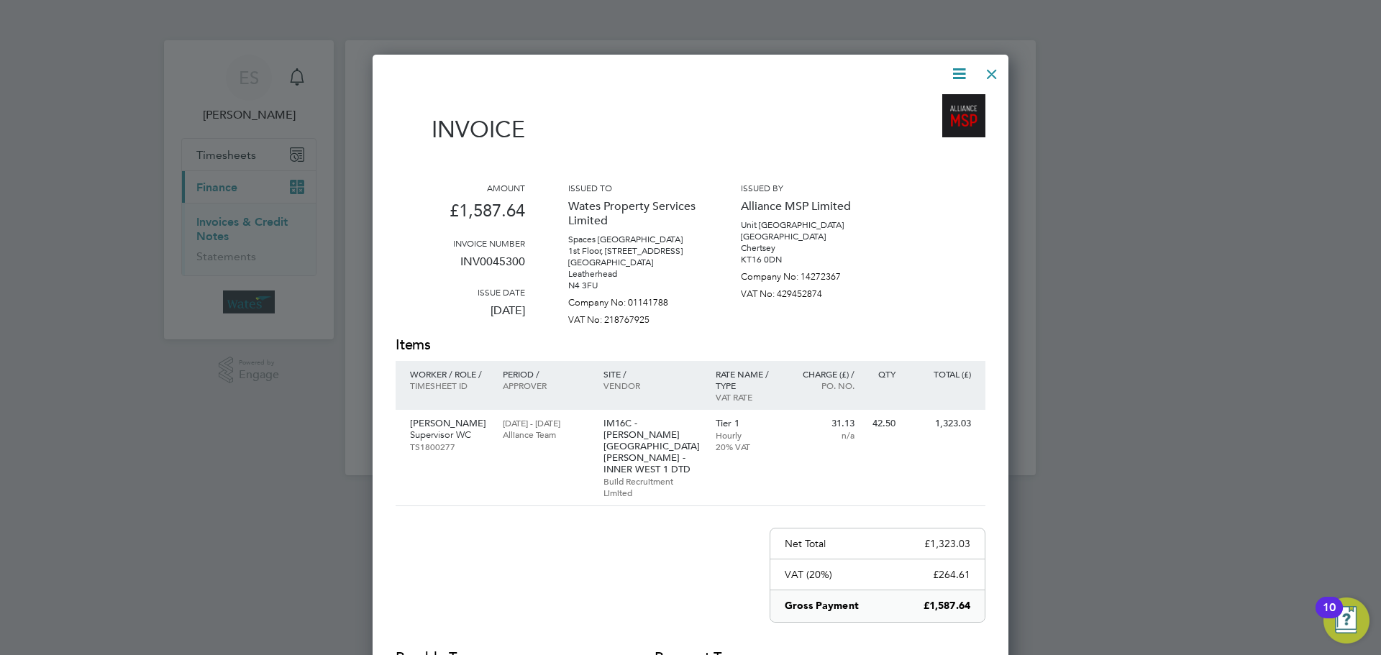
click at [960, 68] on icon at bounding box center [959, 74] width 18 height 18
click at [921, 101] on li "Download Invoice" at bounding box center [915, 108] width 99 height 20
drag, startPoint x: 957, startPoint y: 69, endPoint x: 941, endPoint y: 94, distance: 29.7
click at [955, 73] on icon at bounding box center [959, 74] width 18 height 18
click at [916, 122] on li "View timesheet" at bounding box center [915, 128] width 99 height 20
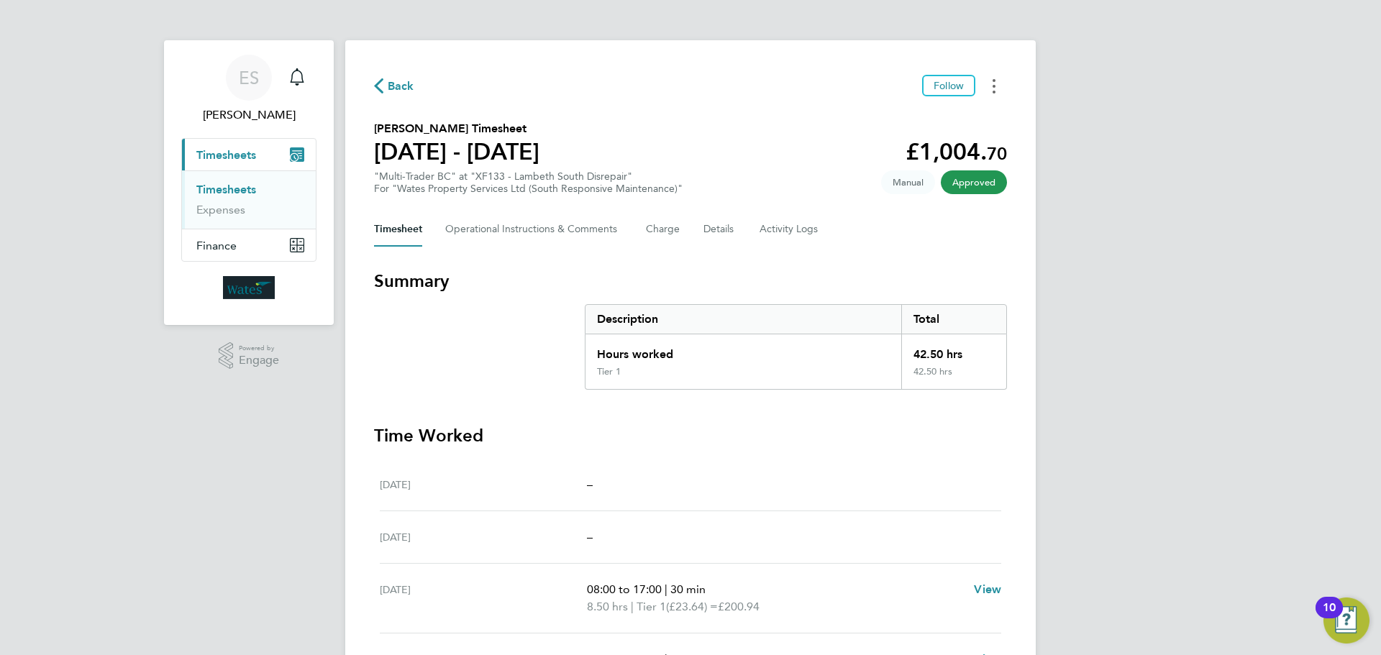
click at [998, 87] on button "Timesheets Menu" at bounding box center [994, 86] width 26 height 22
click at [921, 114] on link "Download timesheet" at bounding box center [920, 118] width 173 height 29
click at [995, 81] on circle "Timesheets Menu" at bounding box center [994, 80] width 3 height 3
click at [954, 114] on link "Download timesheet" at bounding box center [920, 118] width 173 height 29
click at [994, 78] on button "Timesheets Menu" at bounding box center [994, 86] width 26 height 22
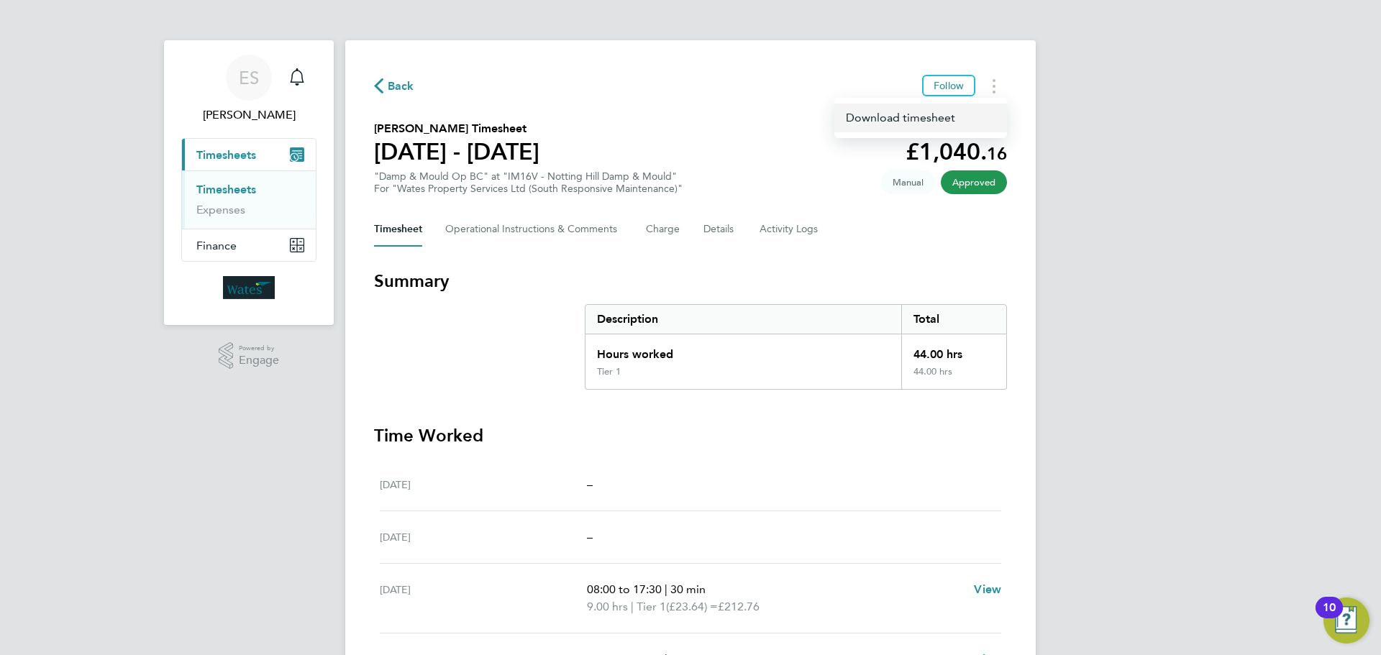
click at [934, 111] on link "Download timesheet" at bounding box center [920, 118] width 173 height 29
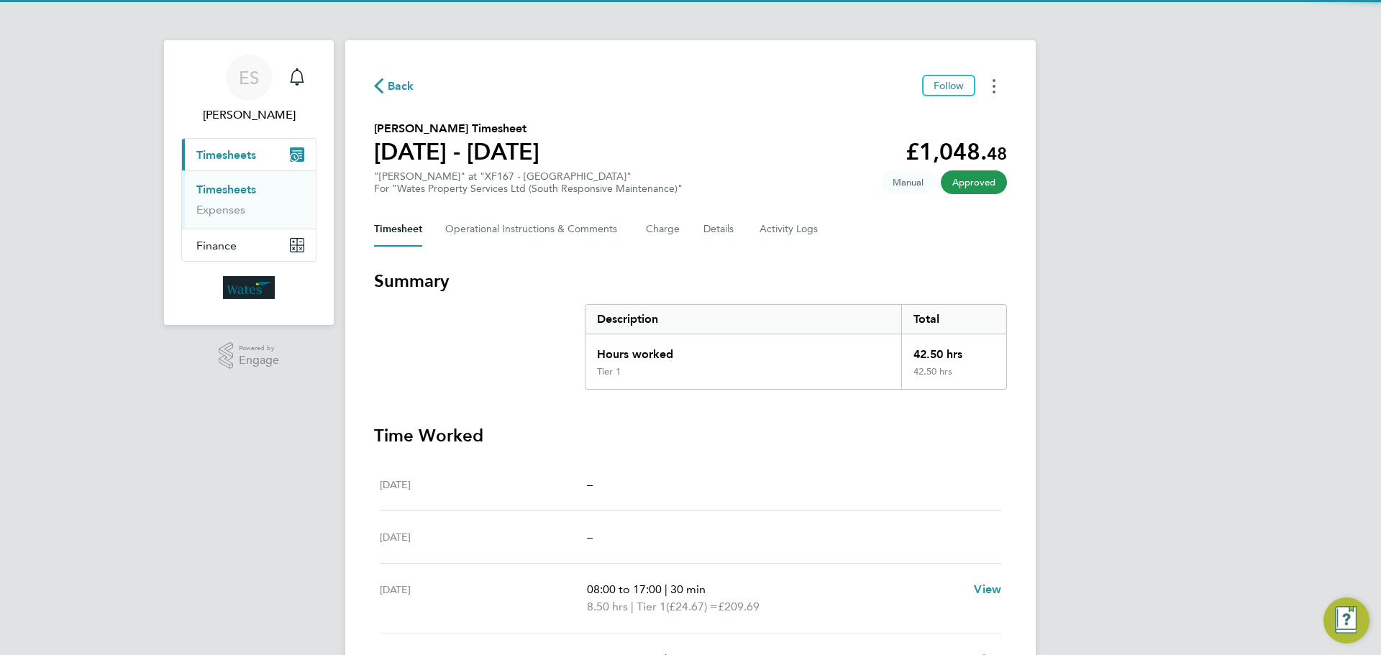
click at [990, 81] on button "Timesheets Menu" at bounding box center [994, 86] width 26 height 22
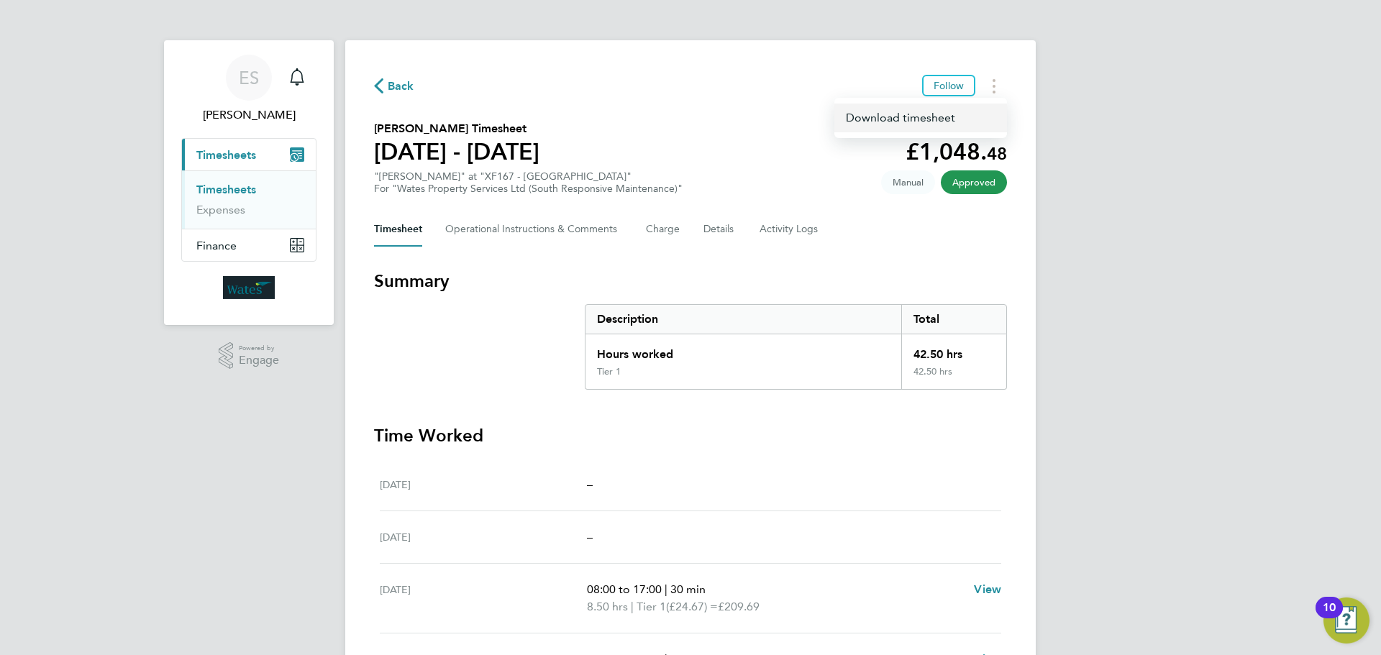
click at [929, 113] on link "Download timesheet" at bounding box center [920, 118] width 173 height 29
click at [996, 91] on button "Timesheets Menu" at bounding box center [994, 86] width 26 height 22
click at [950, 117] on link "Download timesheet" at bounding box center [920, 118] width 173 height 29
click at [993, 85] on icon "Timesheets Menu" at bounding box center [994, 86] width 3 height 14
click at [942, 115] on link "Download timesheet" at bounding box center [920, 118] width 173 height 29
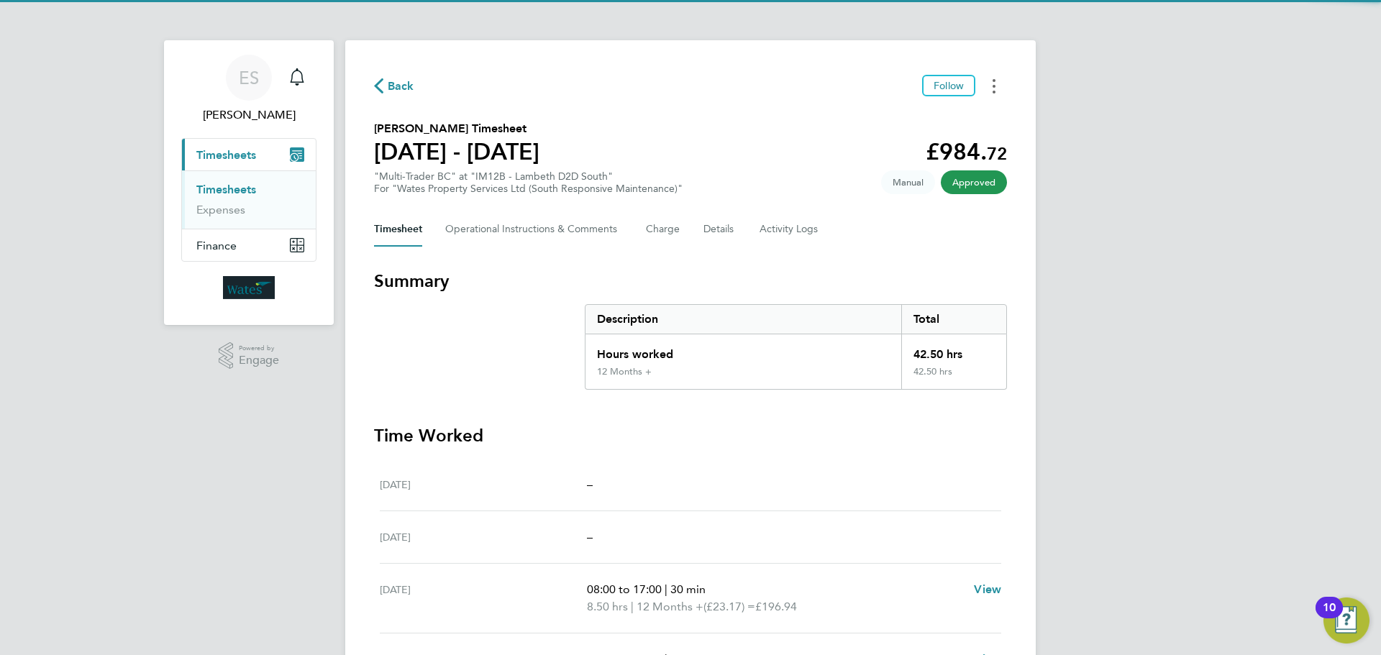
click at [998, 75] on button "Timesheets Menu" at bounding box center [994, 86] width 26 height 22
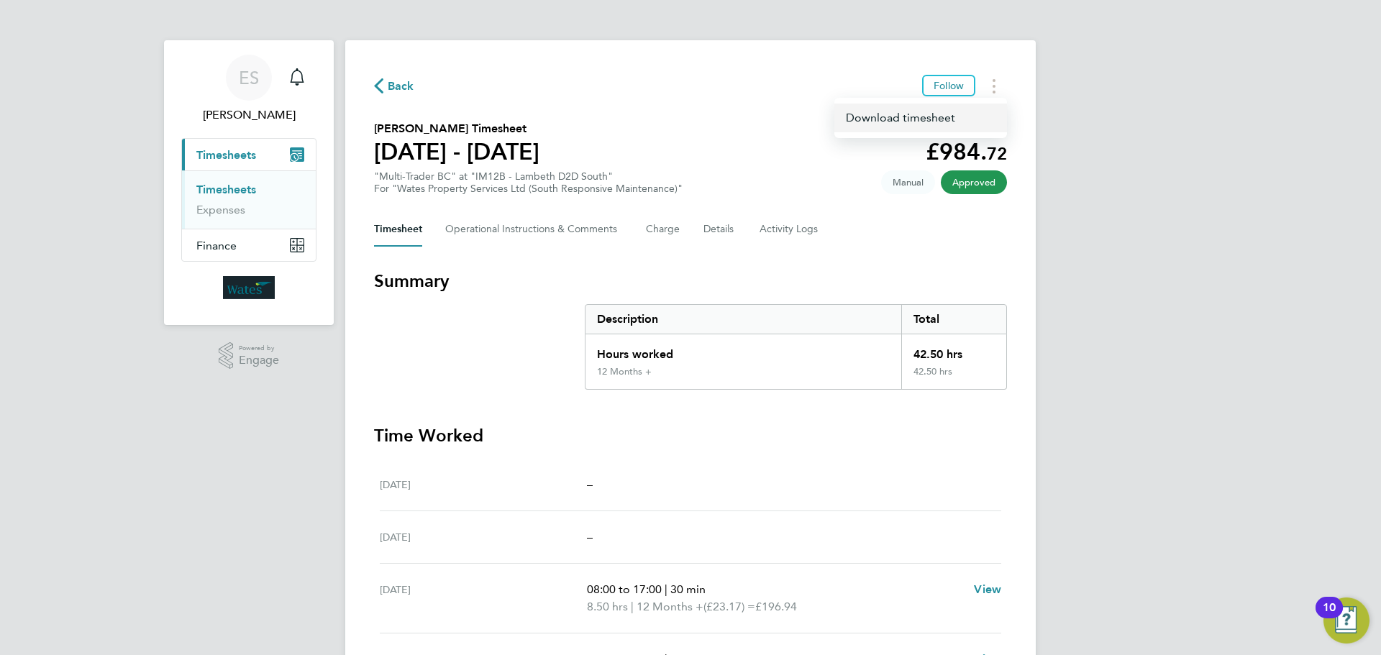
click at [930, 117] on link "Download timesheet" at bounding box center [920, 118] width 173 height 29
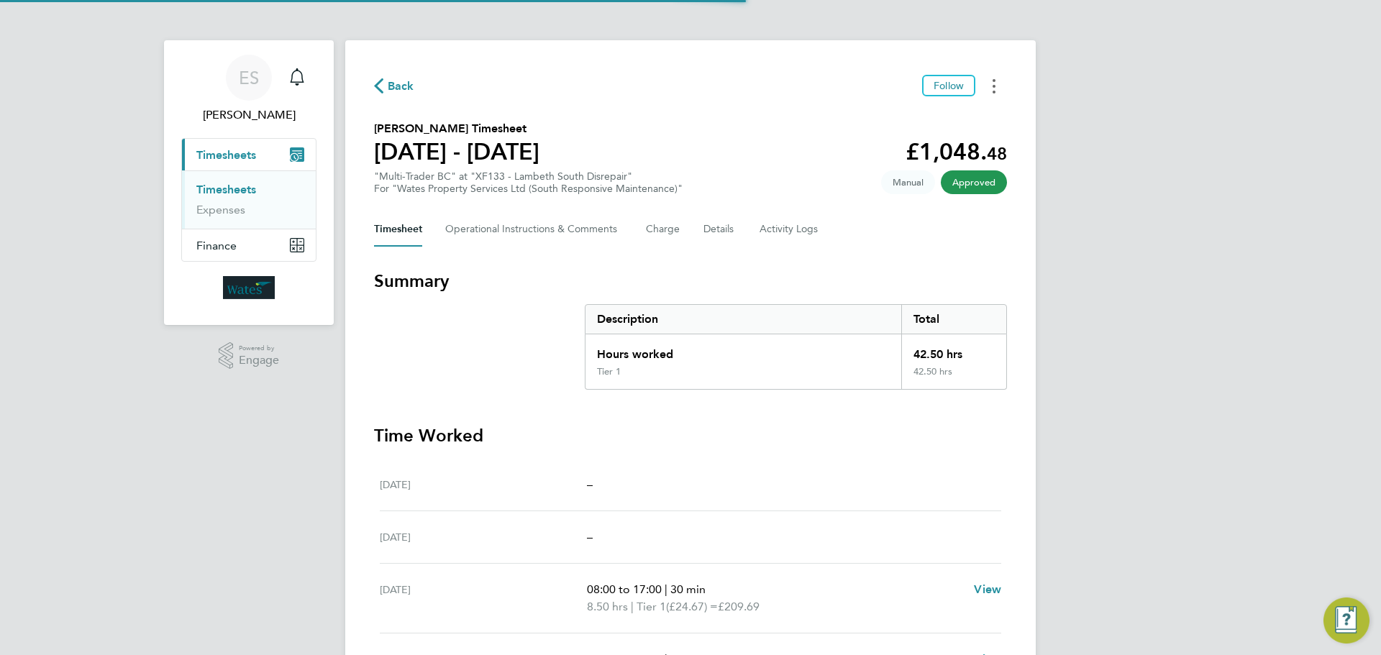
click at [983, 81] on button "Timesheets Menu" at bounding box center [994, 86] width 26 height 22
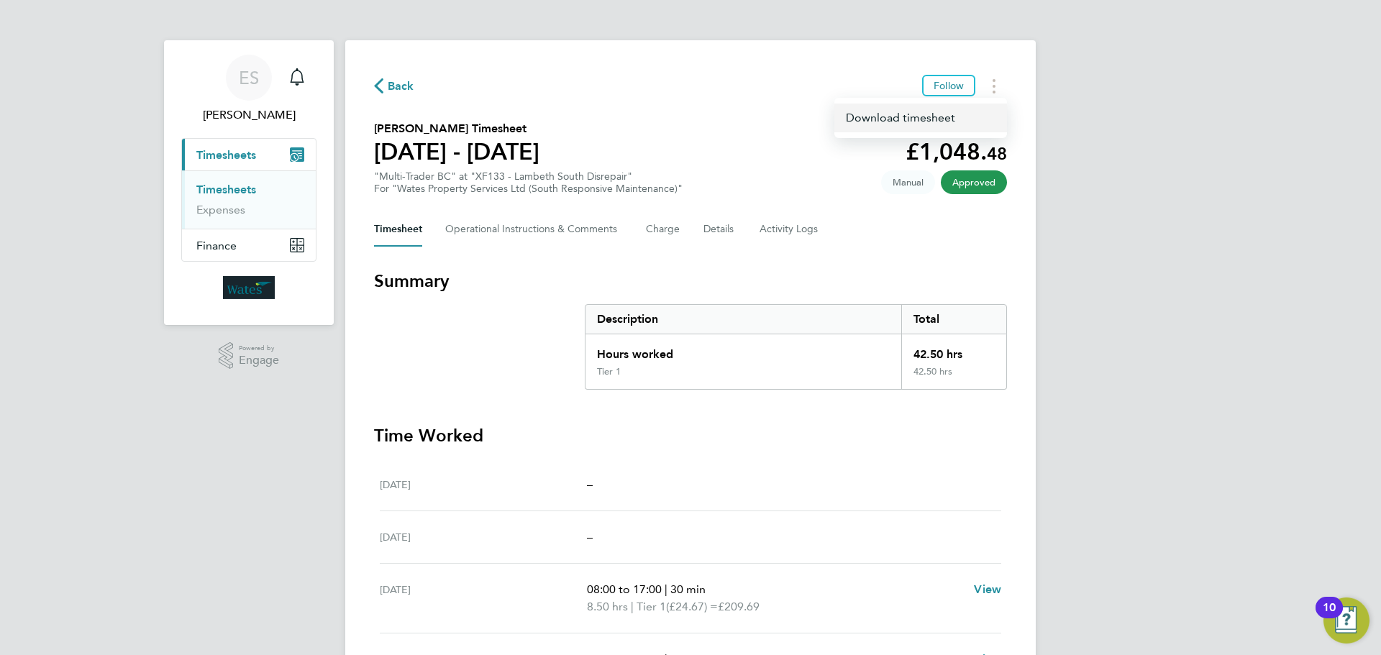
click at [963, 122] on link "Download timesheet" at bounding box center [920, 118] width 173 height 29
click at [993, 83] on icon "Timesheets Menu" at bounding box center [994, 86] width 3 height 14
click at [950, 119] on link "Download timesheet" at bounding box center [920, 118] width 173 height 29
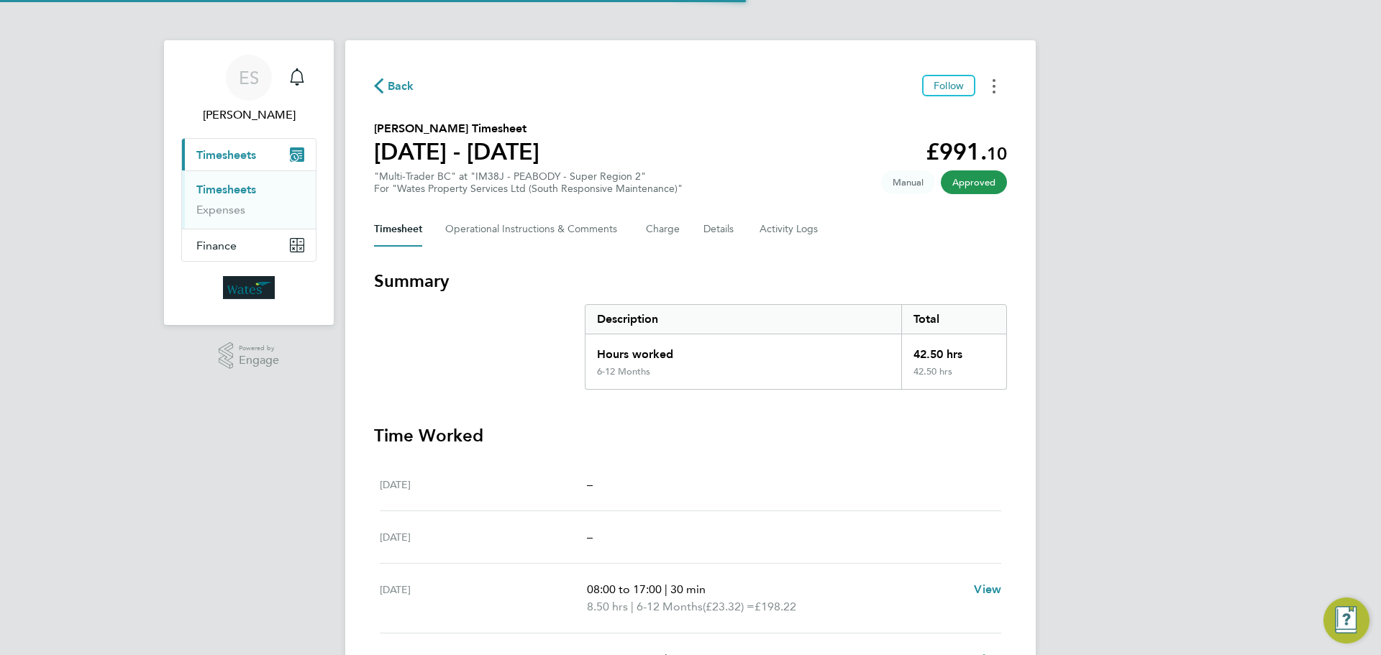
drag, startPoint x: 997, startPoint y: 81, endPoint x: 985, endPoint y: 91, distance: 14.8
click at [997, 82] on button "Timesheets Menu" at bounding box center [994, 86] width 26 height 22
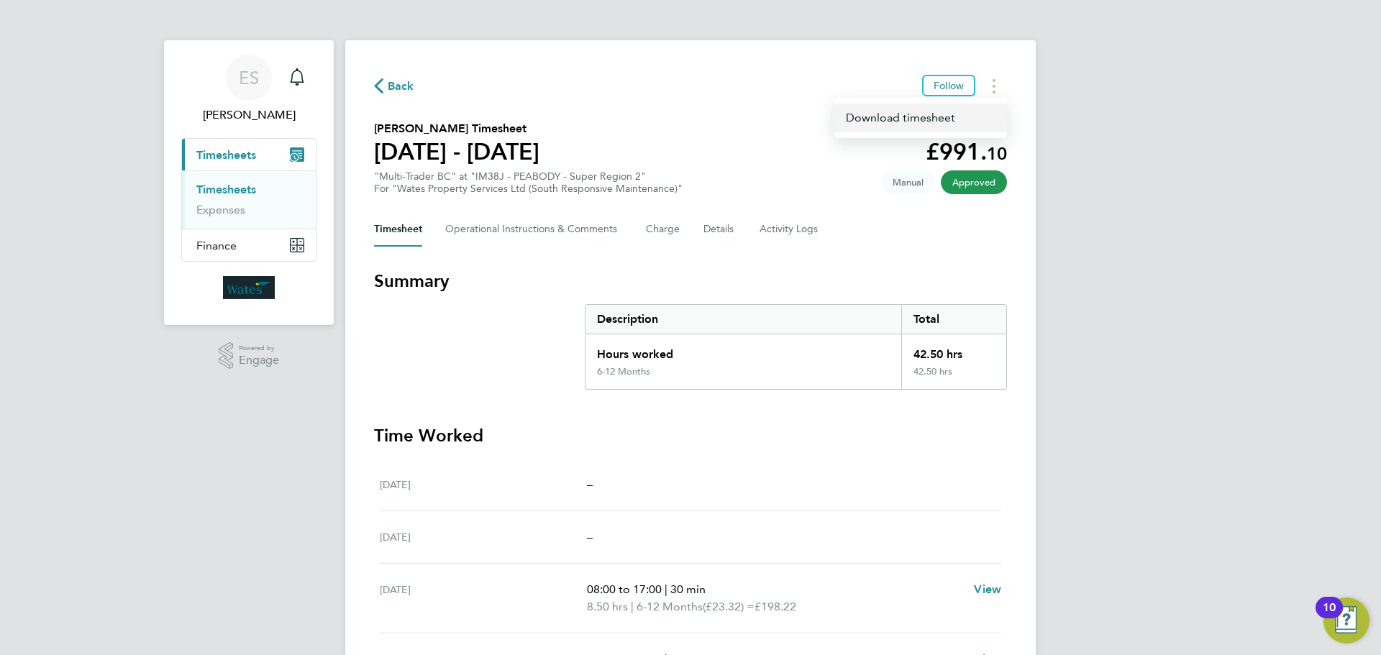
click at [933, 114] on link "Download timesheet" at bounding box center [920, 118] width 173 height 29
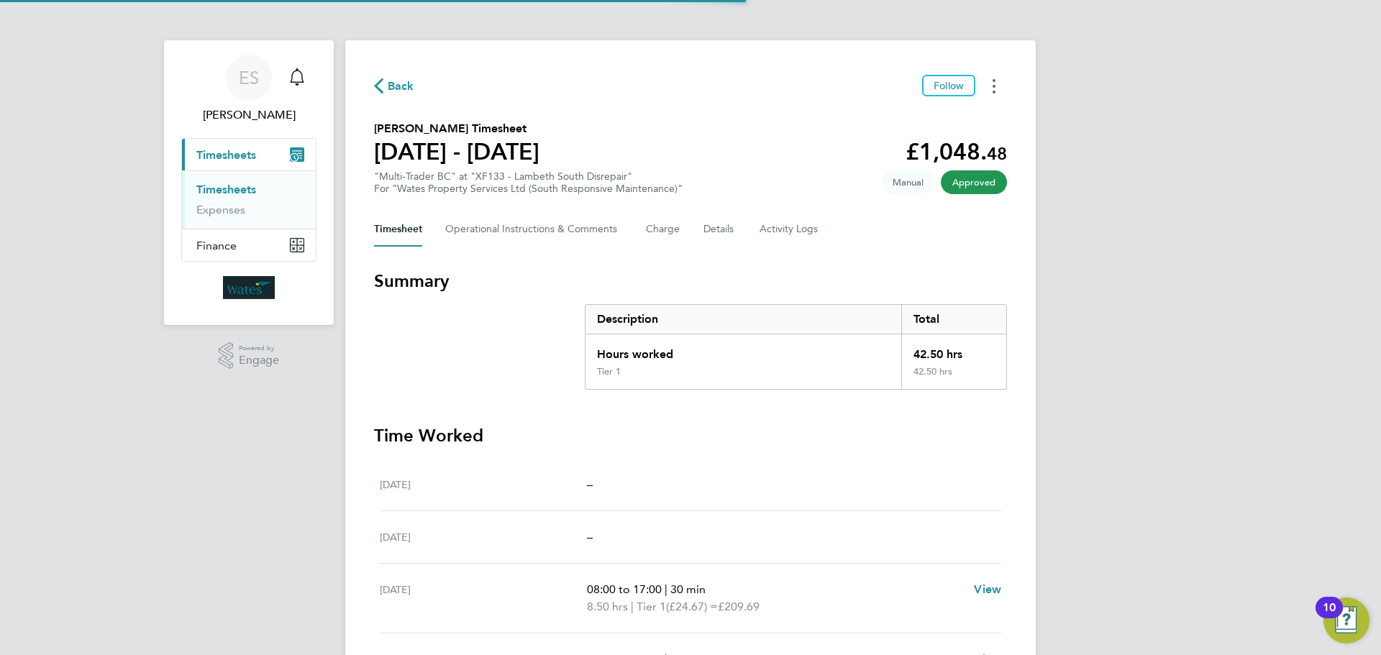
click at [996, 86] on button "Timesheets Menu" at bounding box center [994, 86] width 26 height 22
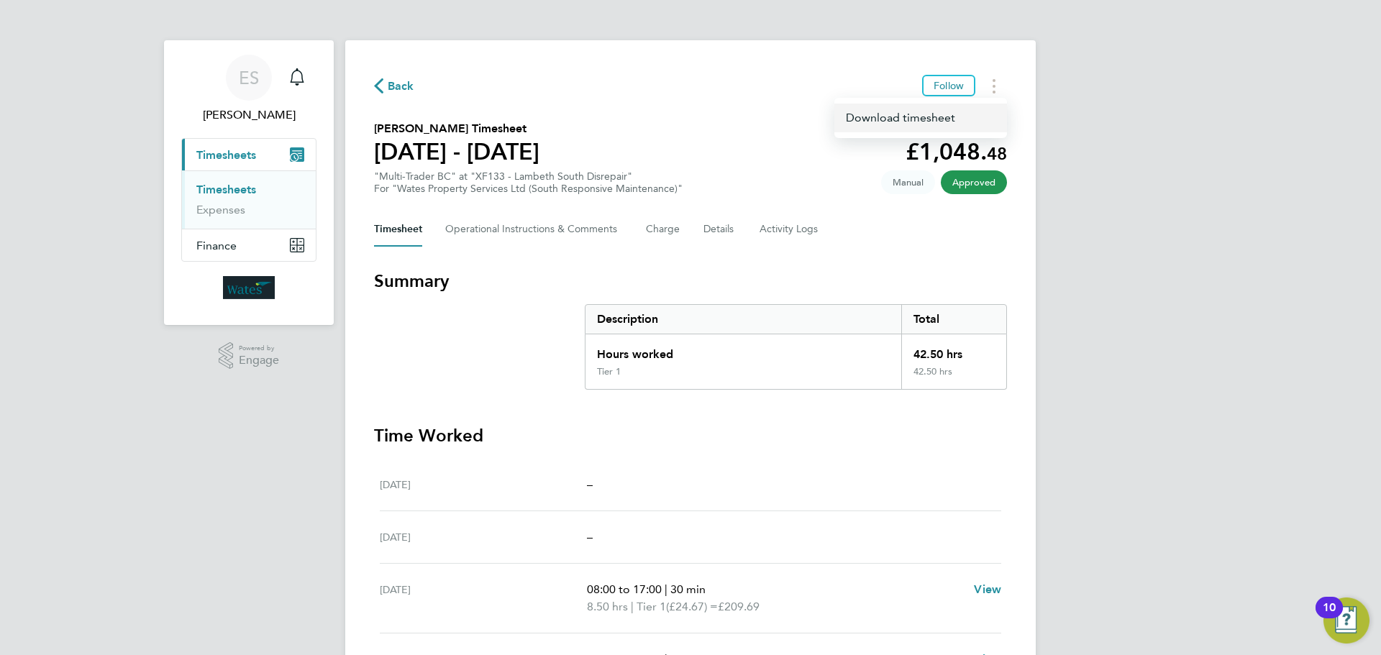
click at [940, 111] on link "Download timesheet" at bounding box center [920, 118] width 173 height 29
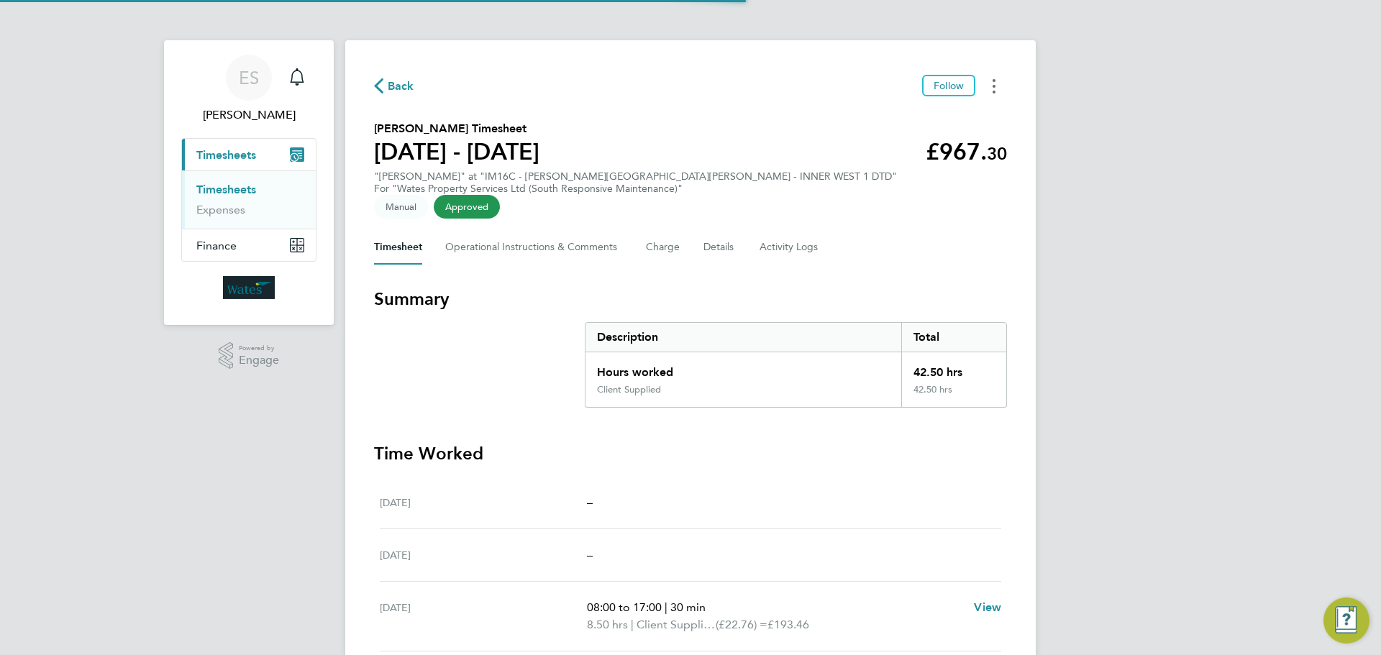
click at [993, 89] on button "Timesheets Menu" at bounding box center [994, 86] width 26 height 22
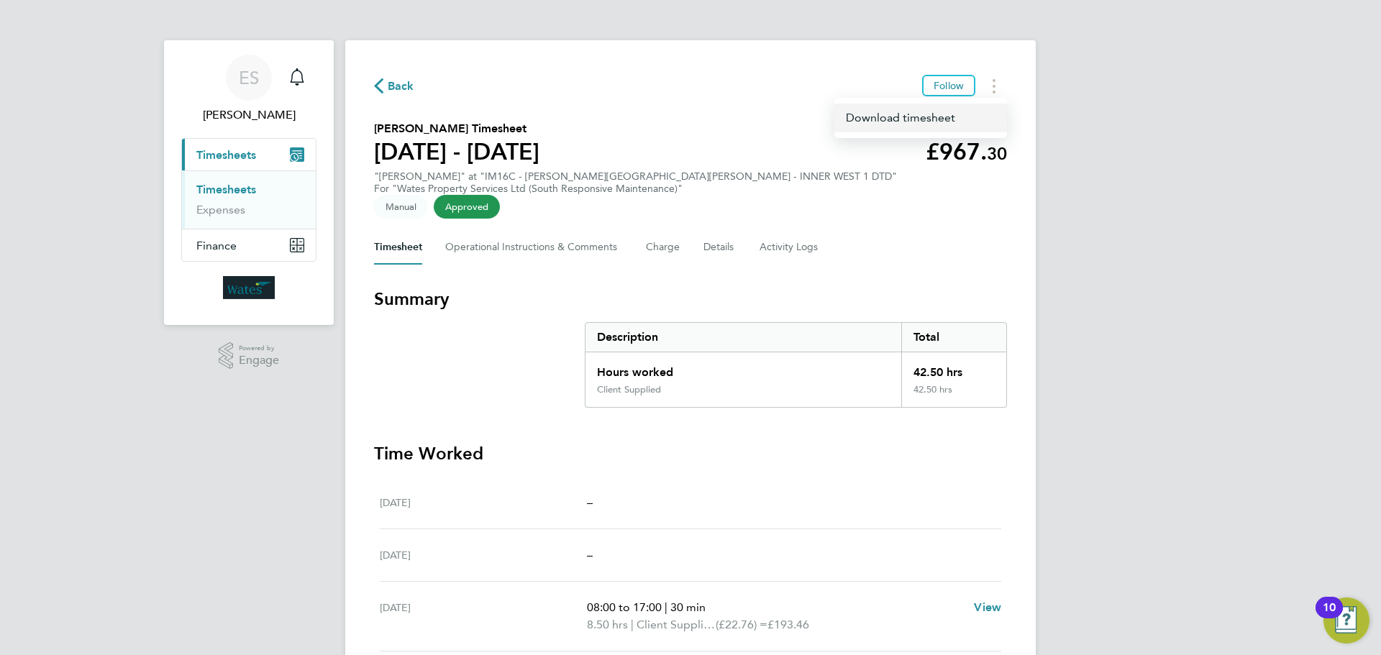
click at [949, 117] on link "Download timesheet" at bounding box center [920, 118] width 173 height 29
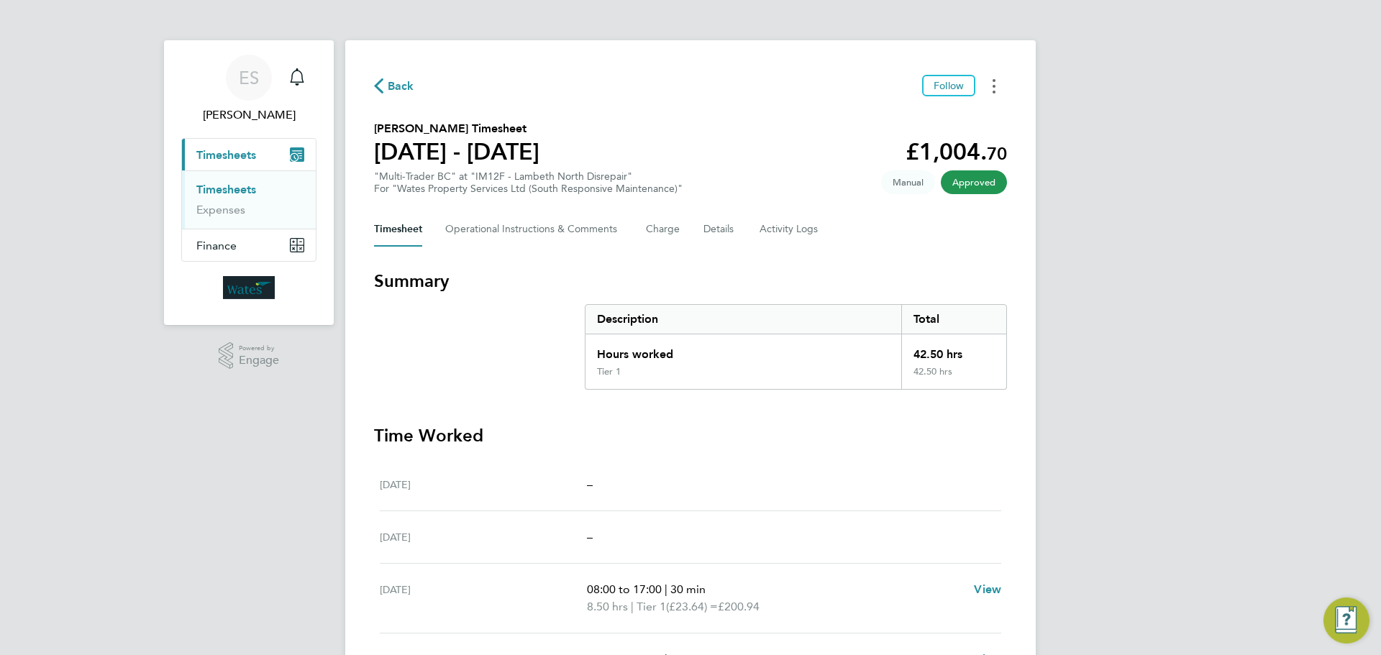
click at [989, 83] on button "Timesheets Menu" at bounding box center [994, 86] width 26 height 22
click at [931, 114] on link "Download timesheet" at bounding box center [920, 118] width 173 height 29
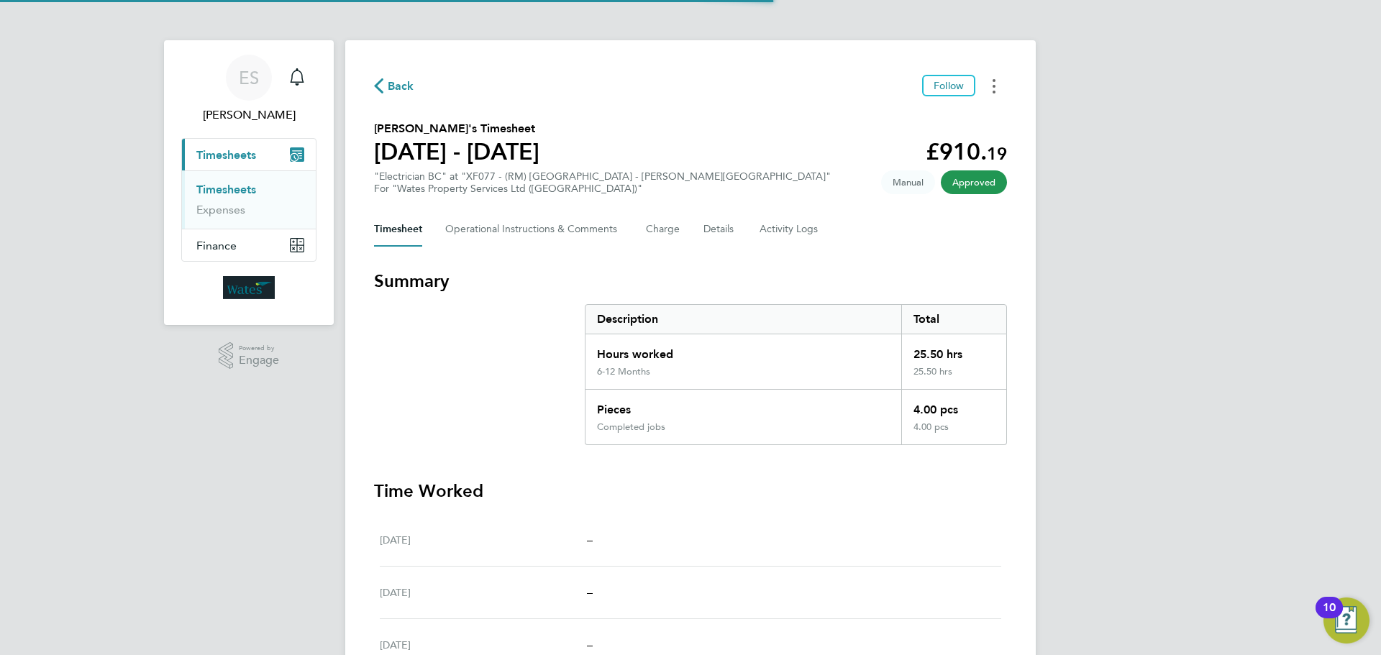
click at [995, 84] on icon "Timesheets Menu" at bounding box center [994, 86] width 3 height 14
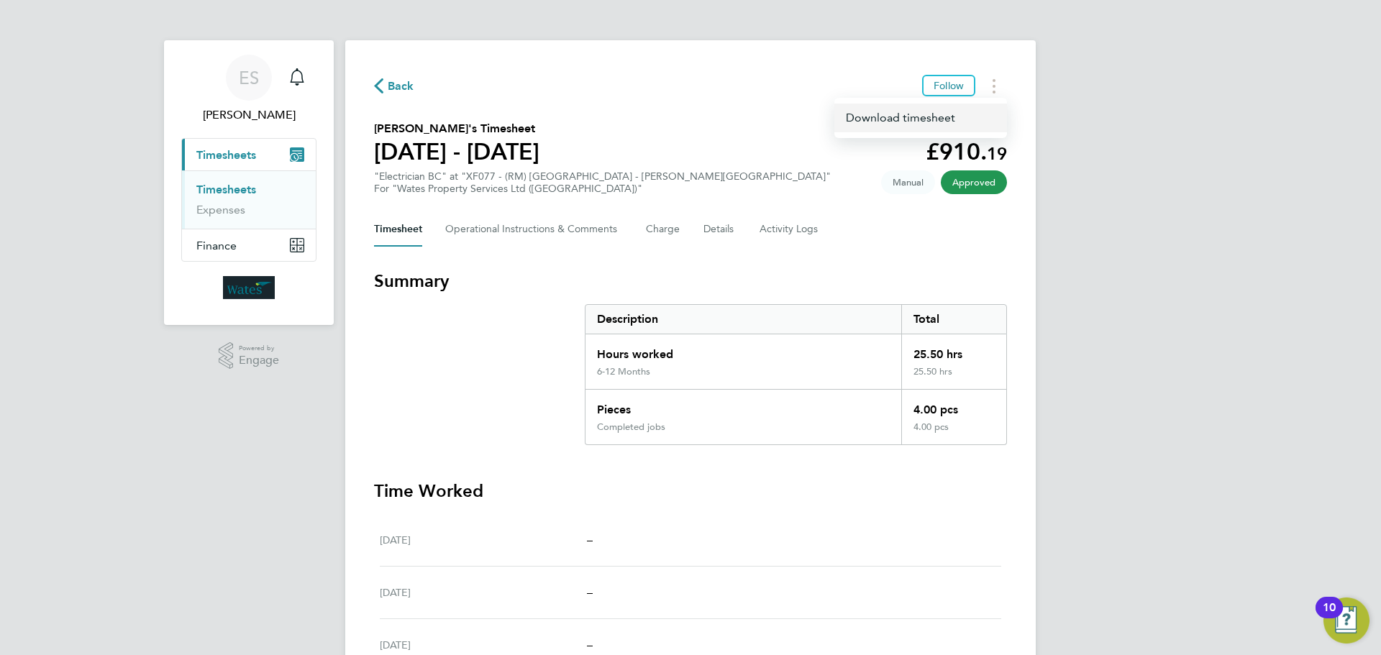
click at [942, 117] on link "Download timesheet" at bounding box center [920, 118] width 173 height 29
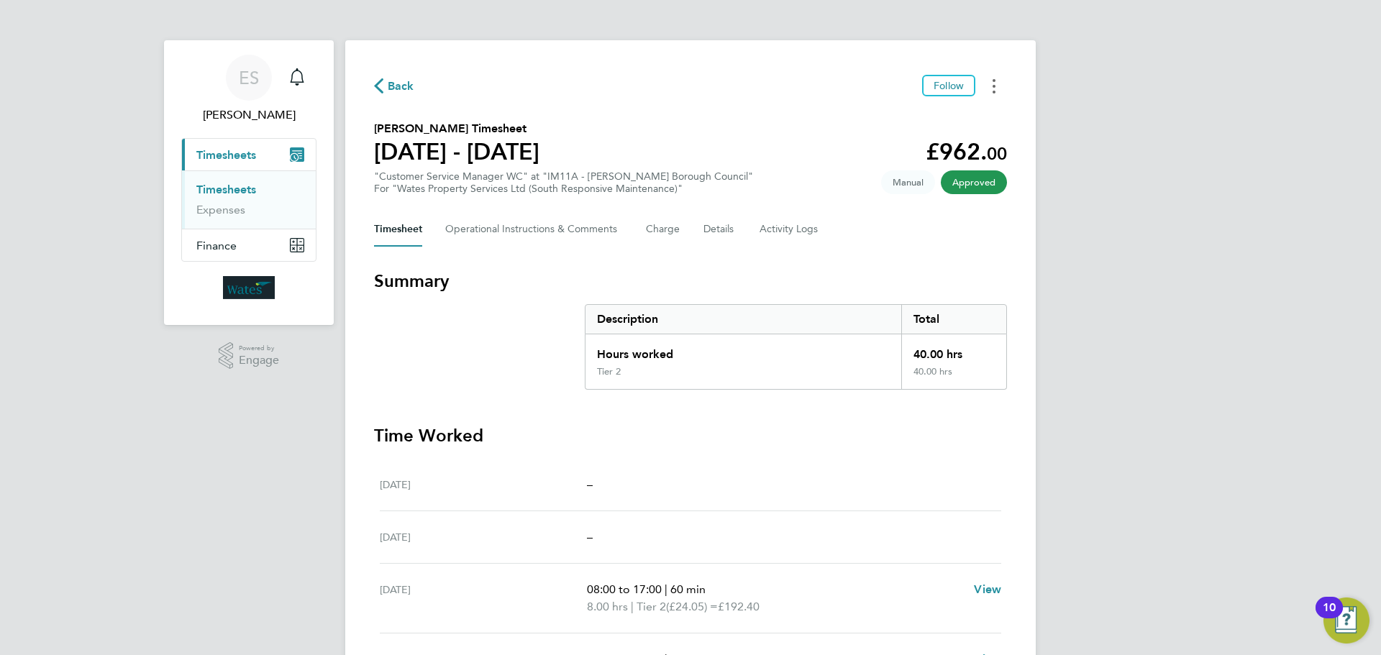
click at [997, 80] on button "Timesheets Menu" at bounding box center [994, 86] width 26 height 22
click at [940, 116] on link "Download timesheet" at bounding box center [920, 118] width 173 height 29
click at [995, 88] on icon "Timesheets Menu" at bounding box center [994, 86] width 3 height 14
click at [952, 111] on link "Download timesheet" at bounding box center [920, 118] width 173 height 29
click at [1163, 445] on div "ES Emily Summerfield Notifications Applications: Current page: Timesheets Times…" at bounding box center [690, 476] width 1381 height 953
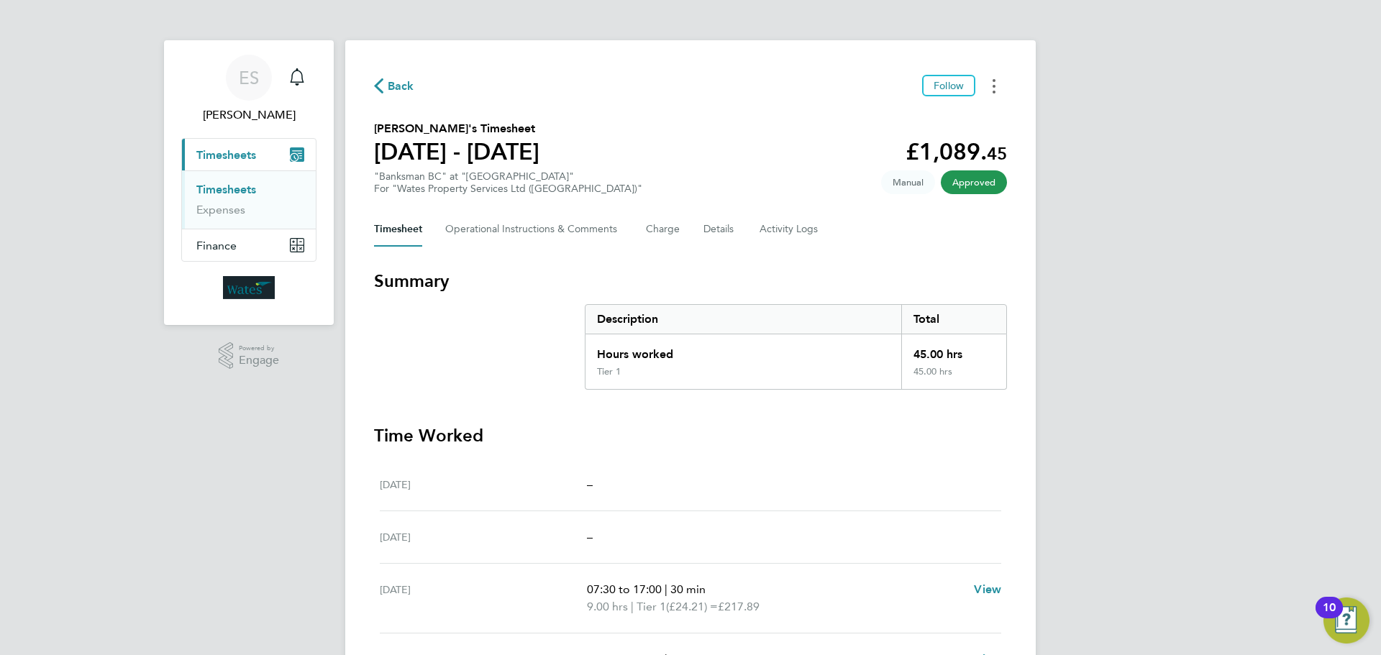
click at [988, 88] on button "Timesheets Menu" at bounding box center [994, 86] width 26 height 22
click at [950, 117] on link "Download timesheet" at bounding box center [920, 118] width 173 height 29
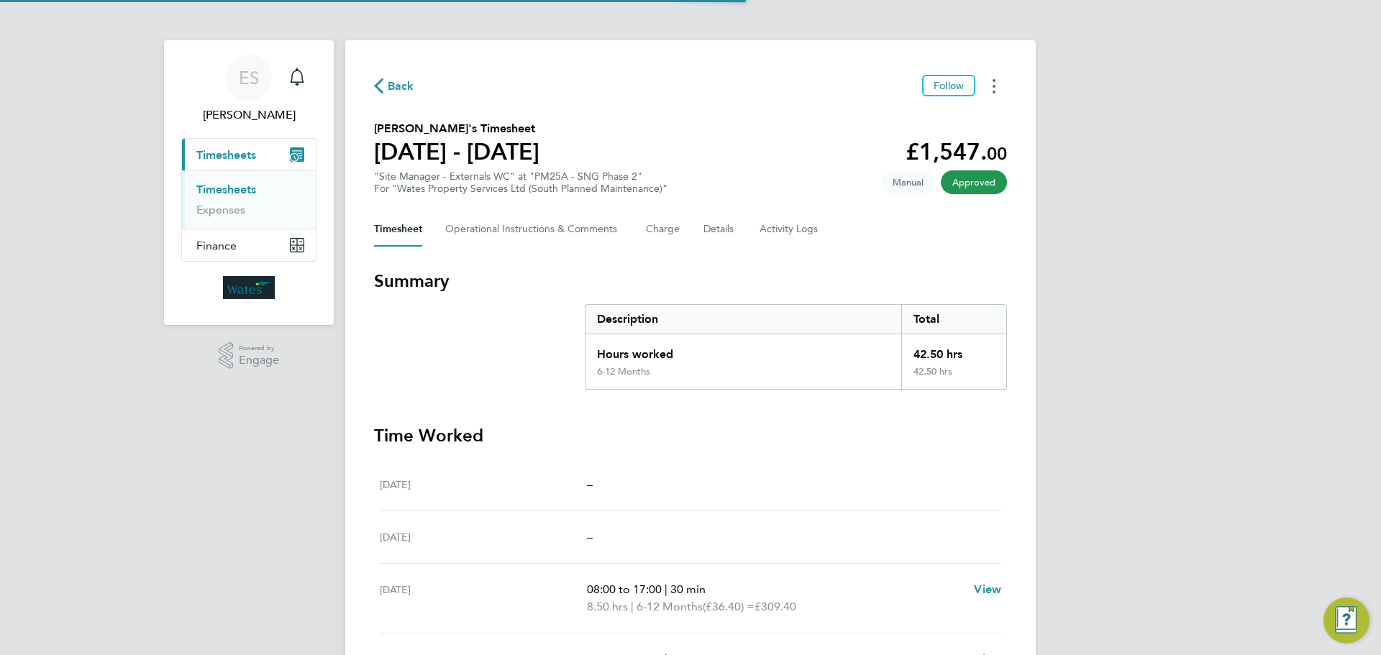
click at [997, 85] on button "Timesheets Menu" at bounding box center [994, 86] width 26 height 22
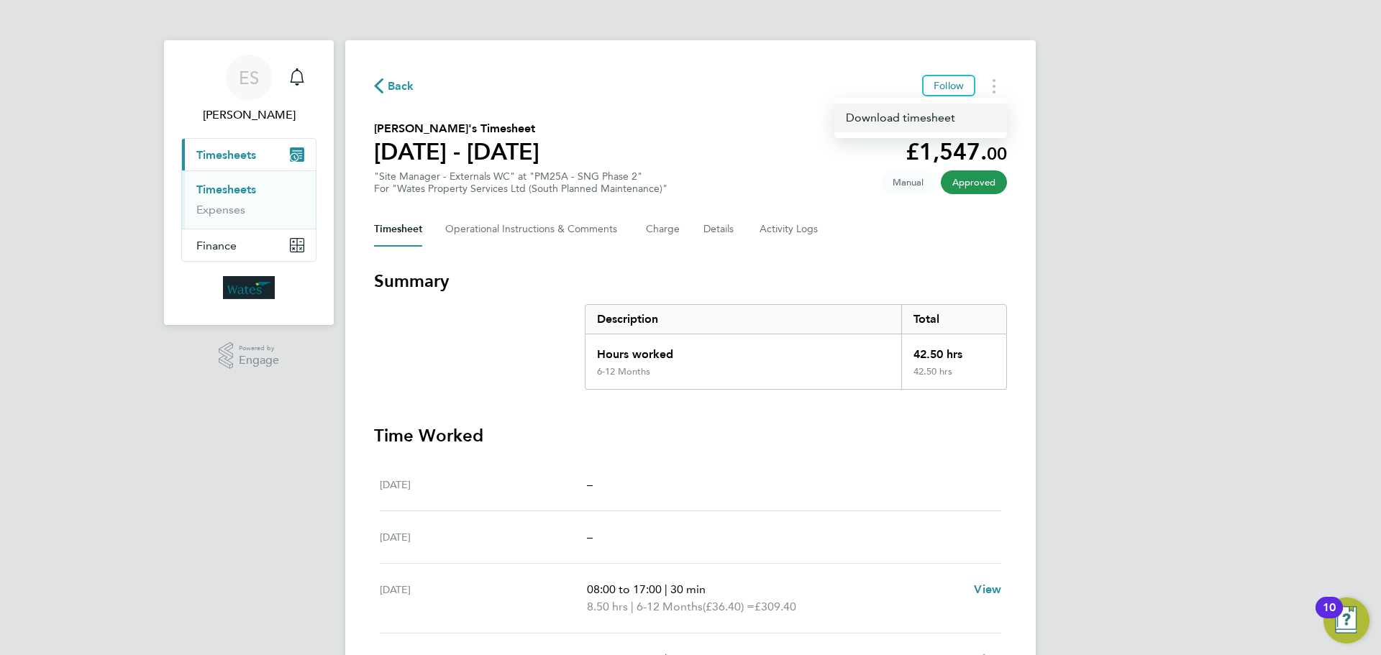
click at [941, 112] on link "Download timesheet" at bounding box center [920, 118] width 173 height 29
click at [1151, 414] on div "ES [PERSON_NAME] Notifications Applications: Current page: Timesheets Timesheet…" at bounding box center [690, 485] width 1381 height 970
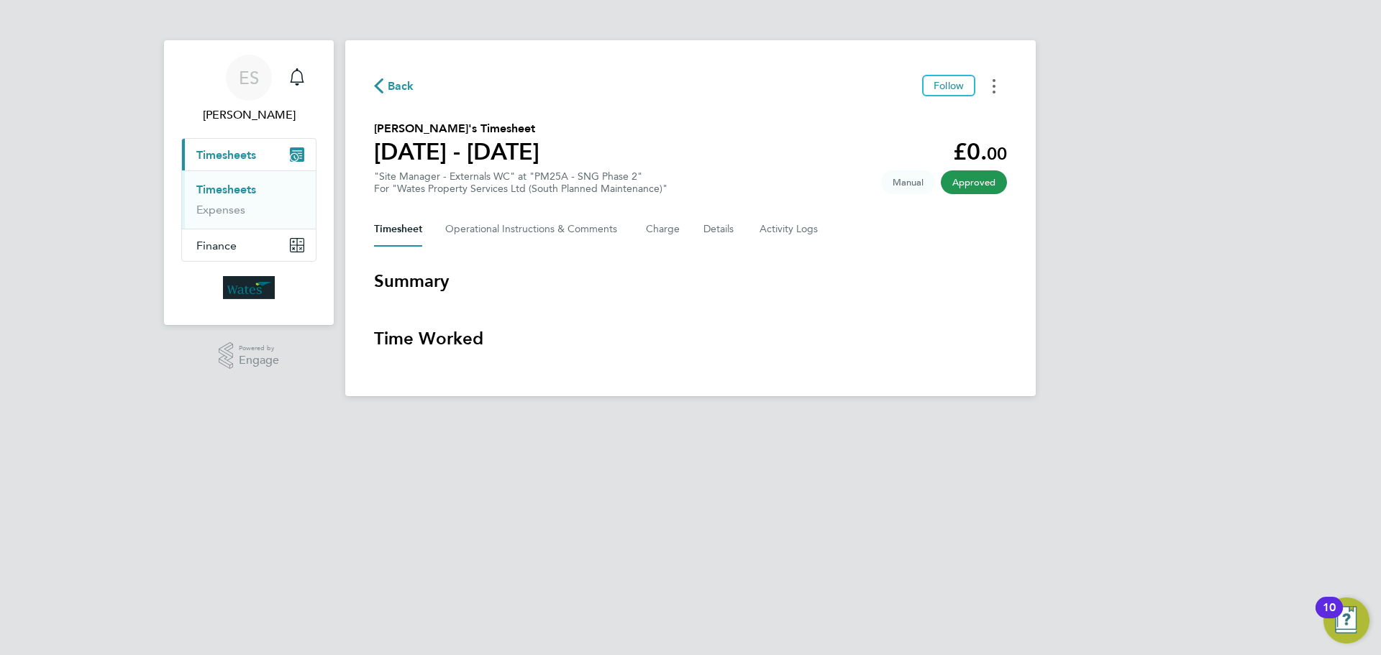
drag, startPoint x: 986, startPoint y: 83, endPoint x: 975, endPoint y: 94, distance: 15.3
click at [986, 83] on button "Timesheets Menu" at bounding box center [994, 86] width 26 height 22
click at [957, 111] on link "Download timesheet" at bounding box center [920, 118] width 173 height 29
drag, startPoint x: 991, startPoint y: 76, endPoint x: 985, endPoint y: 91, distance: 15.5
click at [991, 76] on button "Timesheets Menu" at bounding box center [994, 86] width 26 height 22
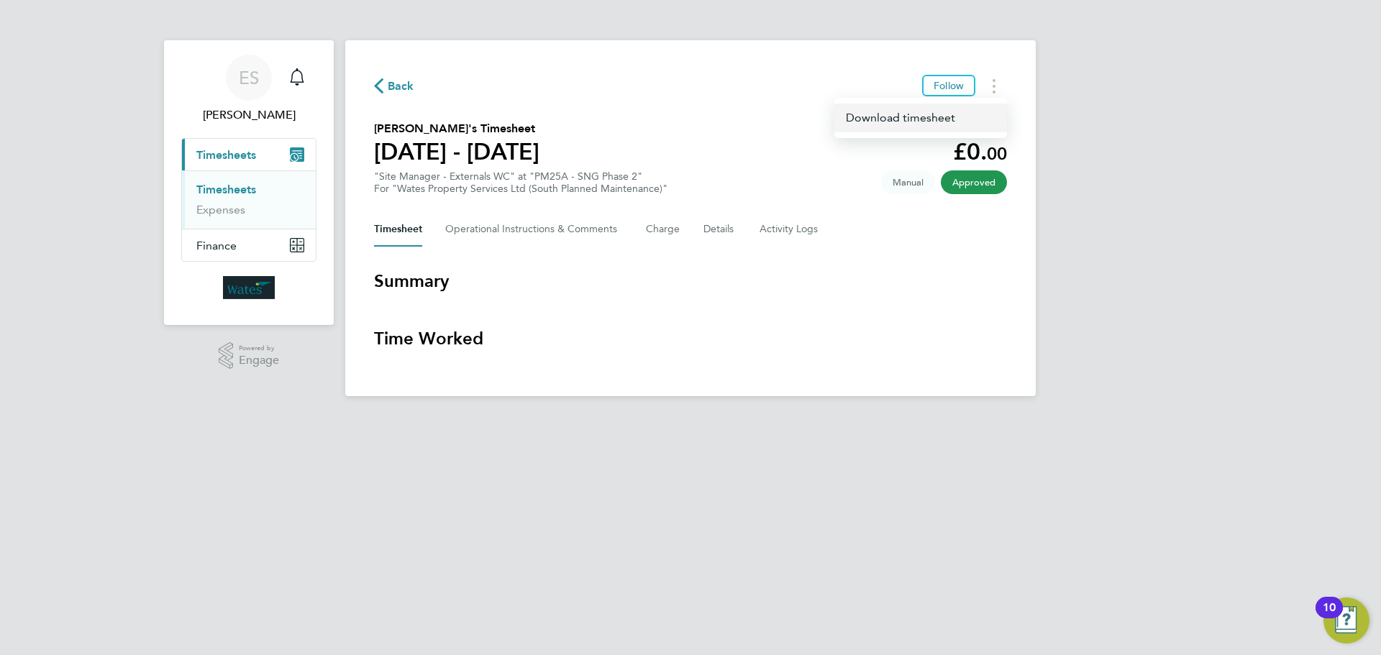
click at [955, 119] on link "Download timesheet" at bounding box center [920, 118] width 173 height 29
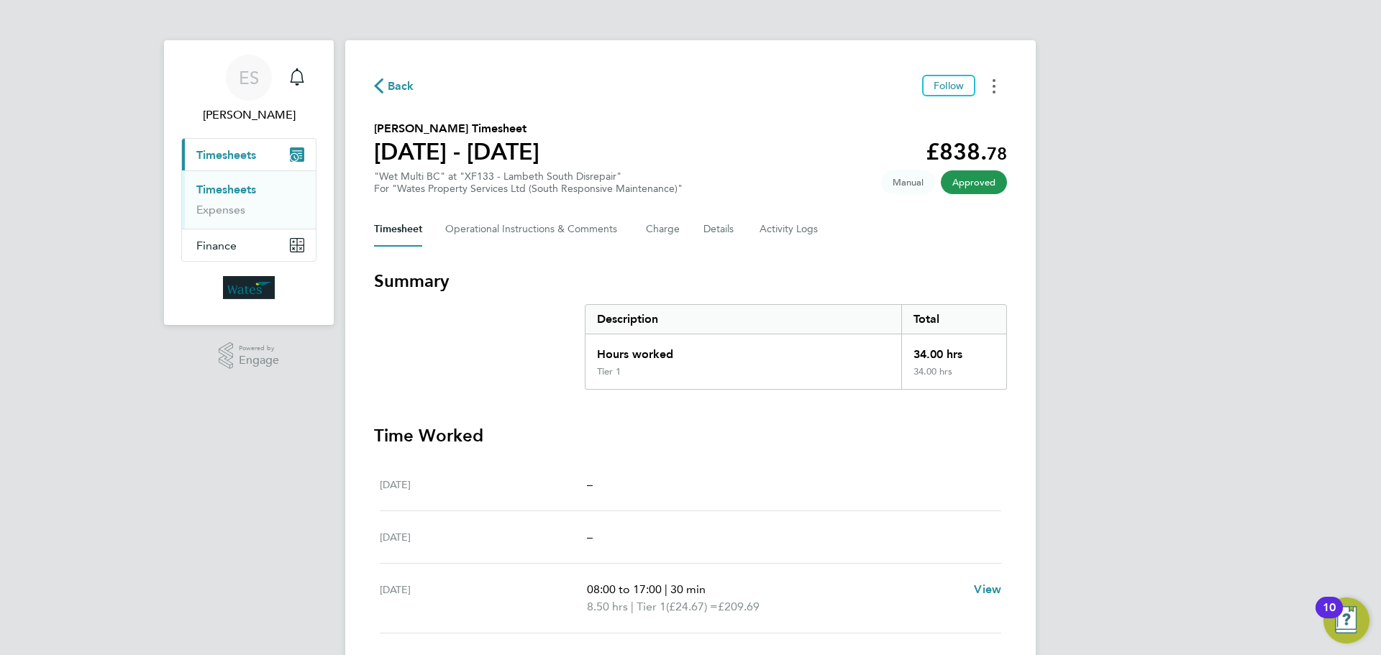
click at [990, 88] on button "Timesheets Menu" at bounding box center [994, 86] width 26 height 22
click at [955, 116] on link "Download timesheet" at bounding box center [920, 118] width 173 height 29
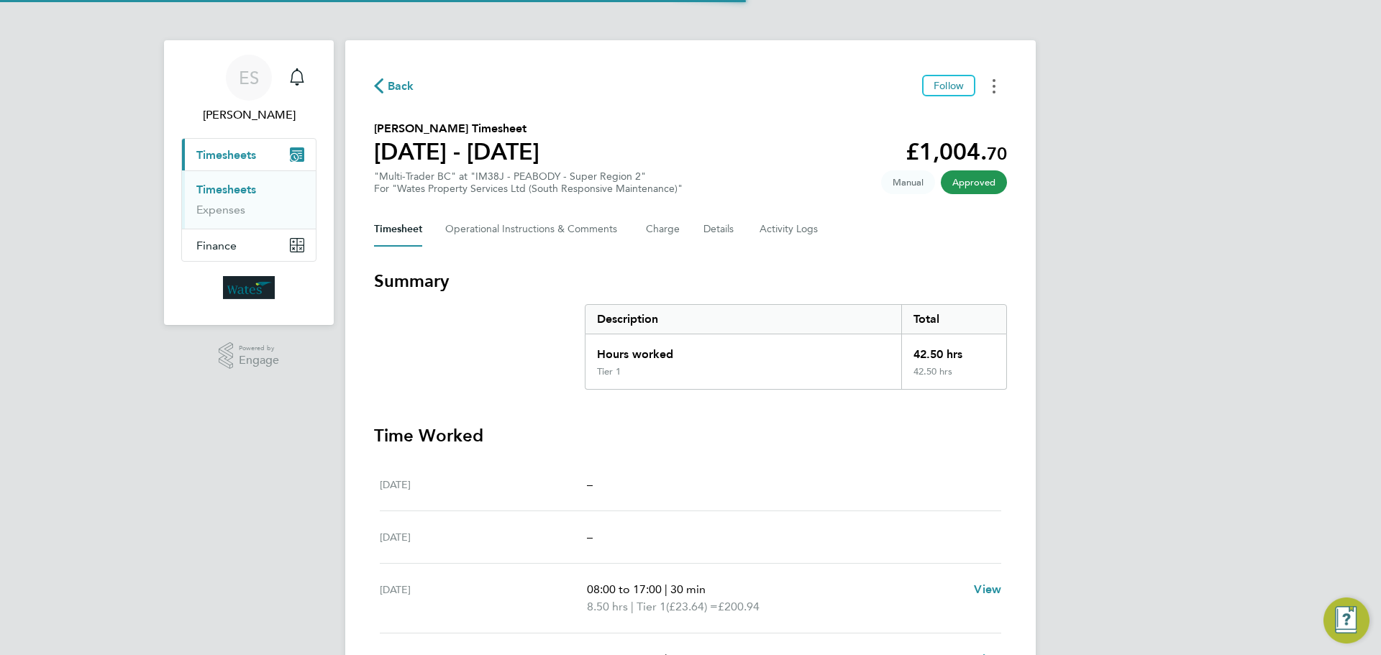
drag, startPoint x: 996, startPoint y: 90, endPoint x: 977, endPoint y: 96, distance: 19.6
click at [990, 90] on button "Timesheets Menu" at bounding box center [994, 86] width 26 height 22
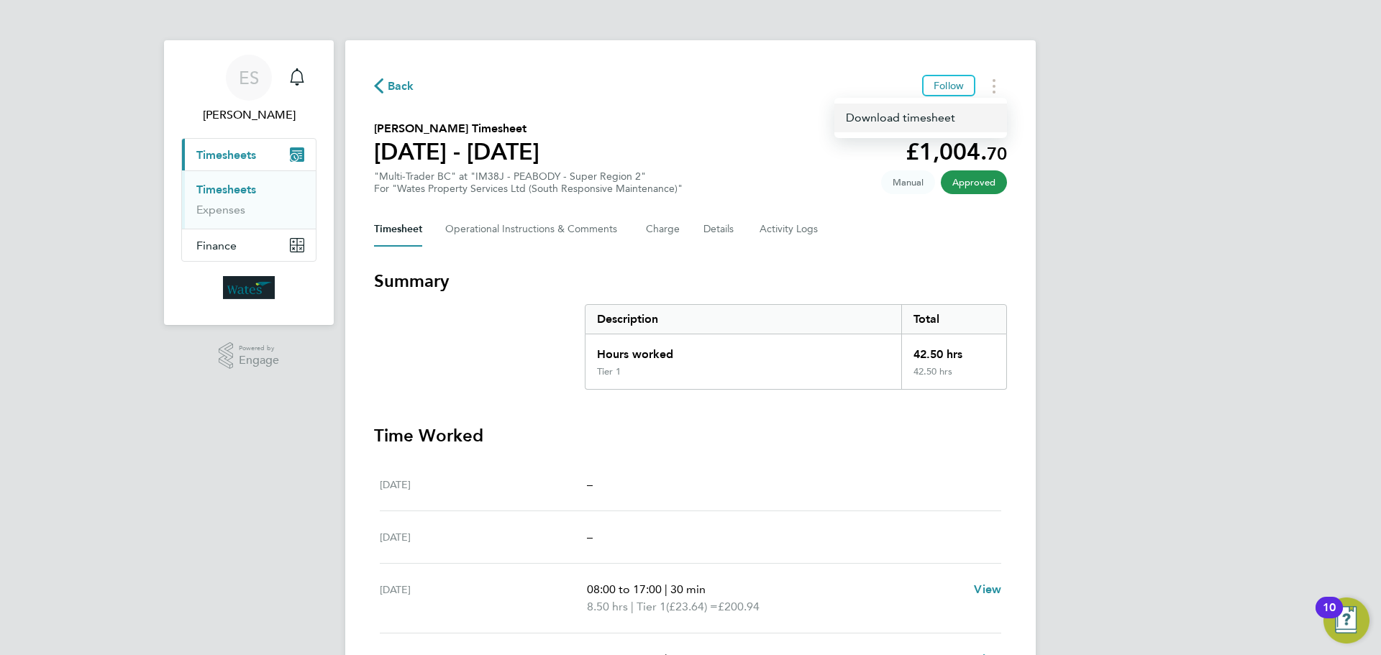
click at [944, 111] on link "Download timesheet" at bounding box center [920, 118] width 173 height 29
click at [1220, 410] on div "ES Emily Summerfield Notifications Applications: Current page: Timesheets Times…" at bounding box center [690, 485] width 1381 height 970
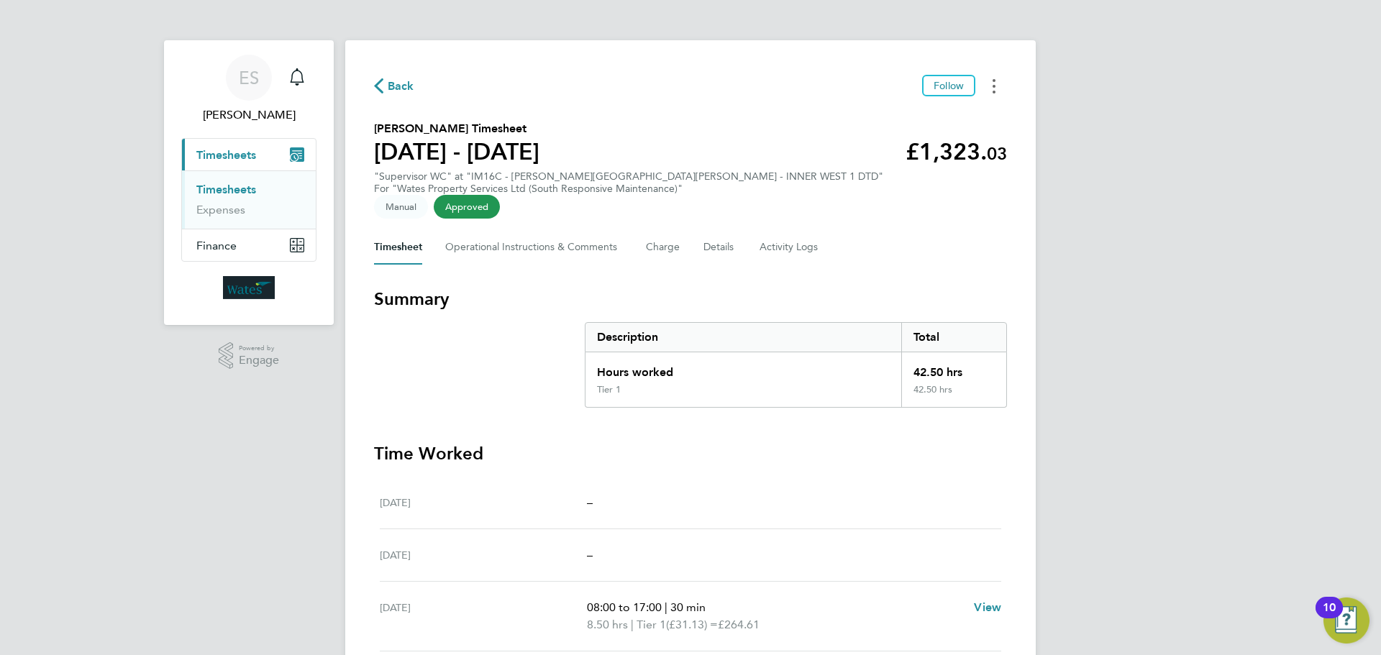
drag, startPoint x: 986, startPoint y: 81, endPoint x: 981, endPoint y: 91, distance: 11.3
click at [986, 81] on button "Timesheets Menu" at bounding box center [994, 86] width 26 height 22
click at [864, 118] on link "Download timesheet" at bounding box center [920, 118] width 173 height 29
